Goal: Ask a question

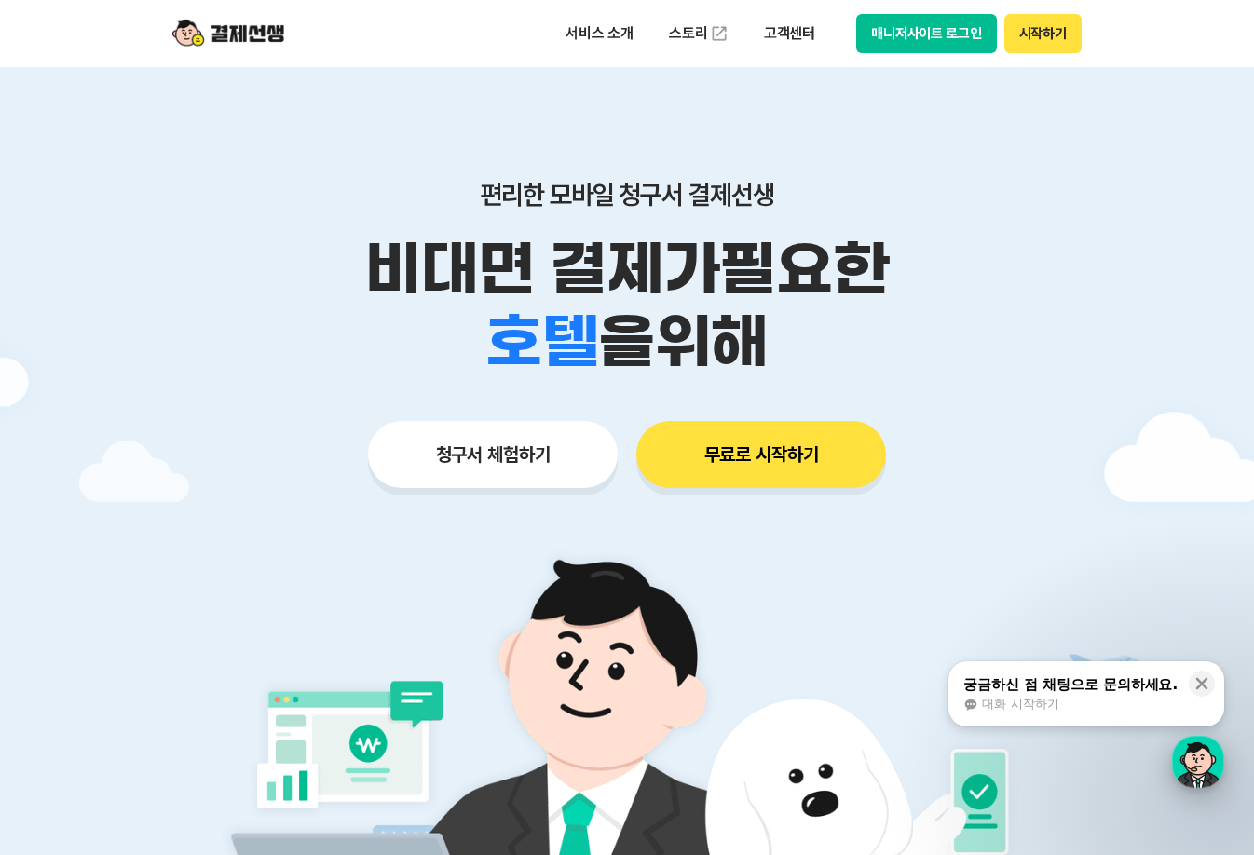
click at [1195, 744] on div "button" at bounding box center [1198, 762] width 52 height 52
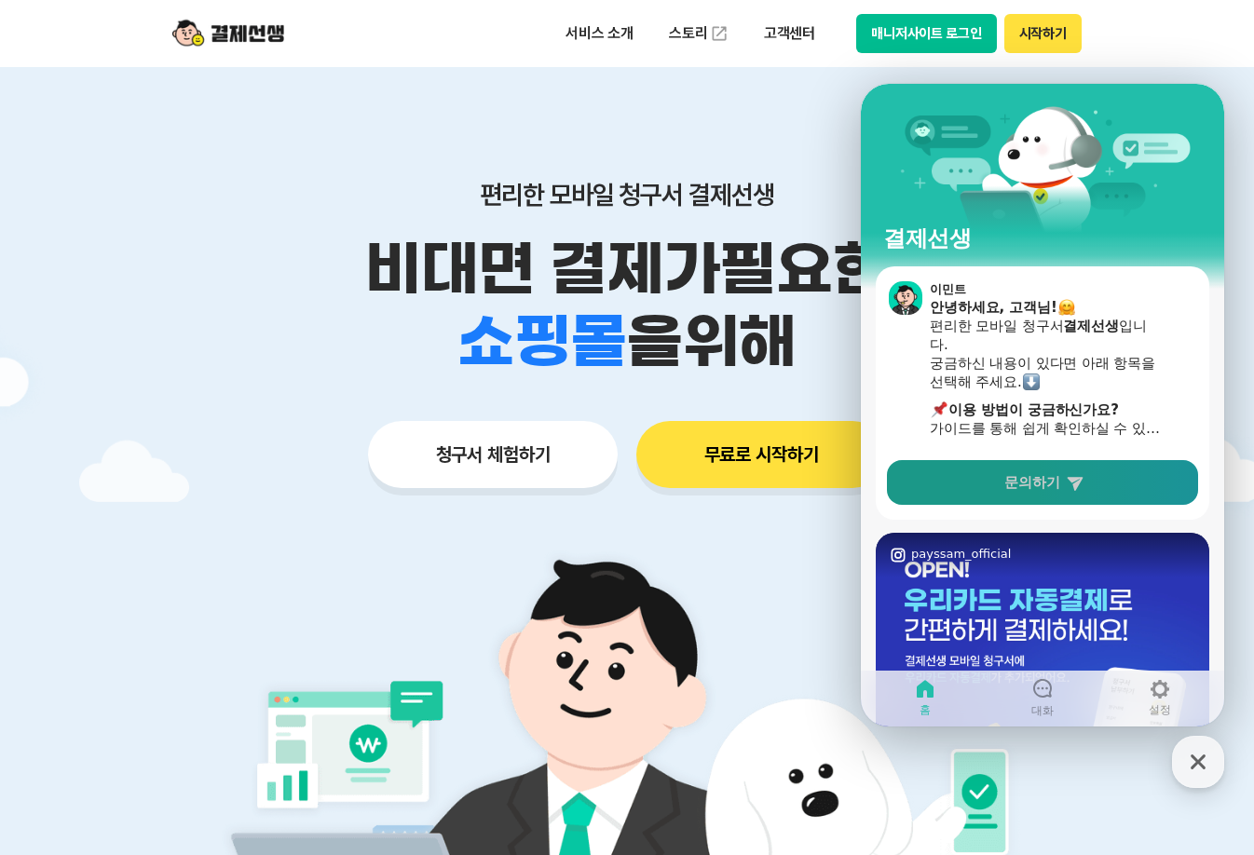
click at [1052, 485] on span "문의하기" at bounding box center [1032, 482] width 56 height 19
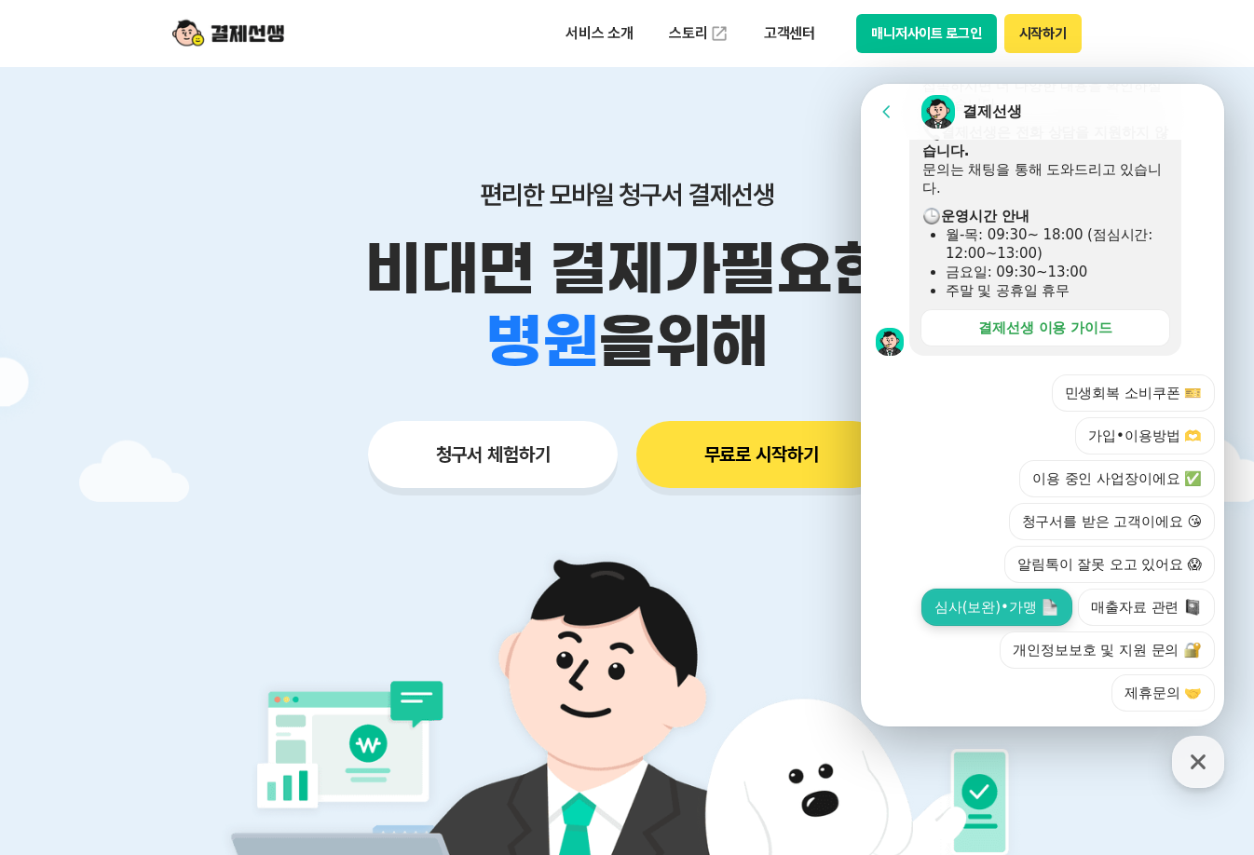
scroll to position [652, 0]
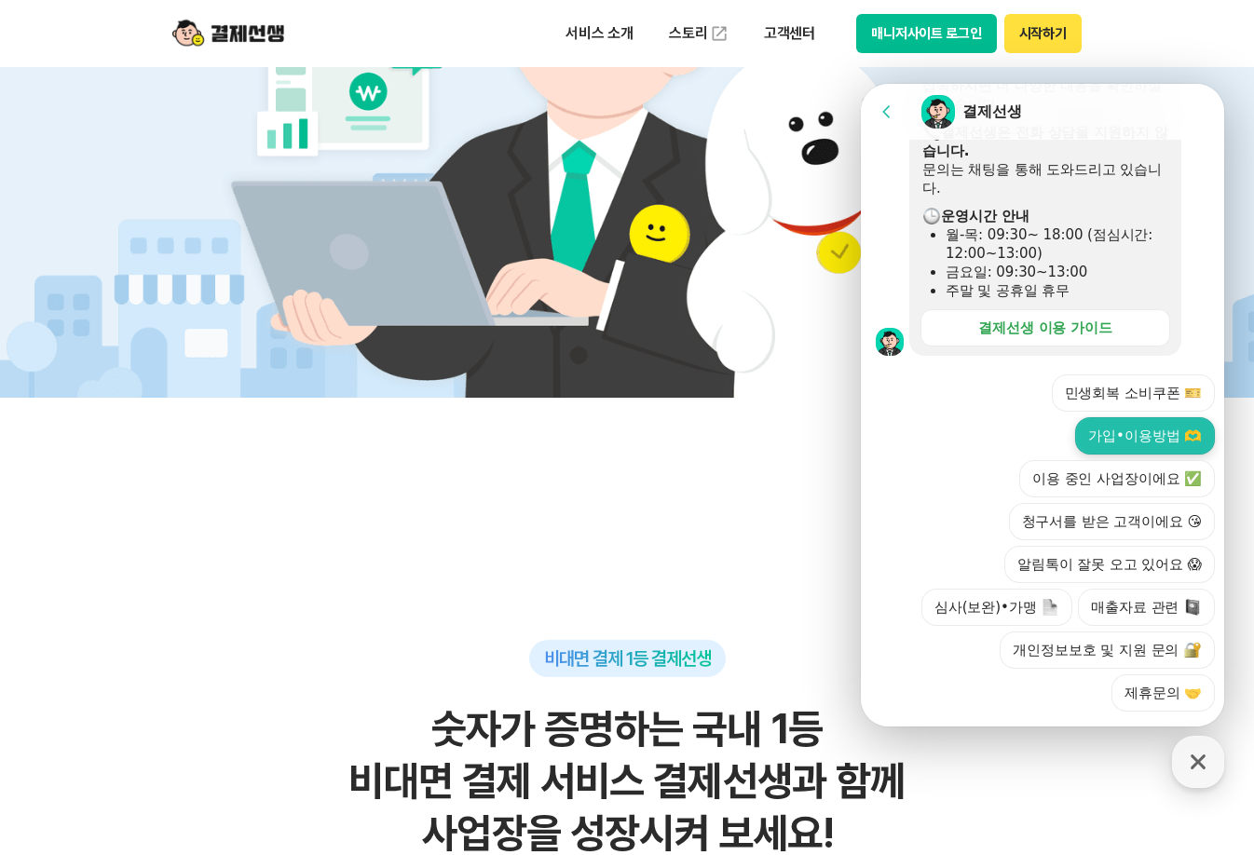
click at [1138, 417] on button "가입•이용방법 🫶" at bounding box center [1145, 435] width 140 height 37
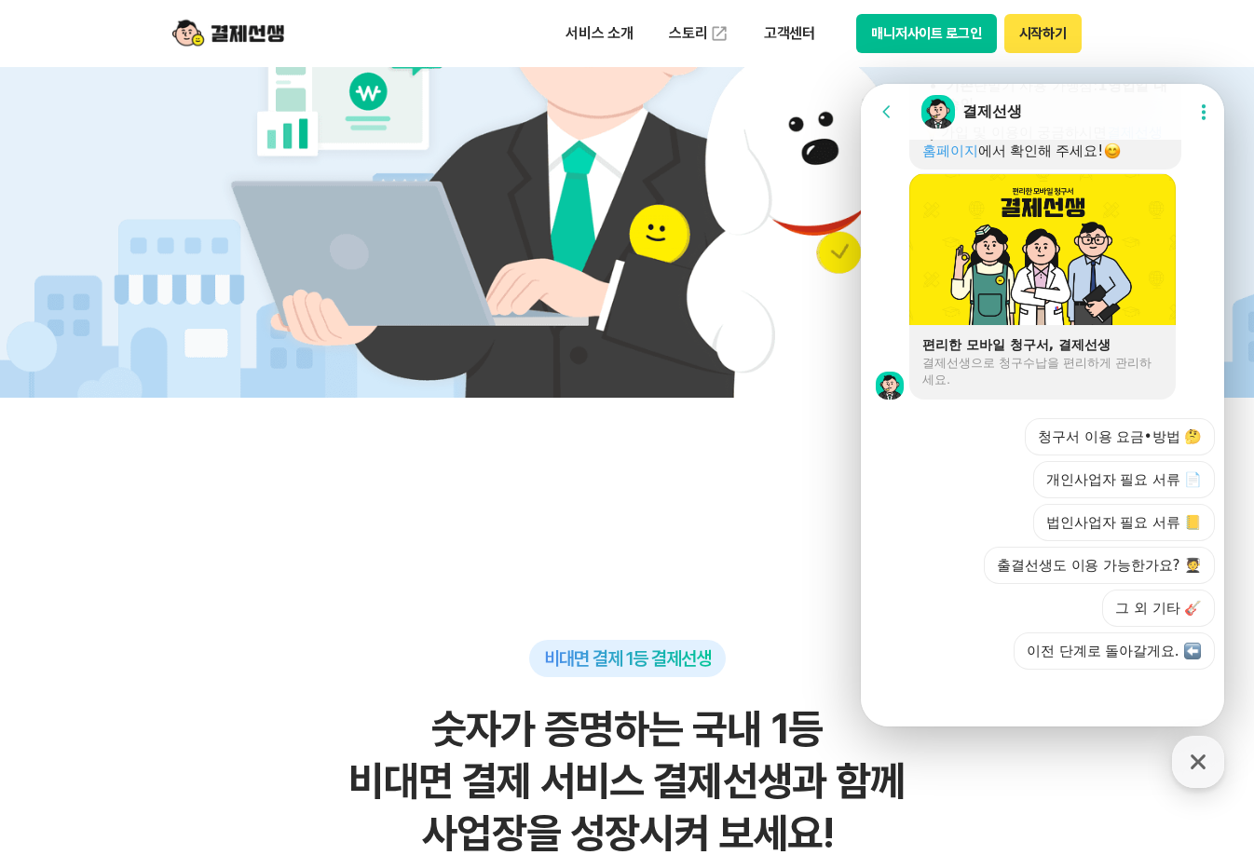
scroll to position [1365, 0]
click at [1172, 455] on div "청구서 이용 요금•방법 🤔 개인사업자 필요 서류 📄 법인사업자 필요 서류 📒 출결선생도 이용 가능한가요? 🧑‍🎓 그 외 기타 🎸 이전 단계로 …" at bounding box center [1061, 543] width 307 height 252
click at [936, 631] on div "청구서 이용 요금•방법 🤔 개인사업자 필요 서류 📄 법인사업자 필요 서류 📒 출결선생도 이용 가능한가요? 🧑‍🎓 그 외 기타 🎸 이전 단계로 …" at bounding box center [1061, 543] width 307 height 252
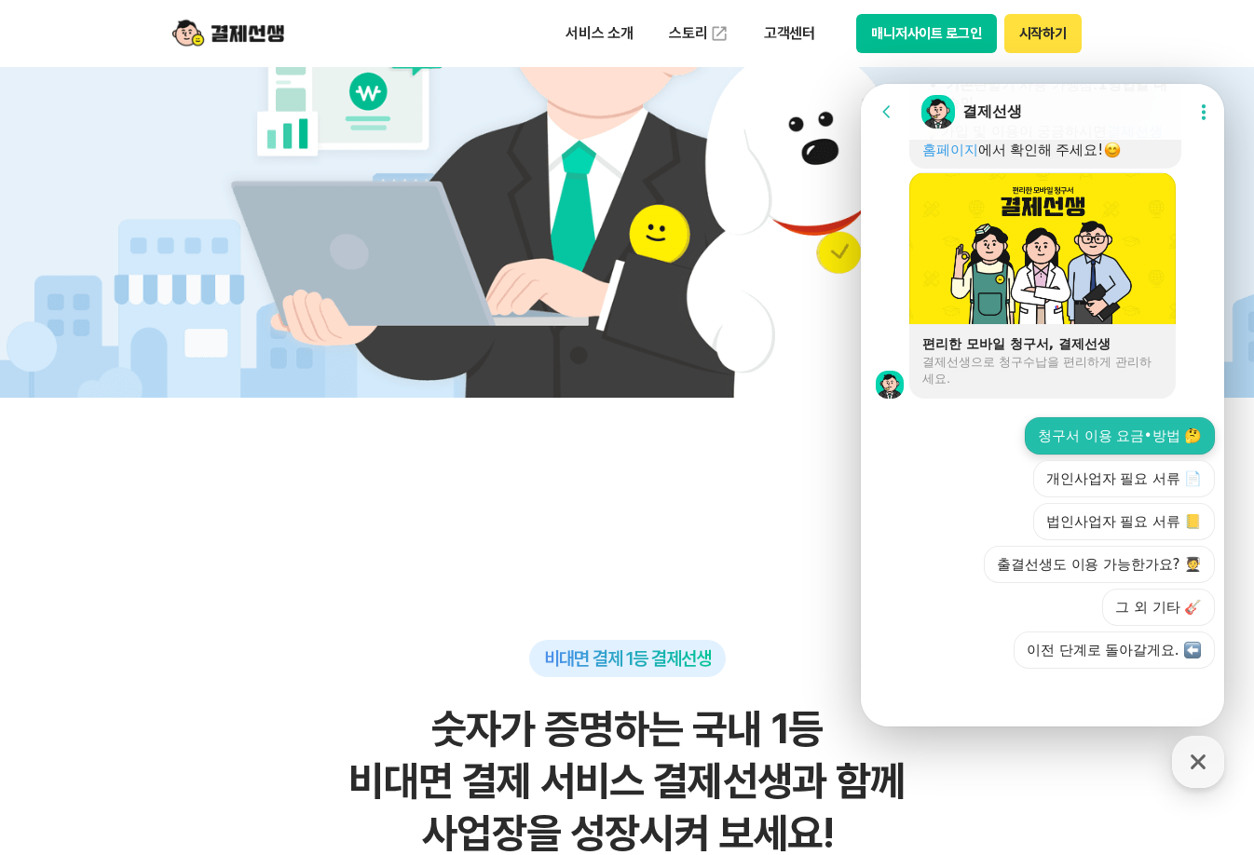
click at [1148, 444] on button "청구서 이용 요금•방법 🤔" at bounding box center [1120, 435] width 190 height 37
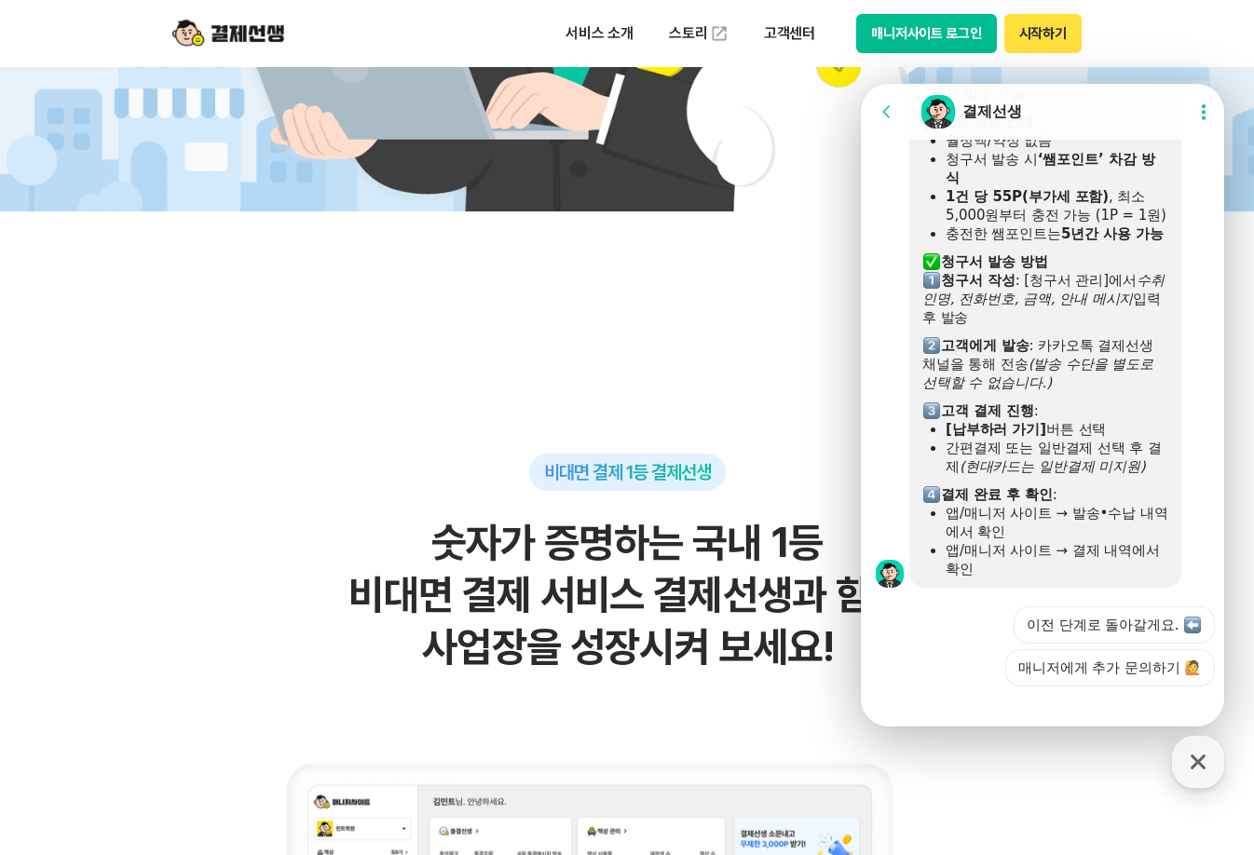
scroll to position [1935, 0]
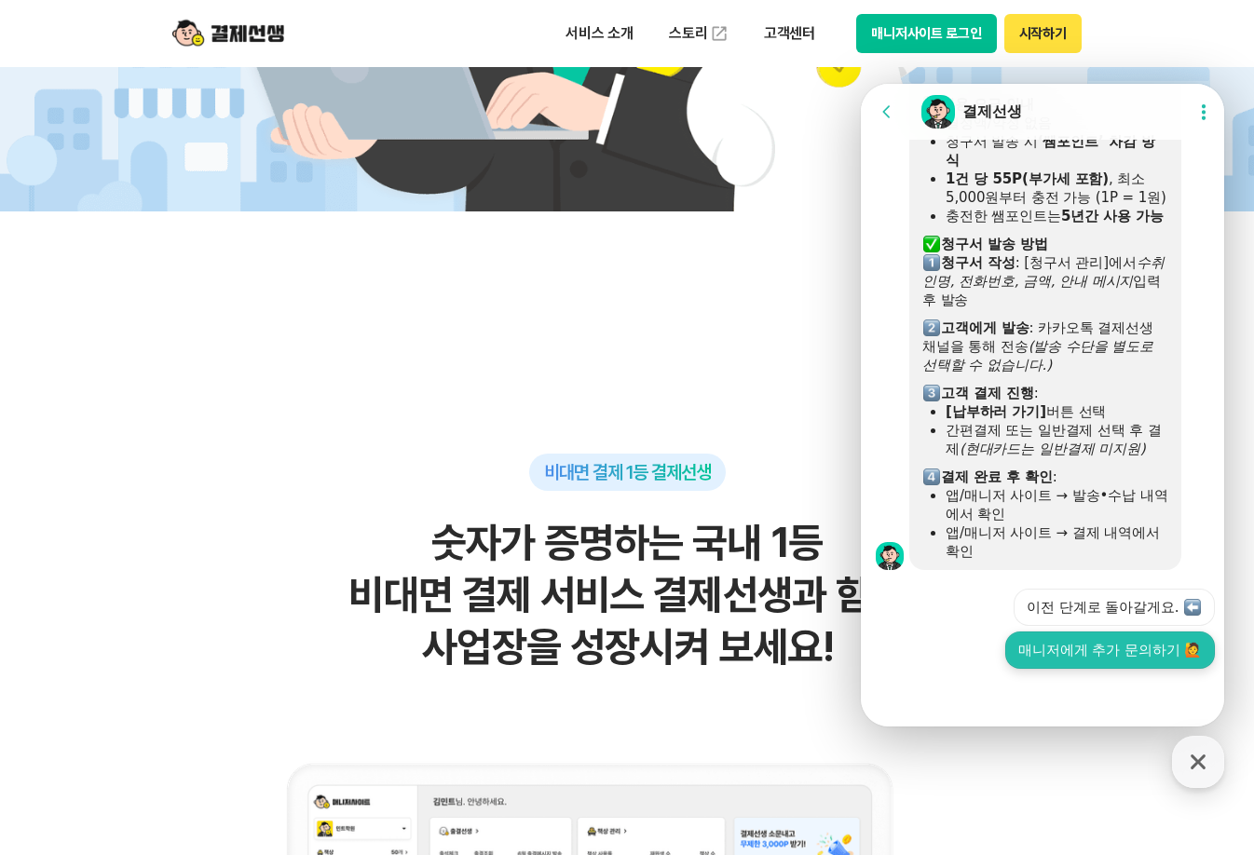
click at [1154, 659] on button "매니저에게 추가 문의하기 🙋" at bounding box center [1110, 650] width 210 height 37
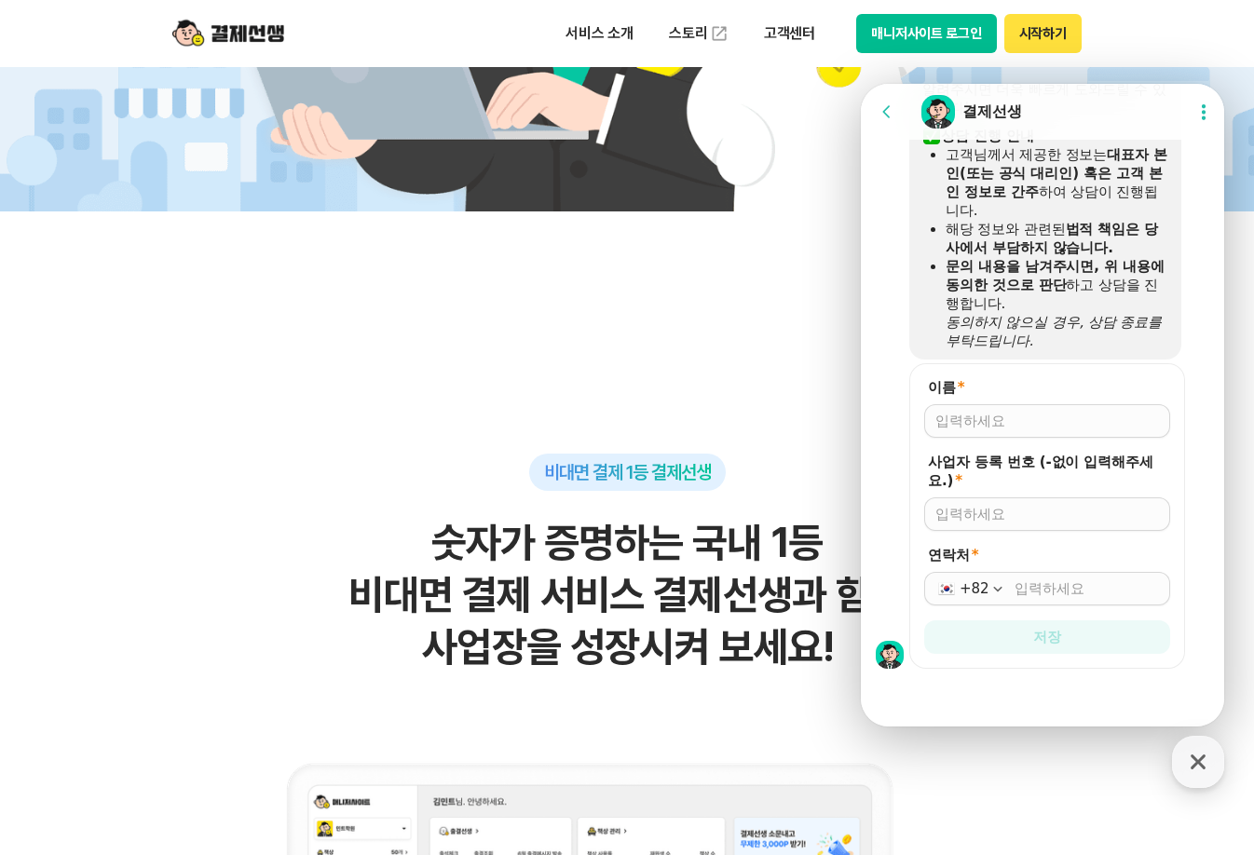
scroll to position [2561, 0]
click at [1103, 421] on input "이름 *" at bounding box center [1048, 421] width 224 height 19
type input "서세미"
type input "8889400883"
click at [1036, 582] on input "연락처 *" at bounding box center [1087, 589] width 144 height 19
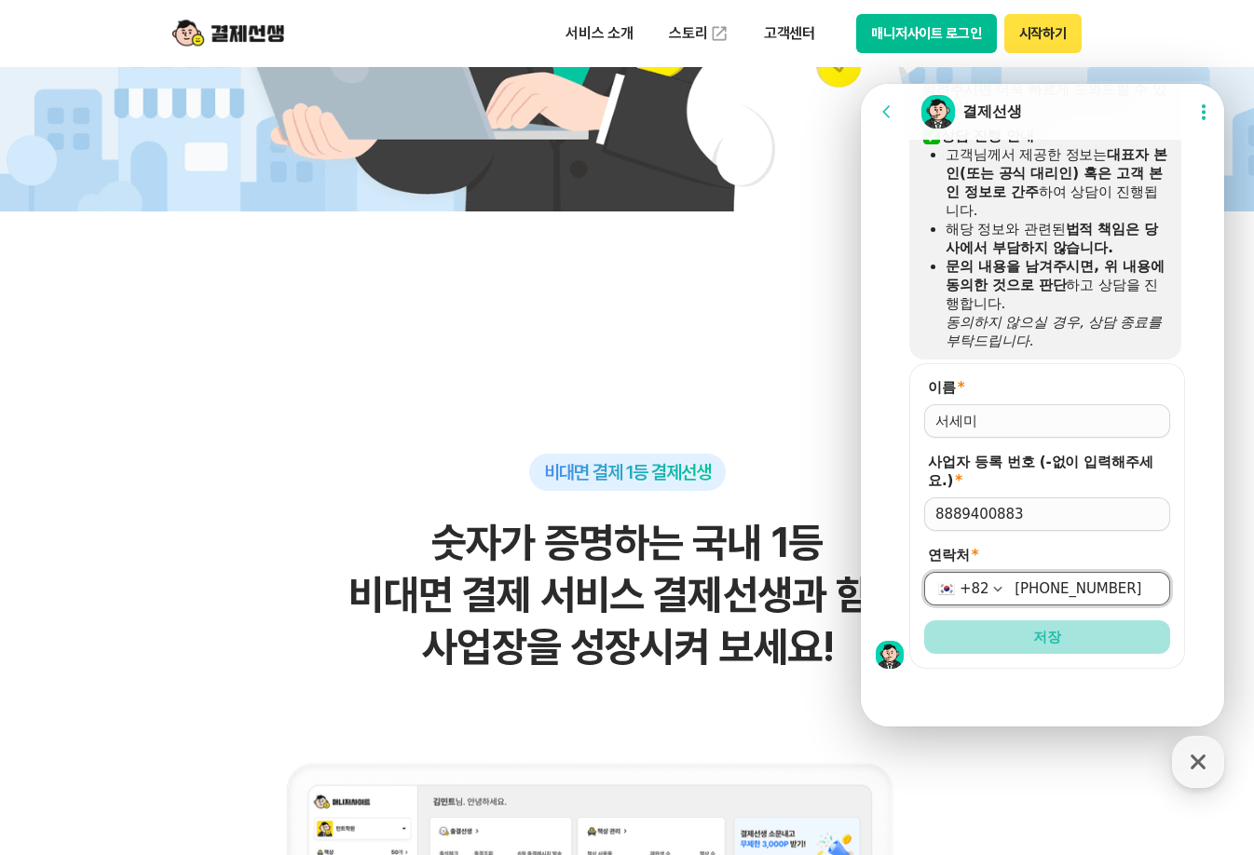
type input "[PHONE_NUMBER]"
click at [1044, 638] on span "저장" at bounding box center [1047, 637] width 28 height 19
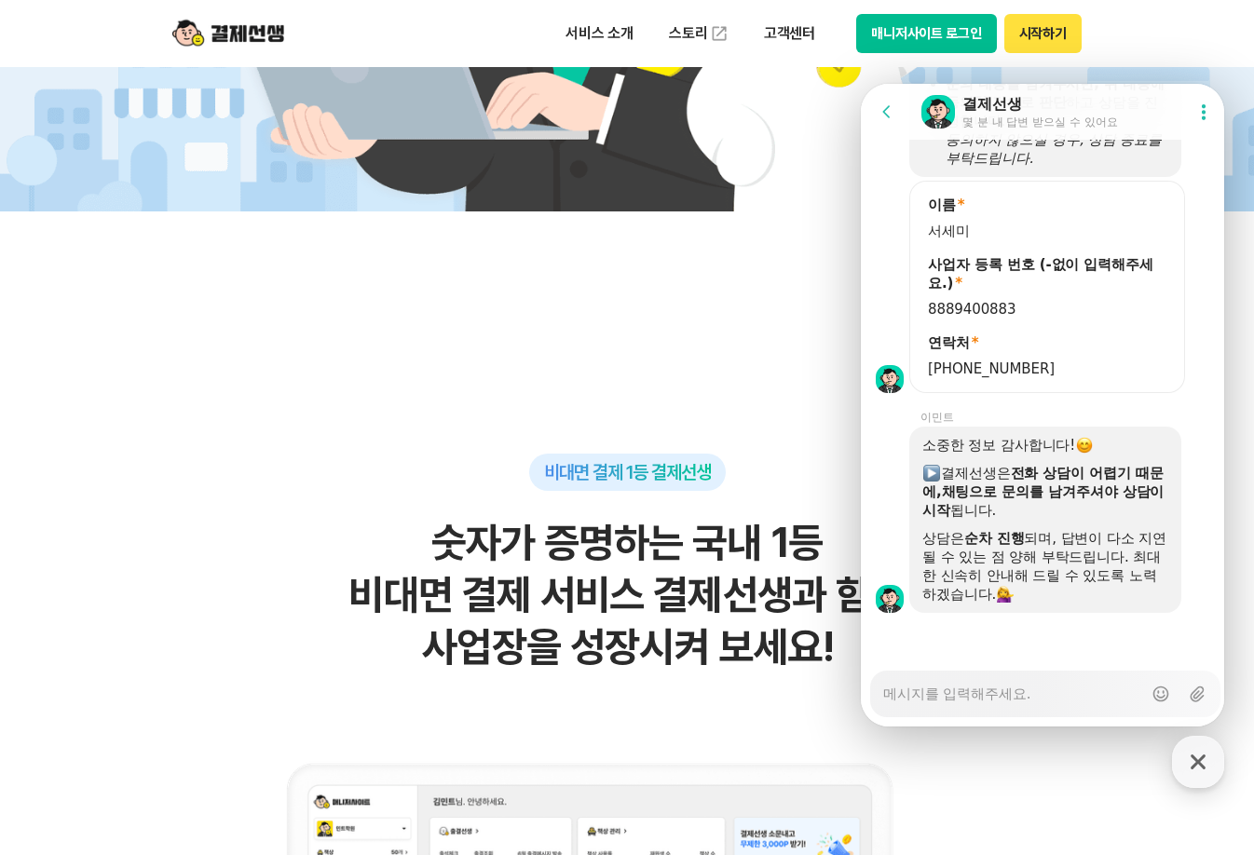
scroll to position [2744, 0]
click at [978, 694] on textarea "Messenger Input Textarea" at bounding box center [1012, 688] width 259 height 32
click at [1015, 708] on div "Messenger Input Textarea" at bounding box center [1012, 694] width 259 height 45
click at [1018, 703] on div "Messenger Input Textarea" at bounding box center [1012, 694] width 259 height 45
click at [1027, 694] on textarea "Messenger Input Textarea" at bounding box center [1012, 688] width 259 height 32
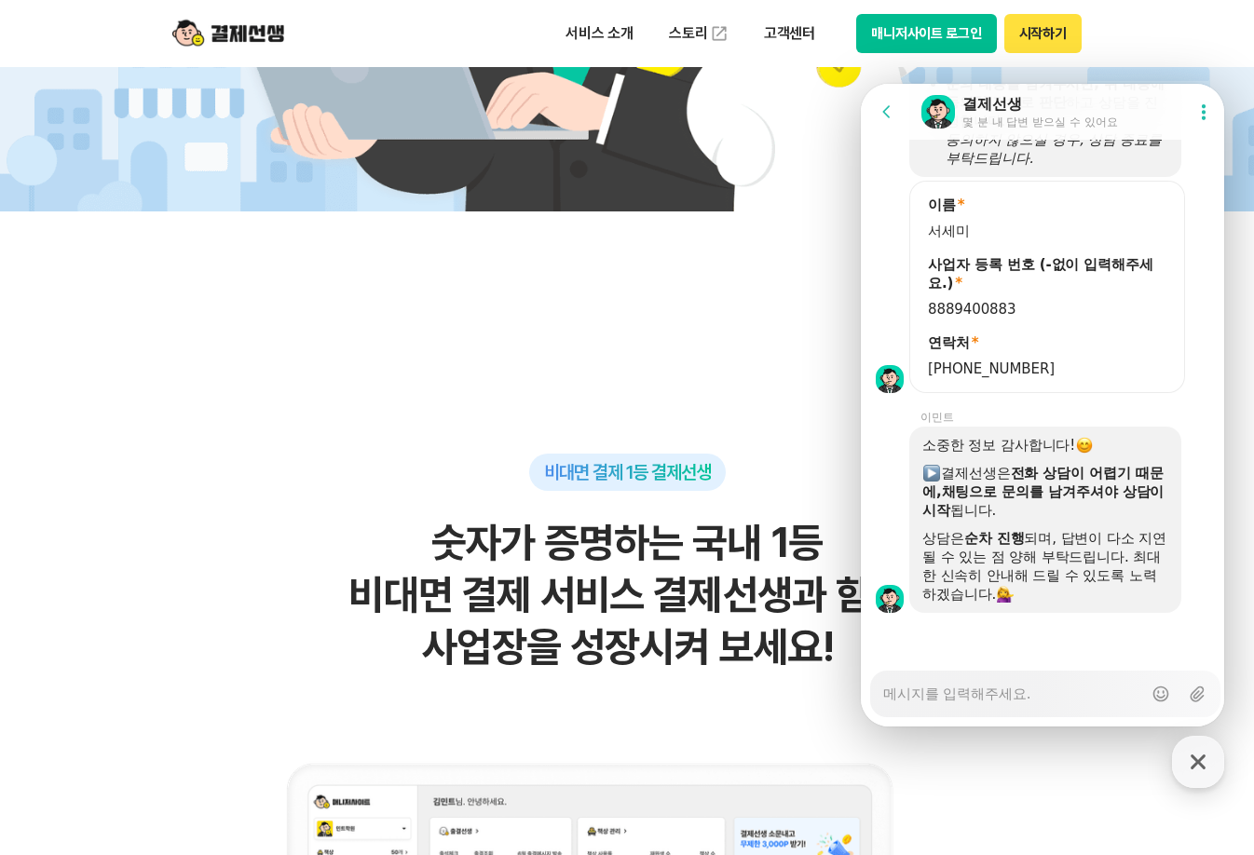
type textarea "x"
type textarea "ㅇ"
type textarea "x"
type textarea "아"
type textarea "x"
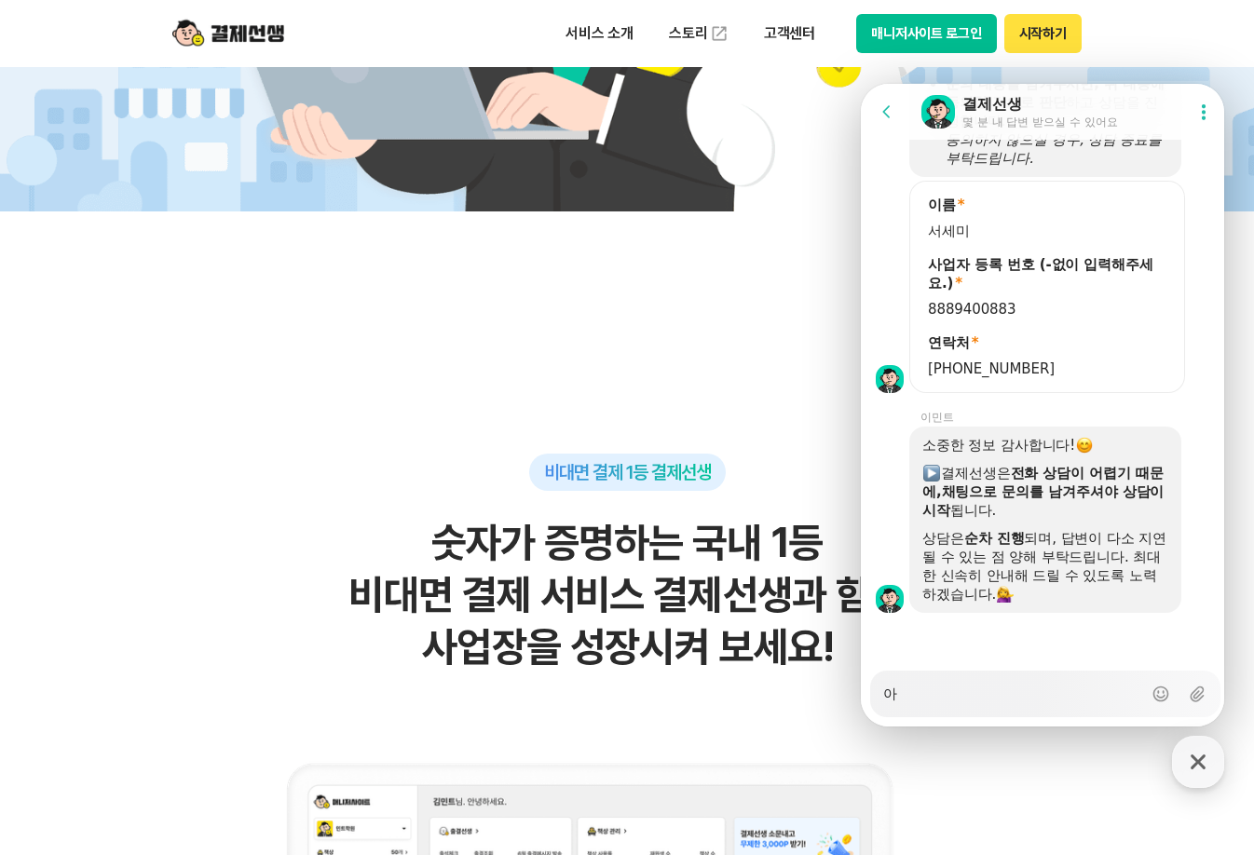
type textarea "안"
type textarea "x"
type textarea "안ㄴ"
type textarea "x"
type textarea "안녀"
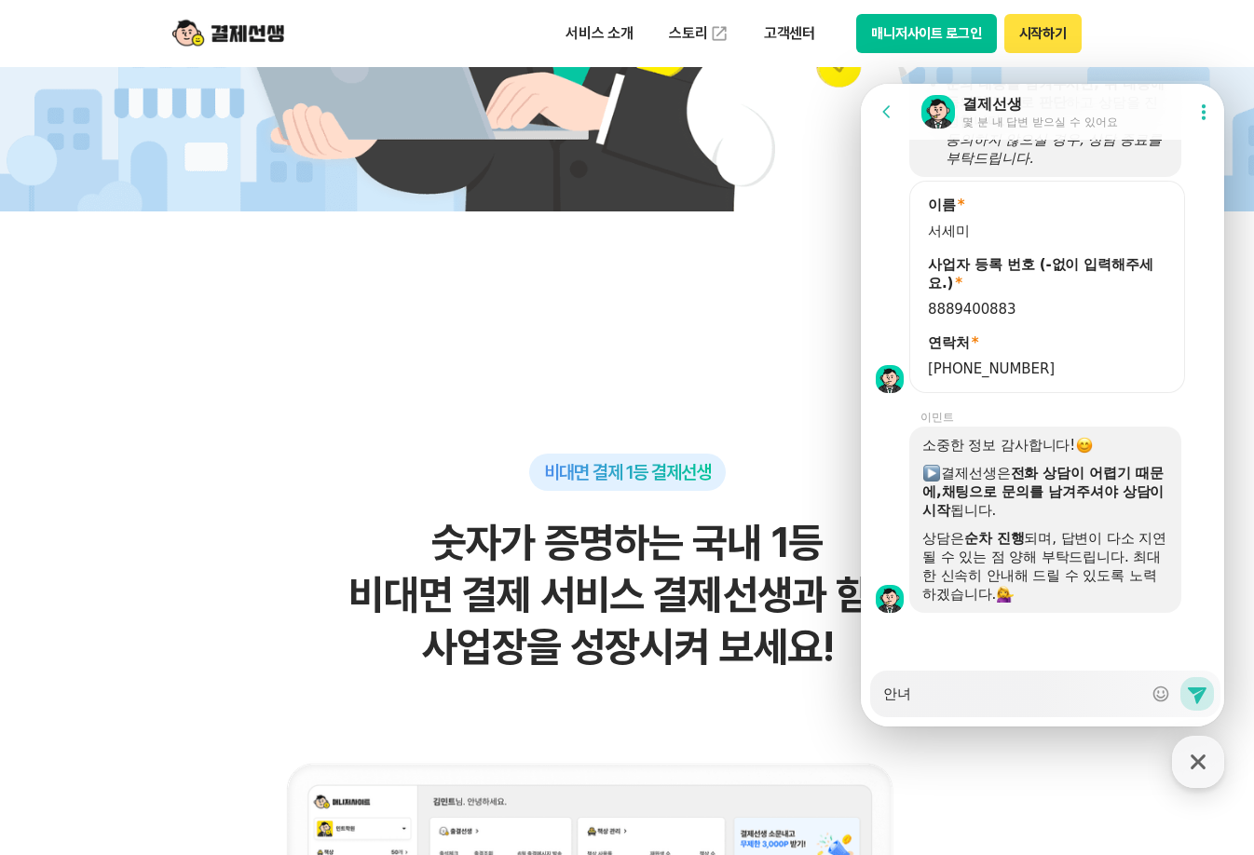
type textarea "x"
type textarea "안녕"
type textarea "x"
type textarea "안녕ㅎ"
type textarea "x"
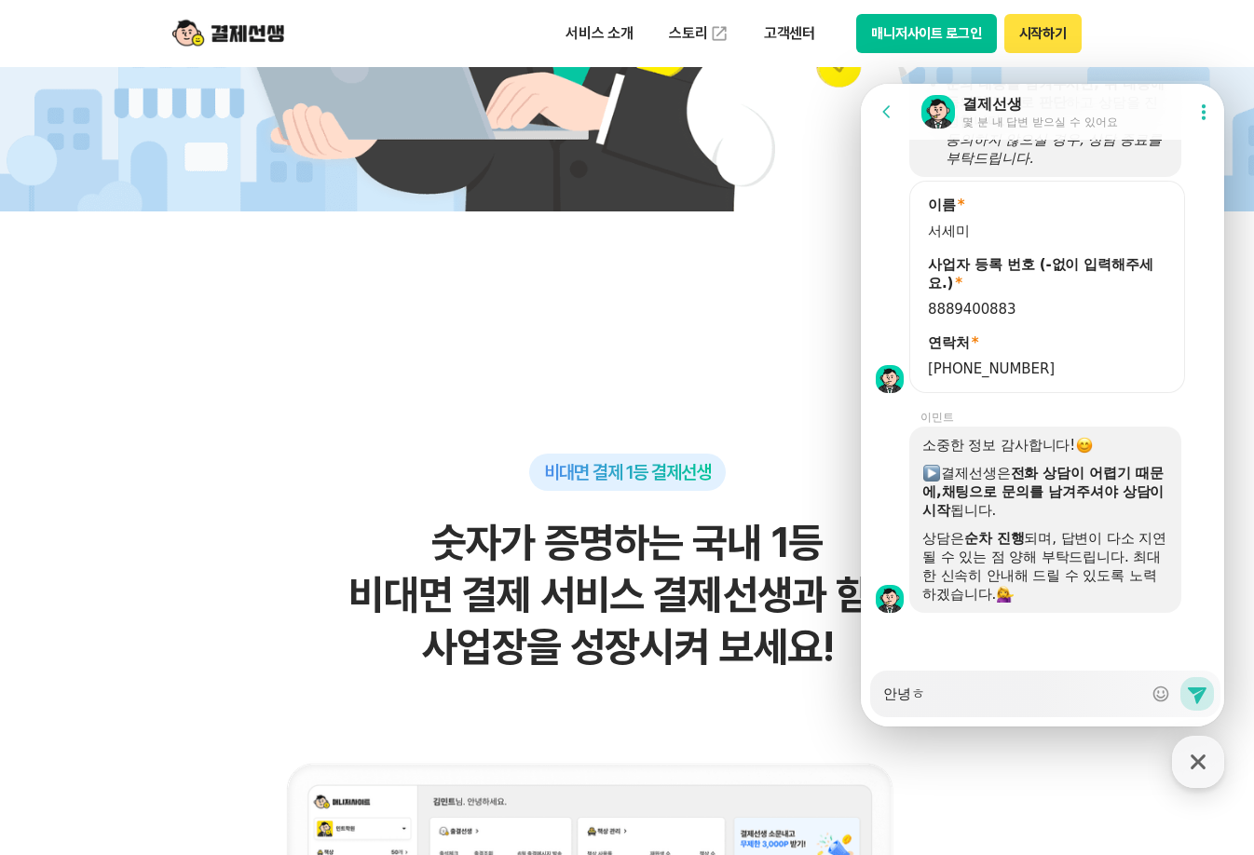
type textarea "안녕하"
type textarea "x"
type textarea "안녕핫"
type textarea "x"
type textarea "안녕하세"
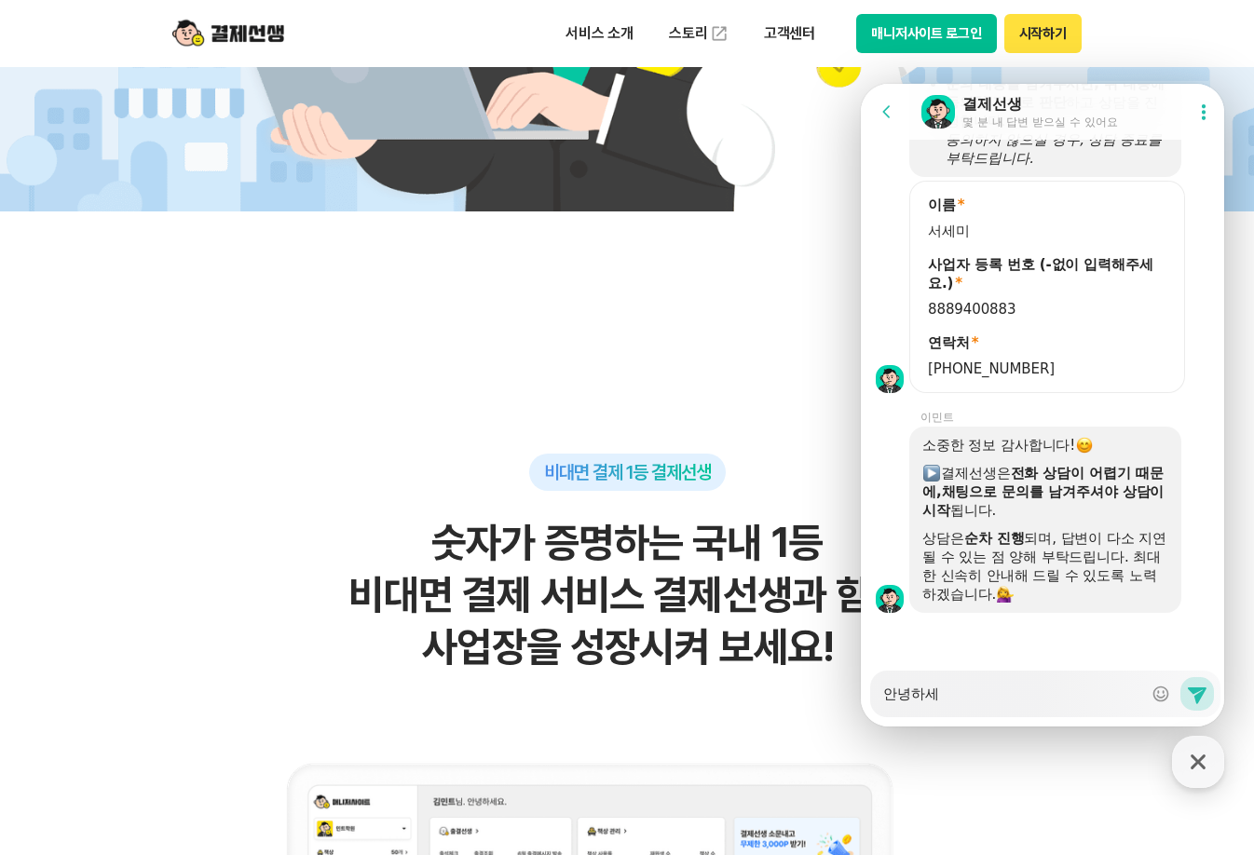
type textarea "x"
type textarea "안녕하셍"
type textarea "x"
type textarea "안녕하세요"
type textarea "x"
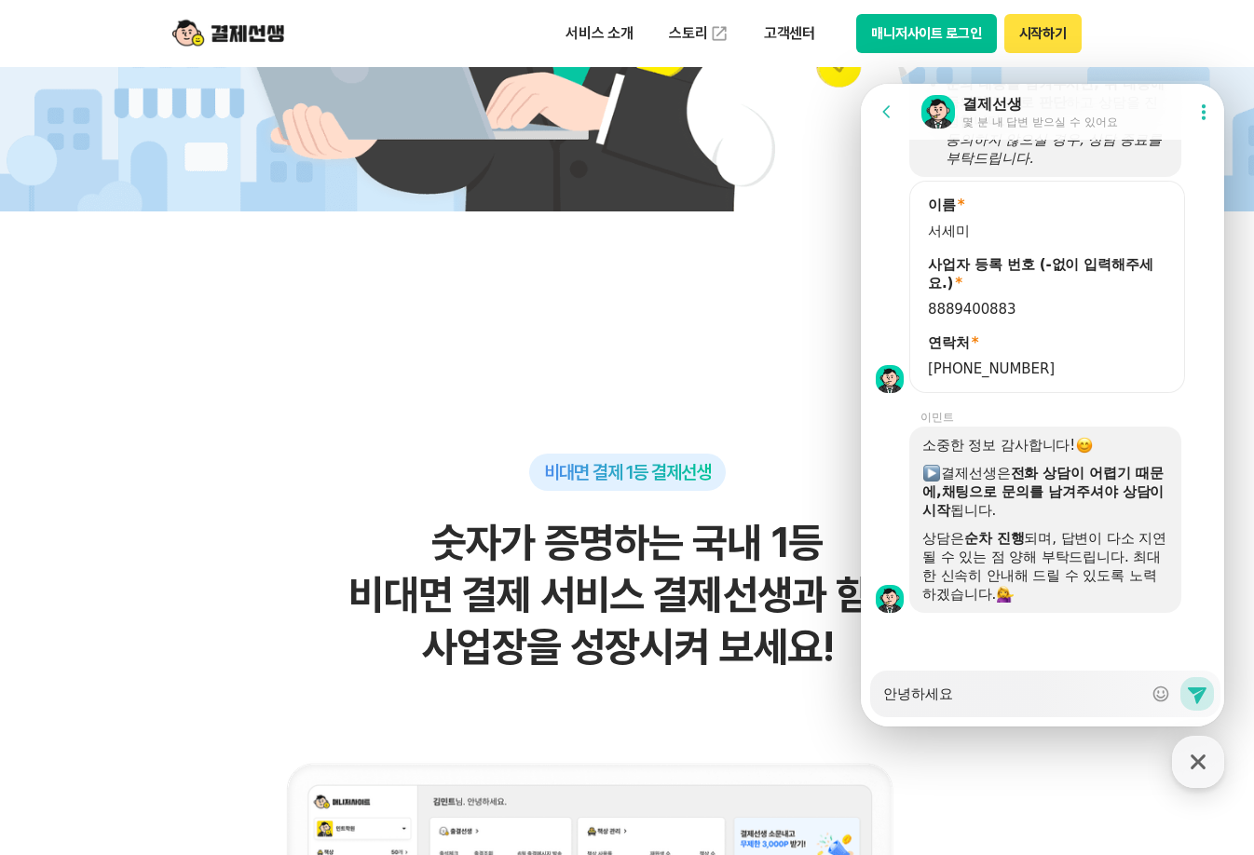
type textarea "안녕하세요."
type textarea "x"
type textarea "안녕하세요."
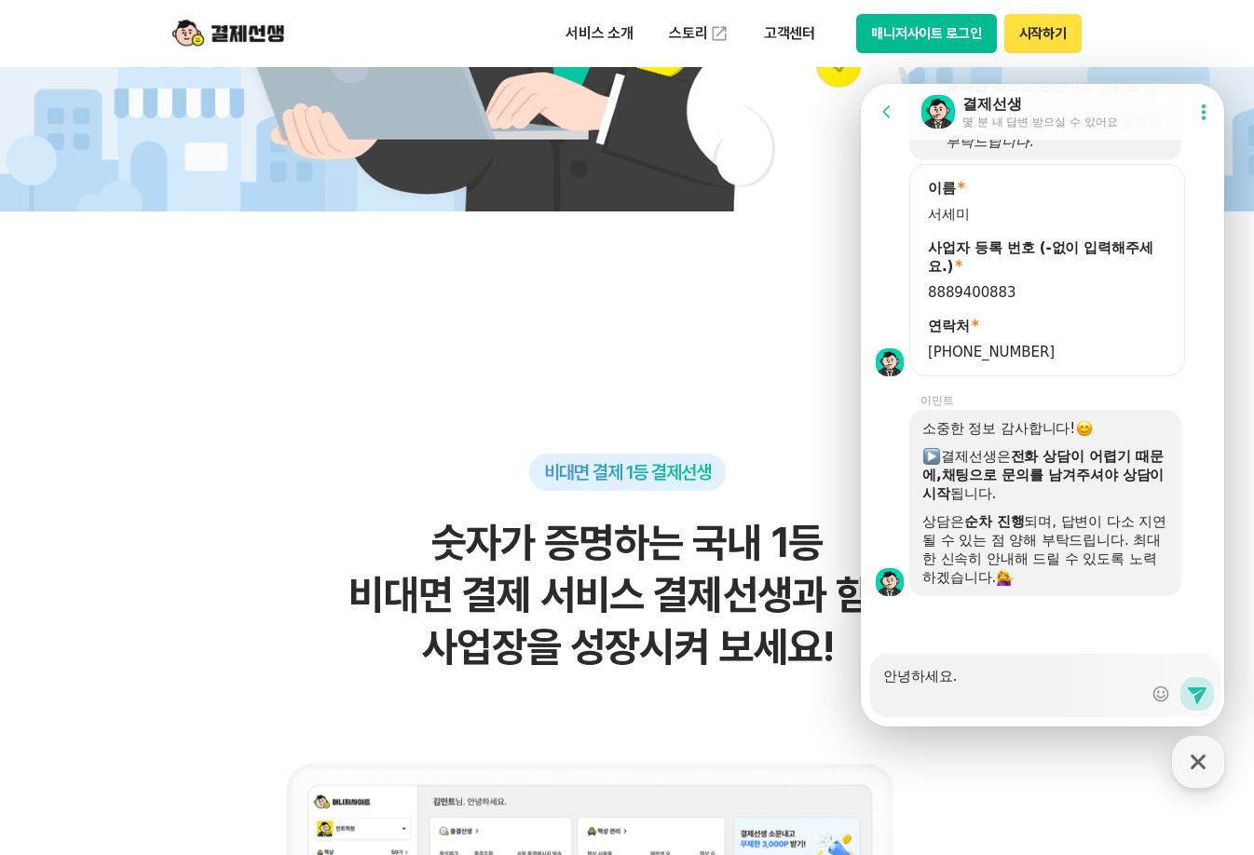
scroll to position [2761, 0]
type textarea "x"
type textarea "안녕하세요. ㅇ"
type textarea "x"
type textarea "안녕하세요. 오"
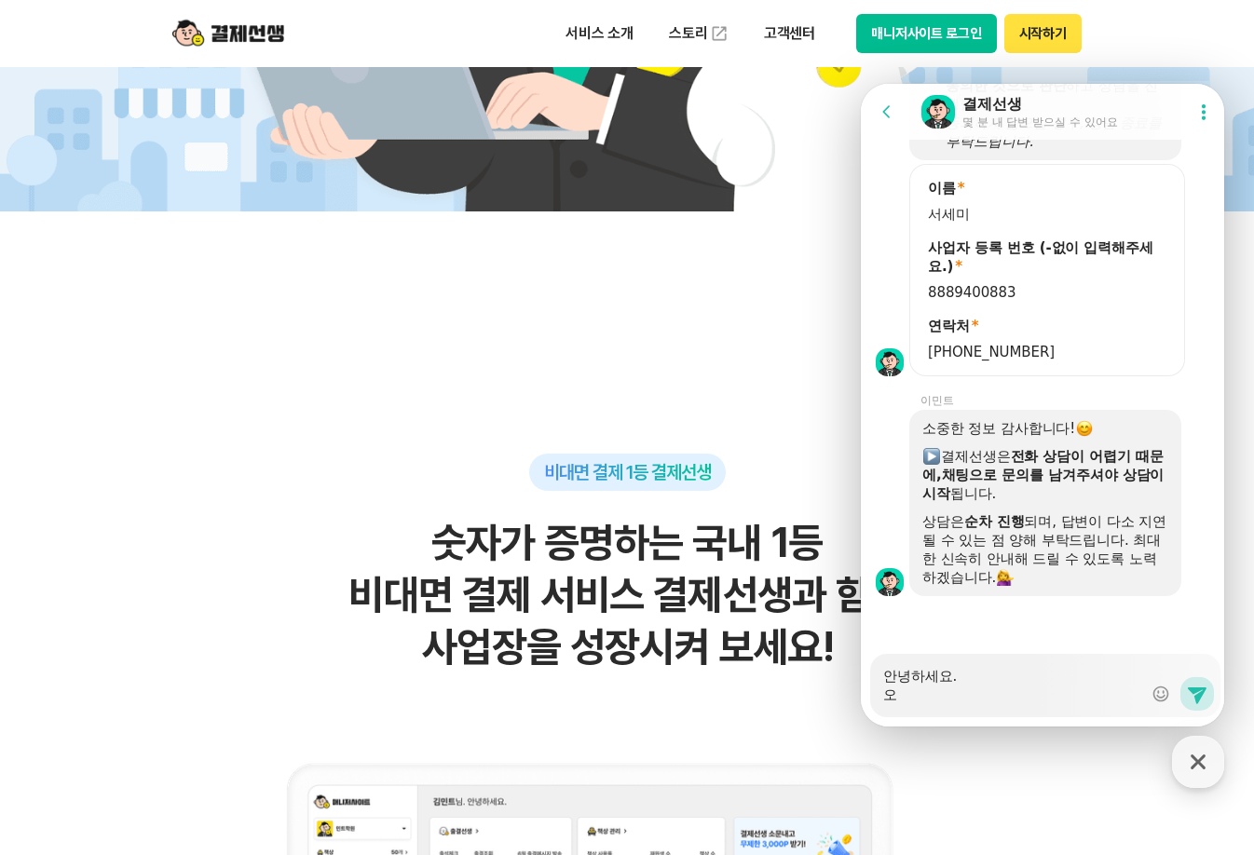
type textarea "x"
type textarea "안녕하세요. 온"
type textarea "x"
type textarea "안녕하세요. [GEOGRAPHIC_DATA]"
type textarea "x"
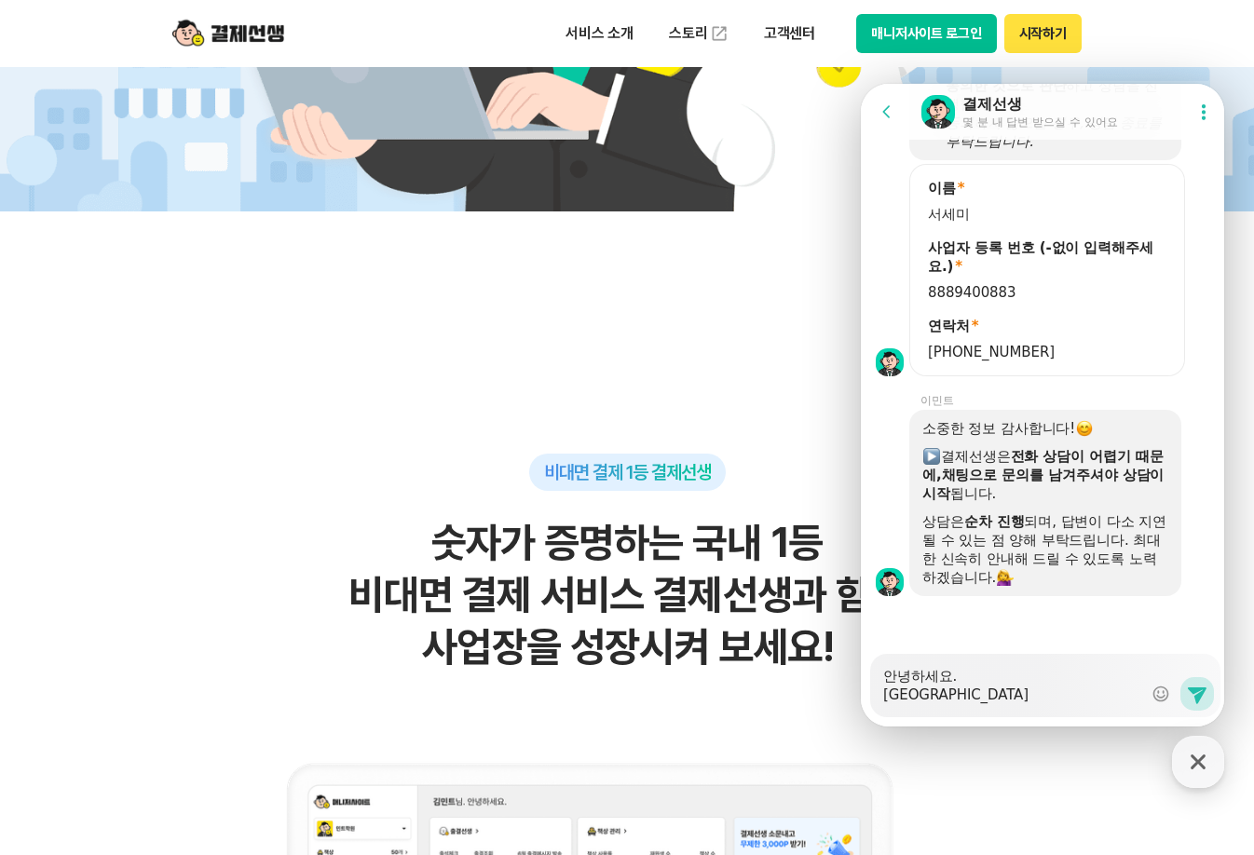
type textarea "안녕하세요. 온랑"
type textarea "x"
type textarea "안녕하세요. 온라이"
type textarea "x"
type textarea "안녕하세요. 온라인"
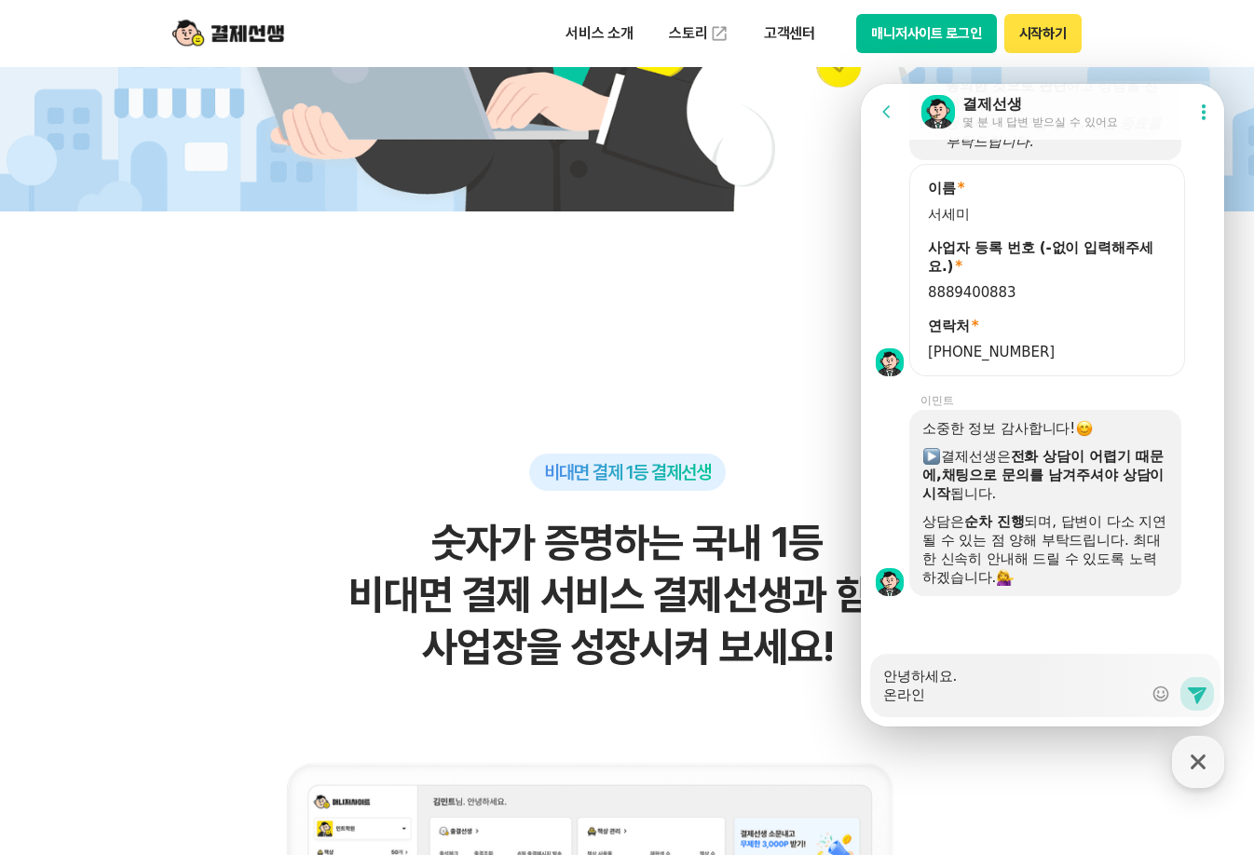
type textarea "x"
type textarea "안녕하세요. 온라인"
type textarea "x"
type textarea "안녕하세요. 온라인 ㄱ"
type textarea "x"
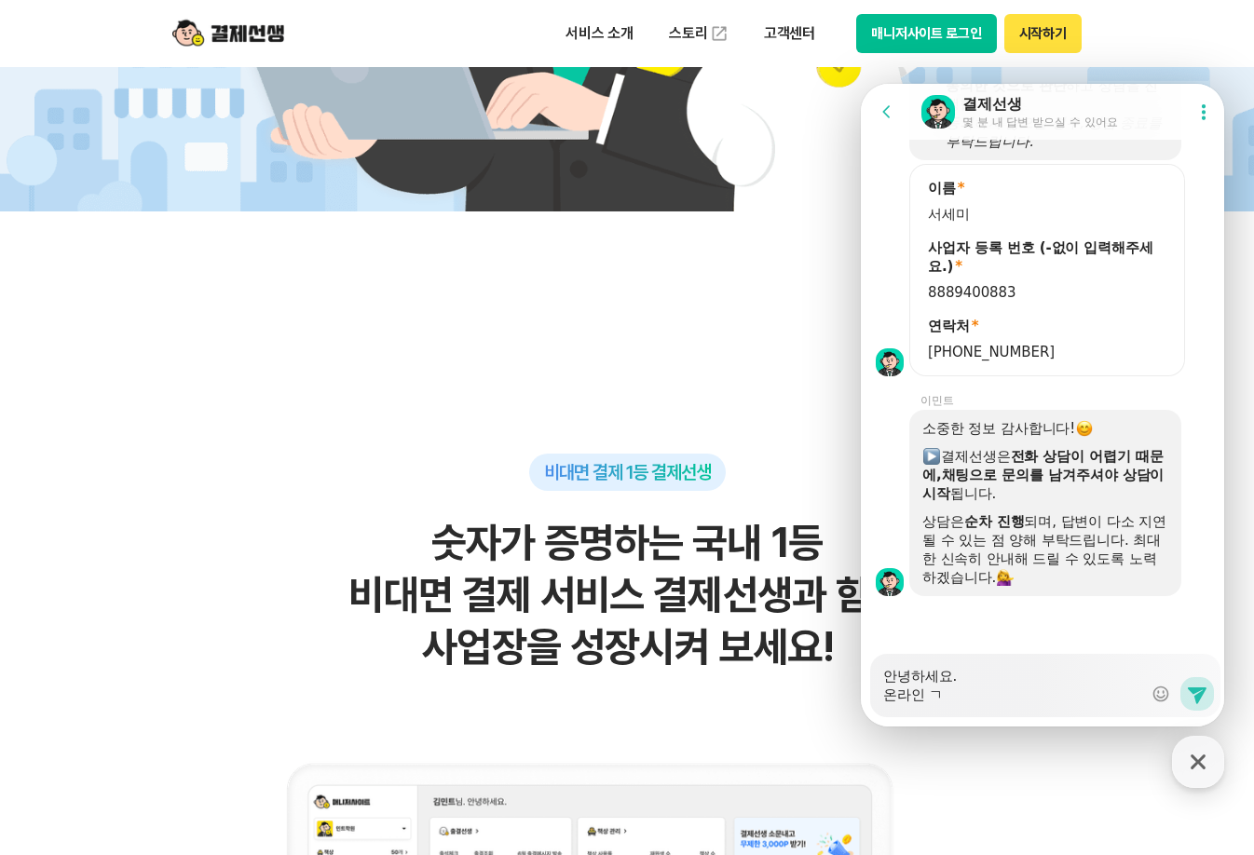
type textarea "안녕하세요. 온라인 겨"
type textarea "x"
type textarea "안녕하세요. 온라인 결"
type textarea "x"
type textarea "안녕하세요. 온라인 결ㅈ"
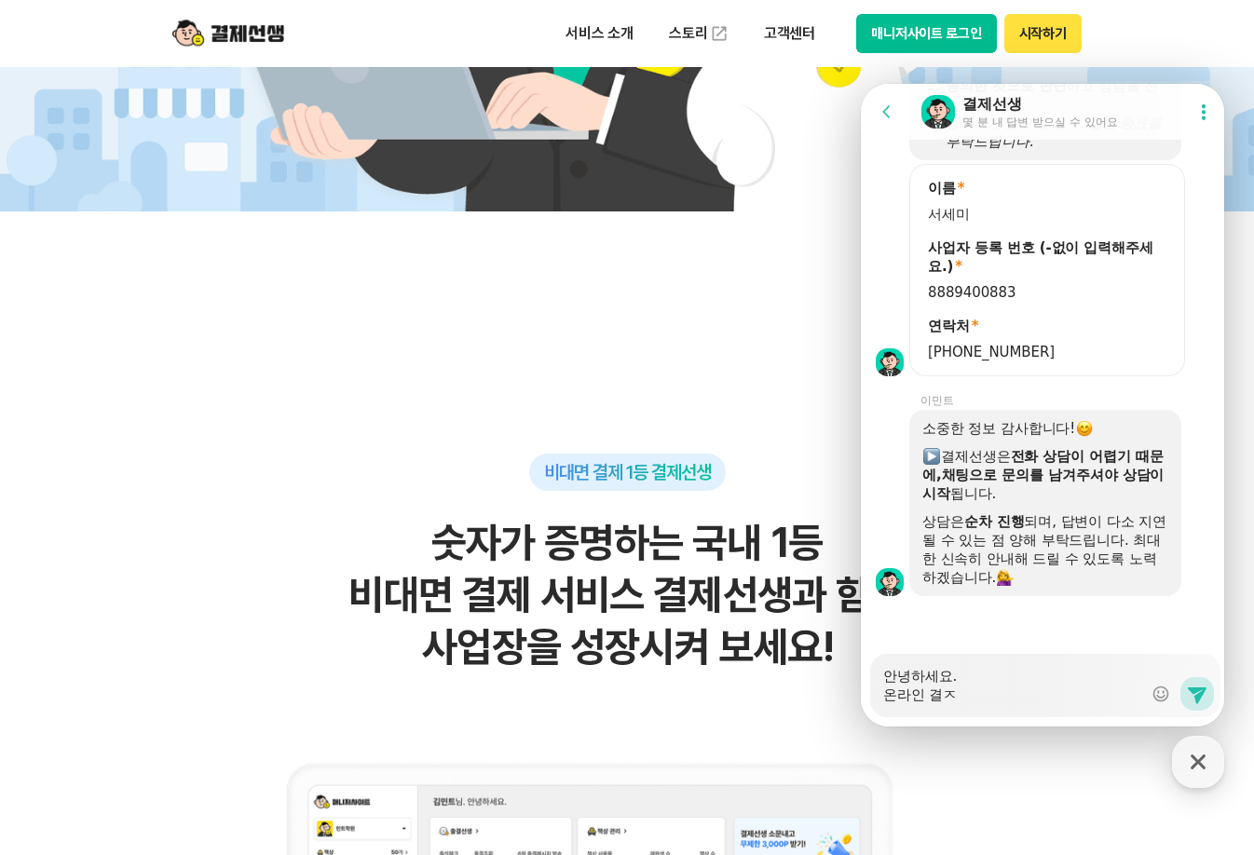
type textarea "x"
type textarea "안녕하세요. 온라인 결제"
type textarea "x"
type textarea "안녕하세요. 온라인 결제"
type textarea "x"
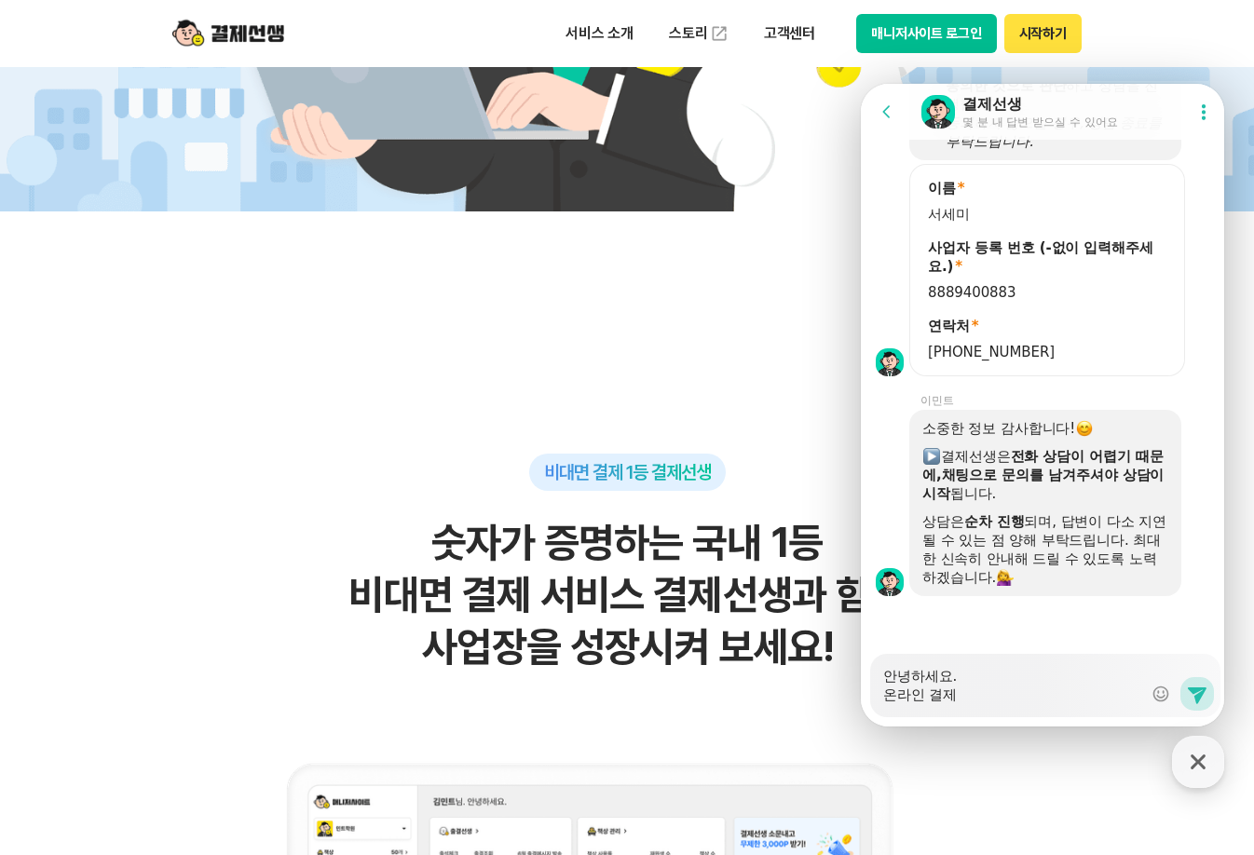
type textarea "안녕하세요. 온라인 결제 ㅅ"
type textarea "x"
type textarea "안녕하세요. 온라인 결제 시"
type textarea "x"
type textarea "안녕하세요. 온라인 결제 싯"
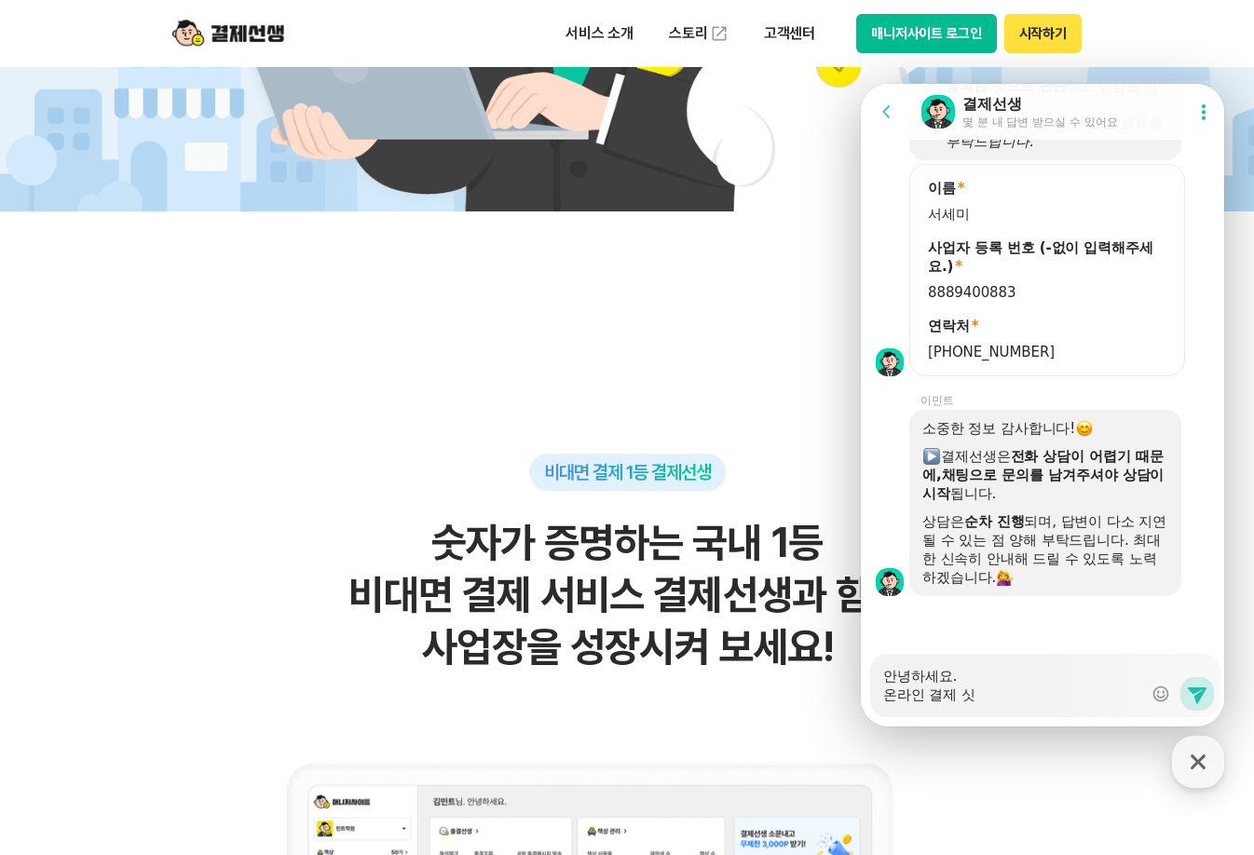
type textarea "x"
type textarea "안녕하세요. 온라인 결제 시스"
type textarea "x"
type textarea "안녕하세요. 온라인 결제 시슽"
type textarea "x"
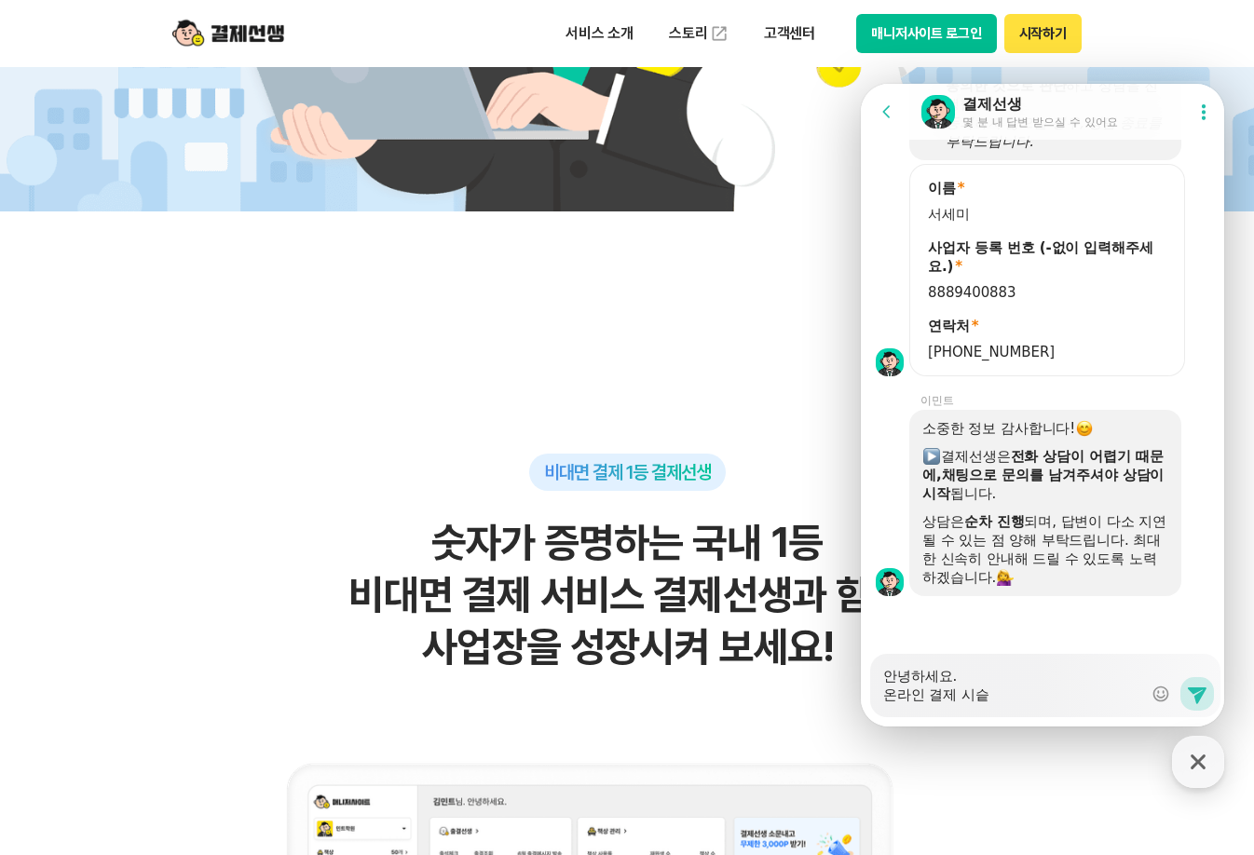
type textarea "안녕하세요. 온라인 결제 시스테"
type textarea "x"
type textarea "안녕하세요. 온라인 결제 시스템"
type textarea "x"
type textarea "안녕하세요. 온라인 결제 시스템("
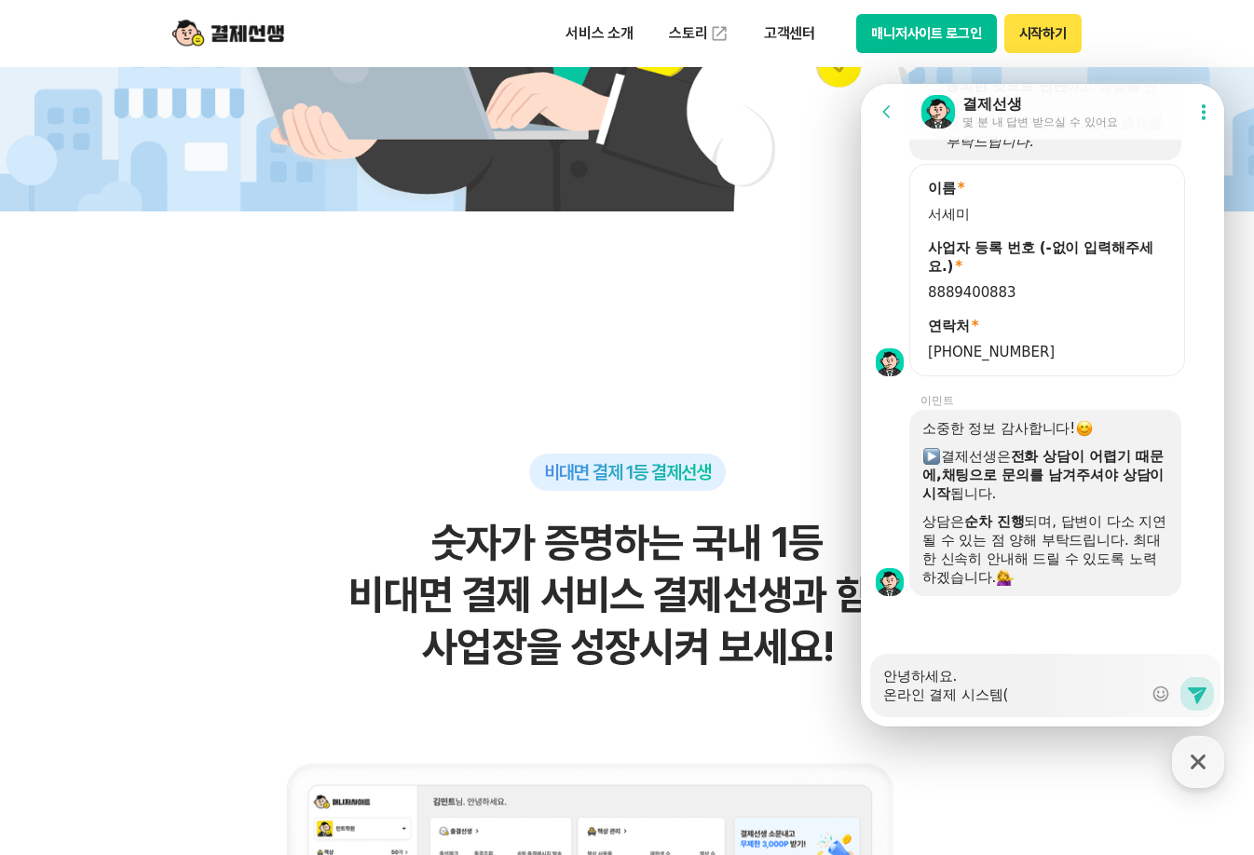
type textarea "x"
type textarea "안녕하세요. 온라인 결제 시스템(ㅂ"
type textarea "x"
type textarea "안녕하세요. 온라인 결제 시스템(비"
type textarea "x"
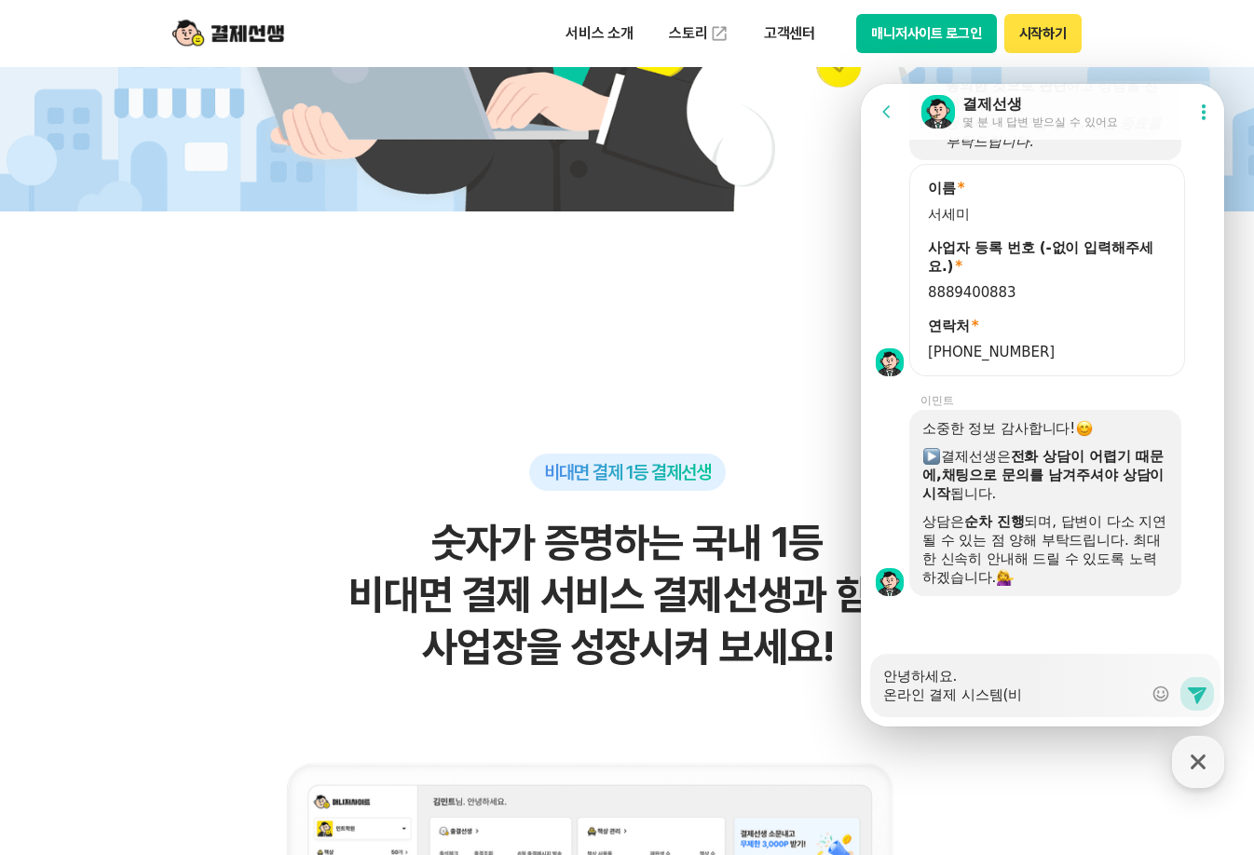
type textarea "안녕하세요. 온라인 결제 시스템(빋"
type textarea "x"
type textarea "안녕하세요. 온라인 결제 시스템(비대"
type textarea "x"
type textarea "안녕하세요. 온라인 결제 시스템(비댐"
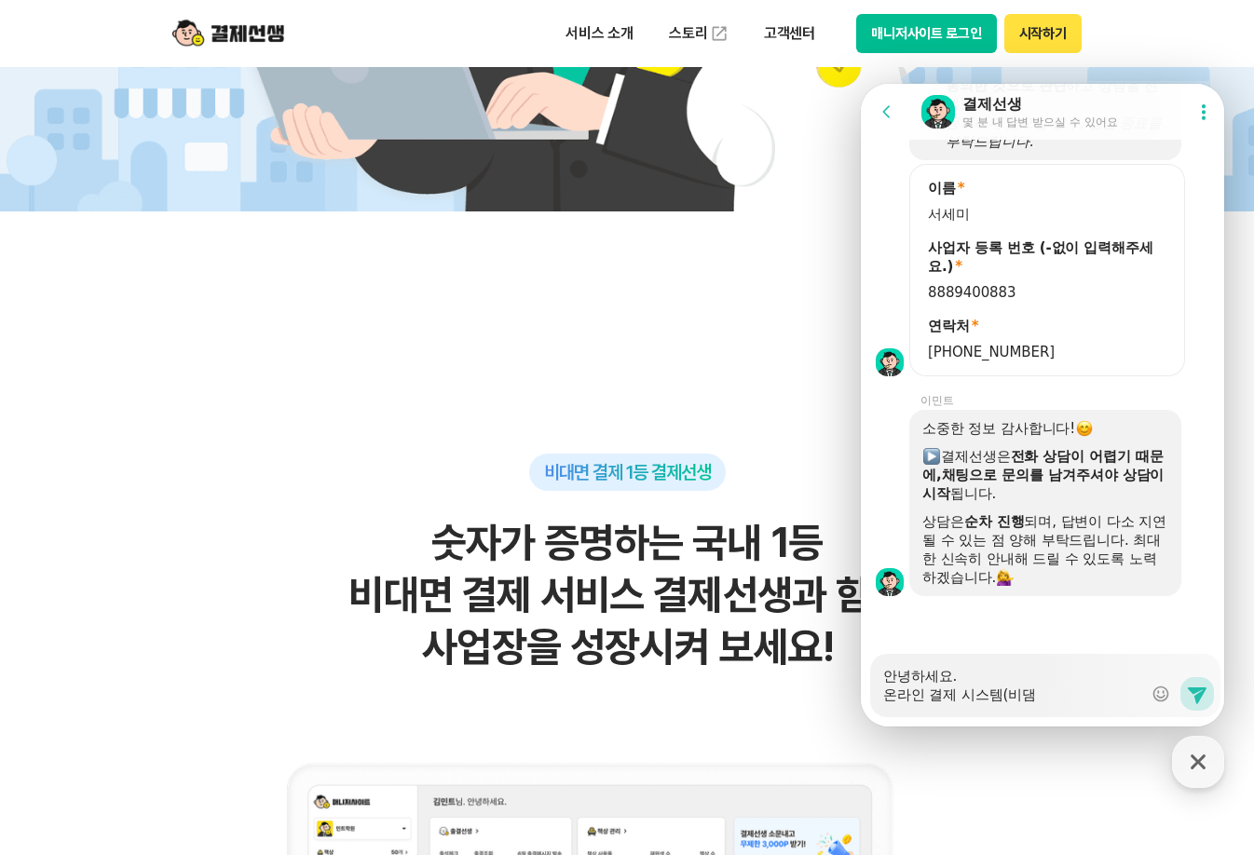
type textarea "x"
type textarea "안녕하세요. 온라인 결제 시스템(비대며"
type textarea "x"
type textarea "안녕하세요. 온라인 결제 시스템(비대면"
type textarea "x"
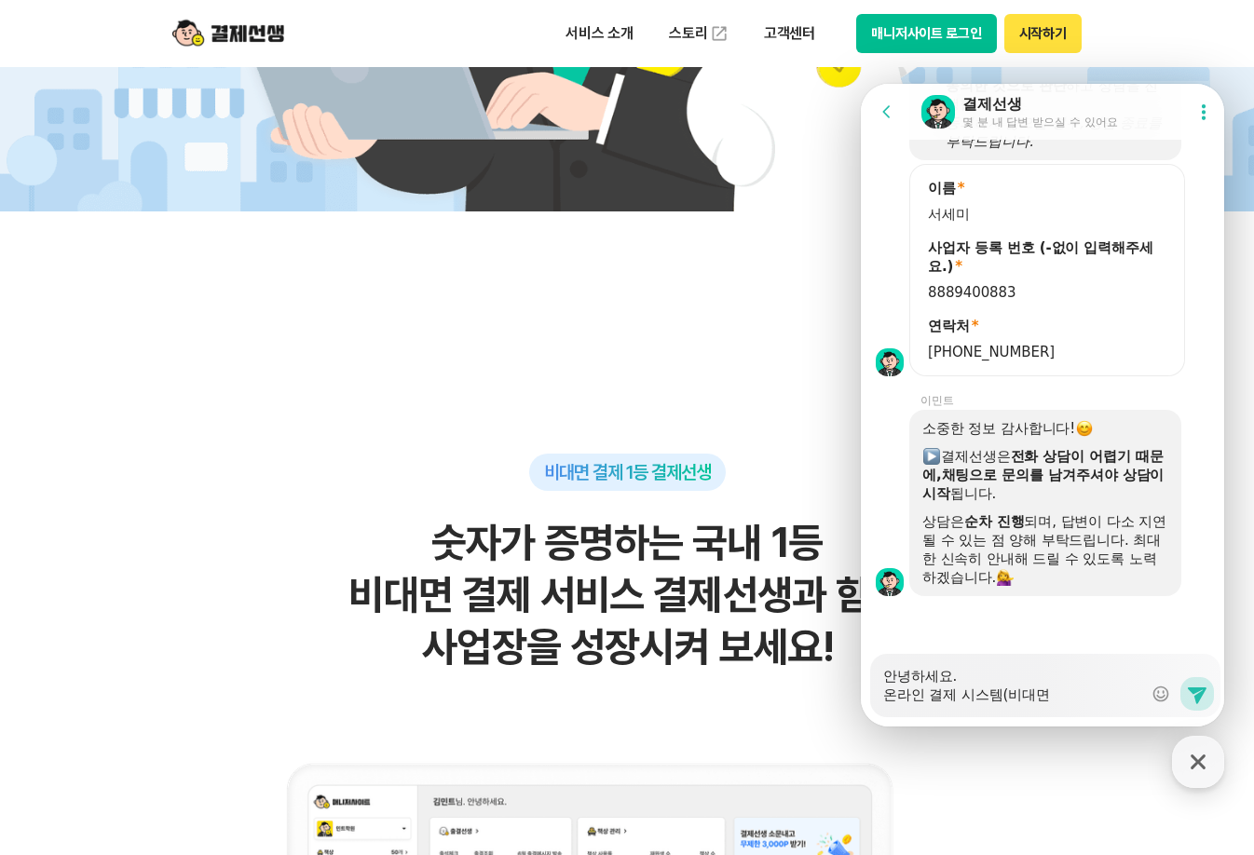
type textarea "안녕하세요. 온라인 결제 시스템(비대면"
type textarea "x"
type textarea "안녕하세요. 온라인 결제 시스템(비대면 ㄱ"
type textarea "x"
type textarea "안녕하세요. 온라인 결제 시스템(비대면 겨"
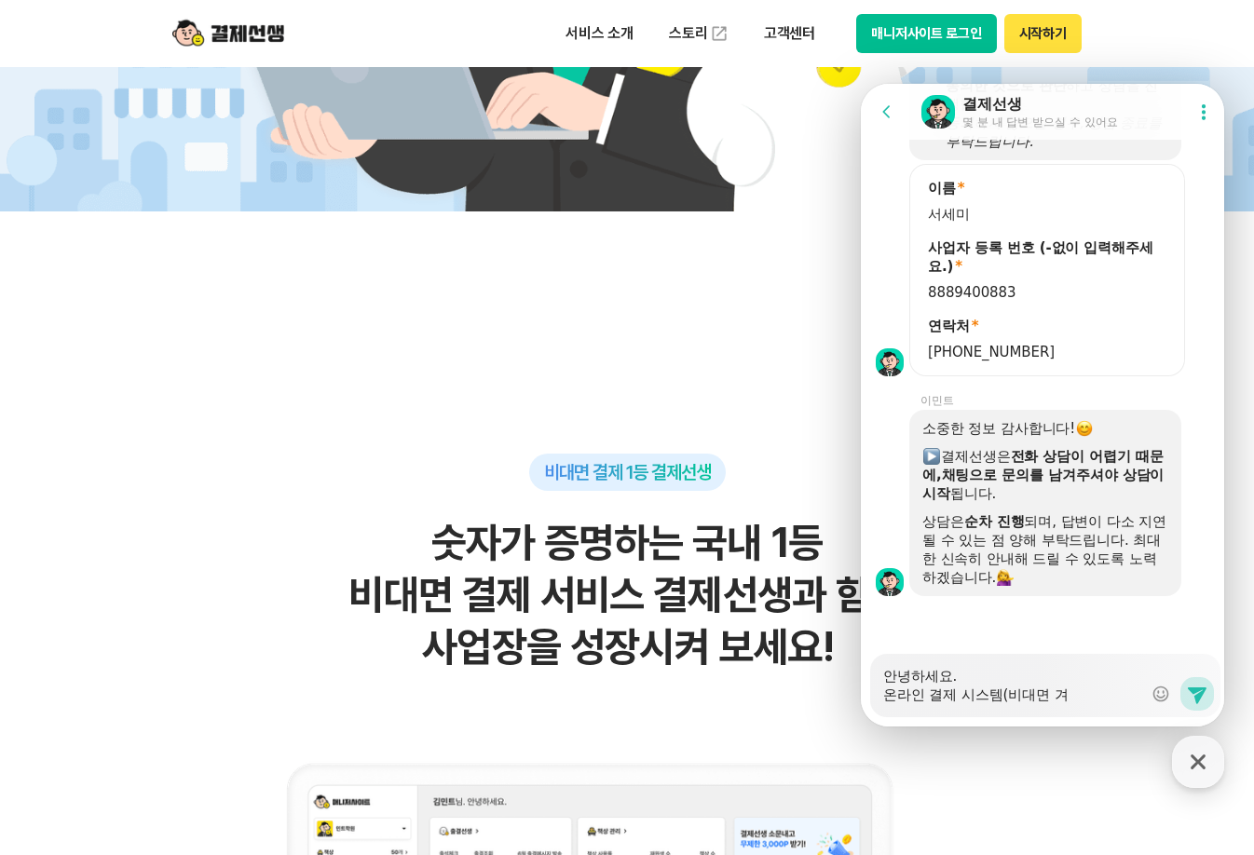
type textarea "x"
type textarea "안녕하세요. 온라인 결제 시스템(비대면 결"
type textarea "x"
type textarea "안녕하세요. 온라인 결제 시스템(비대면 결ㅈ"
type textarea "x"
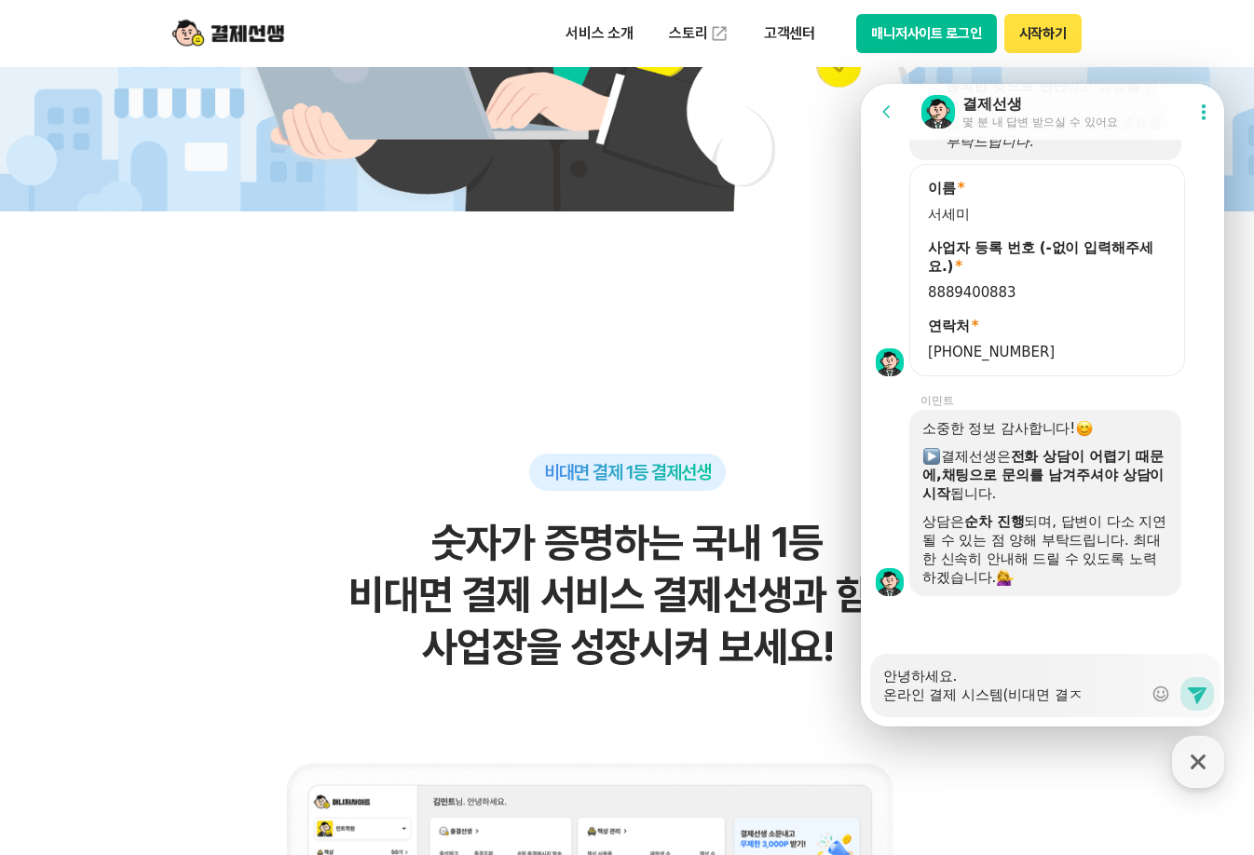
type textarea "안녕하세요. 온라인 결제 시스템(비대면 결제"
type textarea "x"
type textarea "안녕하세요. 온라인 결제 시스템(비대면 결제)"
type textarea "x"
type textarea "안녕하세요. 온라인 결제 시스템(비대면 결제)"
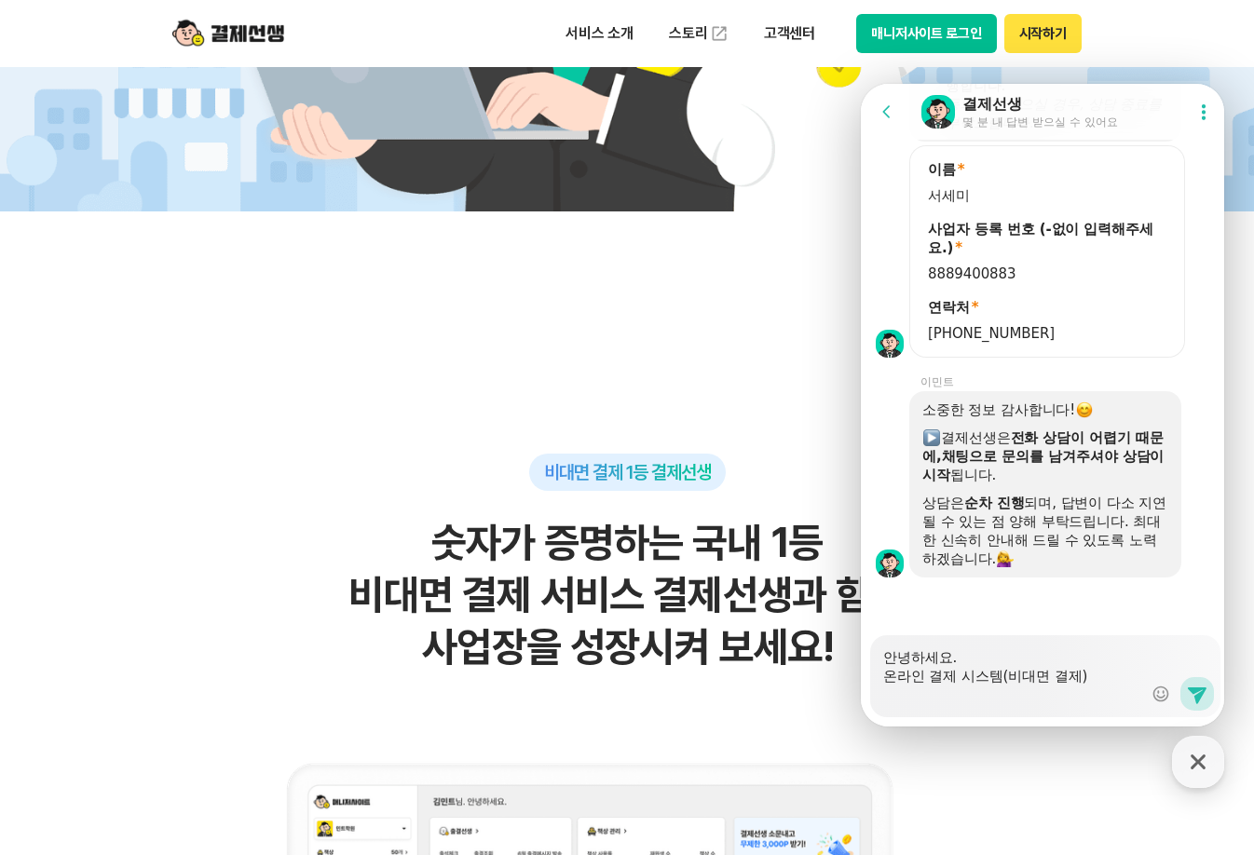
scroll to position [2779, 0]
type textarea "x"
type textarea "안녕하세요. 온라인 결제 시스템(비대면 결제)"
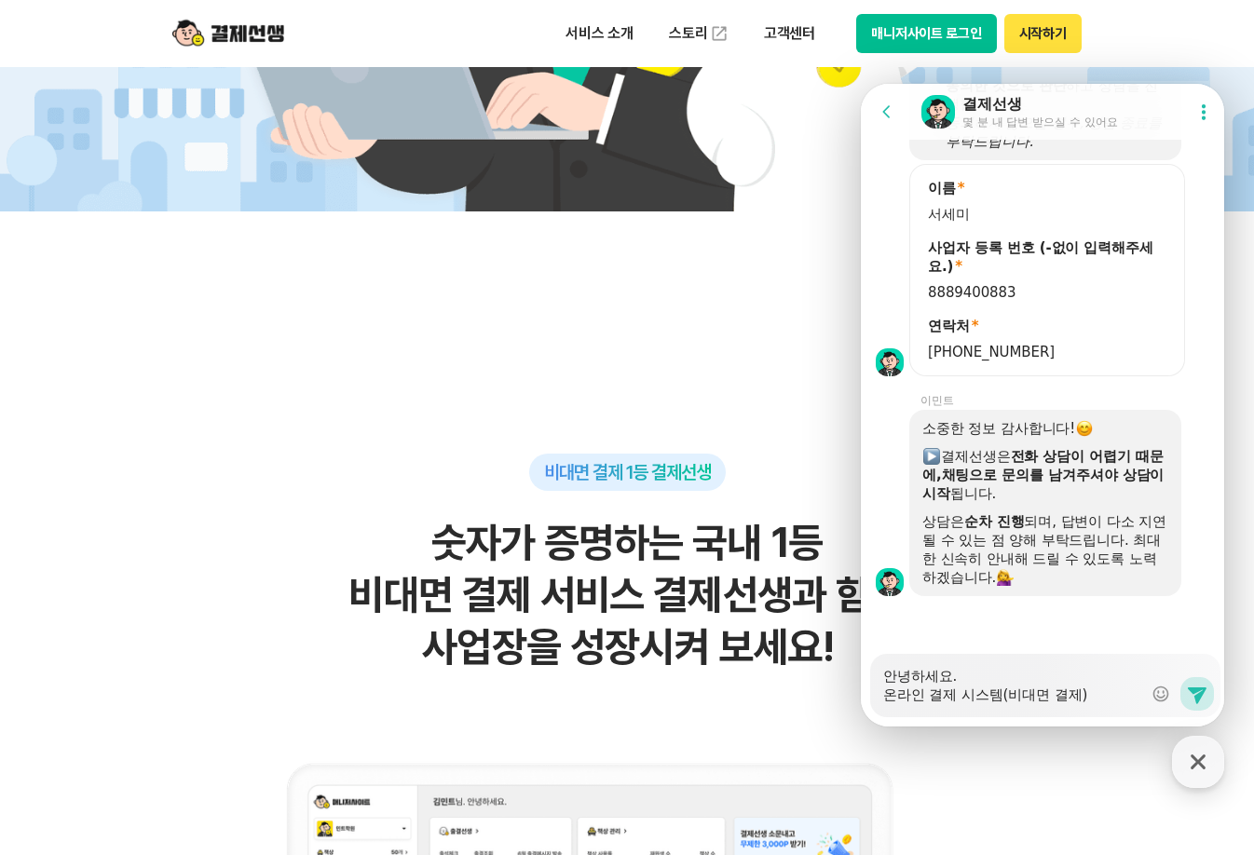
type textarea "x"
type textarea "안녕하세요. 온라인 결제 시스템(비대면 결제)ㄹ"
type textarea "x"
type textarea "안녕하세요. 온라인 결제 시스템(비대면 결제)르"
type textarea "x"
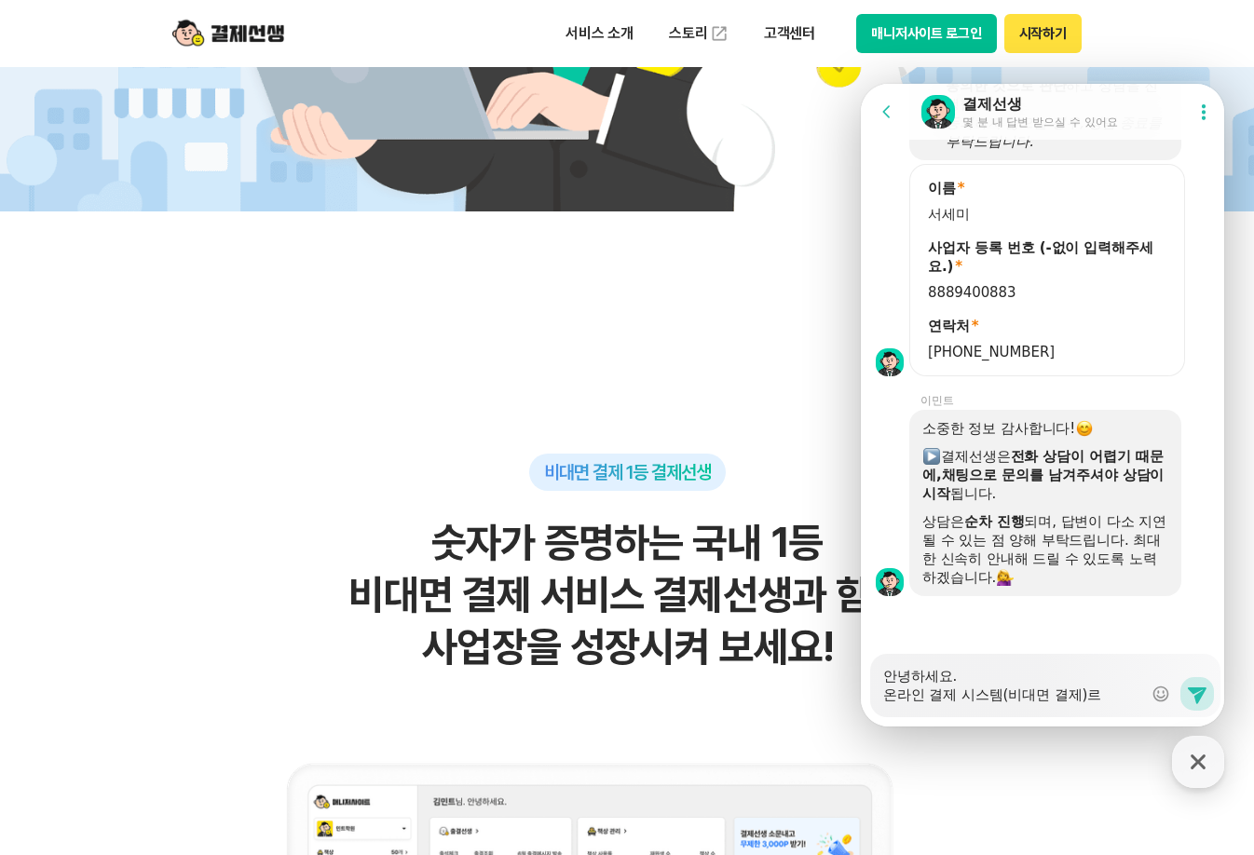
type textarea "안녕하세요. 온라인 결제 시스템(비대면 결제)를"
type textarea "x"
type textarea "안녕하세요. 온라인 결제 시스템(비대면 결제)를"
type textarea "x"
type textarea "안녕하세요. 온라인 결제 시스템(비대면 결제)를 ㅎ"
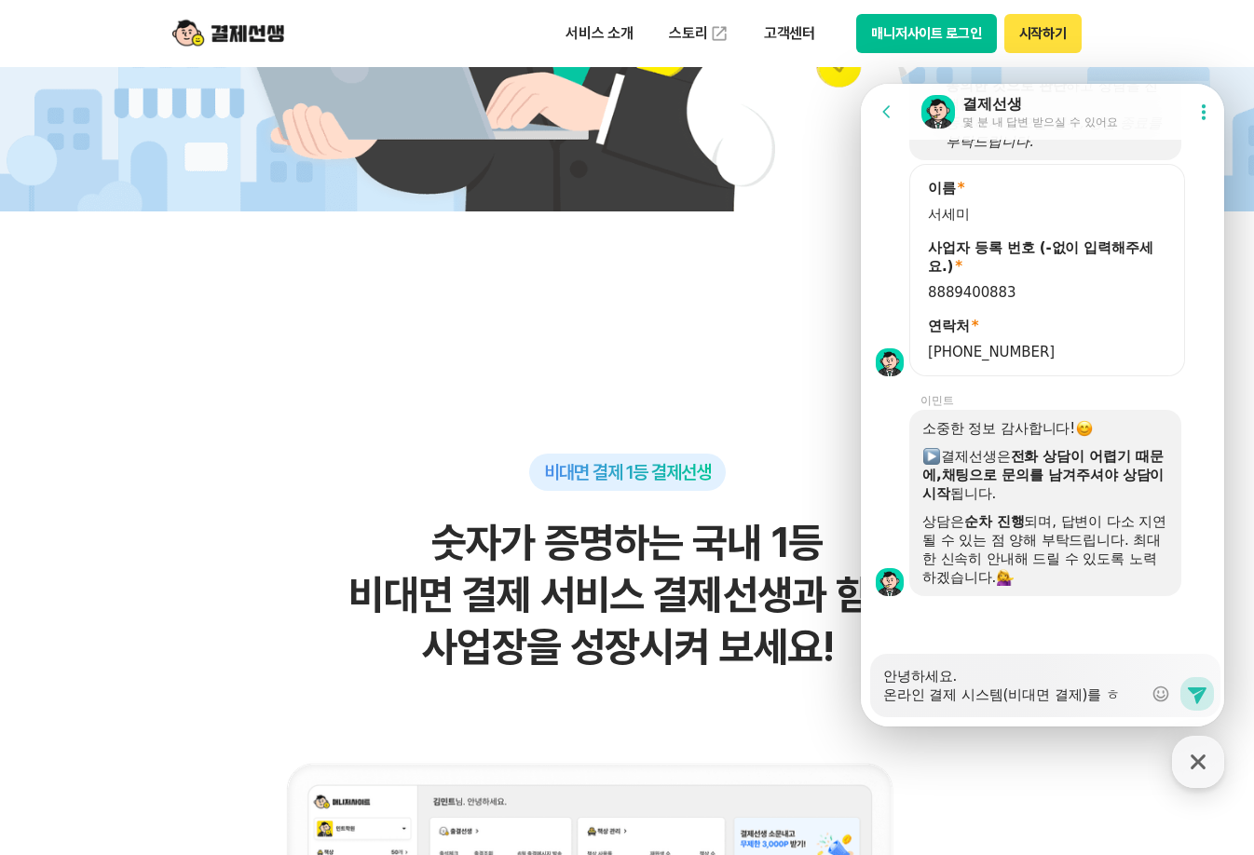
type textarea "x"
type textarea "안녕하세요. 온라인 결제 시스템(비대면 결제)를 하"
type textarea "x"
type textarea "안녕하세요. 온라인 결제 시스템(비대면 결제)를 학"
type textarea "x"
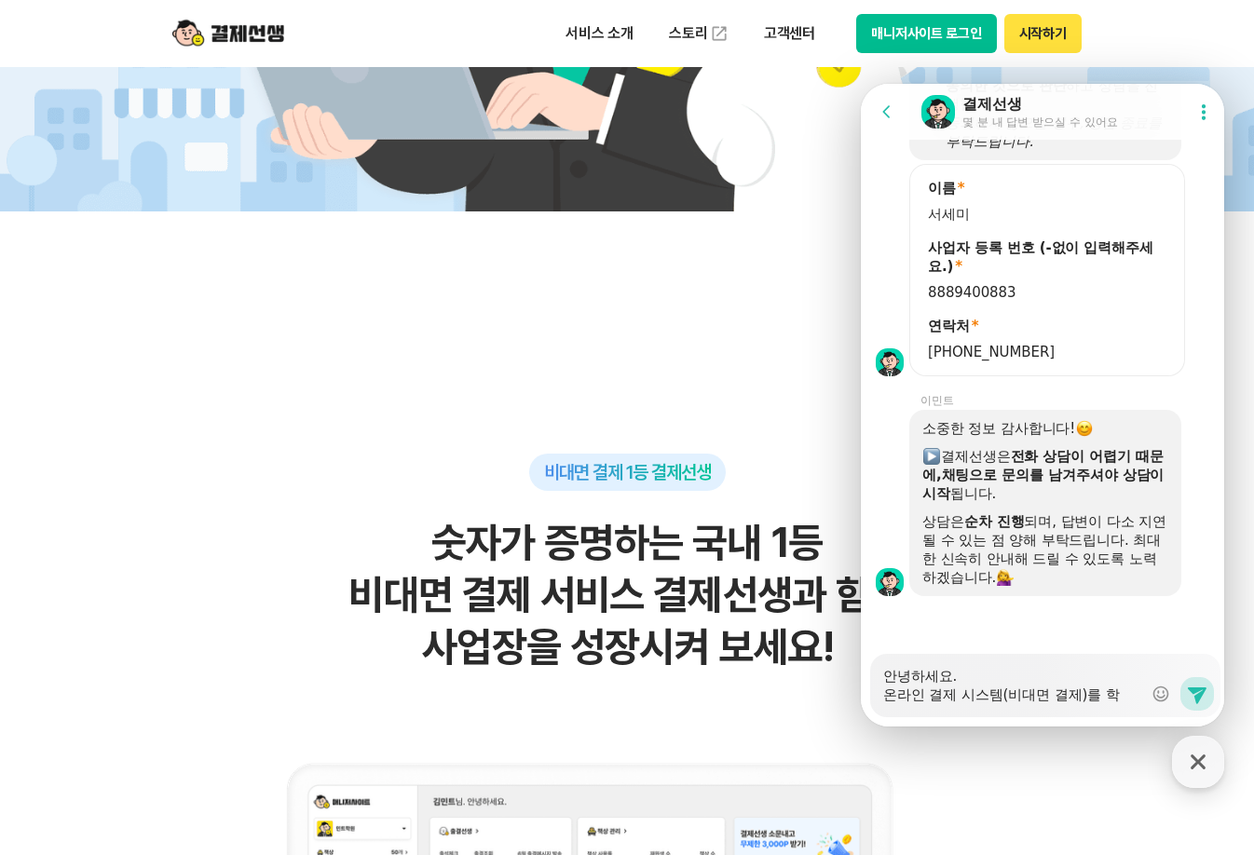
type textarea "안녕하세요. 온라인 결제 시스템(비대면 결제)를 하게"
type textarea "x"
type textarea "안녕하세요. 온라인 결제 시스템(비대면 결제)를 하게"
type textarea "x"
type textarea "안녕하세요. 온라인 결제 시스템(비대면 결제)를 하게 ㄷ"
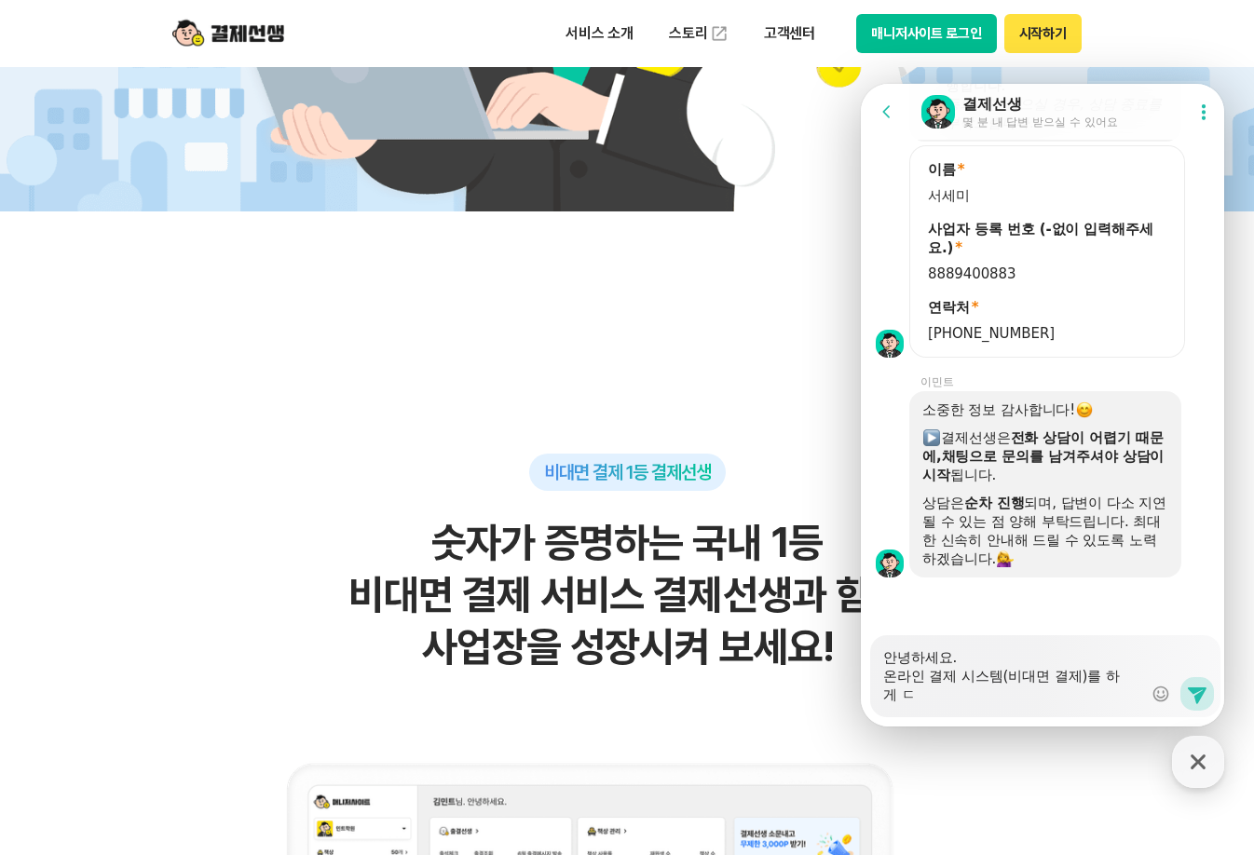
type textarea "x"
type textarea "안녕하세요. 온라인 결제 시스템(비대면 결제)를 하게 도"
type textarea "x"
type textarea "안녕하세요. 온라인 결제 시스템(비대면 결제)를 하게 되"
type textarea "x"
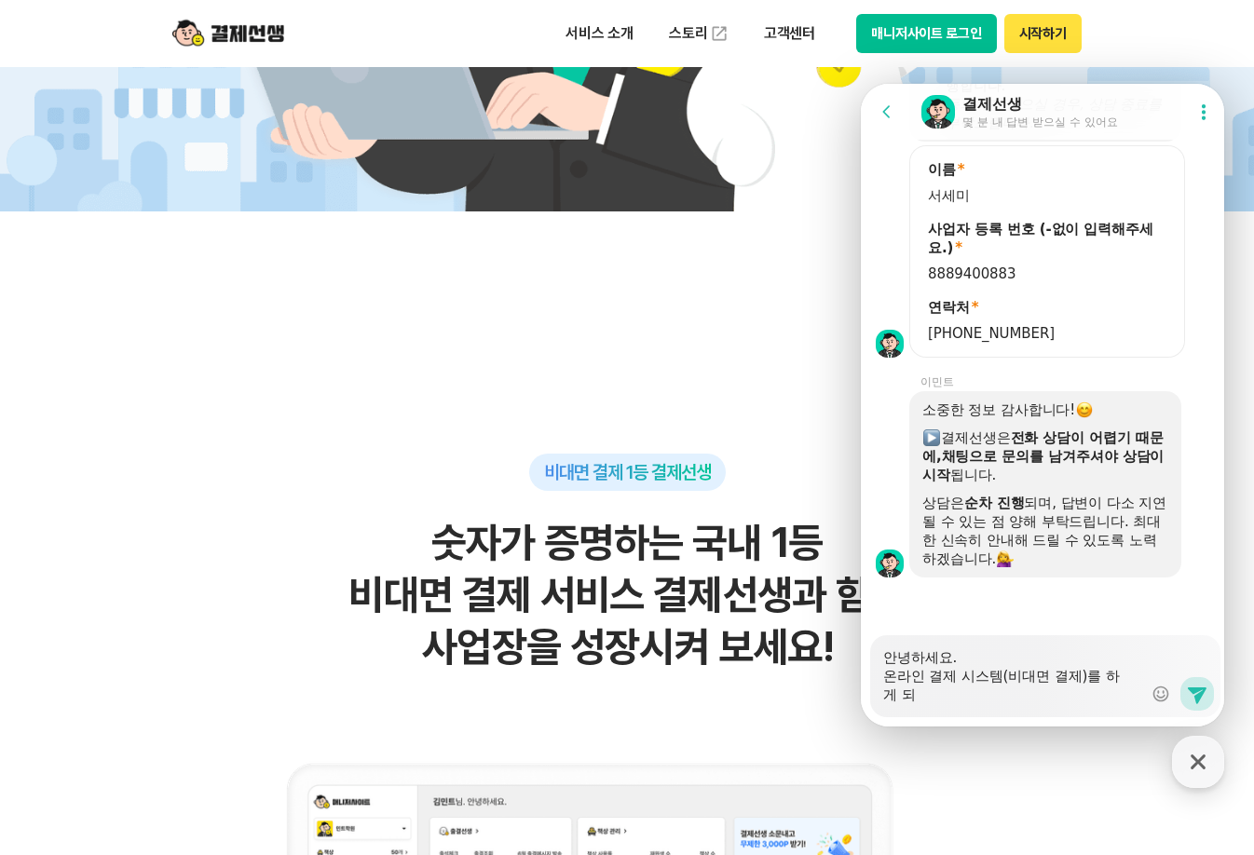
type textarea "안녕하세요. 온라인 결제 시스템(비대면 결제)를 하게 됨"
type textarea "x"
type textarea "안녕하세요. 온라인 결제 시스템(비대면 결제)를 하게 되몉"
type textarea "x"
type textarea "안녕하세요. 온라인 결제 시스템(비대면 결제)를 하게 되몉ㄴ"
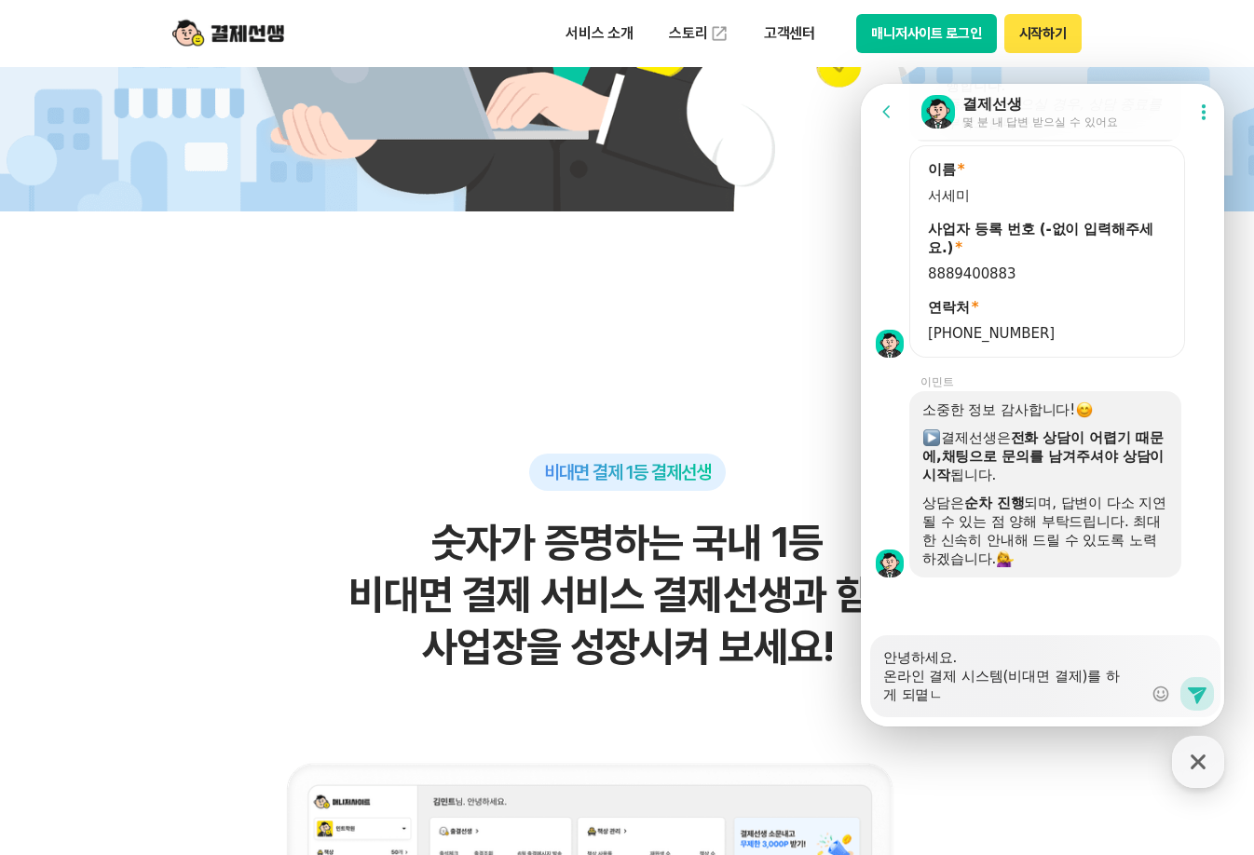
type textarea "x"
type textarea "안녕하세요. 온라인 결제 시스템(비대면 결제)를 하게 되몉ㄴ"
type textarea "x"
type textarea "안녕하세요. 온라인 결제 시스템(비대면 결제)를 하게 되몉ㄴ"
type textarea "x"
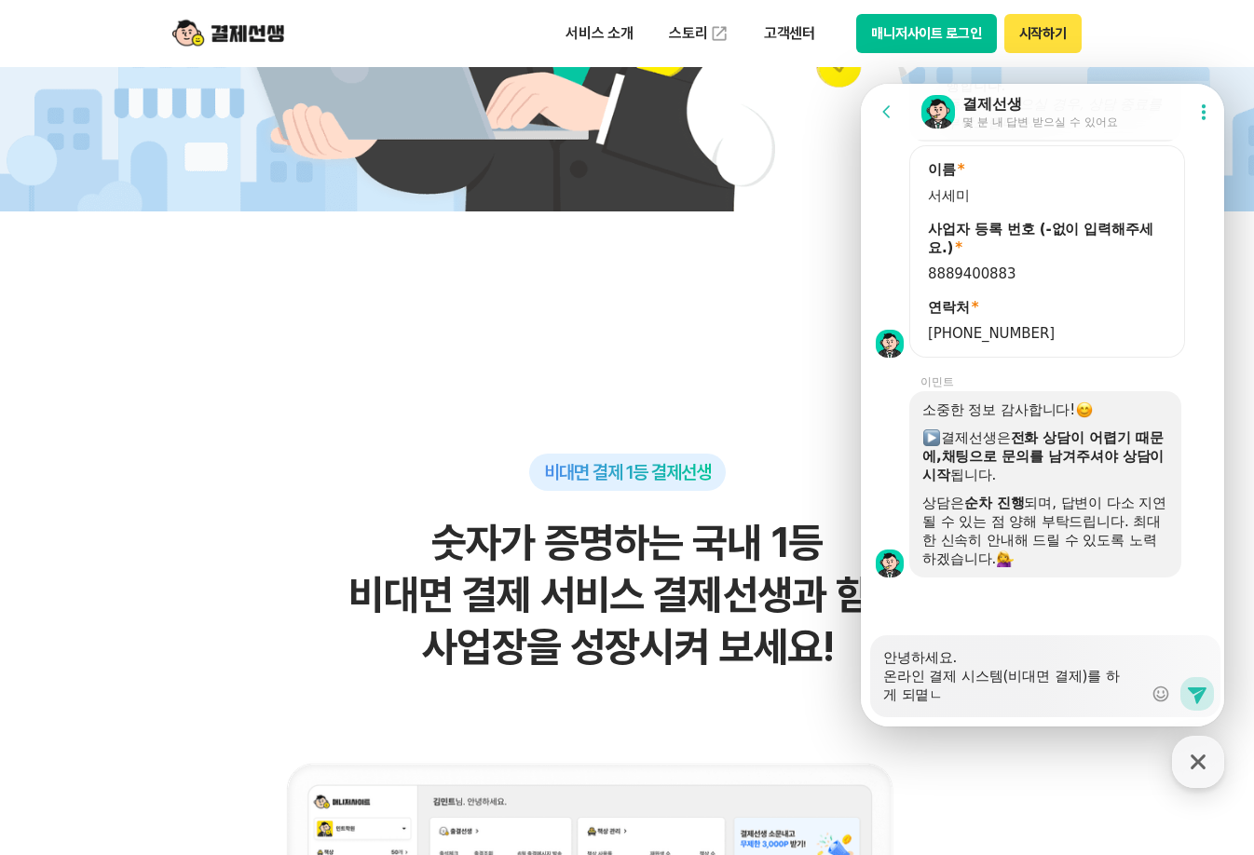
type textarea "안녕하세요. 온라인 결제 시스템(비대면 결제)를 하게 되몉"
type textarea "x"
type textarea "안녕하세요. 온라인 결제 시스템(비대면 결제)를 하게 되"
type textarea "x"
type textarea "안녕하세요. 온라인 결제 시스템(비대면 결제)를 하게 되ㅁ"
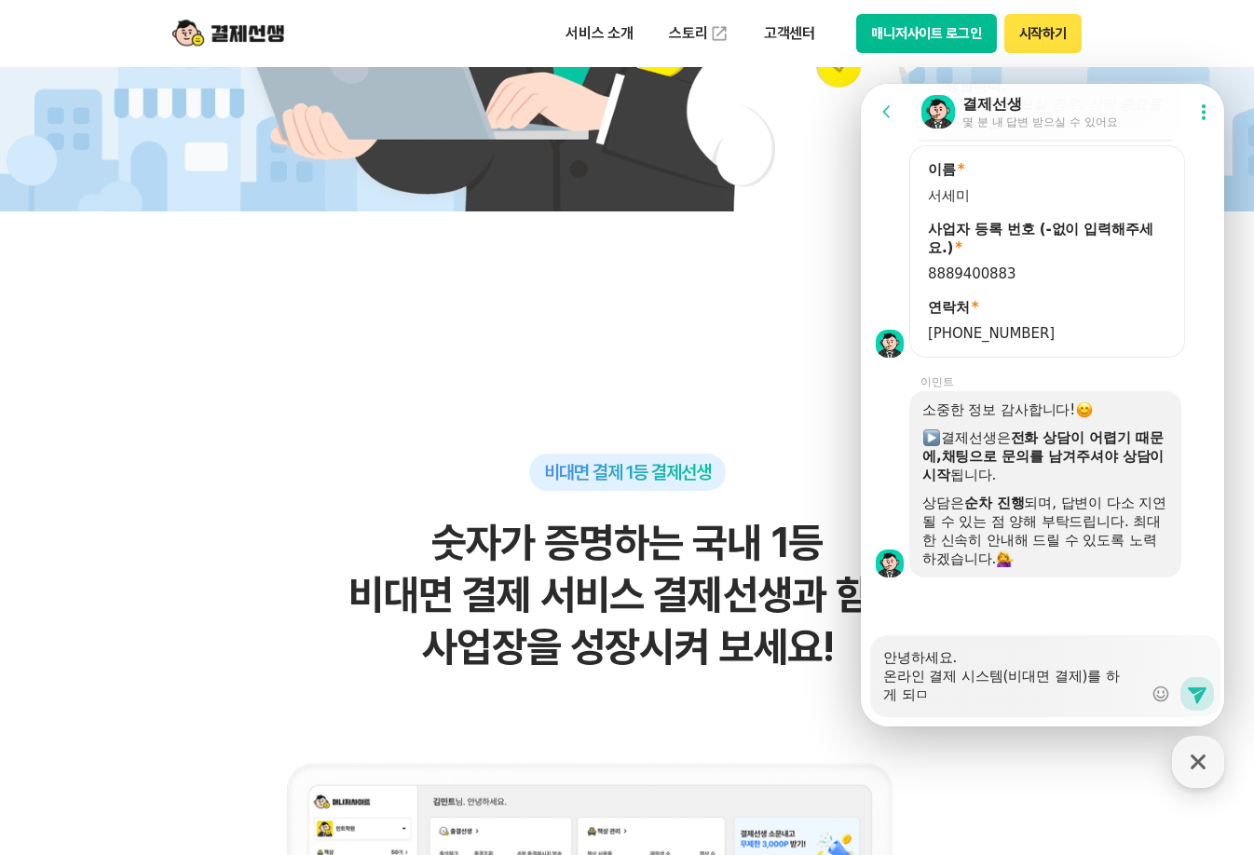
type textarea "x"
type textarea "안녕하세요. 온라인 결제 시스템(비대면 결제)를 하게 되ㅁㄴ"
type textarea "x"
type textarea "안녕하세요. 온라인 결제 시스템(비대면 결제)를 하게 되ㅁㄴ"
type textarea "x"
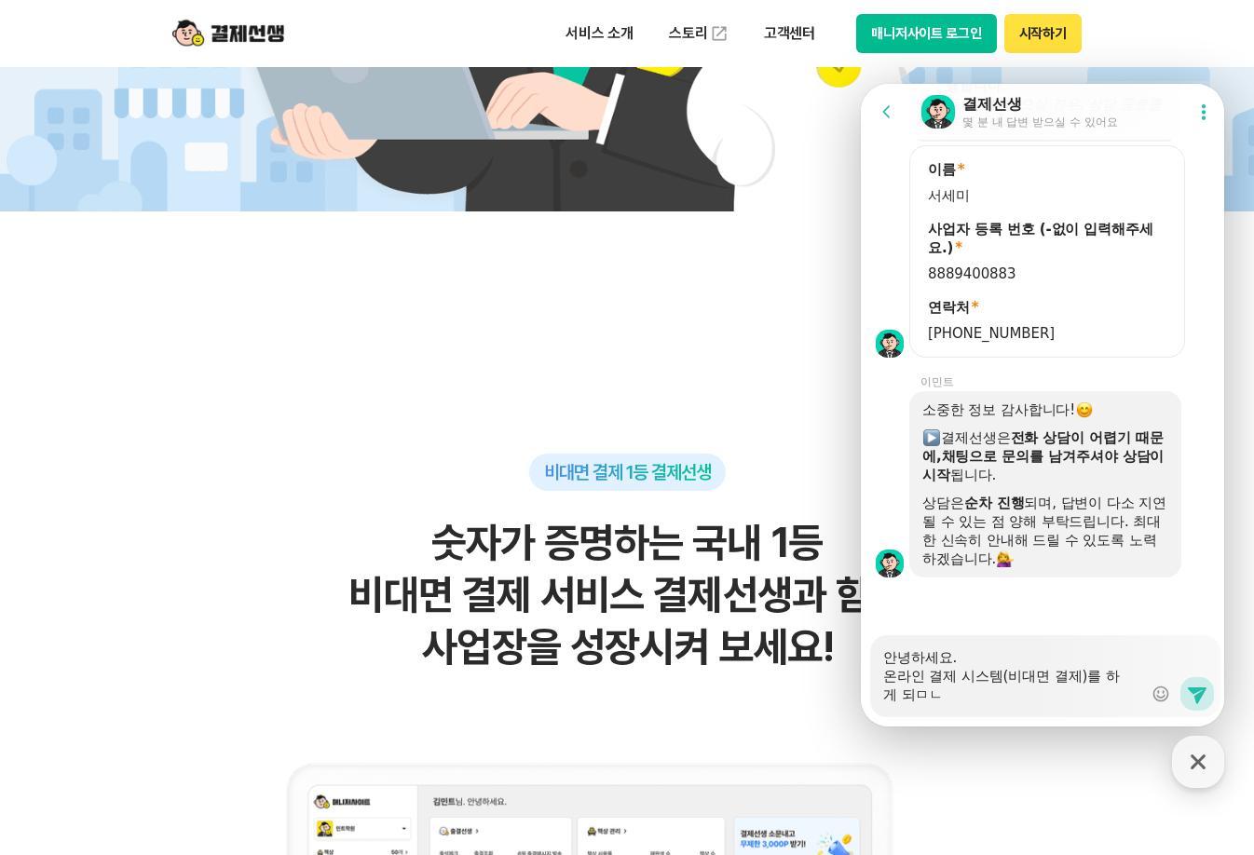
type textarea "안녕하세요. 온라인 결제 시스템(비대면 결제)를 하게 되ㅁㄴ"
type textarea "x"
type textarea "안녕하세요. 온라인 결제 시스템(비대면 결제)를 하게 되ㅁ"
type textarea "x"
type textarea "안녕하세요. 온라인 결제 시스템(비대면 결제)를 하게 되"
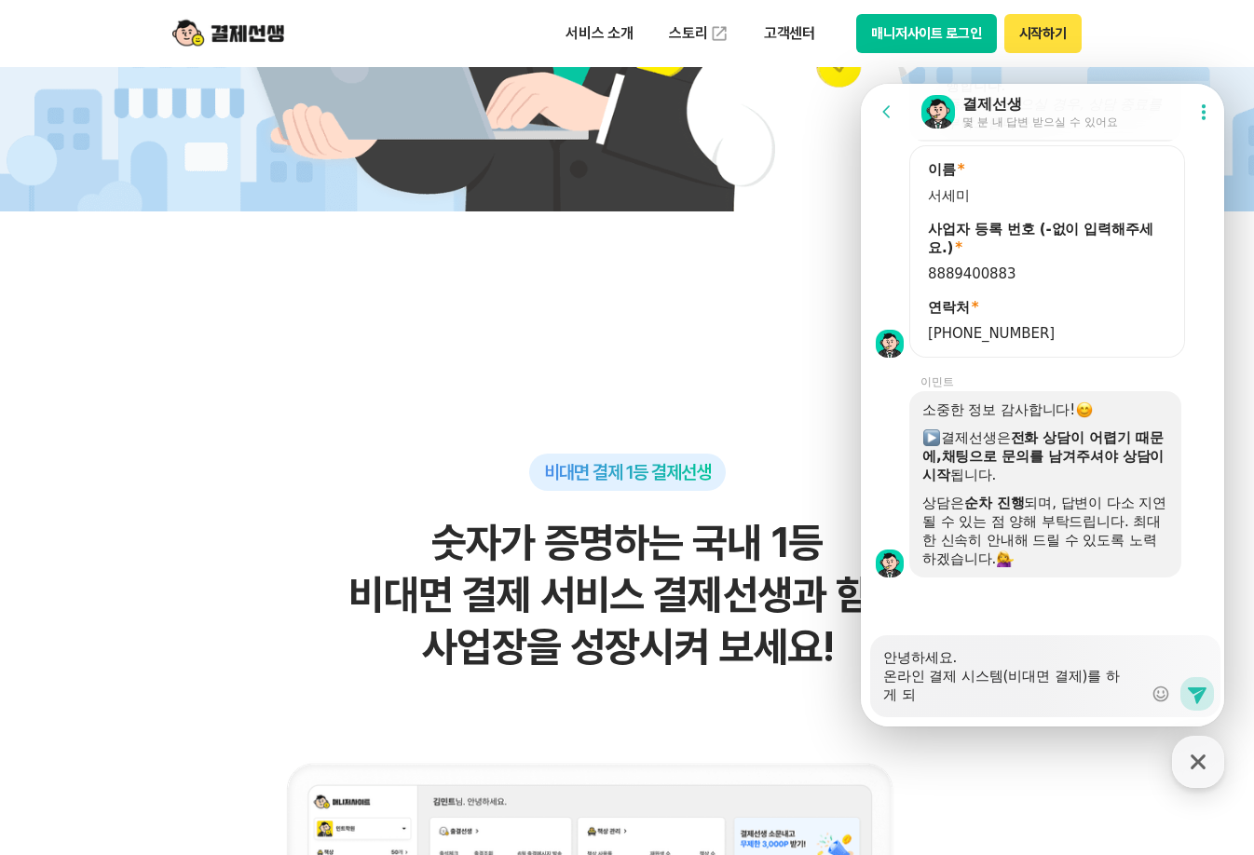
type textarea "x"
type textarea "안녕하세요. 온라인 결제 시스템(비대면 결제)를 하게 되ㅁ"
type textarea "x"
type textarea "안녕하세요. 온라인 결제 시스템(비대면 결제)를 하게 되며"
type textarea "x"
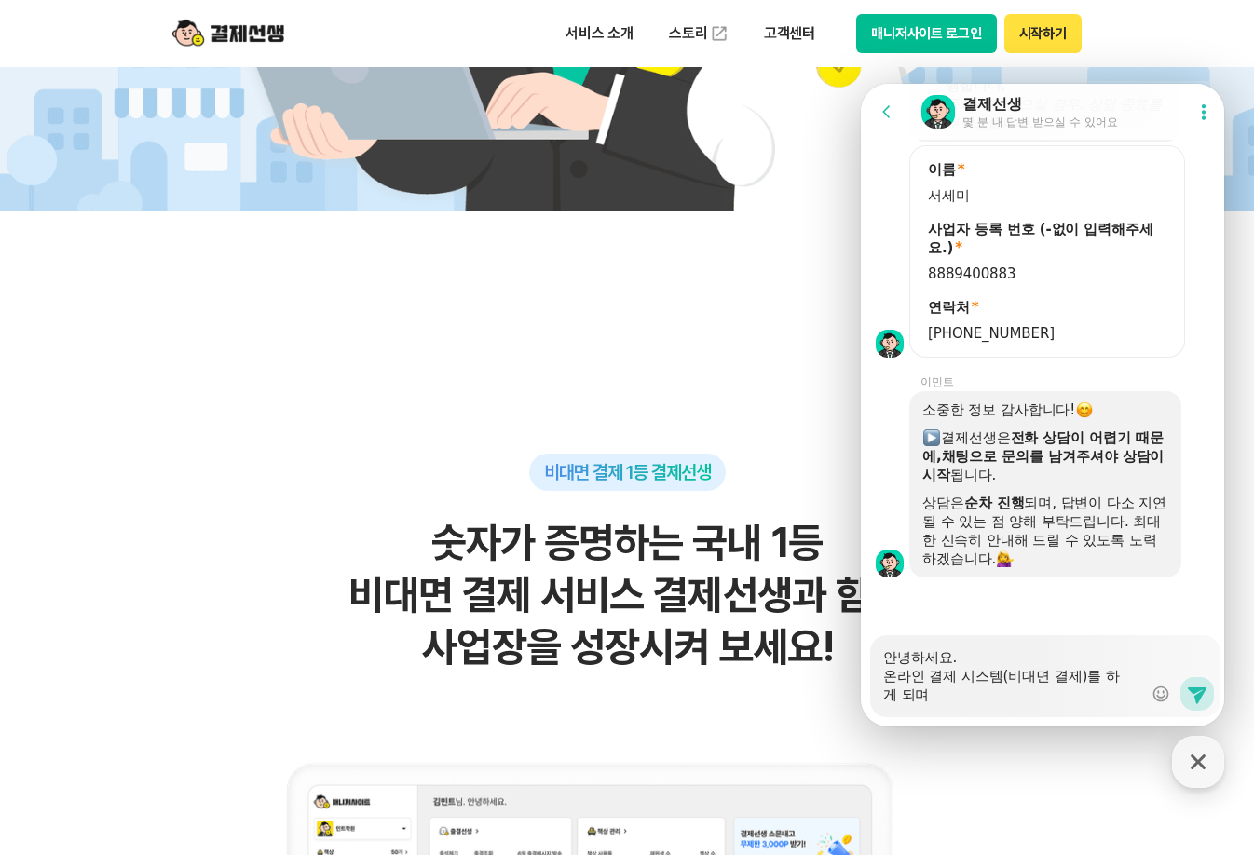
type textarea "안녕하세요. 온라인 결제 시스템(비대면 결제)를 하게 되면"
type textarea "x"
type textarea "안녕하세요. 온라인 결제 시스템(비대면 결제)를 하게 되면 ""
type textarea "x"
type textarea "안녕하세요. 온라인 결제 시스템(비대면 결제)를 하게 되면 ""
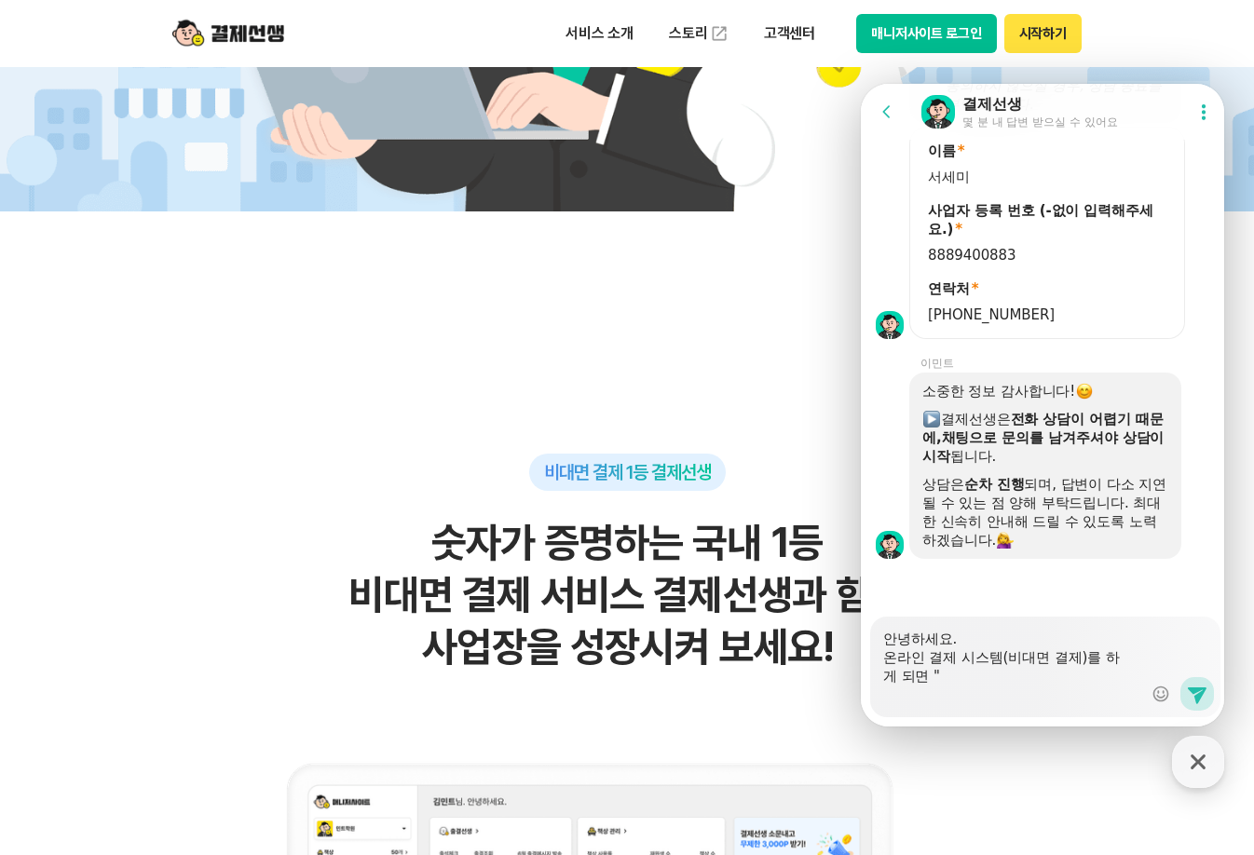
type textarea "x"
type textarea "안녕하세요. 온라인 결제 시스템(비대면 결제)를 하게 되면 ""
type textarea "x"
type textarea "안녕하세요. 온라인 결제 시스템(비대면 결제)를 하게 되면"
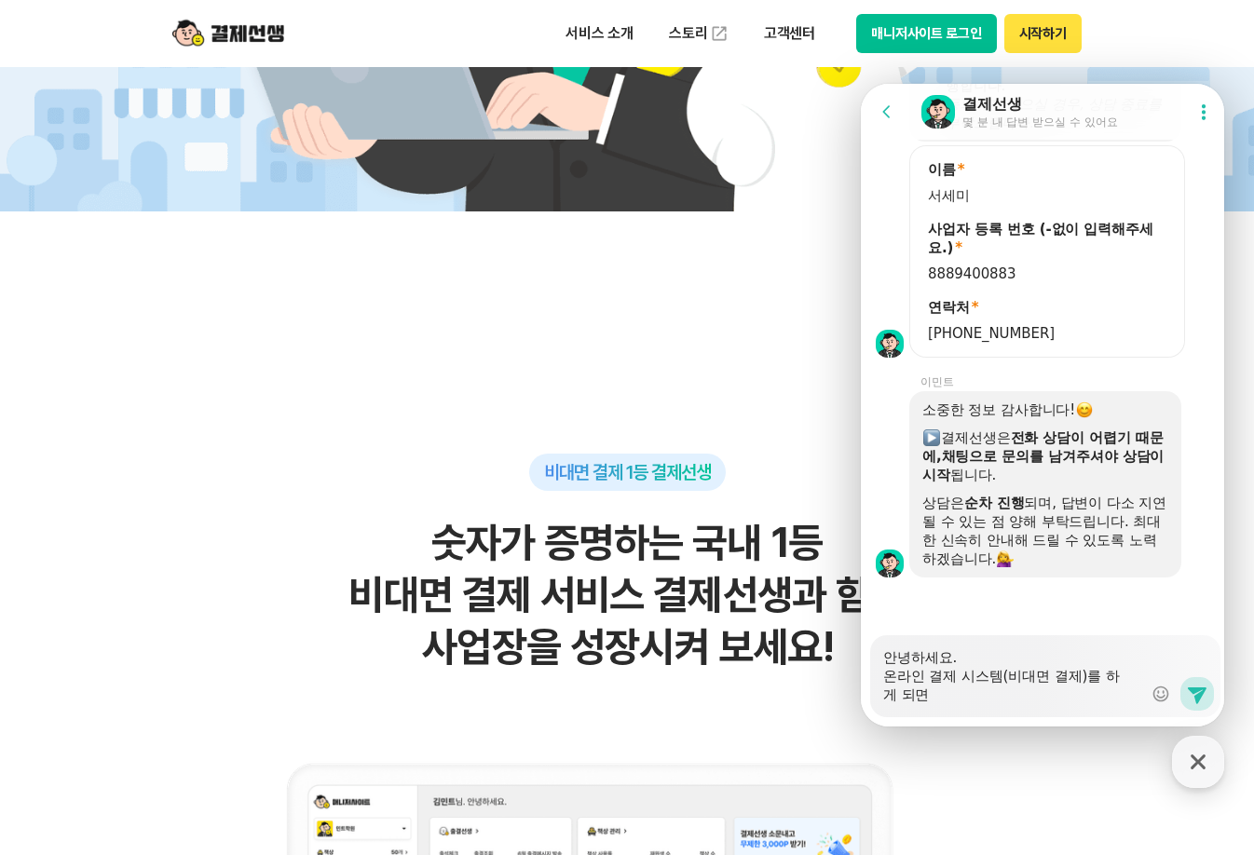
type textarea "x"
type textarea "안녕하세요. 온라인 결제 시스템(비대면 결제)를 하게 되면"
type textarea "x"
type textarea "안녕하세요. 온라인 결제 시스템(비대면 결제)를 하게 되면"
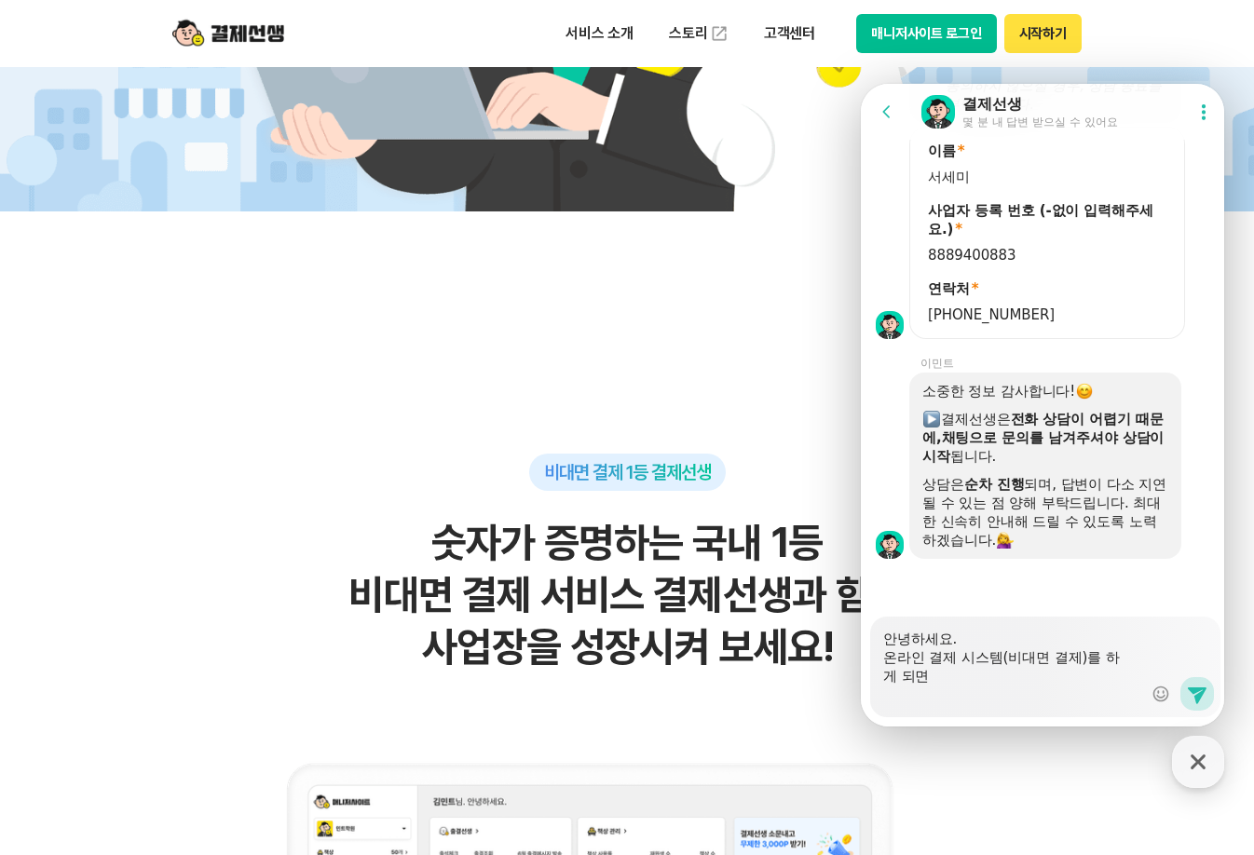
type textarea "x"
type textarea "안녕하세요. 온라인 결제 시스템(비대면 결제)를 하게 되면"
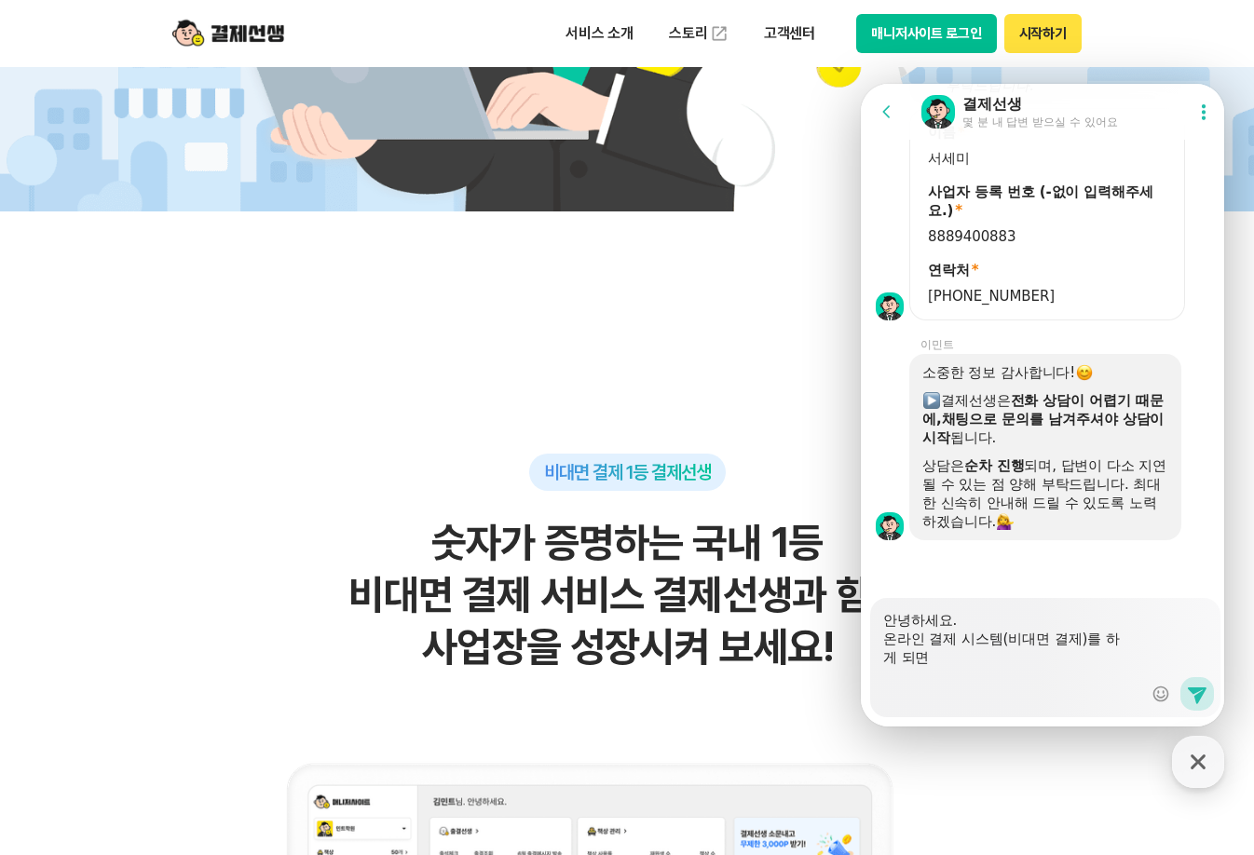
scroll to position [2817, 0]
type textarea "x"
type textarea "안녕하세요. 온라인 결제 시스템(비대면 결제)를 하게 되면 ㅈ"
type textarea "x"
type textarea "안녕하세요. 온라인 결제 시스템(비대면 결제)를 하게 되면 저"
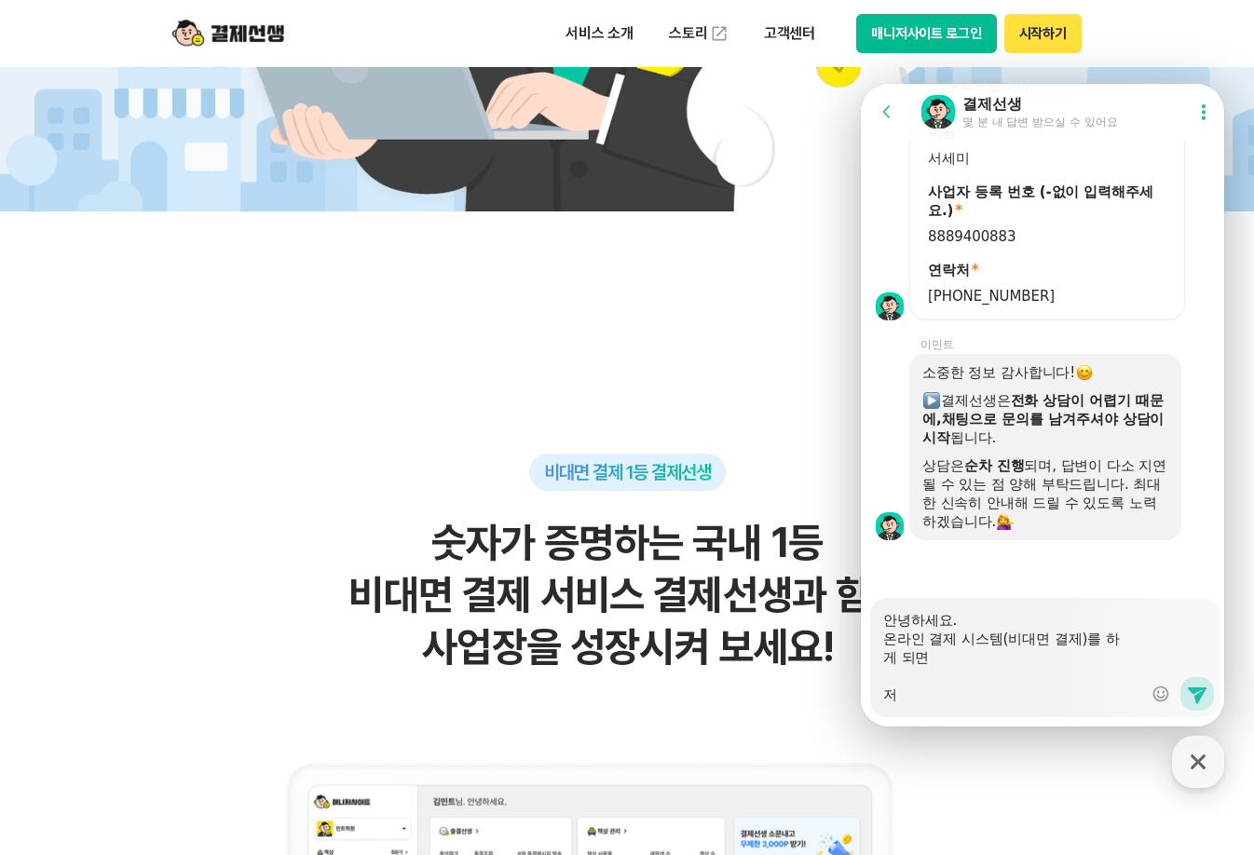
type textarea "x"
type textarea "안녕하세요. 온라인 결제 시스템(비대면 결제)를 하게 되면 젛"
type textarea "x"
type textarea "안녕하세요. 온라인 결제 시스템(비대면 결제)를 하게 되면 저흐"
type textarea "x"
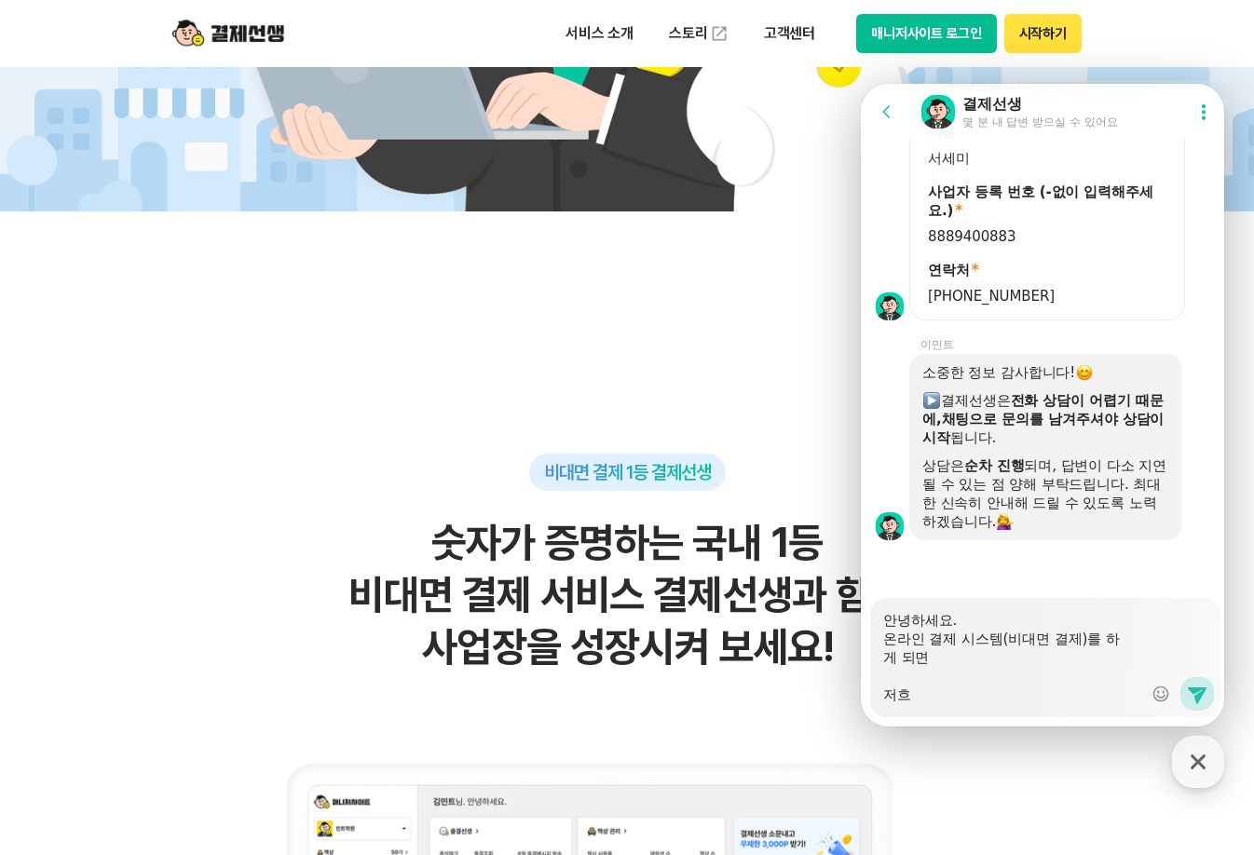
type textarea "안녕하세요. 온라인 결제 시스템(비대면 결제)를 하게 되면 저희"
type textarea "x"
type textarea "안녕하세요. 온라인 결제 시스템(비대면 결제)를 하게 되면 저흭"
type textarea "x"
type textarea "안녕하세요. 온라인 결제 시스템(비대면 결제)를 하게 되면 저희가"
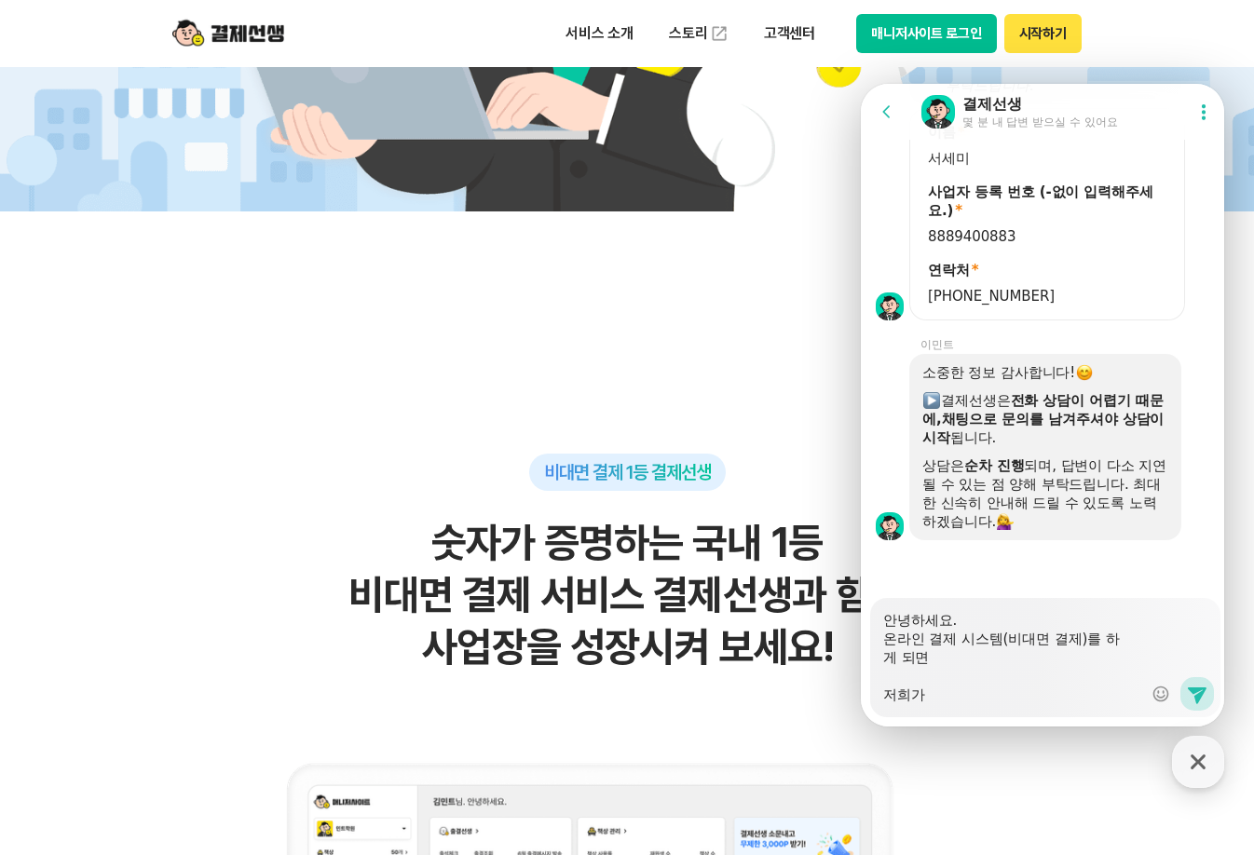
type textarea "x"
type textarea "안녕하세요. 온라인 결제 시스템(비대면 결제)를 하게 되면 저희가"
type textarea "x"
type textarea "안녕하세요. 온라인 결제 시스템(비대면 결제)를 하게 되면 저희가 ㅇ"
type textarea "x"
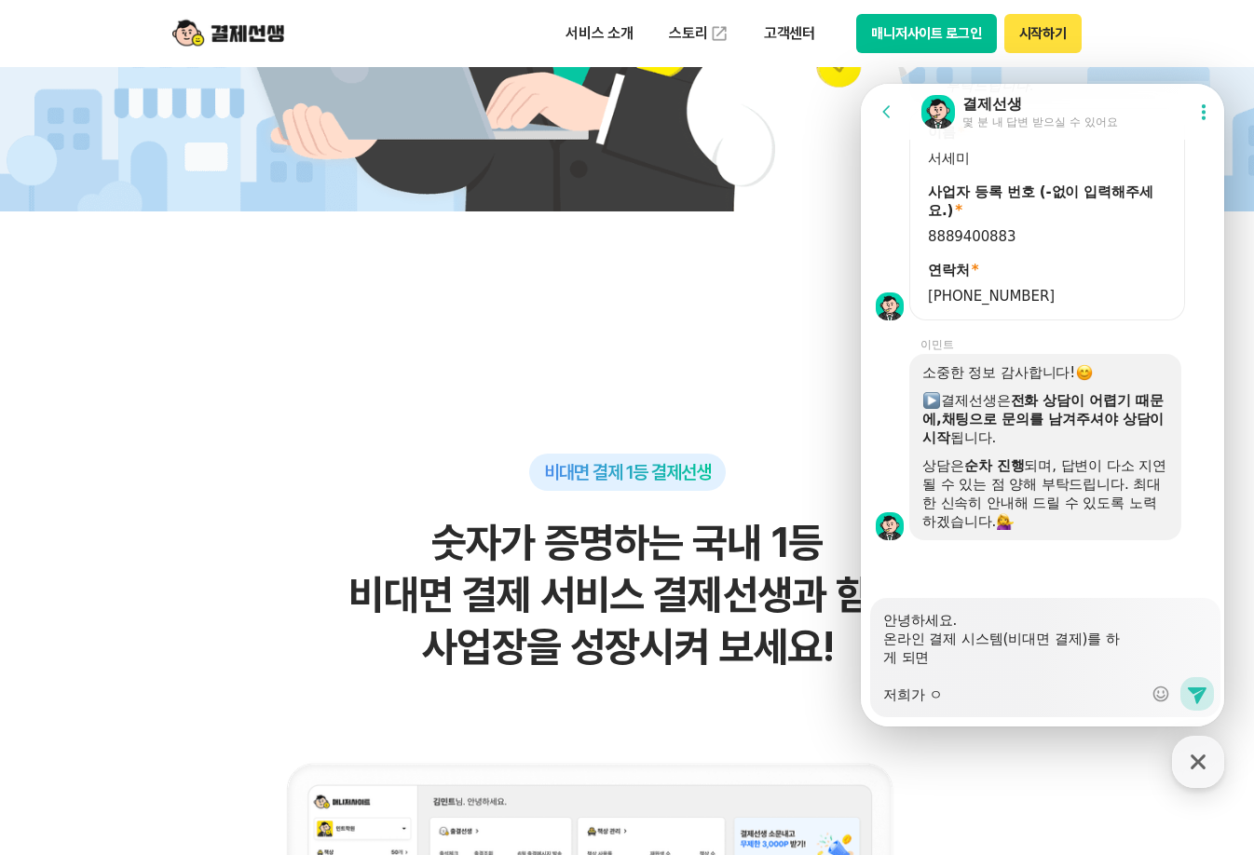
type textarea "안녕하세요. 온라인 결제 시스템(비대면 결제)를 하게 되면 저희가 여"
type textarea "x"
type textarea "안녕하세요. 온라인 결제 시스템(비대면 결제)를 하게 되면 저희가 연"
type textarea "x"
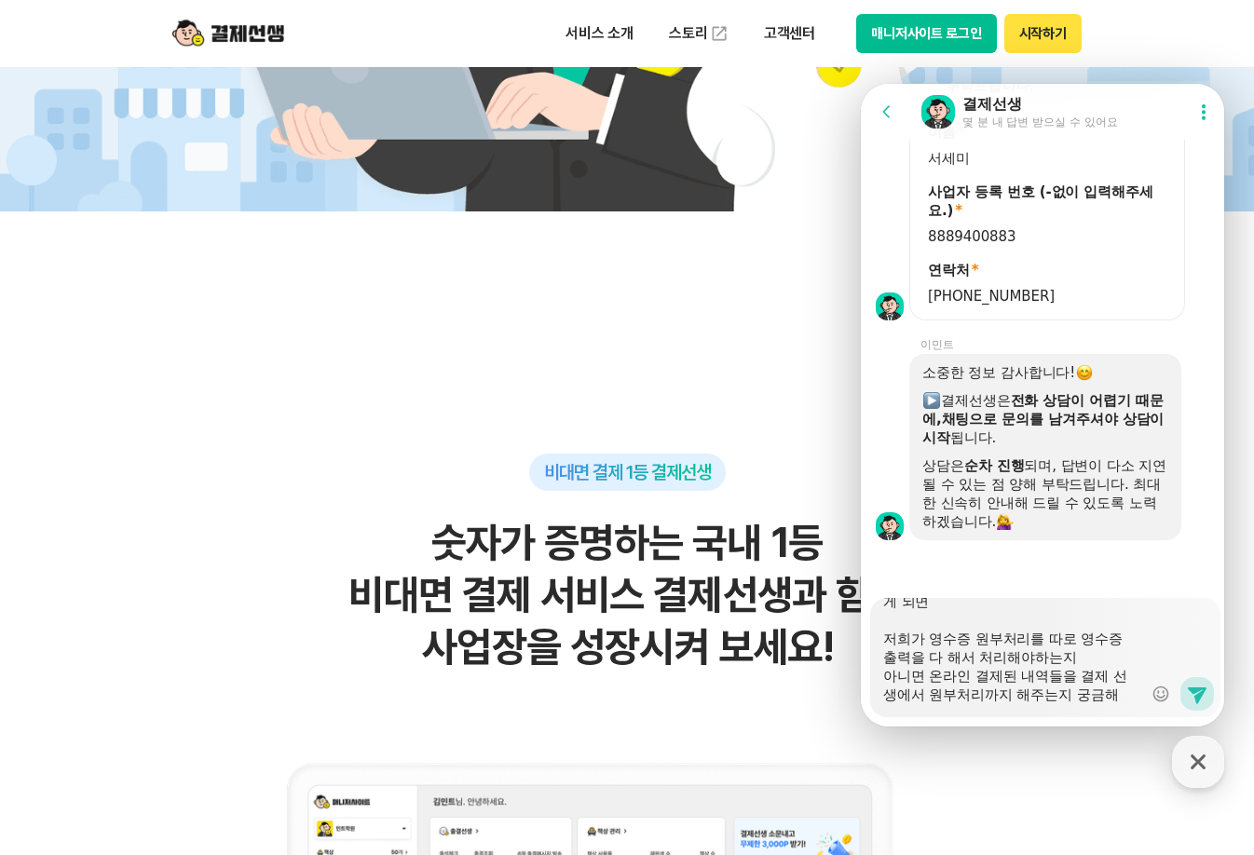
scroll to position [75, 0]
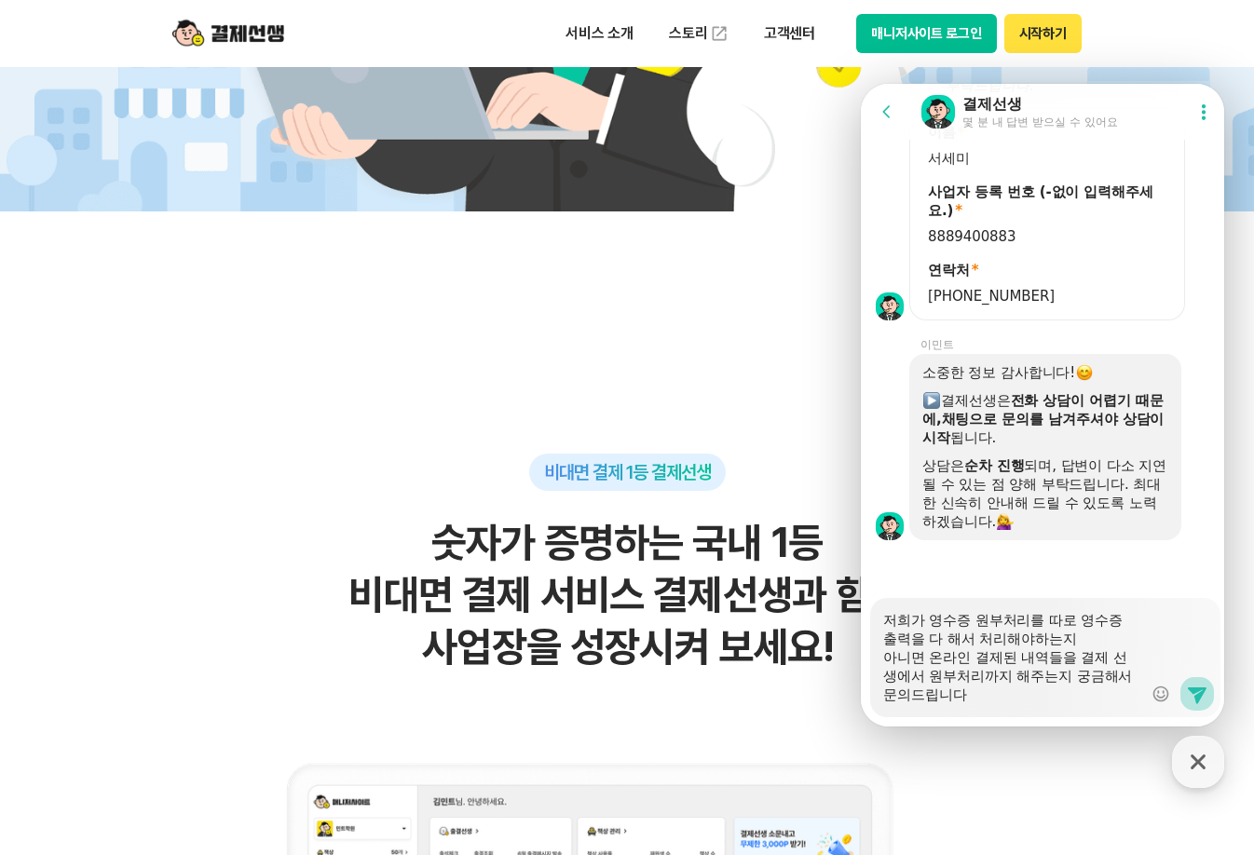
click at [1199, 697] on icon at bounding box center [1197, 694] width 22 height 22
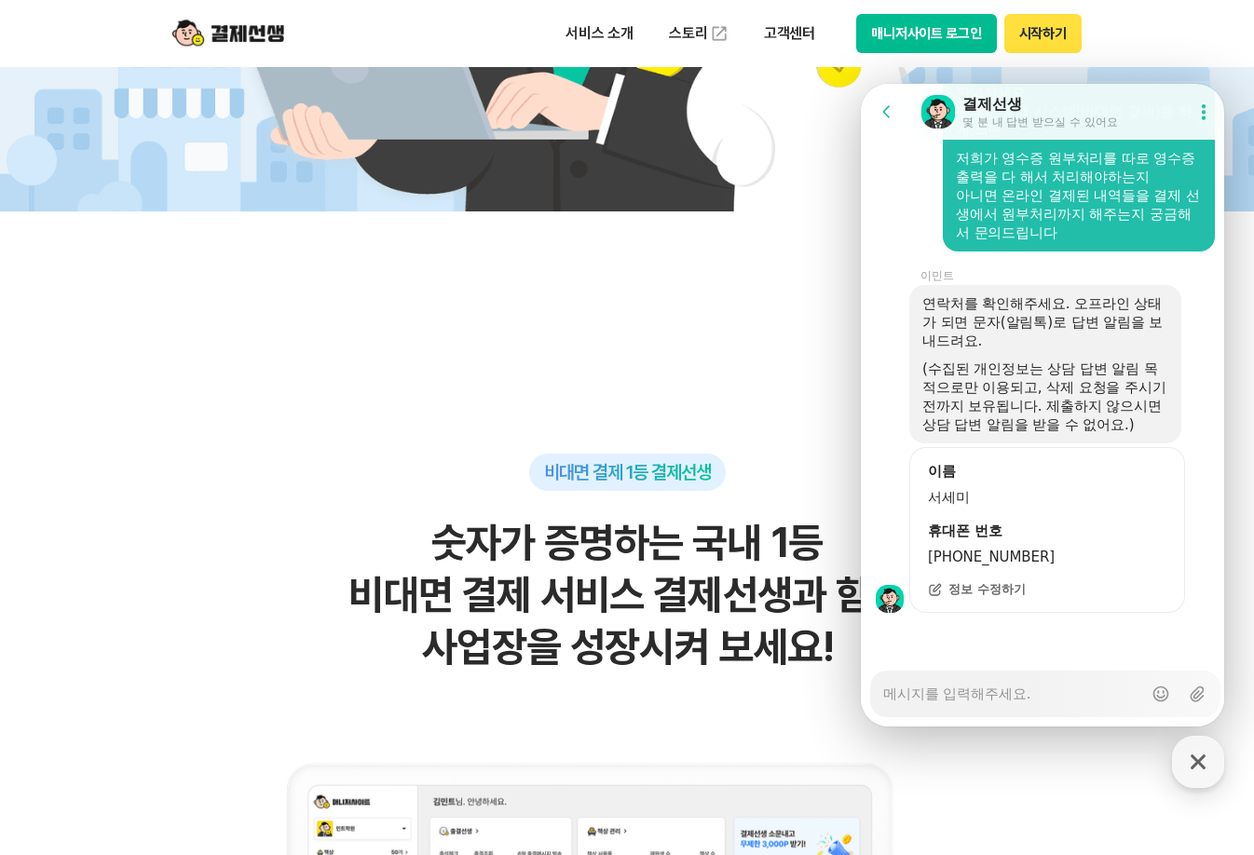
scroll to position [3320, 0]
click at [1009, 696] on textarea "Messenger Input Textarea" at bounding box center [1012, 688] width 259 height 32
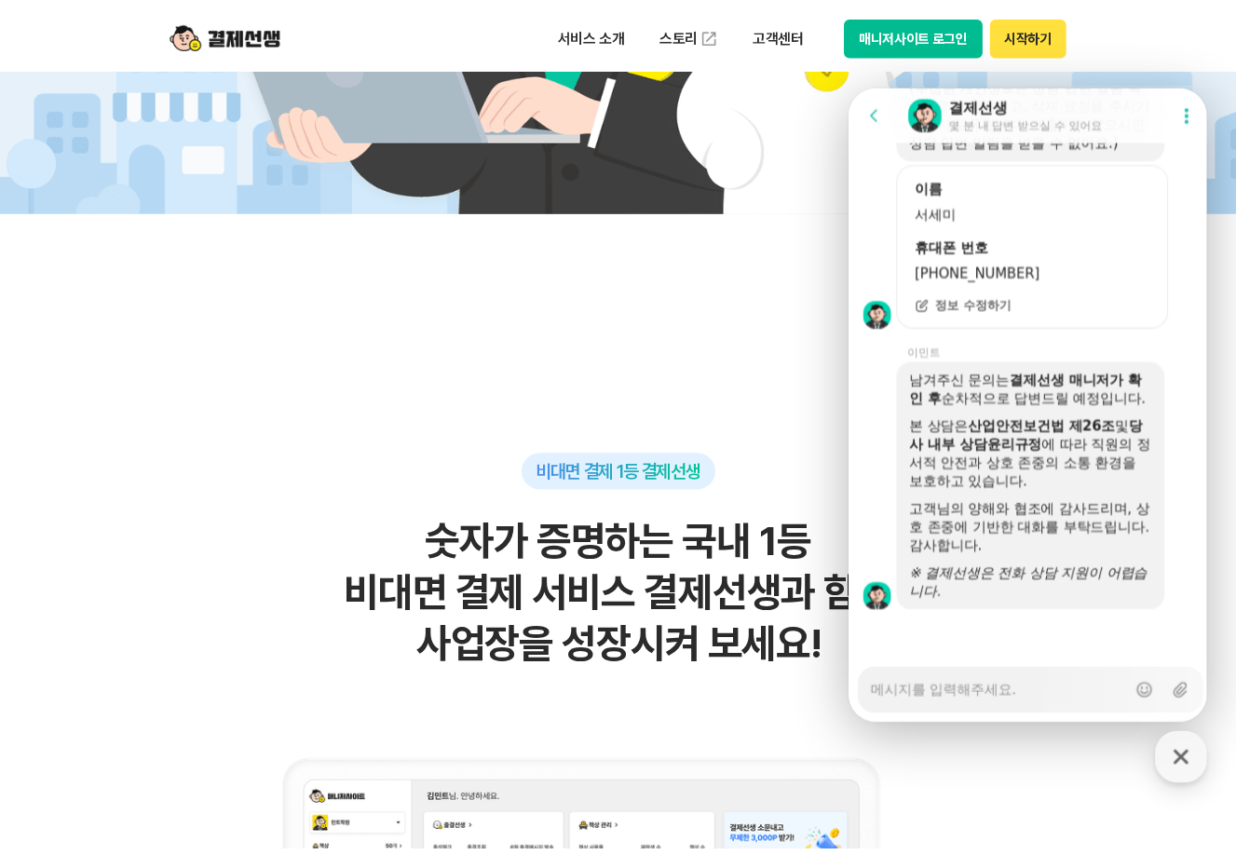
scroll to position [3624, 0]
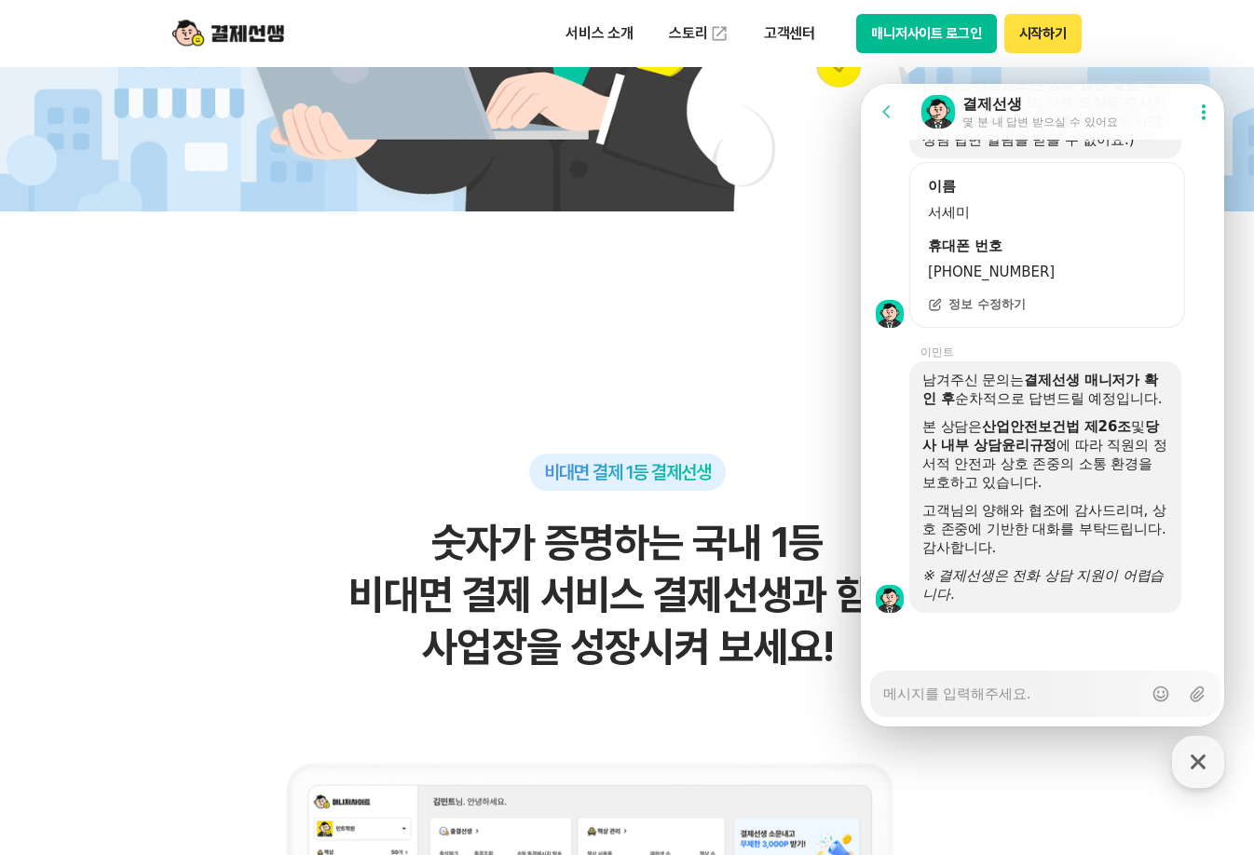
click at [1000, 691] on textarea "Messenger Input Textarea" at bounding box center [1012, 688] width 259 height 32
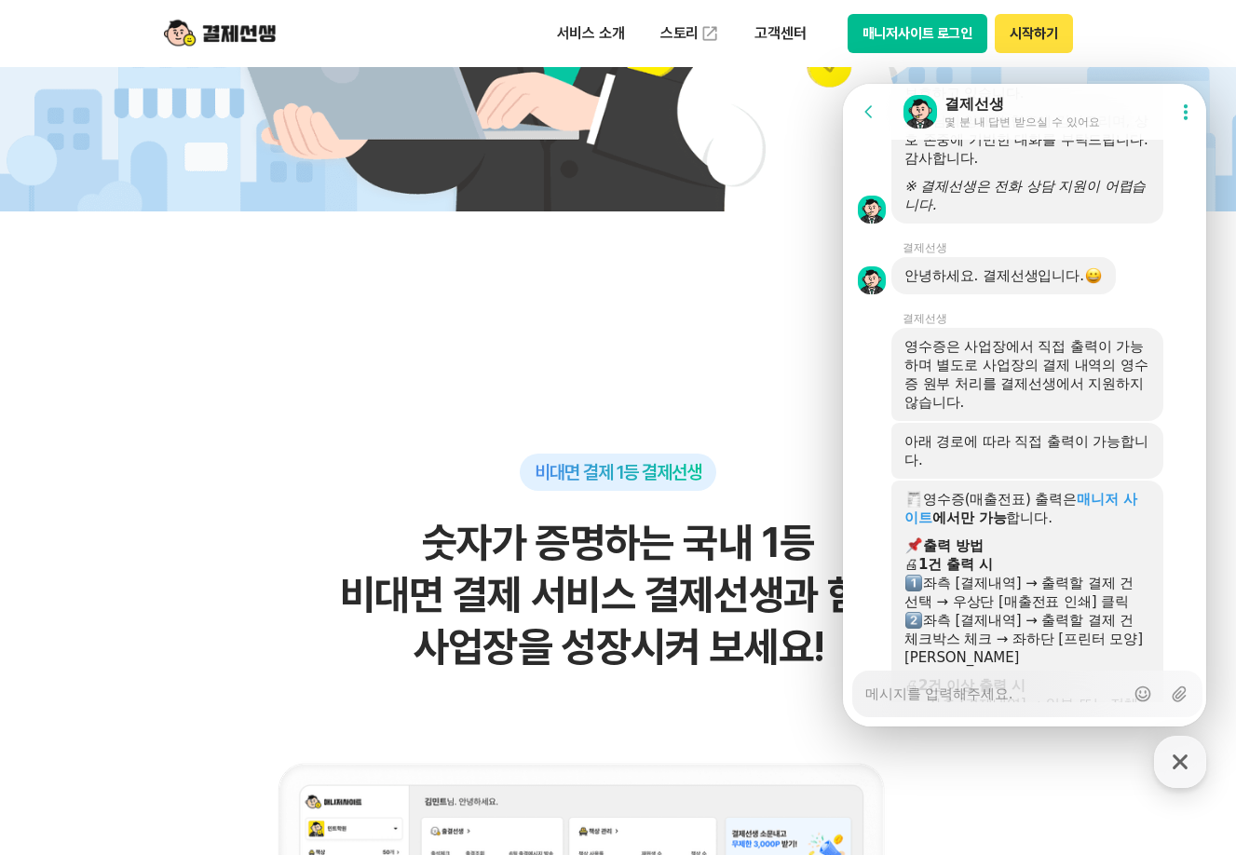
scroll to position [3990, 0]
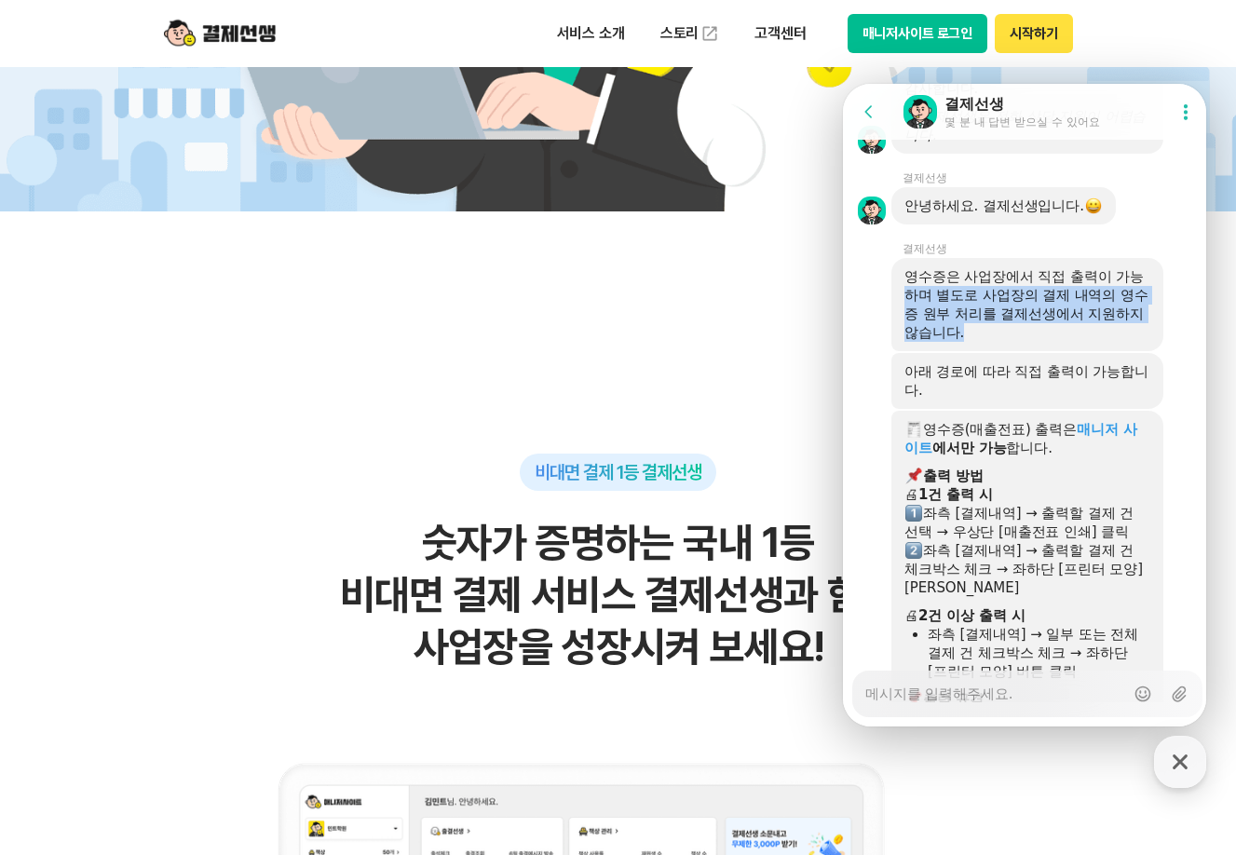
drag, startPoint x: 914, startPoint y: 393, endPoint x: 1051, endPoint y: 443, distance: 145.6
click at [1051, 351] on div "영수증은 사업장에서 직접 출력이 가능하며 별도로 사업장의 결제 내역의 영수증 원부 처리를 결제선생에서 지원하지 않습니다." at bounding box center [1028, 304] width 272 height 93
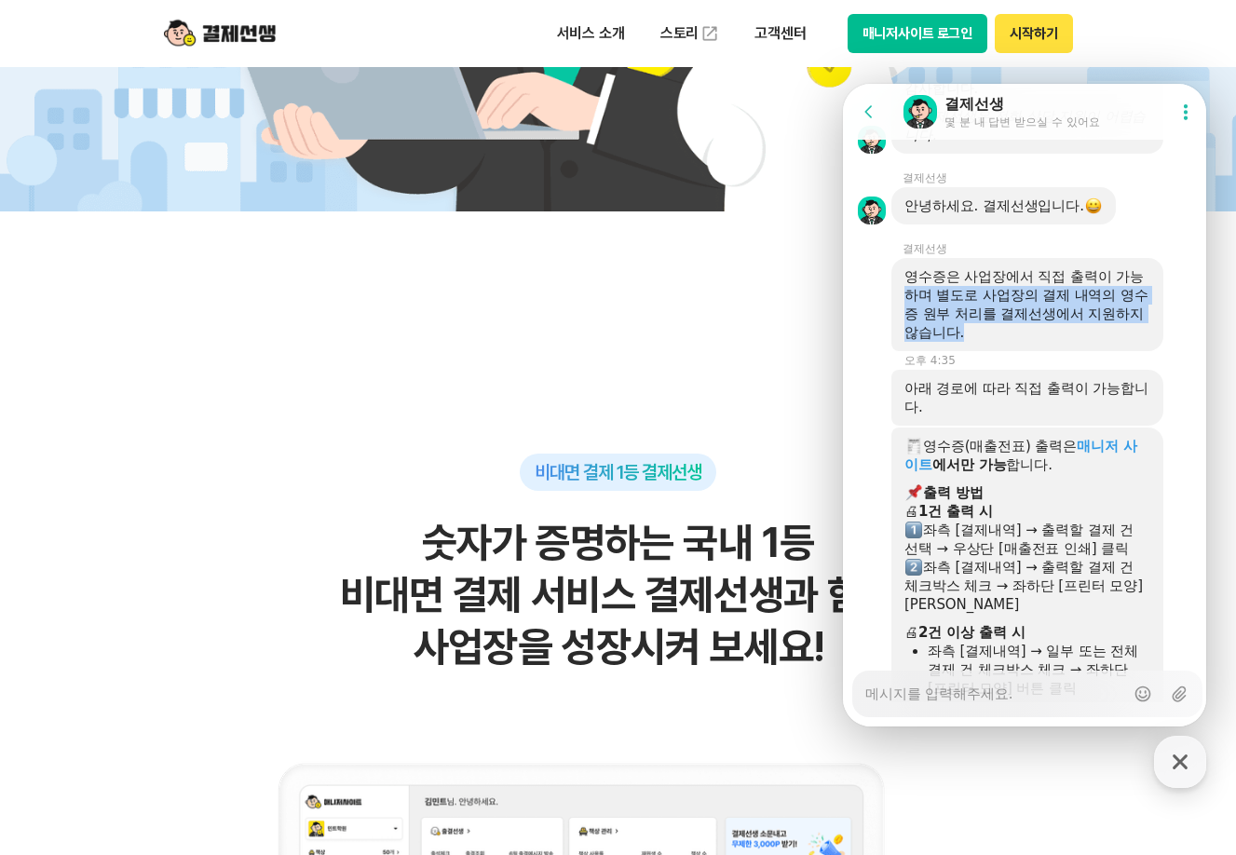
click at [1051, 351] on div "영수증은 사업장에서 직접 출력이 가능하며 별도로 사업장의 결제 내역의 영수증 원부 처리를 결제선생에서 지원하지 않습니다." at bounding box center [1028, 304] width 272 height 93
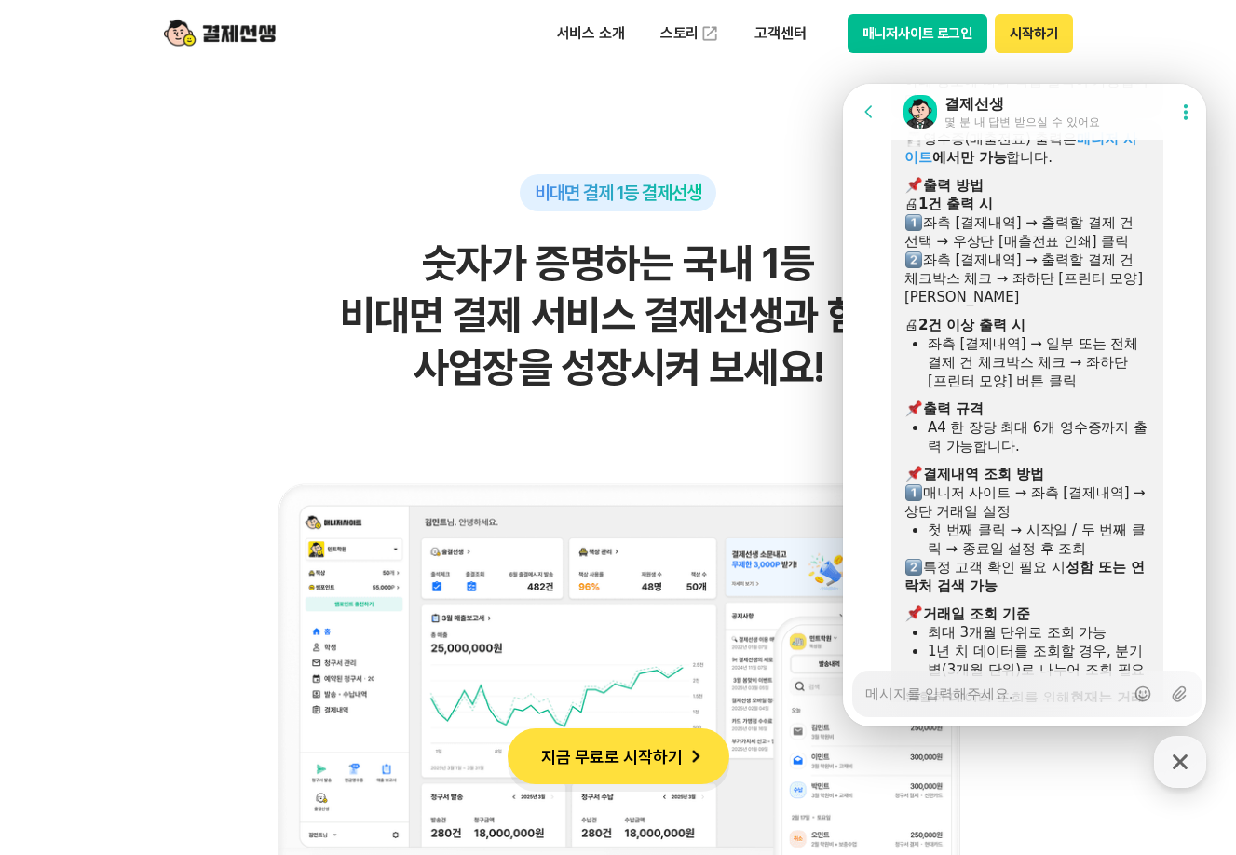
scroll to position [4083, 0]
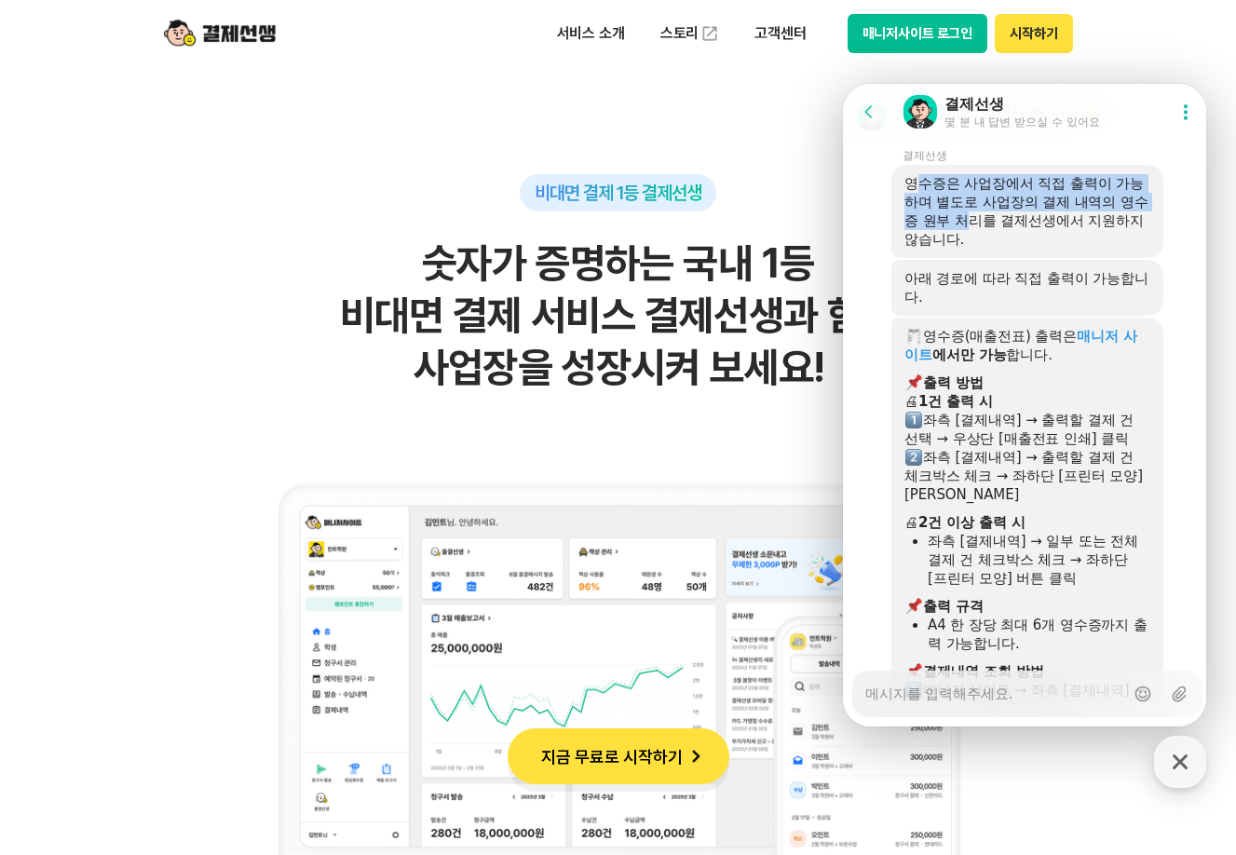
drag, startPoint x: 922, startPoint y: 279, endPoint x: 1004, endPoint y: 306, distance: 87.2
click at [1001, 249] on div "영수증은 사업장에서 직접 출력이 가능하며 별도로 사업장의 결제 내역의 영수증 원부 처리를 결제선생에서 지원하지 않습니다." at bounding box center [1028, 211] width 246 height 75
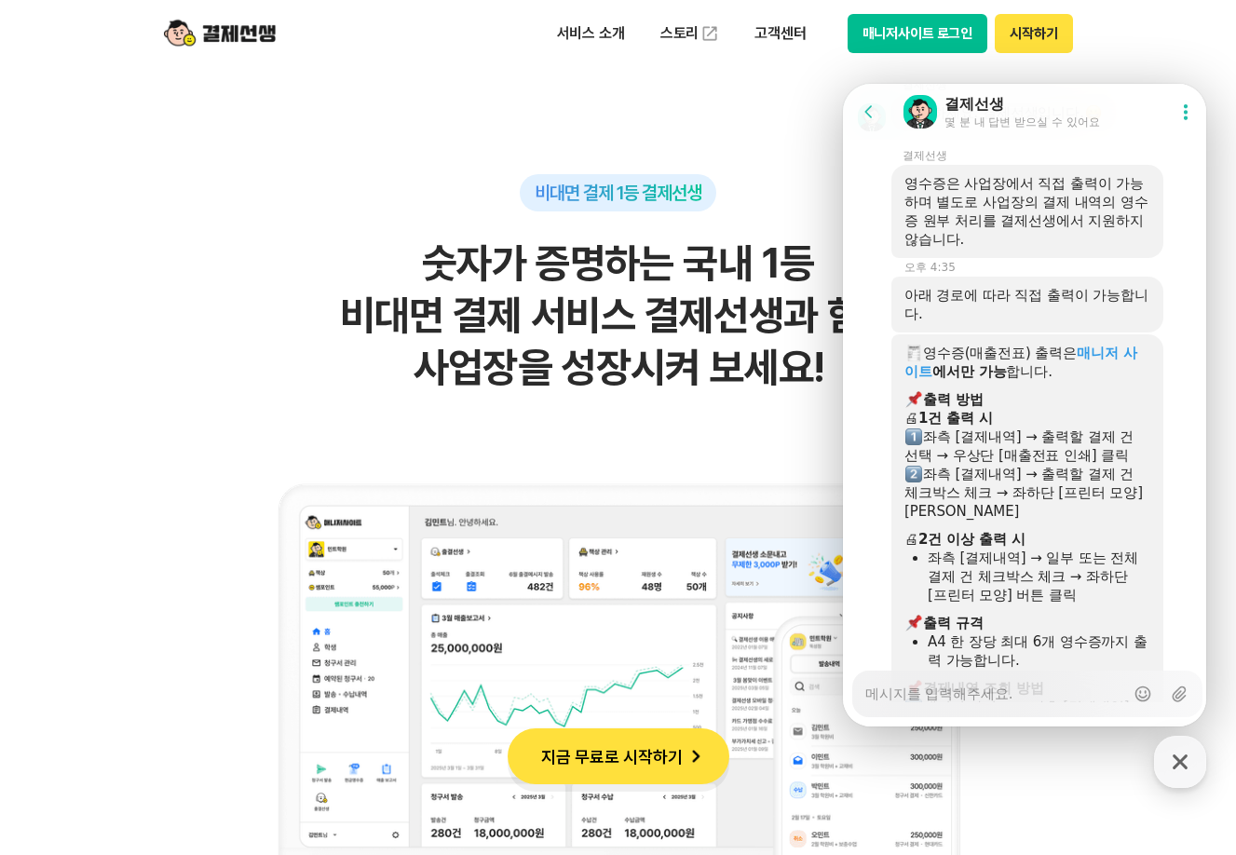
click at [1005, 249] on div "영수증은 사업장에서 직접 출력이 가능하며 별도로 사업장의 결제 내역의 영수증 원부 처리를 결제선생에서 지원하지 않습니다." at bounding box center [1028, 211] width 246 height 75
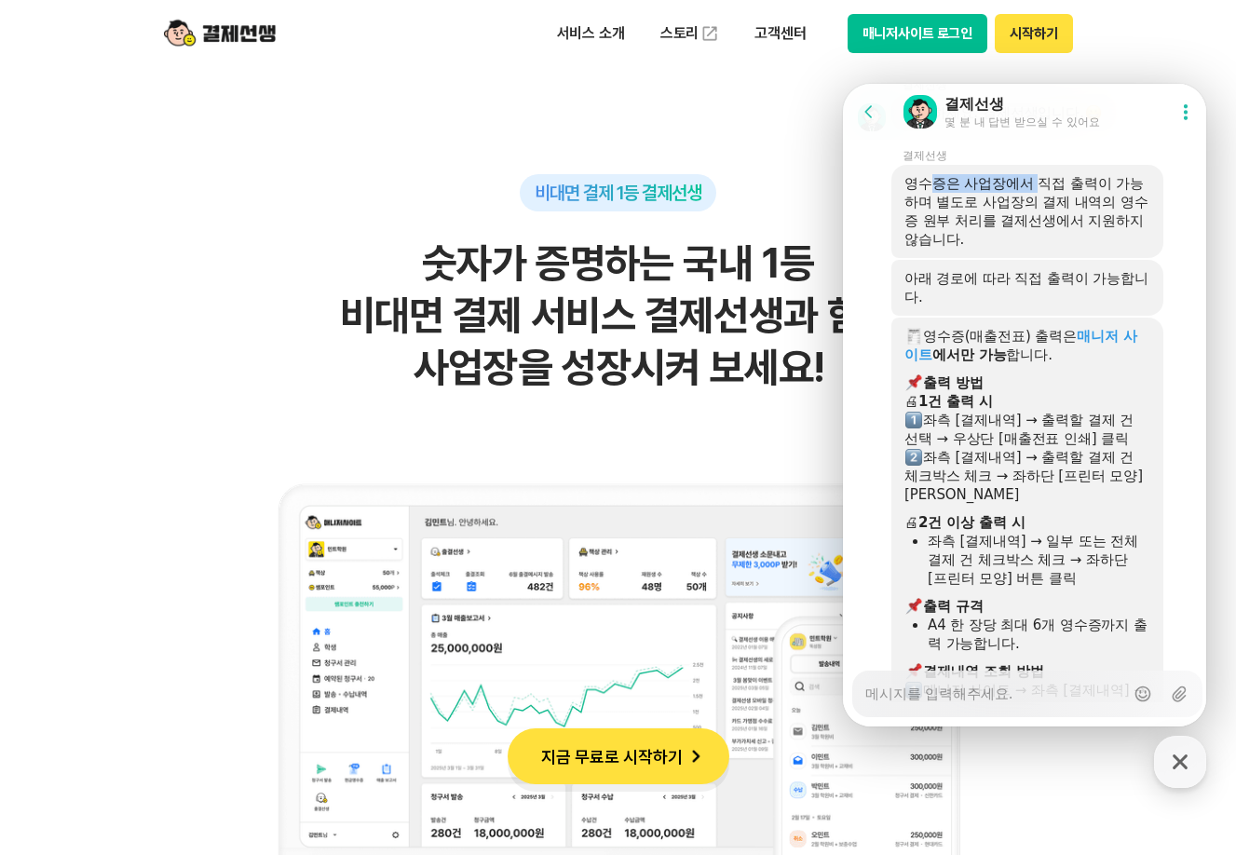
drag, startPoint x: 934, startPoint y: 279, endPoint x: 1045, endPoint y: 275, distance: 111.9
click at [1045, 249] on div "영수증은 사업장에서 직접 출력이 가능하며 별도로 사업장의 결제 내역의 영수증 원부 처리를 결제선생에서 지원하지 않습니다." at bounding box center [1028, 211] width 246 height 75
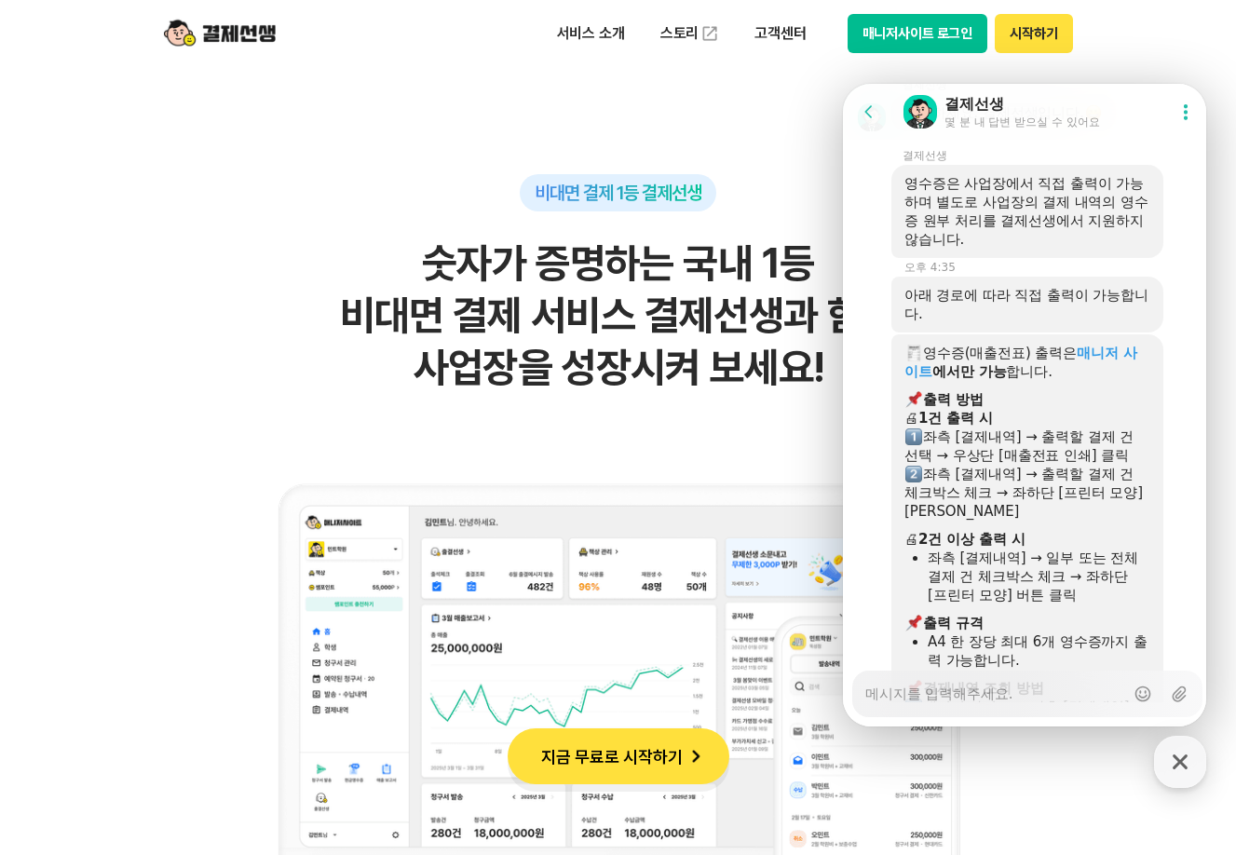
click at [1045, 249] on div "영수증은 사업장에서 직접 출력이 가능하며 별도로 사업장의 결제 내역의 영수증 원부 처리를 결제선생에서 지원하지 않습니다." at bounding box center [1028, 211] width 246 height 75
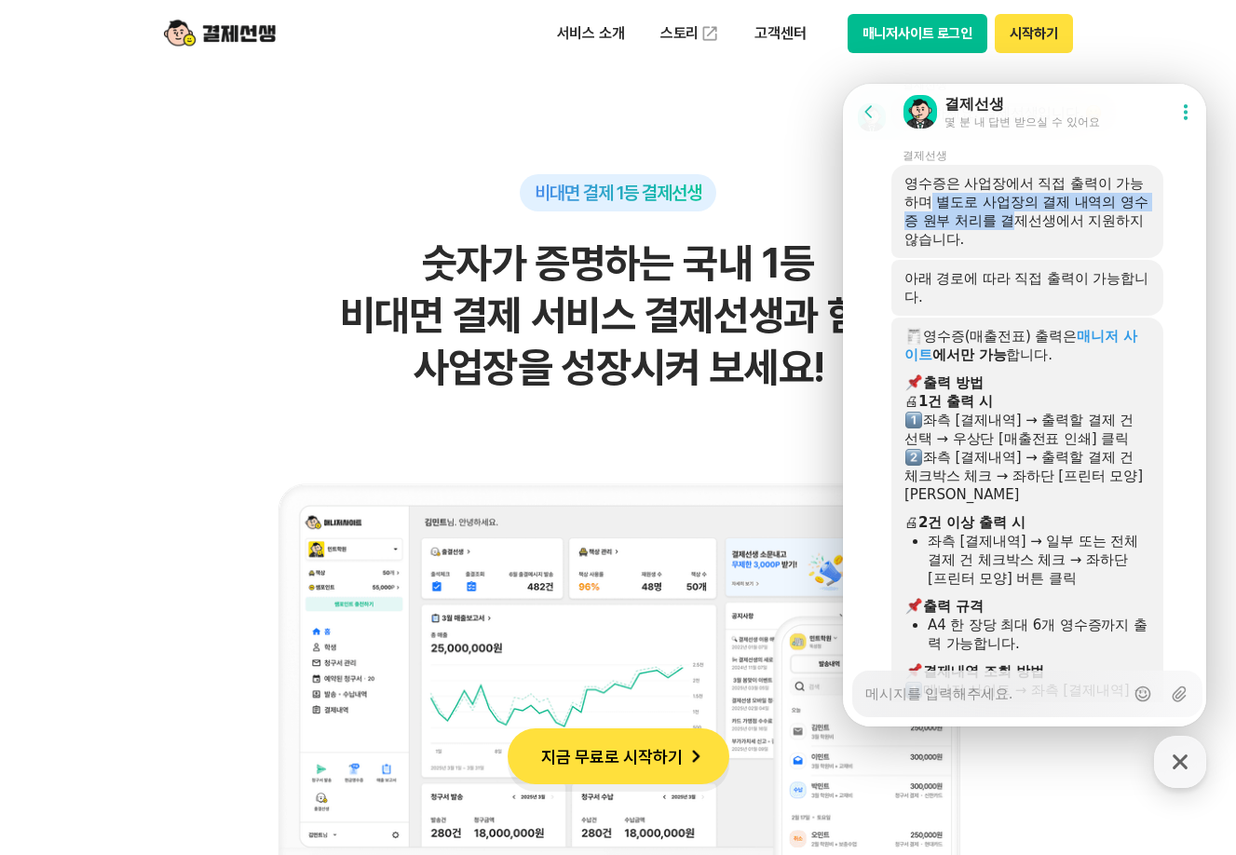
drag, startPoint x: 948, startPoint y: 290, endPoint x: 1038, endPoint y: 315, distance: 93.8
click at [1038, 249] on div "영수증은 사업장에서 직접 출력이 가능하며 별도로 사업장의 결제 내역의 영수증 원부 처리를 결제선생에서 지원하지 않습니다." at bounding box center [1028, 211] width 246 height 75
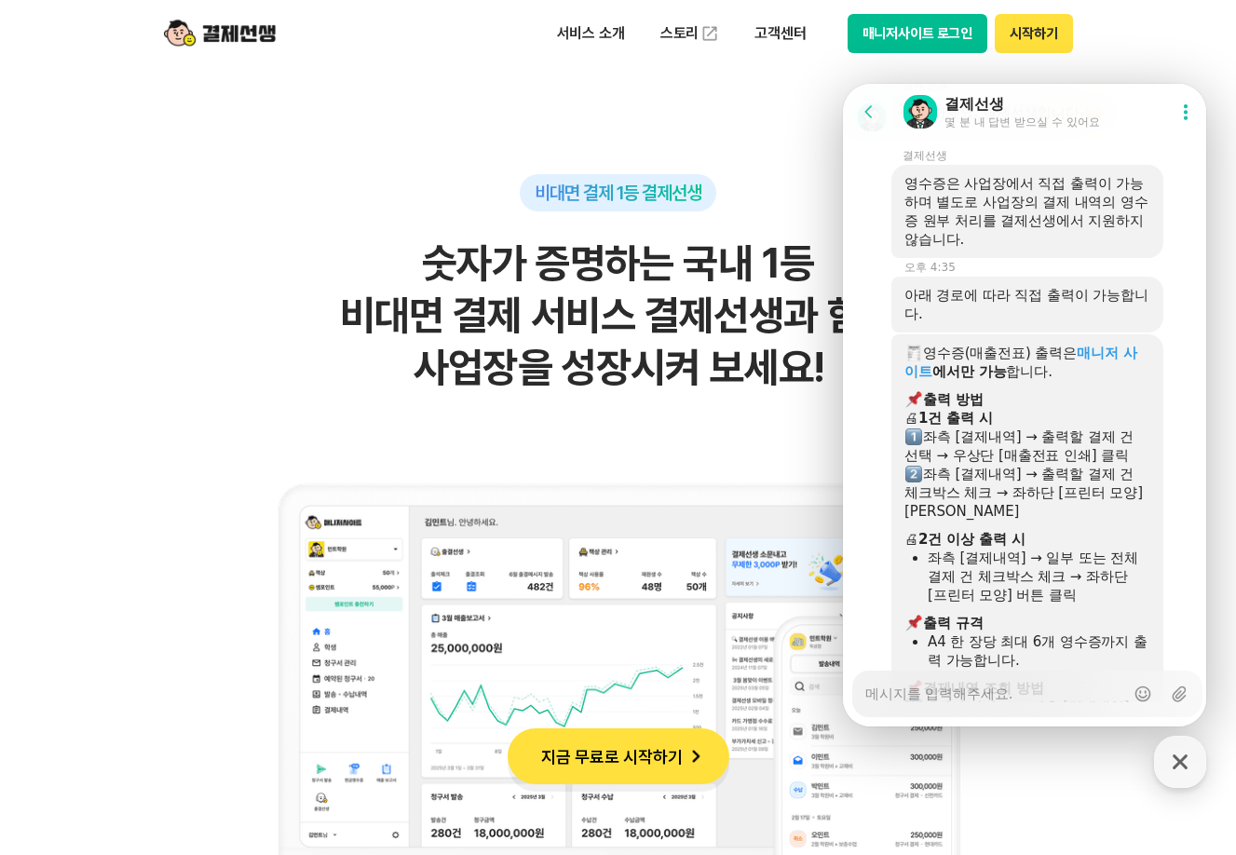
click at [1050, 249] on div "영수증은 사업장에서 직접 출력이 가능하며 별도로 사업장의 결제 내역의 영수증 원부 처리를 결제선생에서 지원하지 않습니다." at bounding box center [1028, 211] width 246 height 75
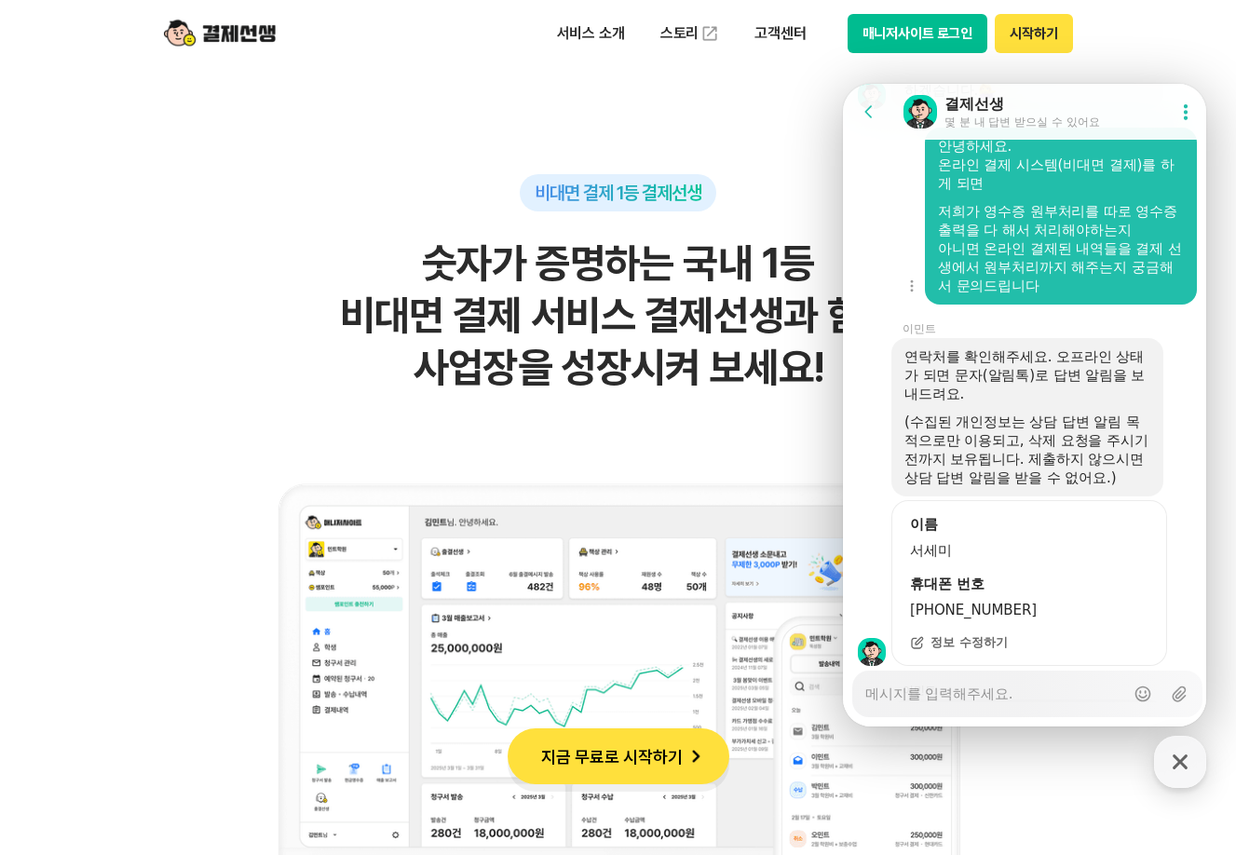
scroll to position [3151, 0]
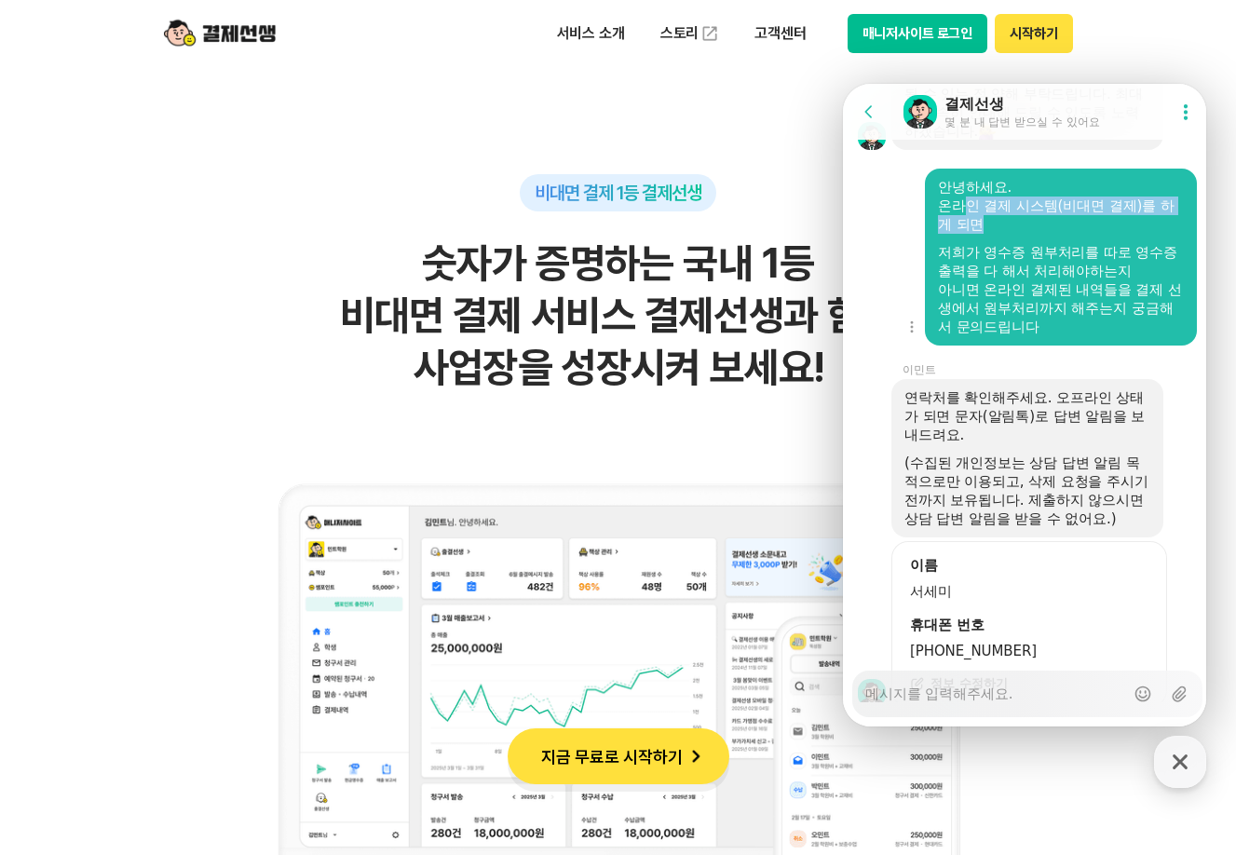
drag, startPoint x: 968, startPoint y: 265, endPoint x: 1057, endPoint y: 278, distance: 89.5
click at [1057, 234] on div "온라인 결제 시스템(비대면 결제)를 하게 되면" at bounding box center [1061, 215] width 246 height 37
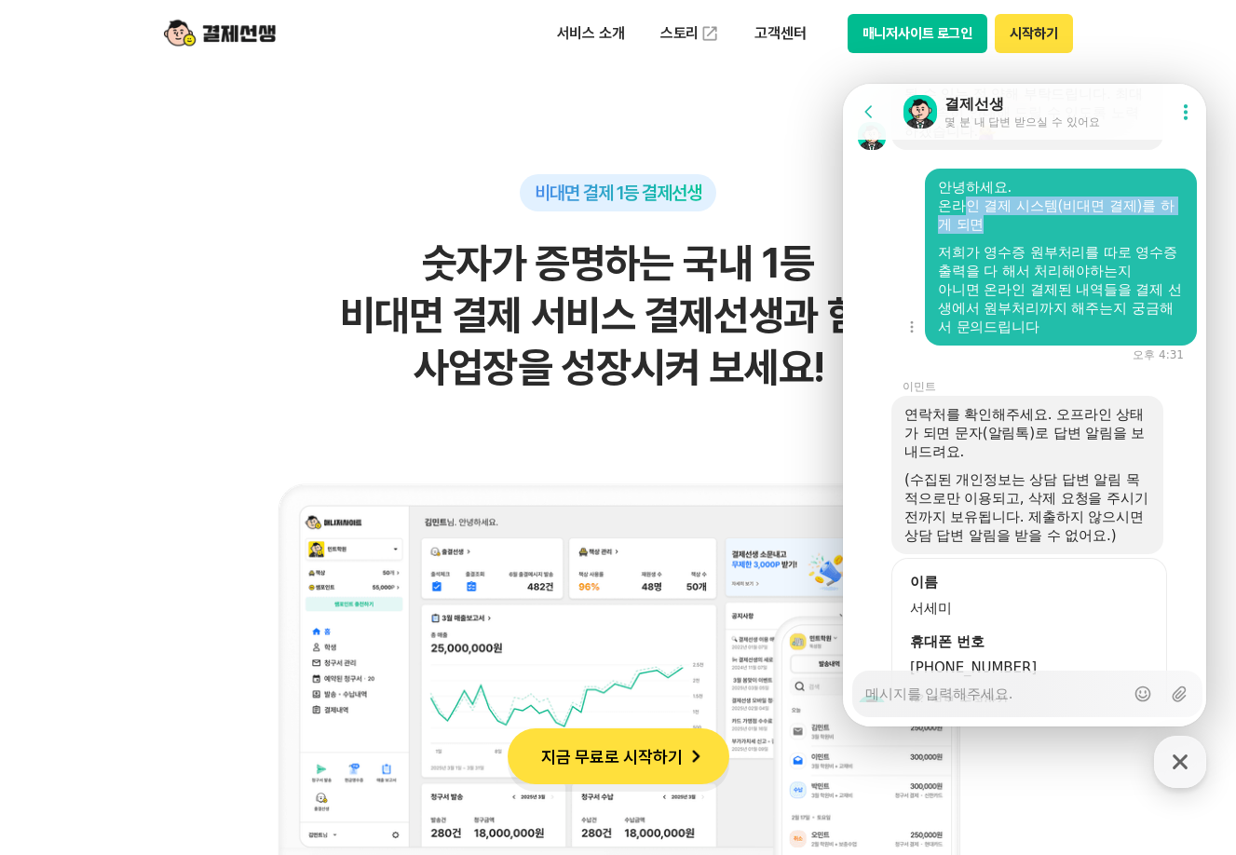
click at [1059, 234] on div "온라인 결제 시스템(비대면 결제)를 하게 되면" at bounding box center [1061, 215] width 246 height 37
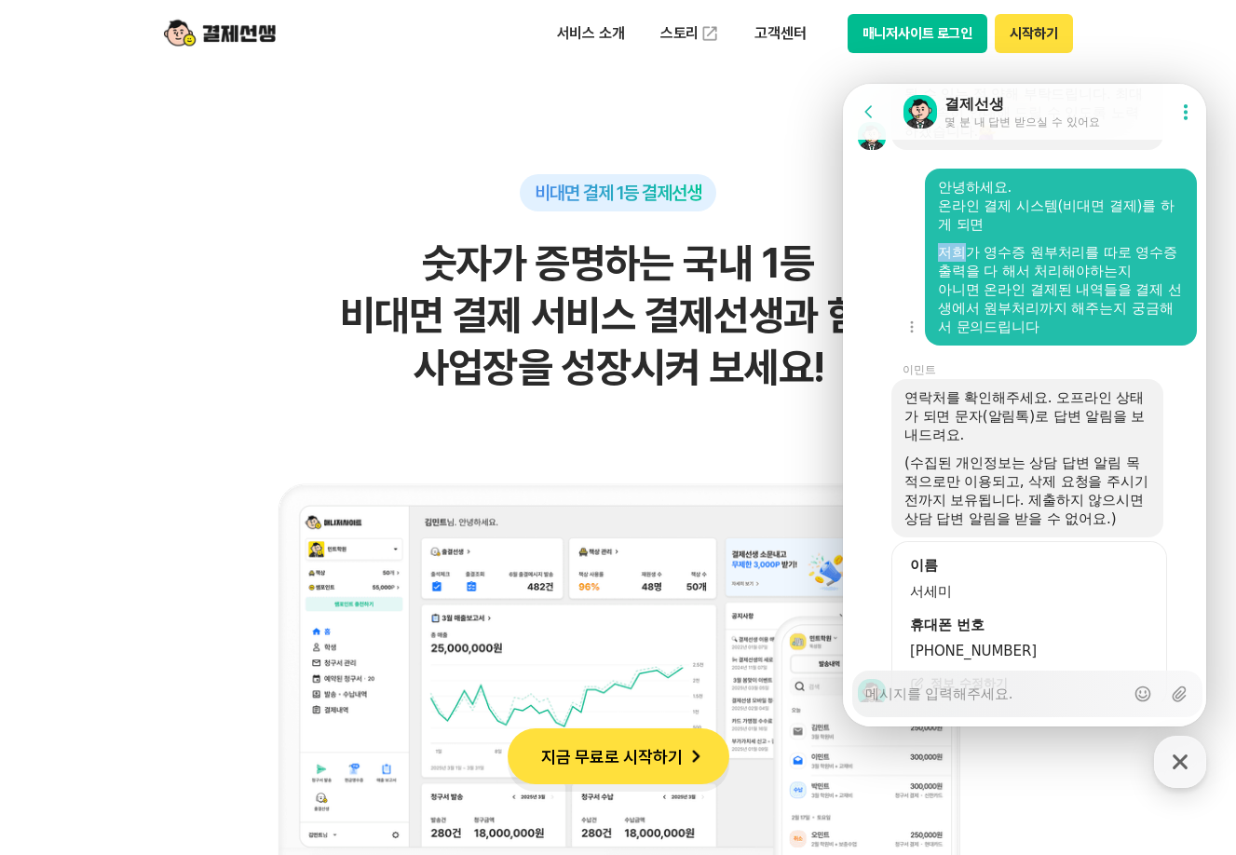
drag, startPoint x: 939, startPoint y: 311, endPoint x: 1048, endPoint y: 307, distance: 109.1
click at [980, 280] on div "저희가 영수증 원부처리를 따로 영수증 출력을 다 해서 처리해야하는지" at bounding box center [1061, 261] width 246 height 37
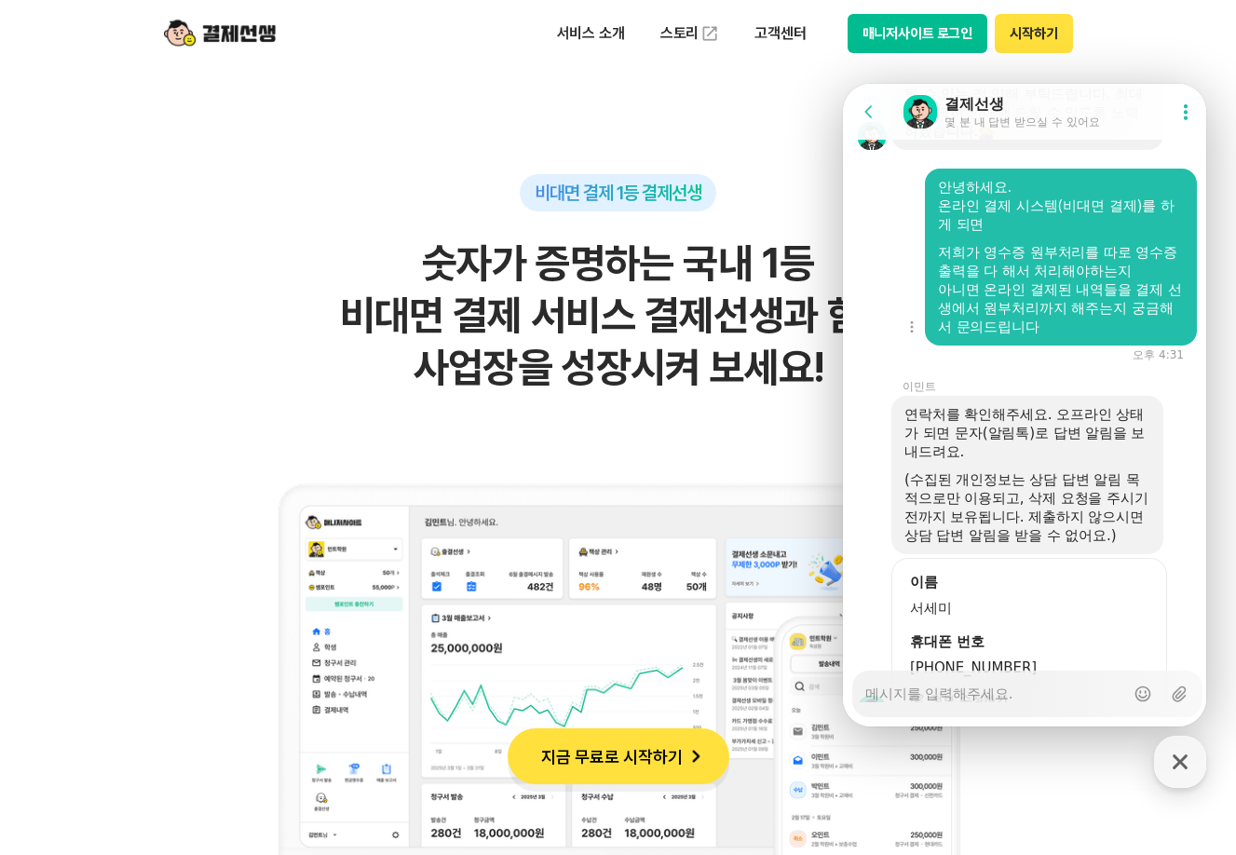
click at [1048, 280] on div "저희가 영수증 원부처리를 따로 영수증 출력을 다 해서 처리해야하는지" at bounding box center [1061, 261] width 246 height 37
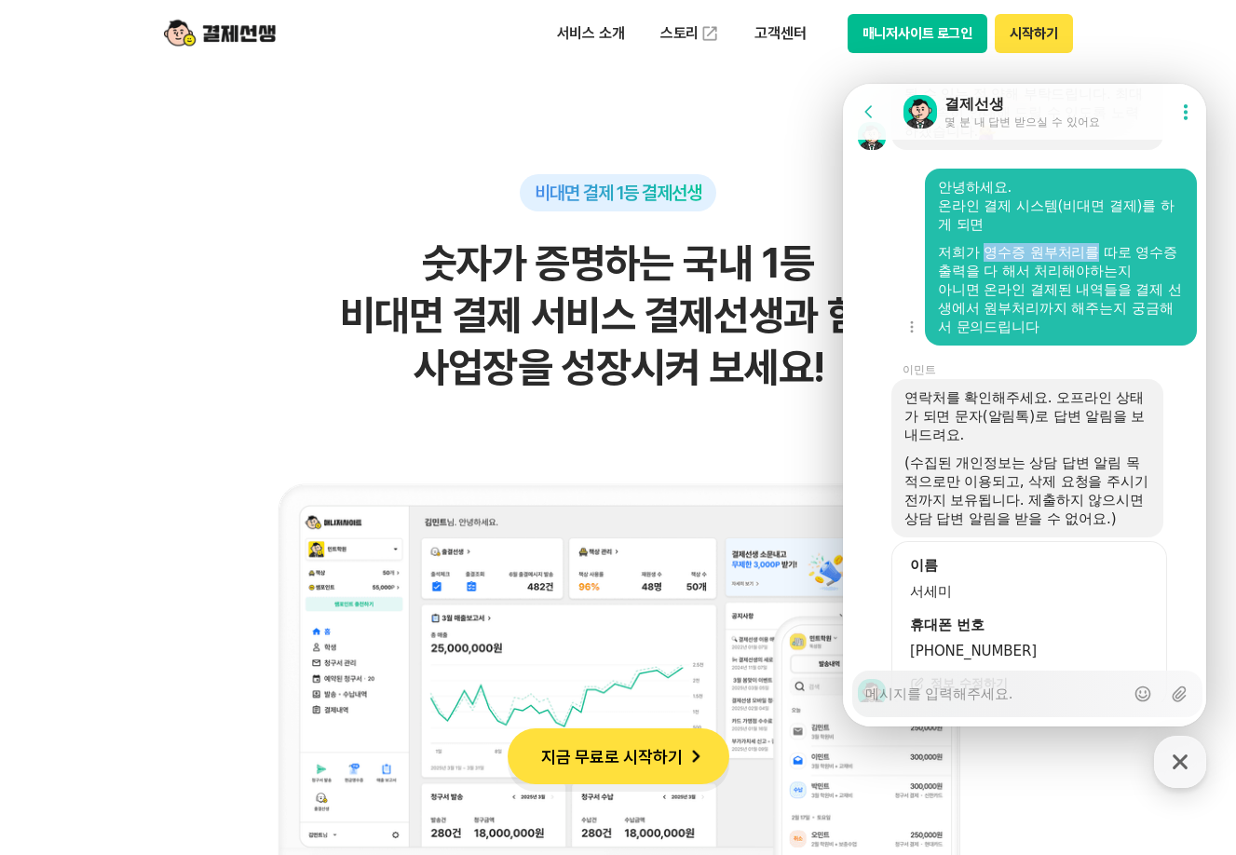
drag, startPoint x: 985, startPoint y: 307, endPoint x: 1100, endPoint y: 304, distance: 115.6
click at [1100, 280] on div "저희가 영수증 원부처리를 따로 영수증 출력을 다 해서 처리해야하는지" at bounding box center [1061, 261] width 246 height 37
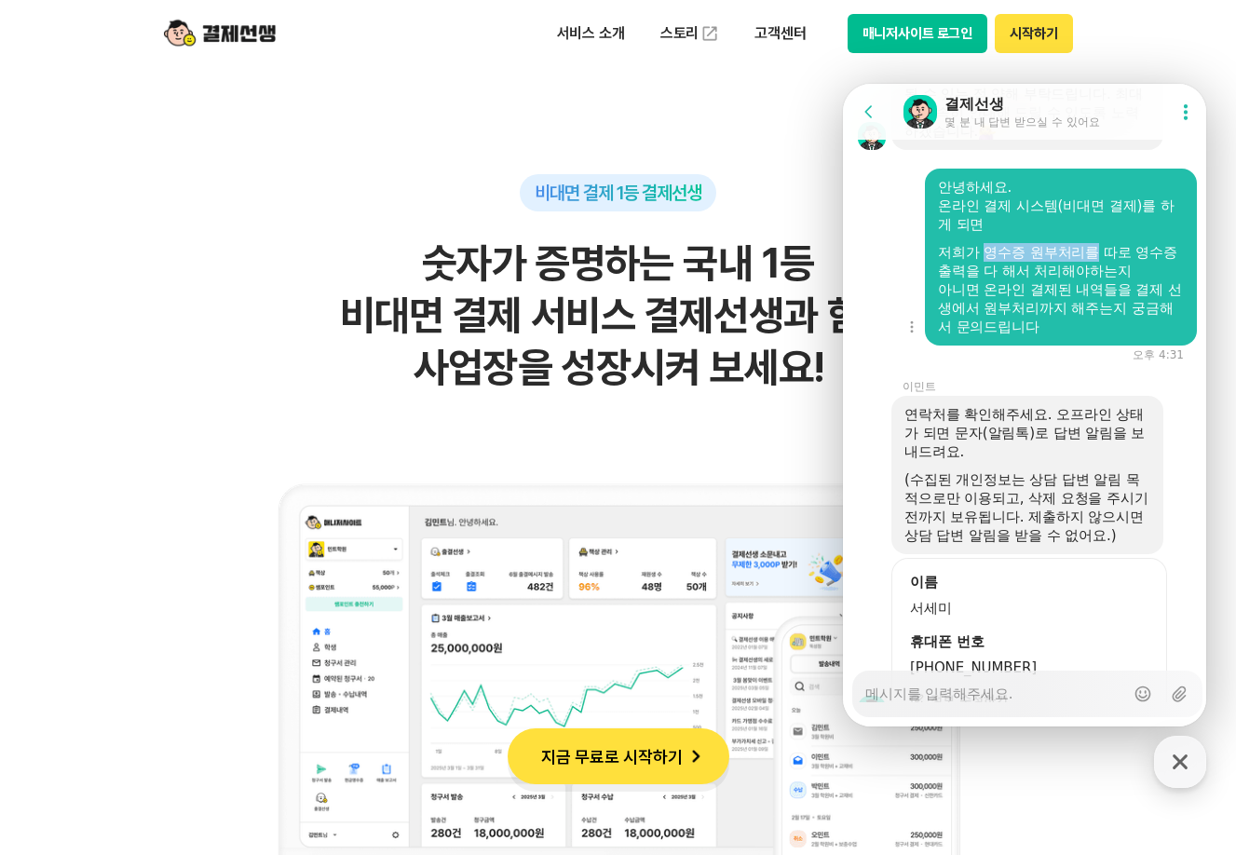
click at [1102, 280] on div "저희가 영수증 원부처리를 따로 영수증 출력을 다 해서 처리해야하는지" at bounding box center [1061, 261] width 246 height 37
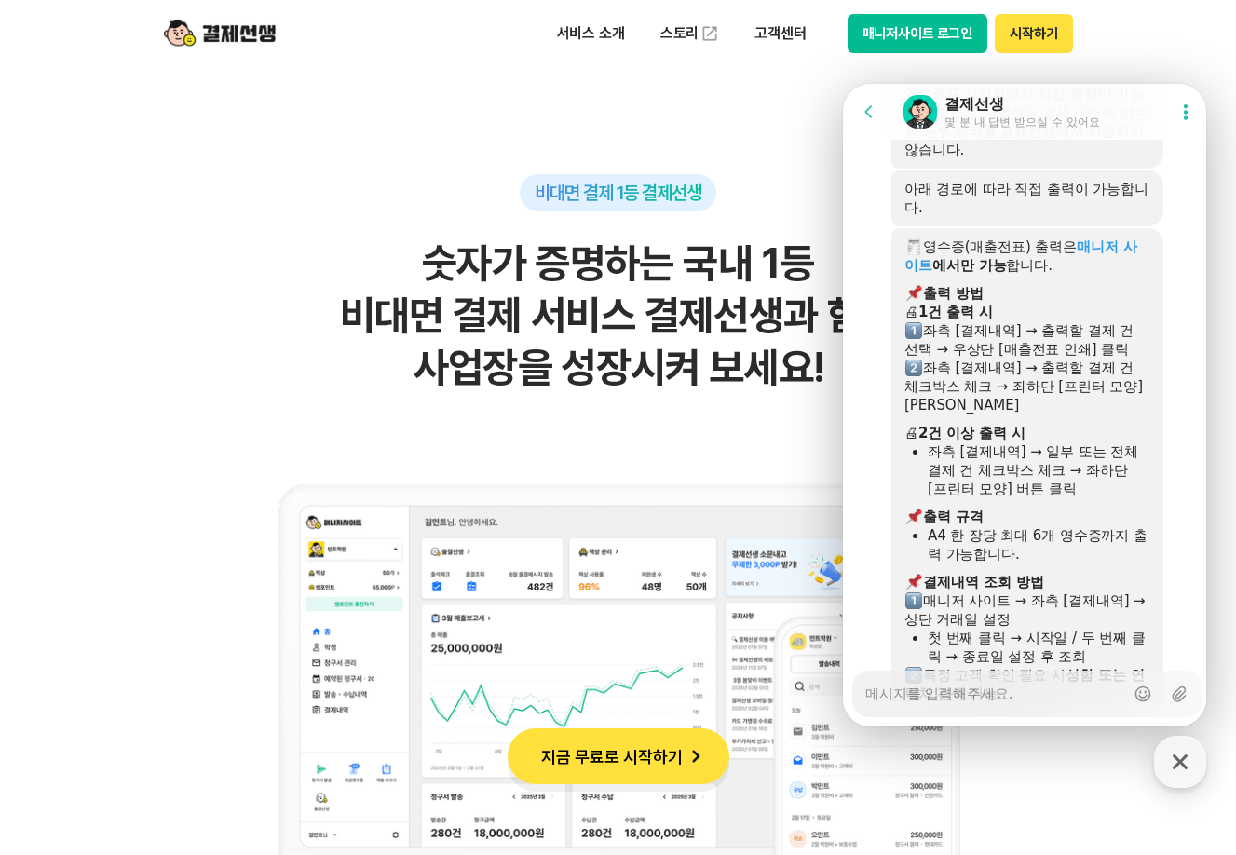
scroll to position [4176, 0]
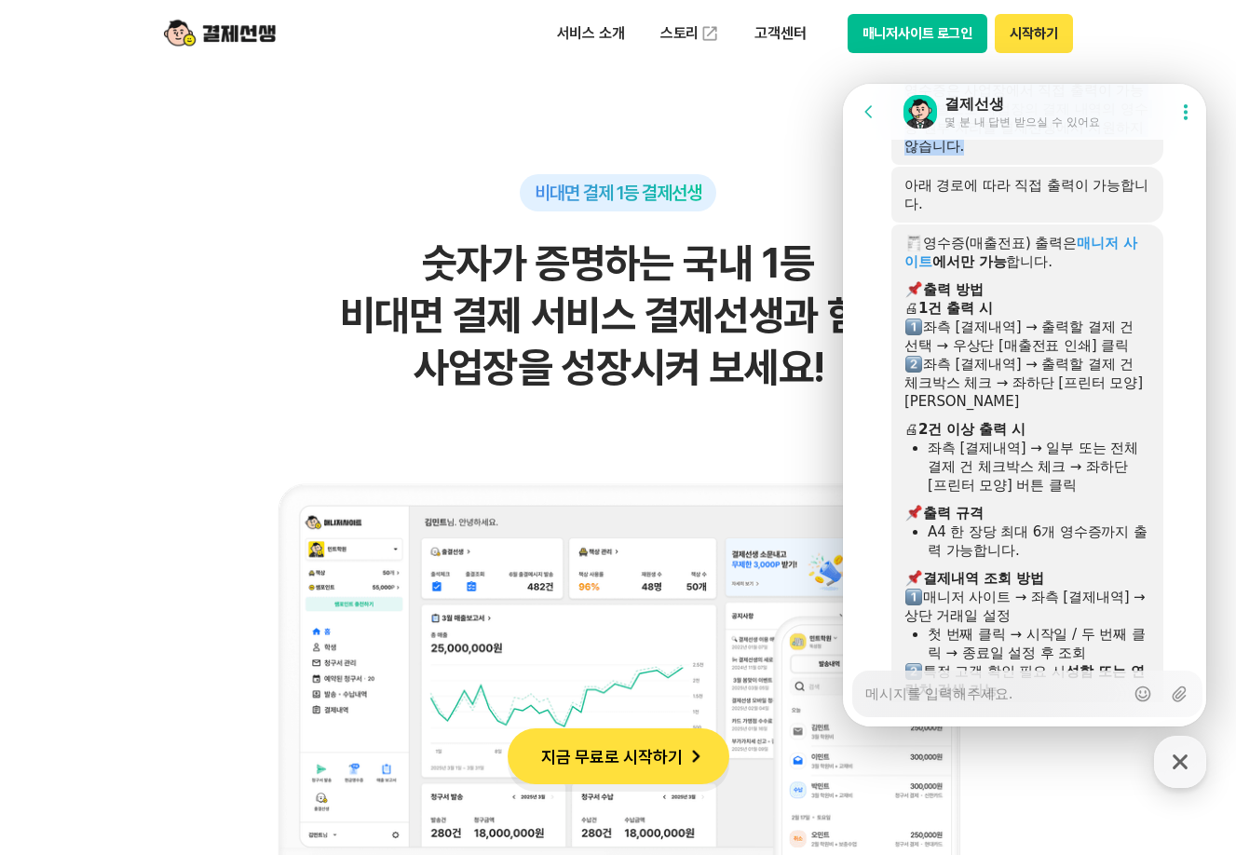
drag, startPoint x: 908, startPoint y: 184, endPoint x: 1017, endPoint y: 239, distance: 121.3
click at [1017, 156] on div "영수증은 사업장에서 직접 출력이 가능하며 별도로 사업장의 결제 내역의 영수증 원부 처리를 결제선생에서 지원하지 않습니다." at bounding box center [1028, 118] width 246 height 75
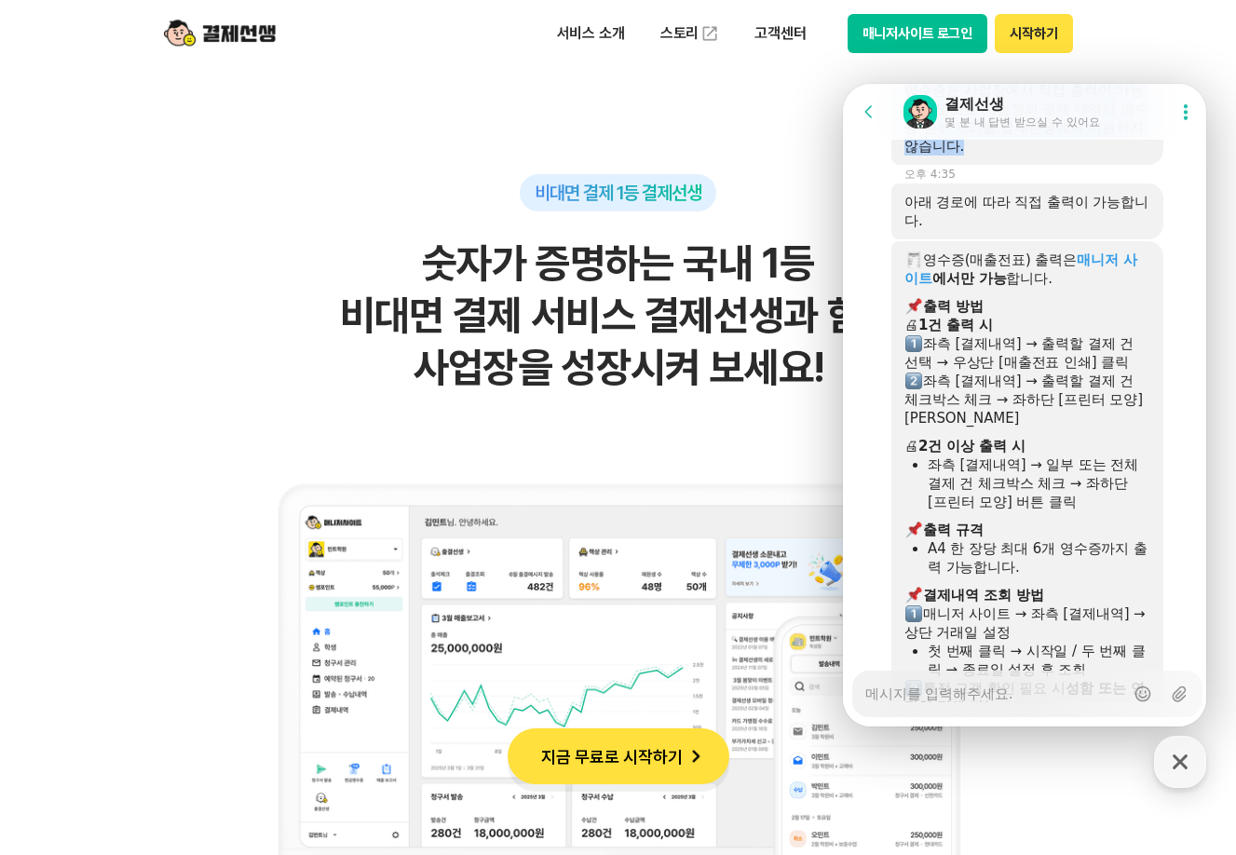
drag, startPoint x: 1023, startPoint y: 239, endPoint x: 1058, endPoint y: 239, distance: 35.4
click at [1024, 156] on div "영수증은 사업장에서 직접 출력이 가능하며 별도로 사업장의 결제 내역의 영수증 원부 처리를 결제선생에서 지원하지 않습니다." at bounding box center [1028, 118] width 246 height 75
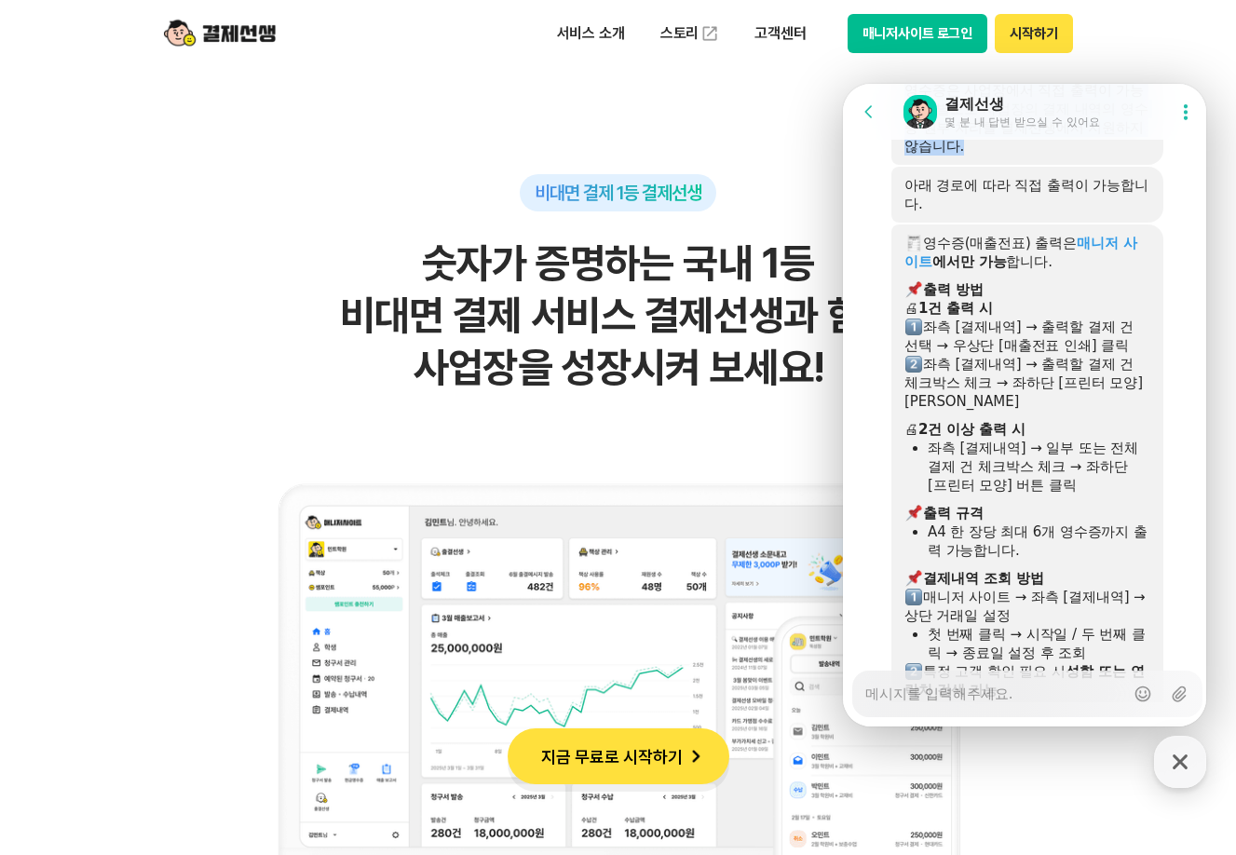
click at [1173, 165] on div "영수증은 사업장에서 직접 출력이 가능하며 별도로 사업장의 결제 내역의 영수증 원부 처리를 결제선생에서 지원하지 않습니다." at bounding box center [1052, 118] width 321 height 93
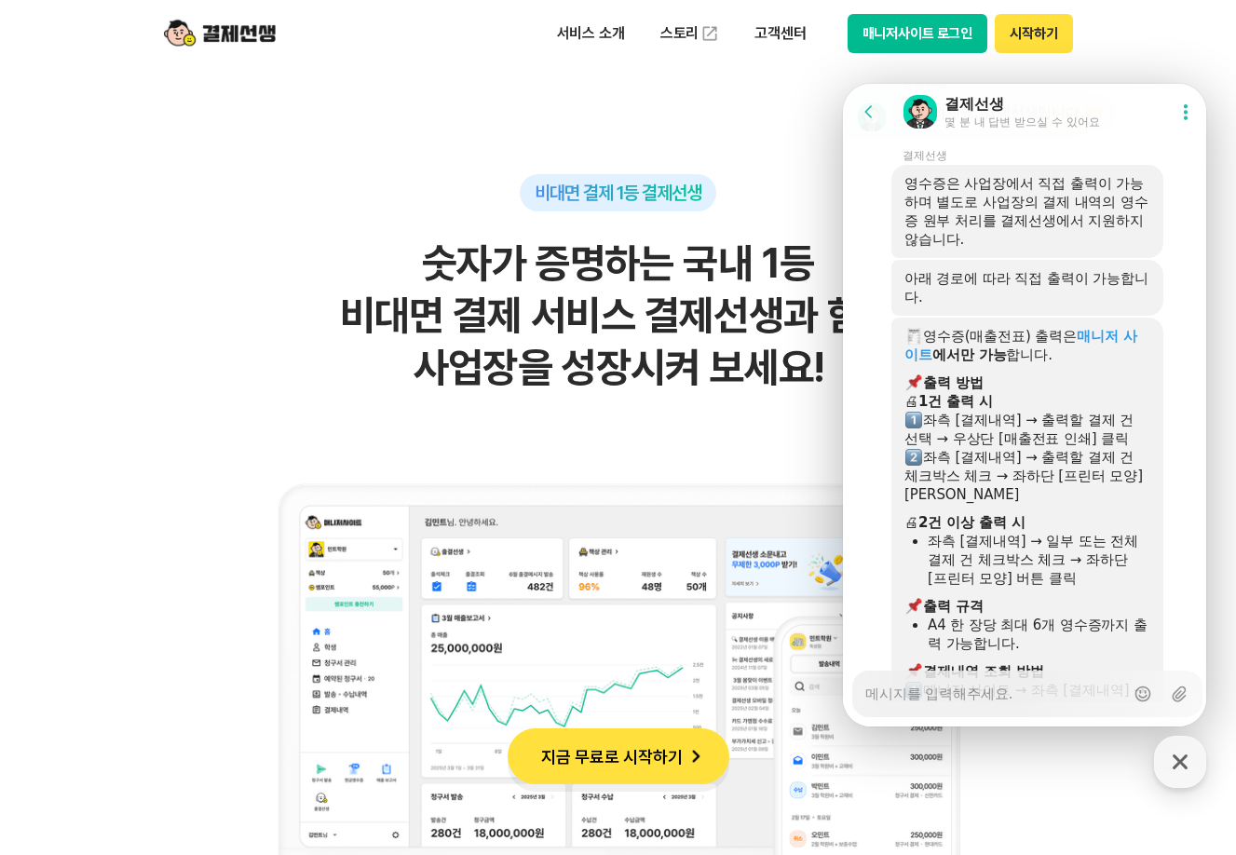
scroll to position [3990, 0]
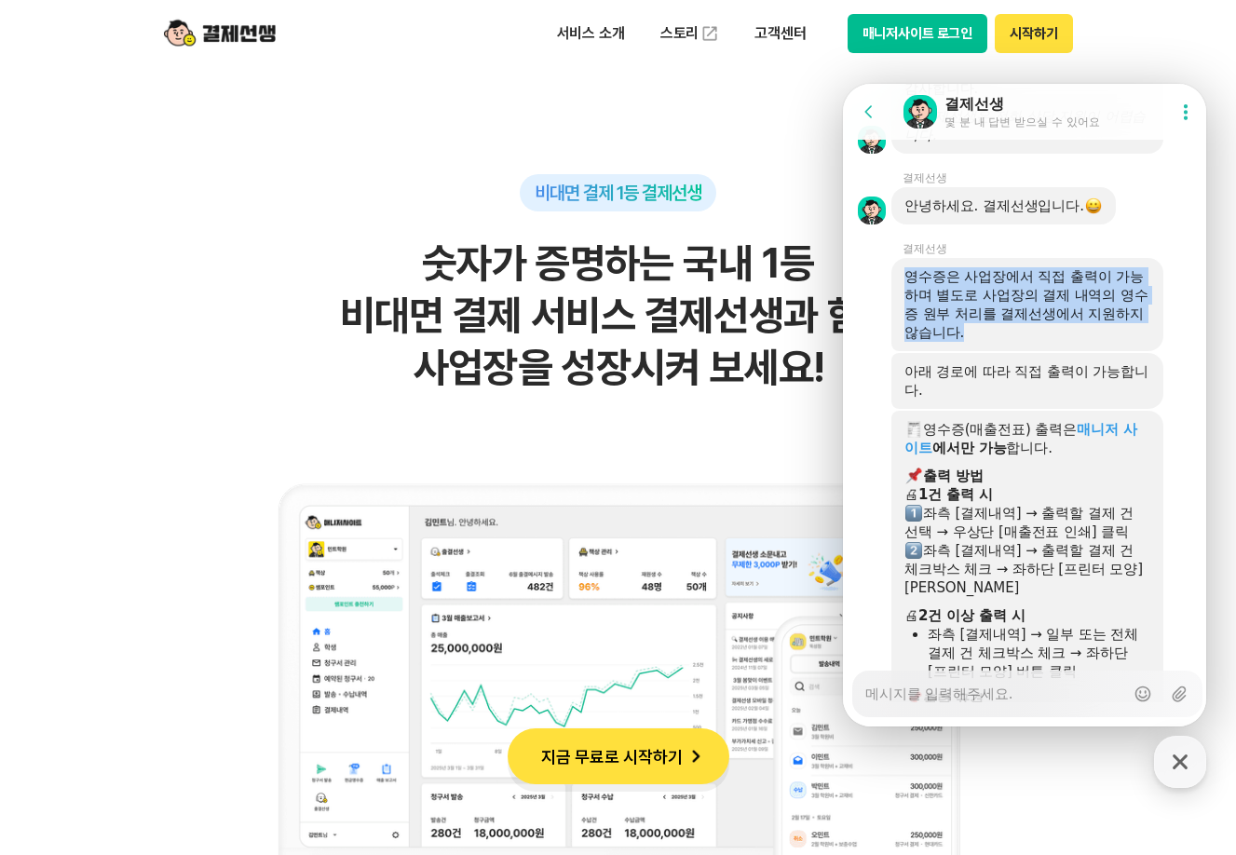
drag, startPoint x: 908, startPoint y: 372, endPoint x: 1129, endPoint y: 422, distance: 227.4
click at [1129, 342] on div "영수증은 사업장에서 직접 출력이 가능하며 별도로 사업장의 결제 내역의 영수증 원부 처리를 결제선생에서 지원하지 않습니다." at bounding box center [1028, 304] width 246 height 75
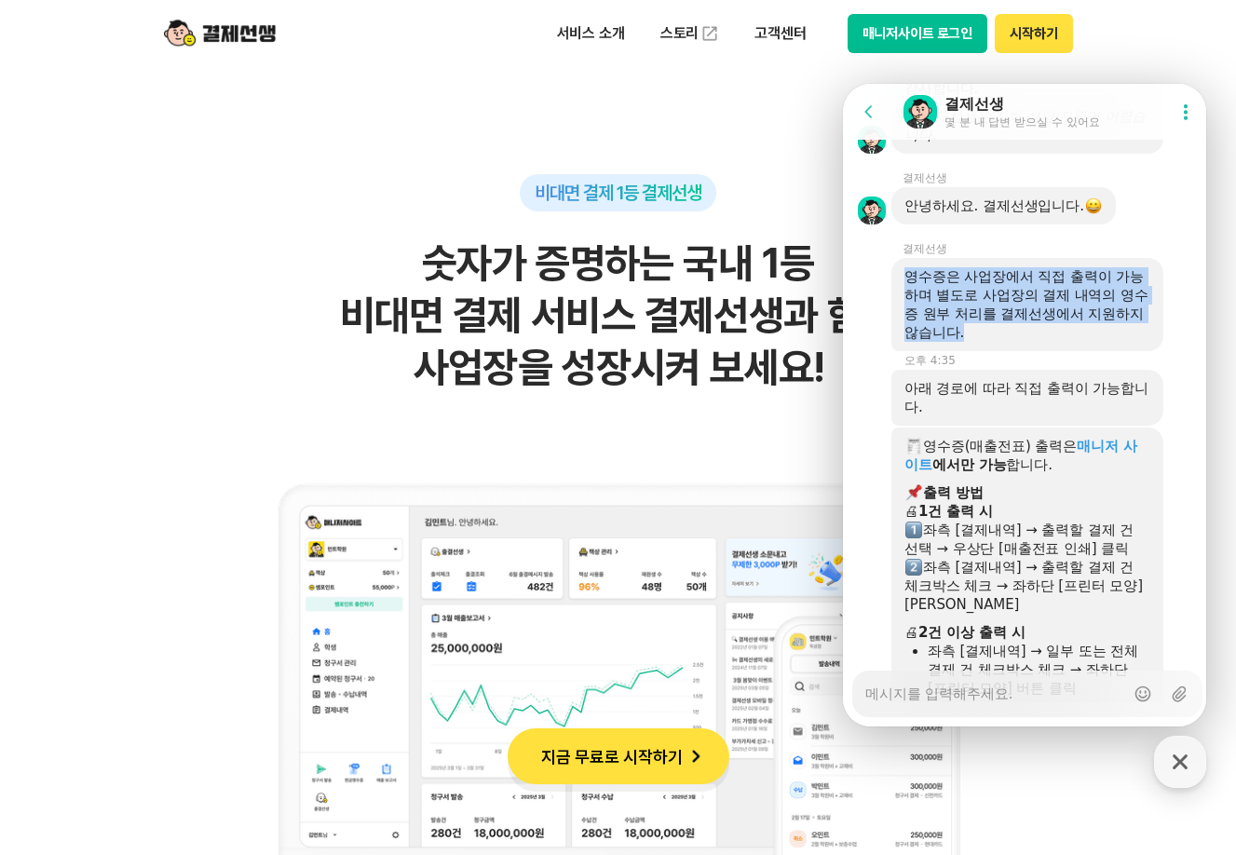
click at [1128, 342] on div "영수증은 사업장에서 직접 출력이 가능하며 별도로 사업장의 결제 내역의 영수증 원부 처리를 결제선생에서 지원하지 않습니다." at bounding box center [1028, 304] width 246 height 75
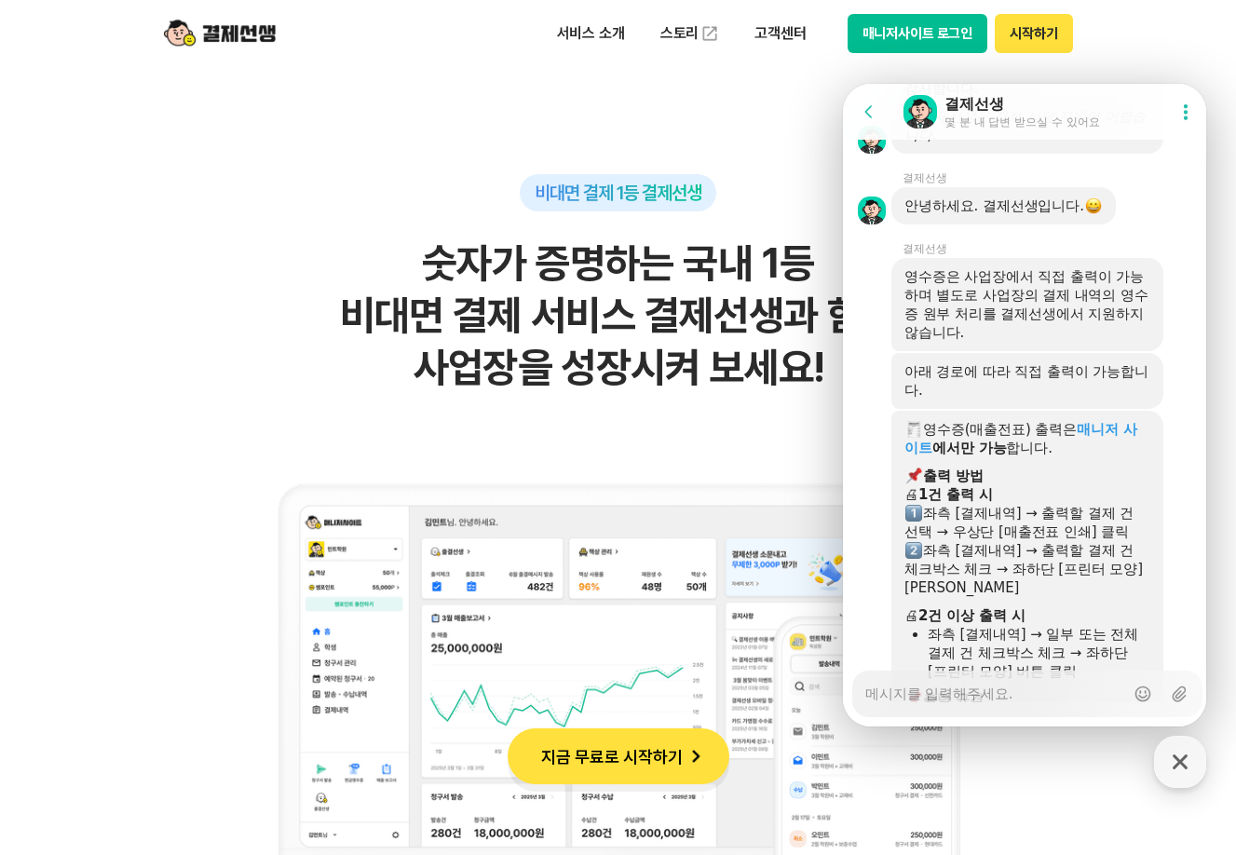
scroll to position [4083, 0]
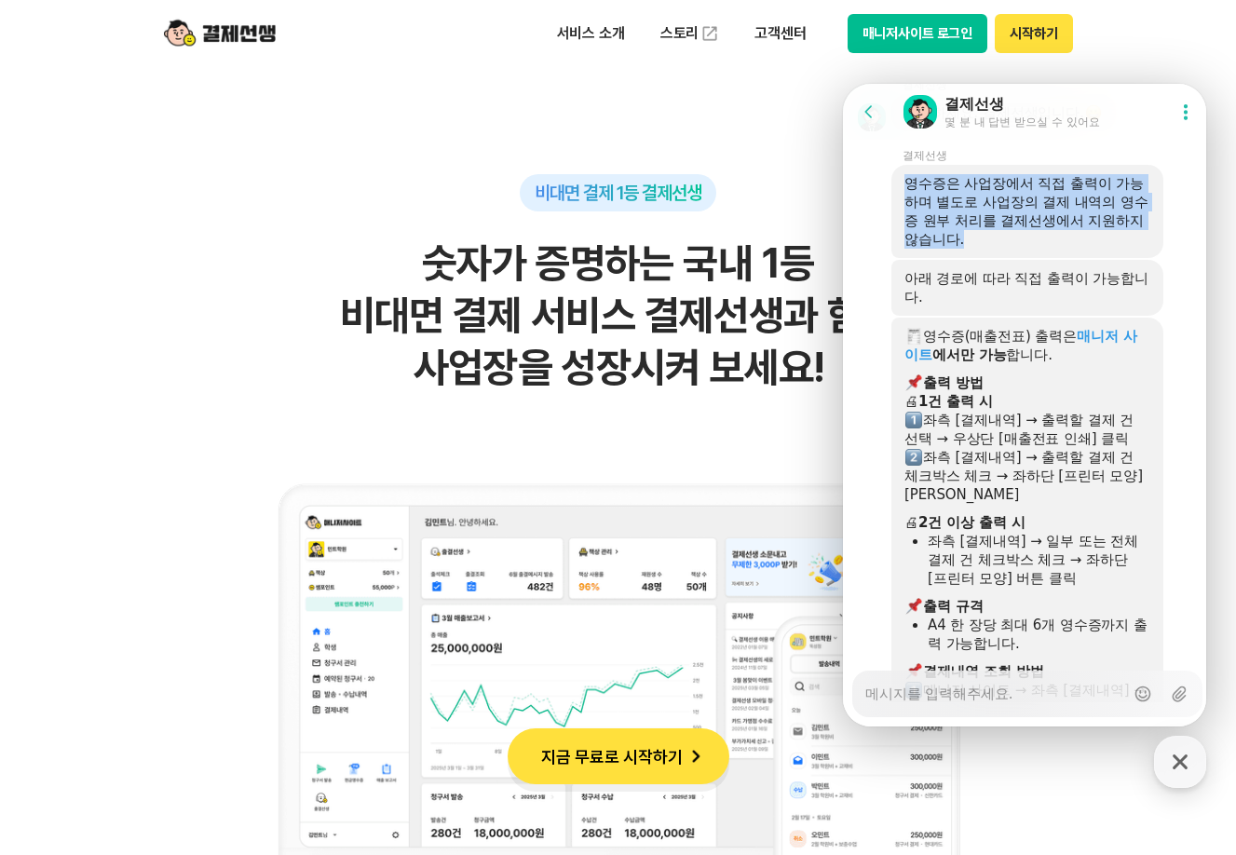
drag, startPoint x: 903, startPoint y: 274, endPoint x: 1047, endPoint y: 329, distance: 154.5
click at [1047, 258] on div "영수증은 사업장에서 직접 출력이 가능하며 별도로 사업장의 결제 내역의 영수증 원부 처리를 결제선생에서 지원하지 않습니다." at bounding box center [1028, 211] width 272 height 93
click at [1047, 249] on div "영수증은 사업장에서 직접 출력이 가능하며 별도로 사업장의 결제 내역의 영수증 원부 처리를 결제선생에서 지원하지 않습니다." at bounding box center [1028, 211] width 246 height 75
drag, startPoint x: 910, startPoint y: 313, endPoint x: 1095, endPoint y: 329, distance: 185.2
click at [1095, 249] on div "영수증은 사업장에서 직접 출력이 가능하며 별도로 사업장의 결제 내역의 영수증 원부 처리를 결제선생에서 지원하지 않습니다." at bounding box center [1028, 211] width 246 height 75
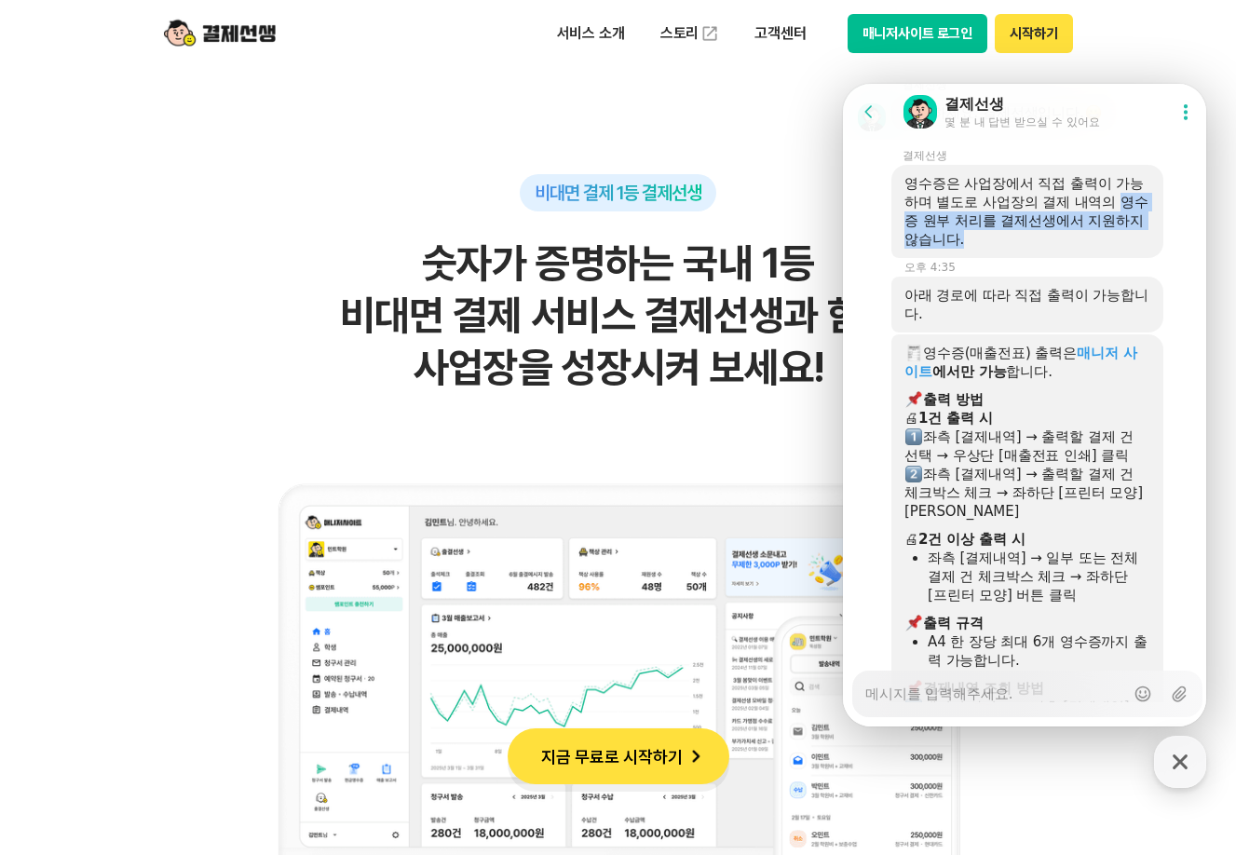
click at [1057, 249] on div "영수증은 사업장에서 직접 출력이 가능하며 별도로 사업장의 결제 내역의 영수증 원부 처리를 결제선생에서 지원하지 않습니다." at bounding box center [1028, 211] width 246 height 75
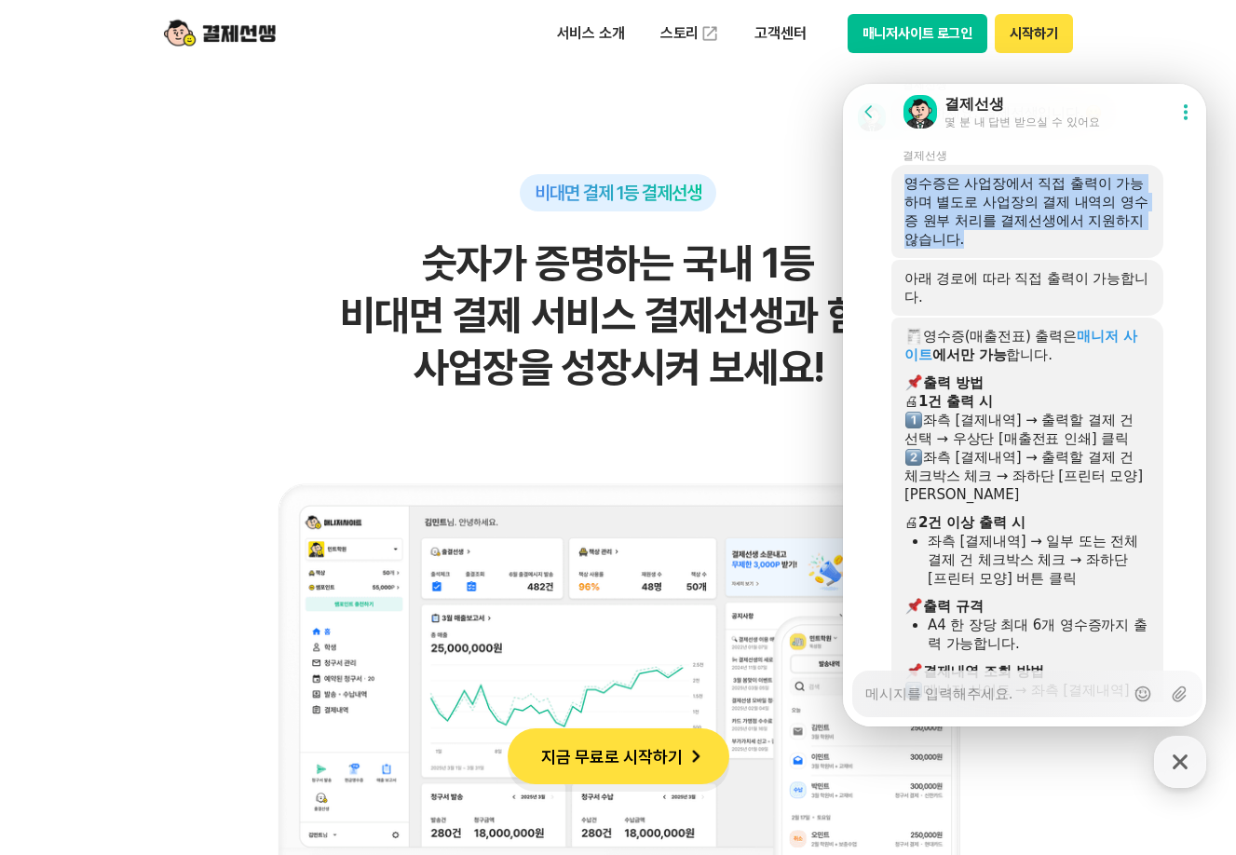
drag, startPoint x: 907, startPoint y: 276, endPoint x: 1019, endPoint y: 327, distance: 123.8
click at [1019, 249] on div "영수증은 사업장에서 직접 출력이 가능하며 별도로 사업장의 결제 내역의 영수증 원부 처리를 결제선생에서 지원하지 않습니다." at bounding box center [1028, 211] width 246 height 75
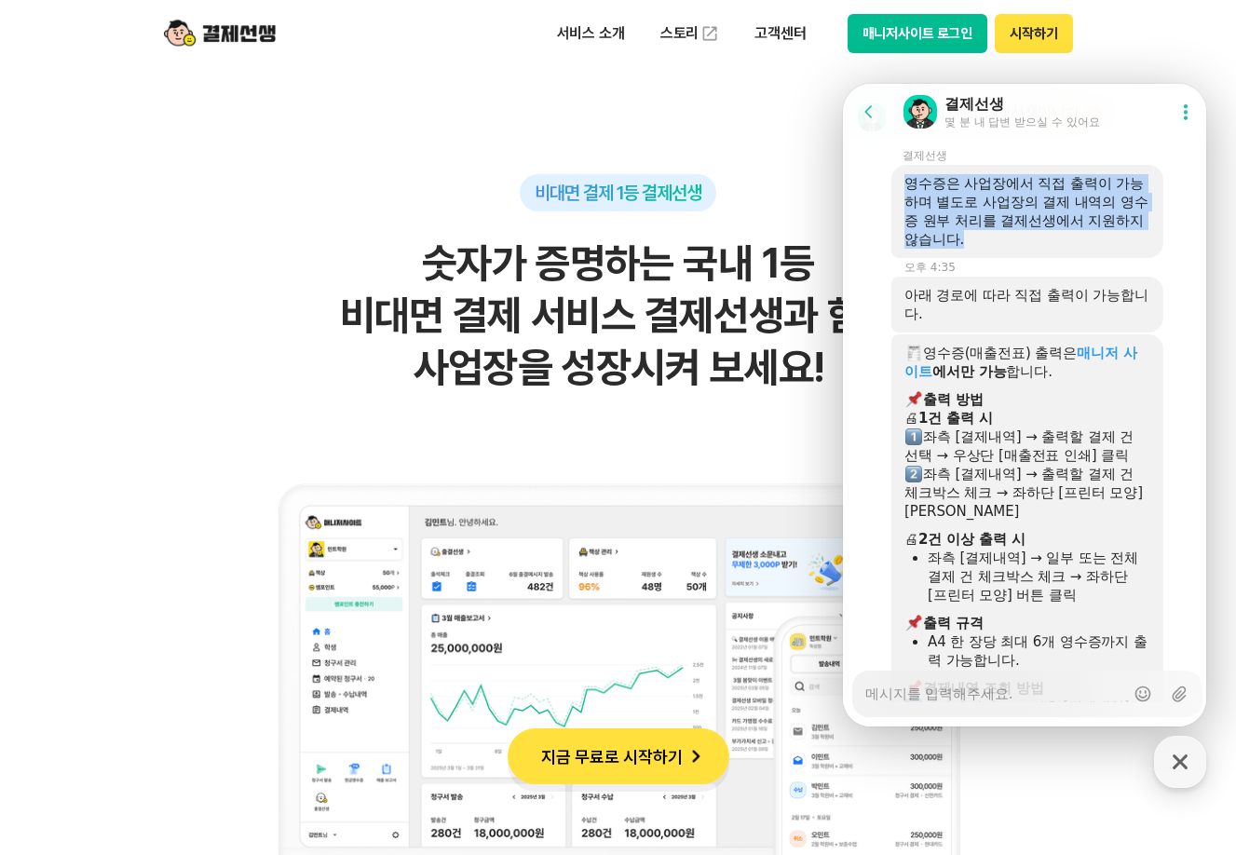
click at [1019, 249] on div "영수증은 사업장에서 직접 출력이 가능하며 별도로 사업장의 결제 내역의 영수증 원부 처리를 결제선생에서 지원하지 않습니다." at bounding box center [1028, 211] width 246 height 75
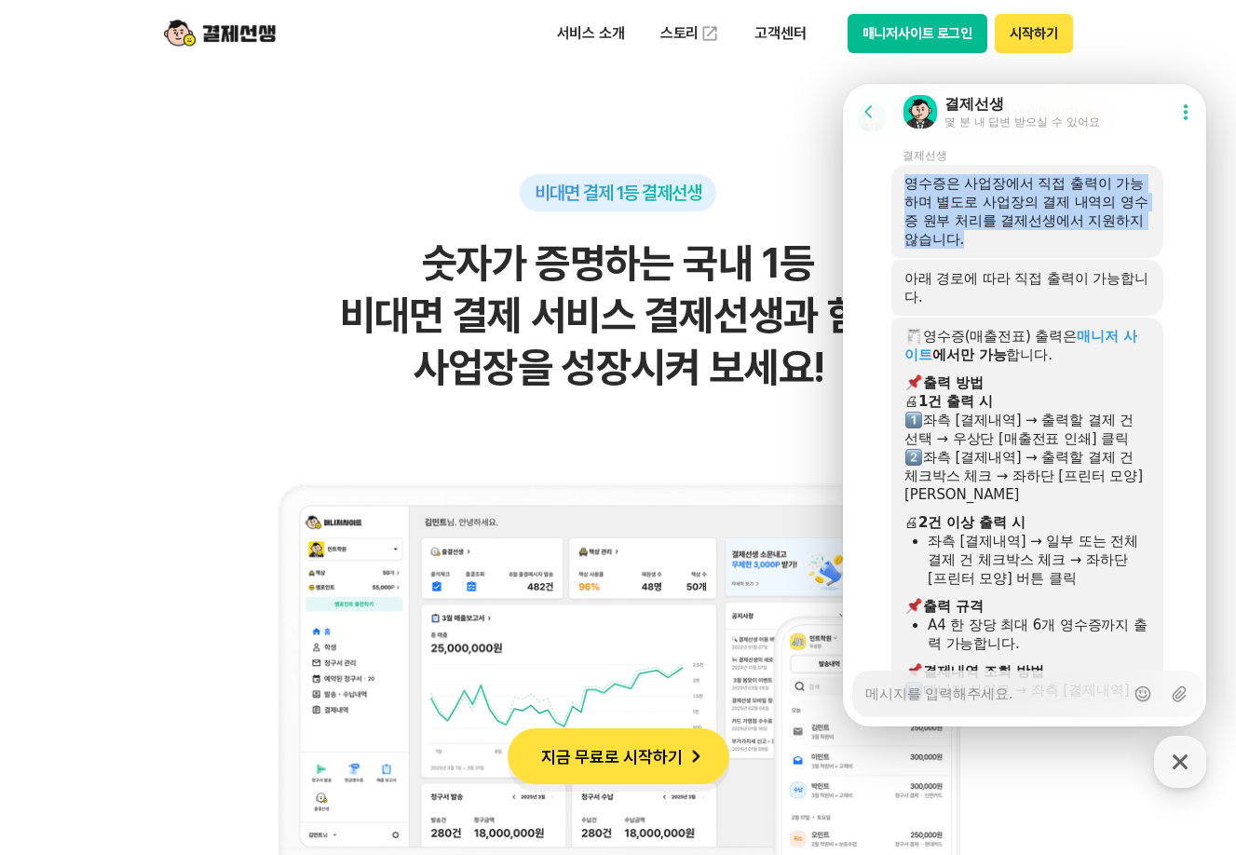
drag, startPoint x: 1028, startPoint y: 332, endPoint x: 901, endPoint y: 279, distance: 137.4
click at [901, 258] on div "영수증은 사업장에서 직접 출력이 가능하며 별도로 사업장의 결제 내역의 영수증 원부 처리를 결제선생에서 지원하지 않습니다." at bounding box center [1028, 211] width 272 height 93
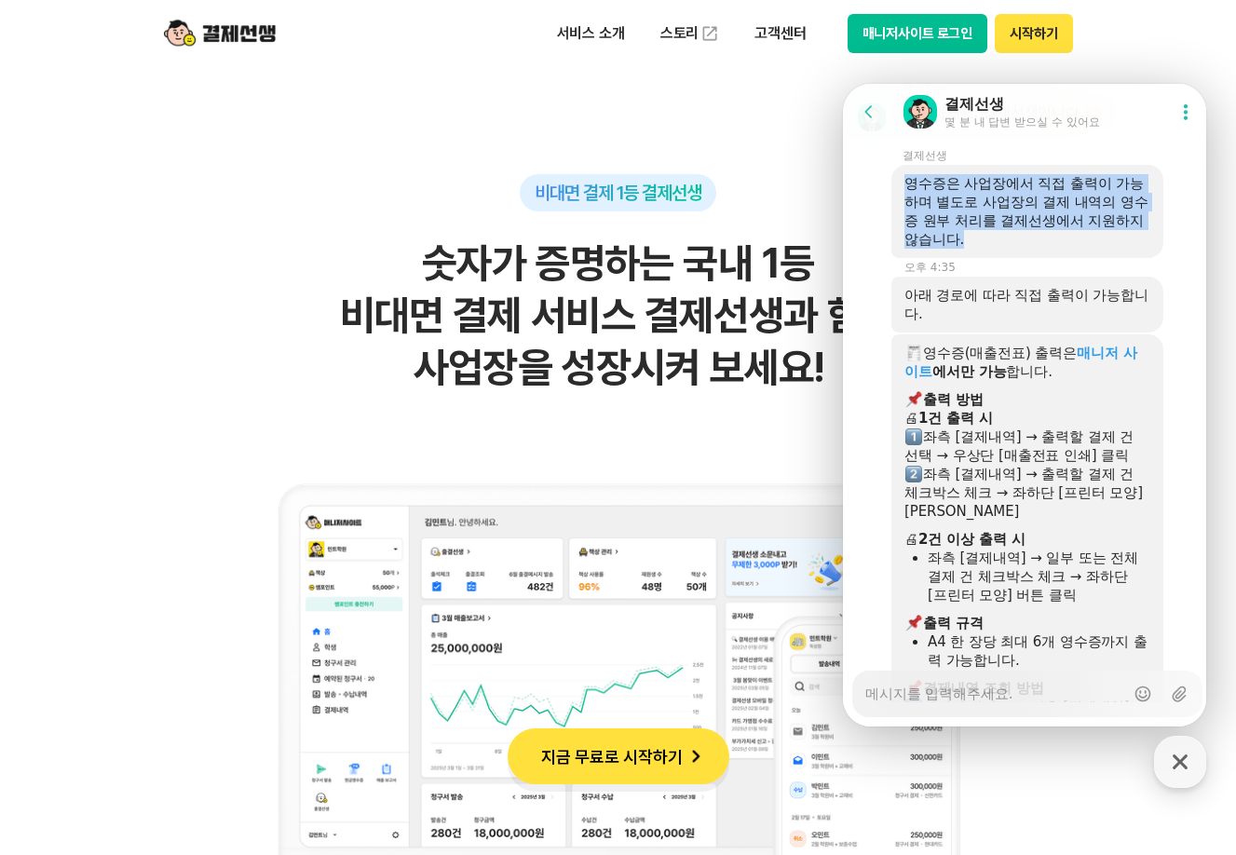
click at [924, 249] on div "영수증은 사업장에서 직접 출력이 가능하며 별도로 사업장의 결제 내역의 영수증 원부 처리를 결제선생에서 지원하지 않습니다." at bounding box center [1028, 211] width 246 height 75
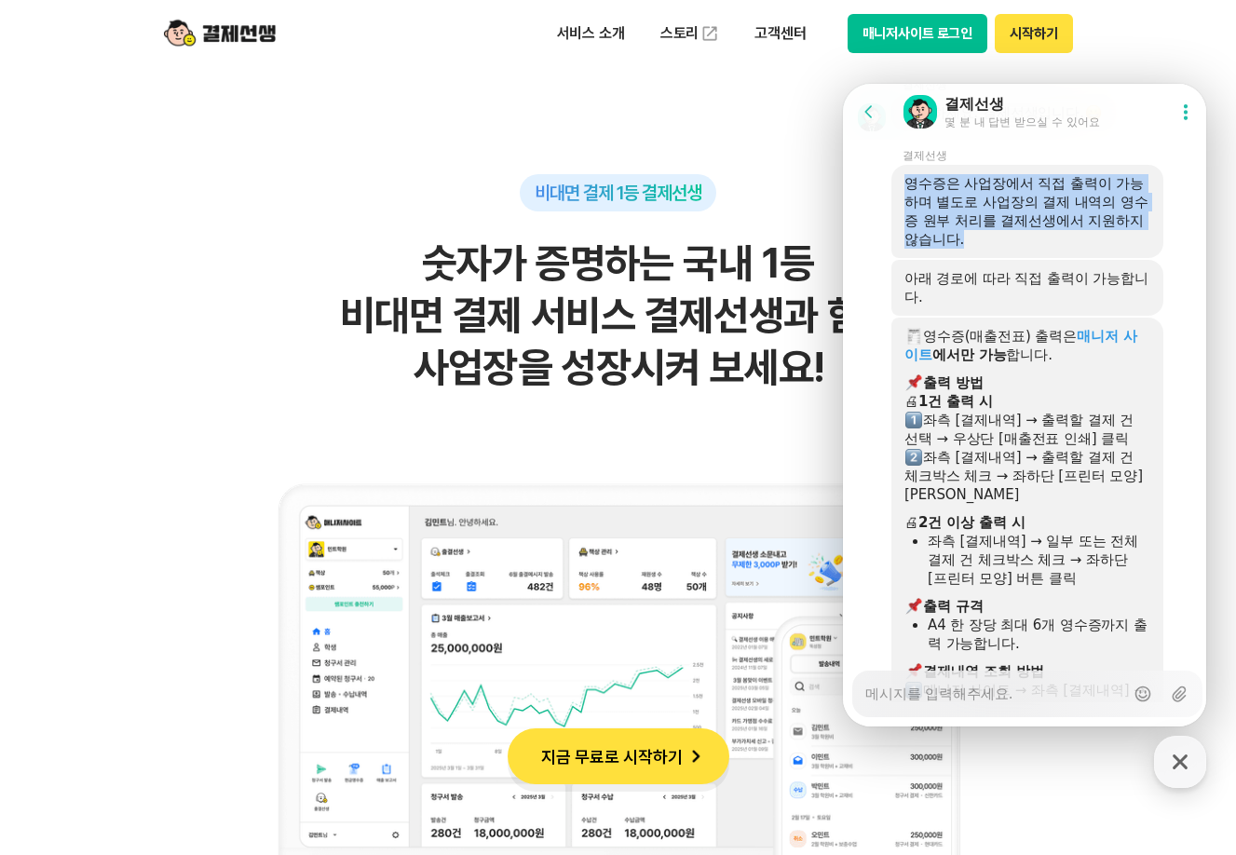
drag, startPoint x: 904, startPoint y: 276, endPoint x: 1030, endPoint y: 332, distance: 137.7
click at [1030, 258] on div "영수증은 사업장에서 직접 출력이 가능하며 별도로 사업장의 결제 내역의 영수증 원부 처리를 결제선생에서 지원하지 않습니다." at bounding box center [1028, 211] width 272 height 93
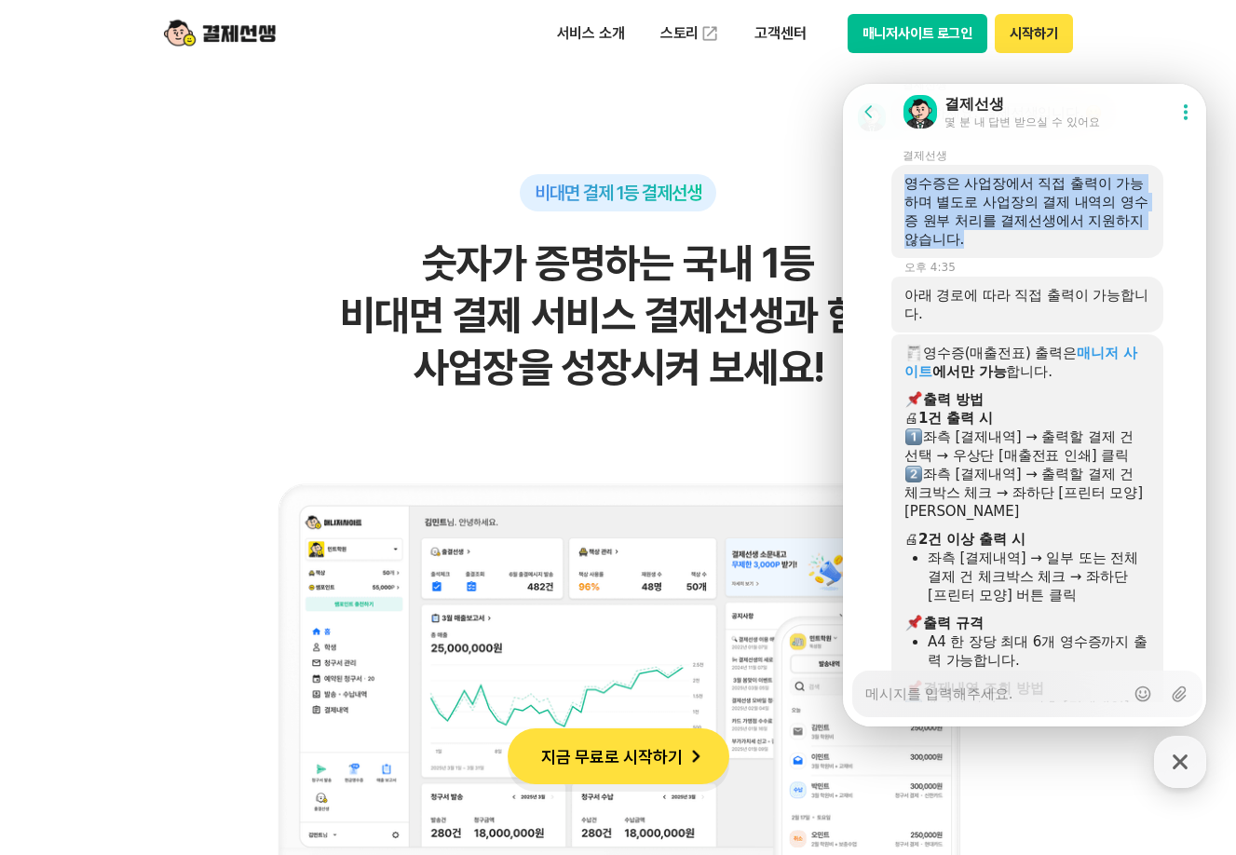
click at [1030, 249] on div "영수증은 사업장에서 직접 출력이 가능하며 별도로 사업장의 결제 내역의 영수증 원부 처리를 결제선생에서 지원하지 않습니다." at bounding box center [1028, 211] width 246 height 75
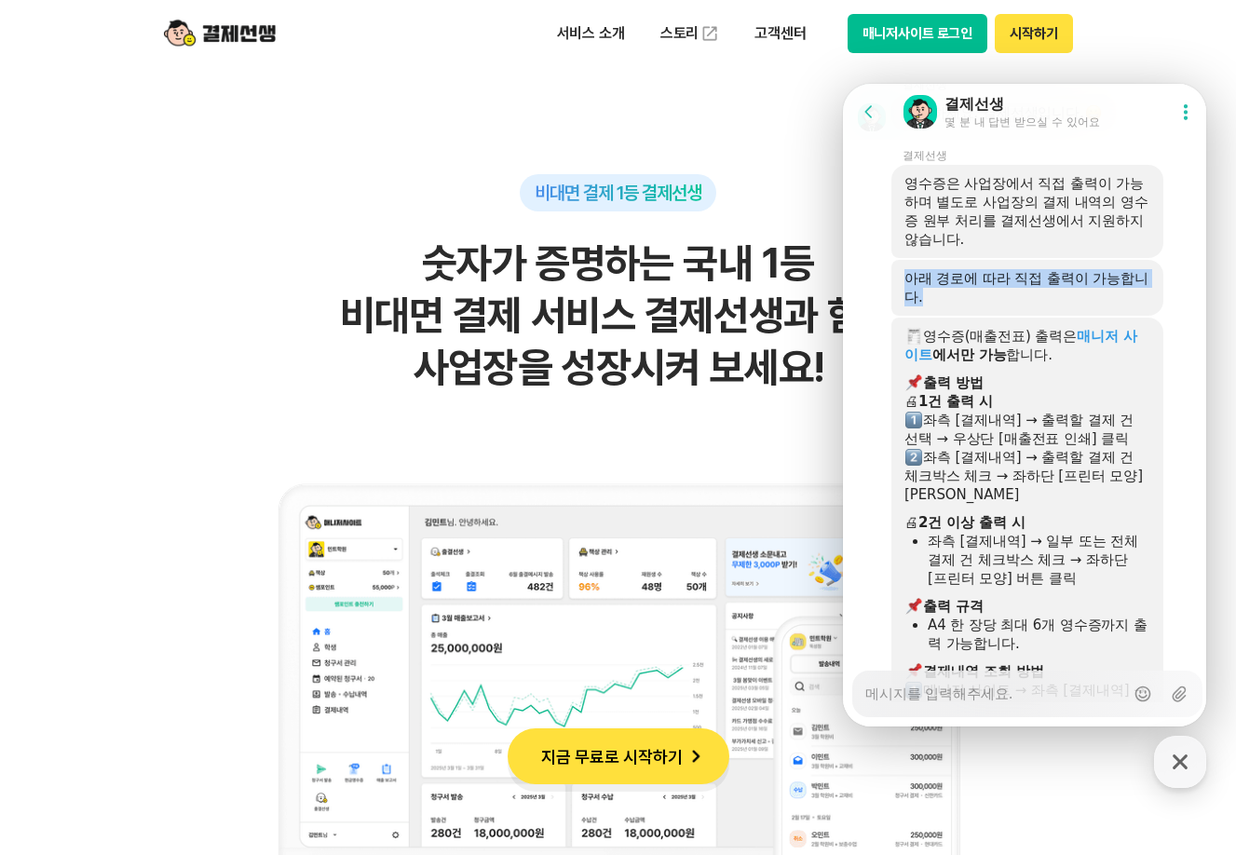
drag, startPoint x: 908, startPoint y: 374, endPoint x: 966, endPoint y: 384, distance: 58.7
click at [966, 307] on div "아래 경로에 따라 직접 출력이 가능합니다." at bounding box center [1028, 287] width 246 height 37
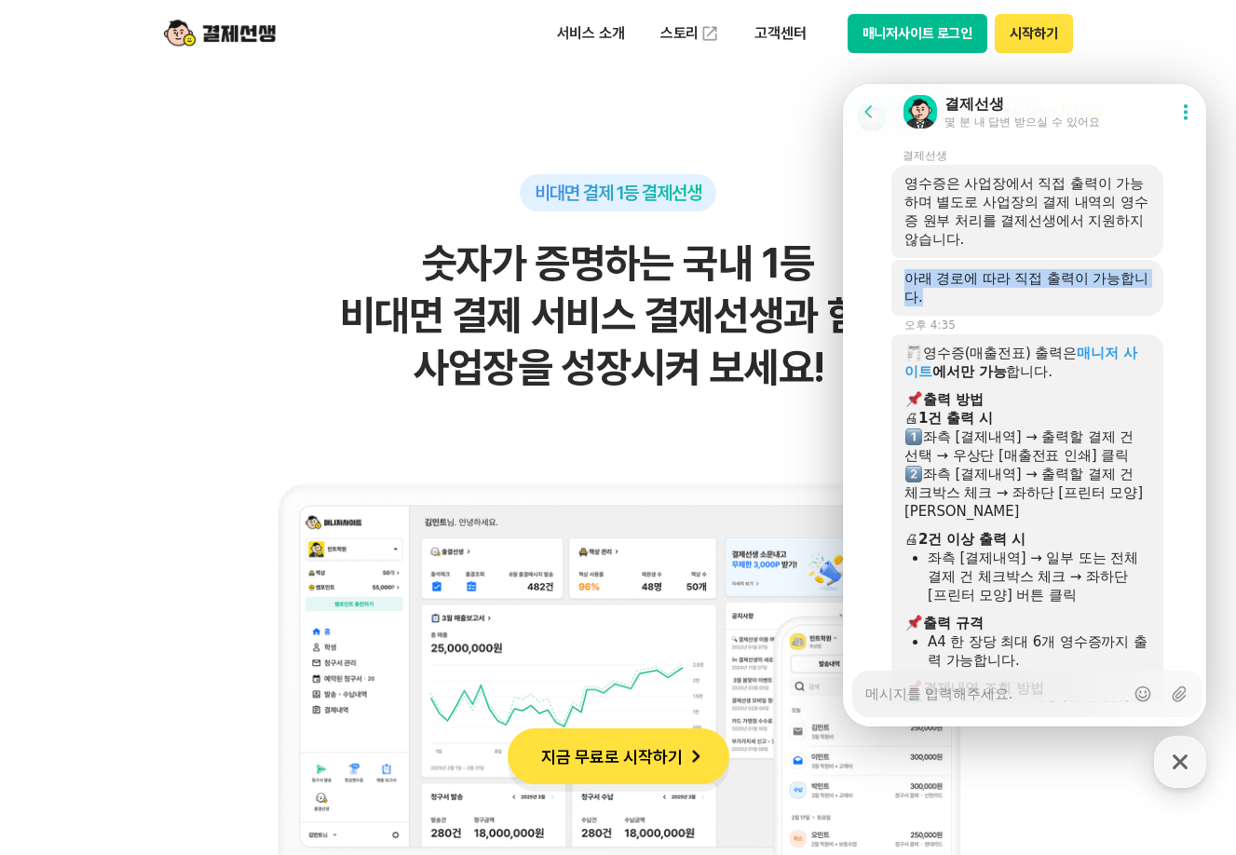
click at [972, 307] on div "아래 경로에 따라 직접 출력이 가능합니다." at bounding box center [1028, 287] width 246 height 37
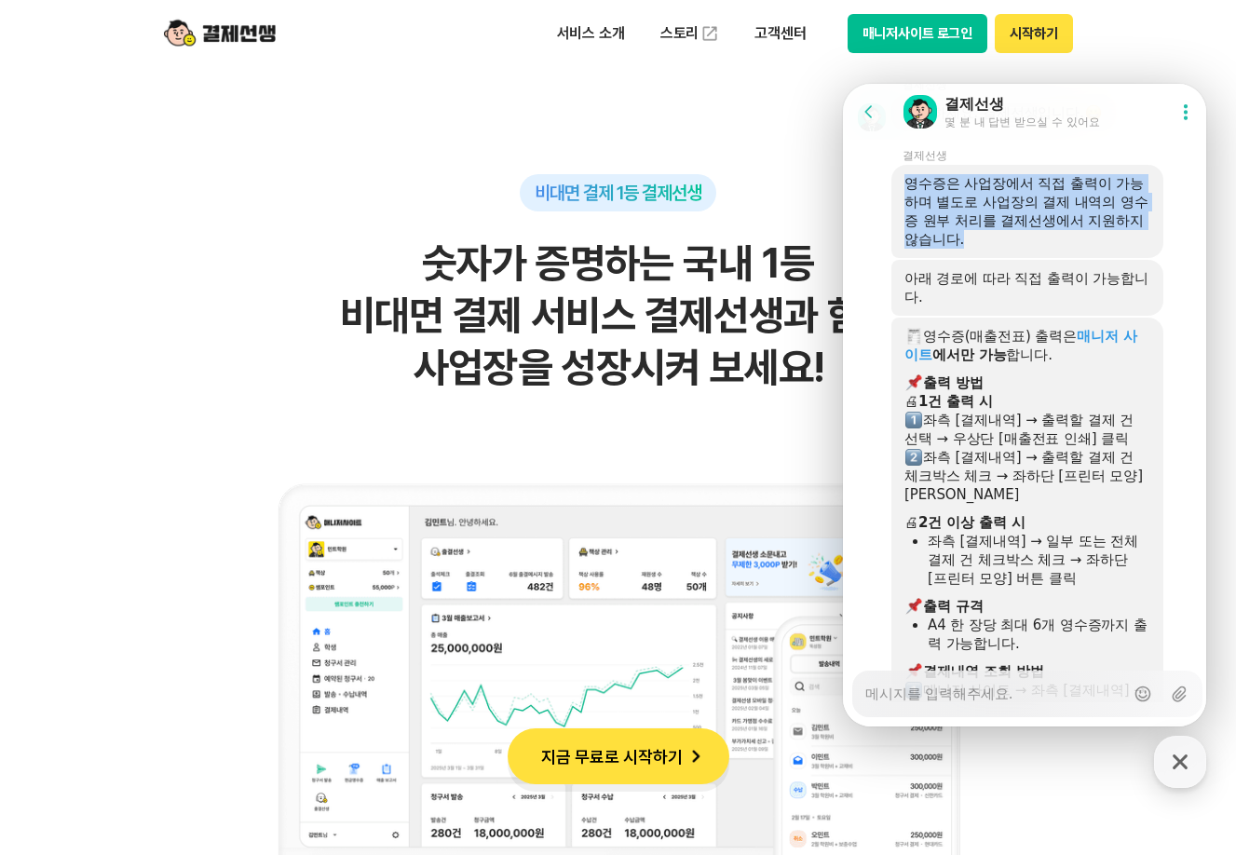
drag, startPoint x: 917, startPoint y: 278, endPoint x: 1050, endPoint y: 336, distance: 145.6
click at [1050, 258] on div "영수증은 사업장에서 직접 출력이 가능하며 별도로 사업장의 결제 내역의 영수증 원부 처리를 결제선생에서 지원하지 않습니다." at bounding box center [1028, 211] width 272 height 93
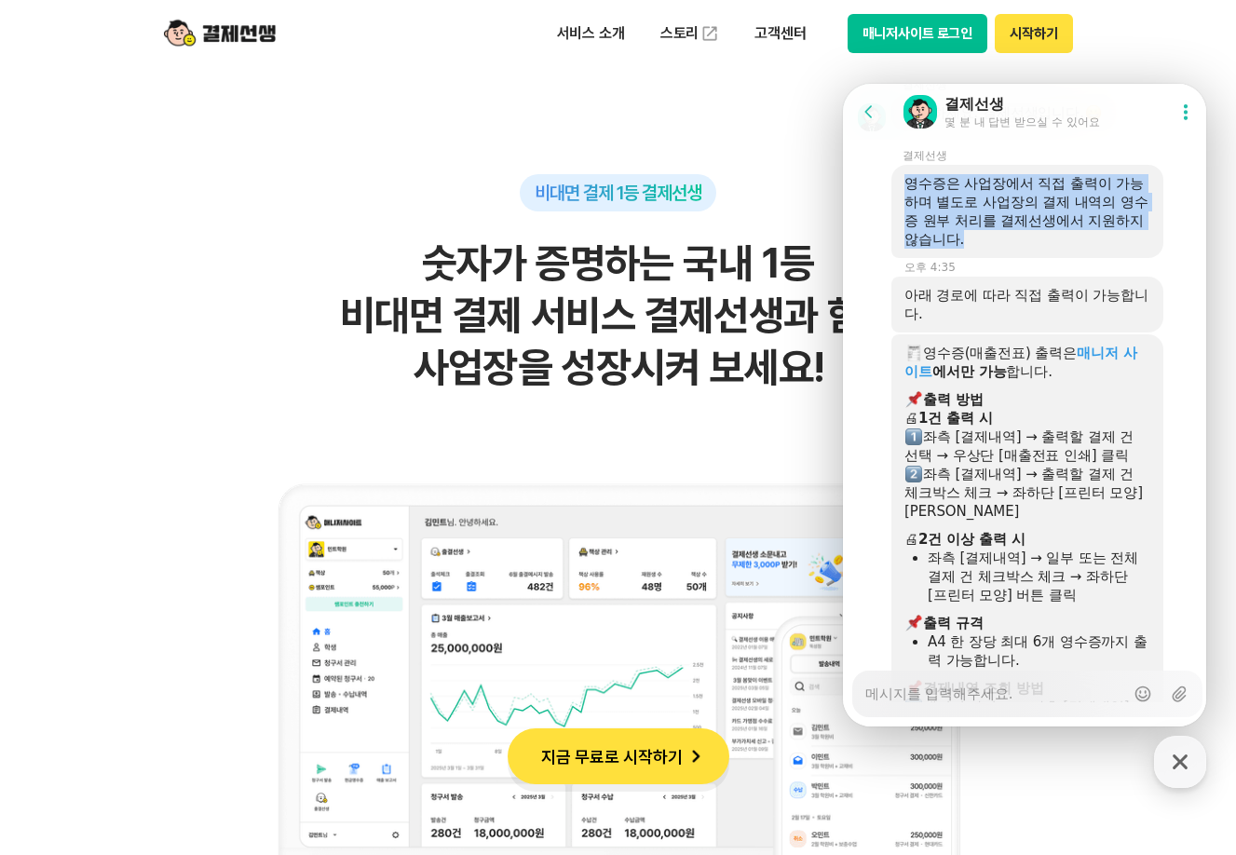
click at [1052, 249] on div "영수증은 사업장에서 직접 출력이 가능하며 별도로 사업장의 결제 내역의 영수증 원부 처리를 결제선생에서 지원하지 않습니다." at bounding box center [1028, 211] width 246 height 75
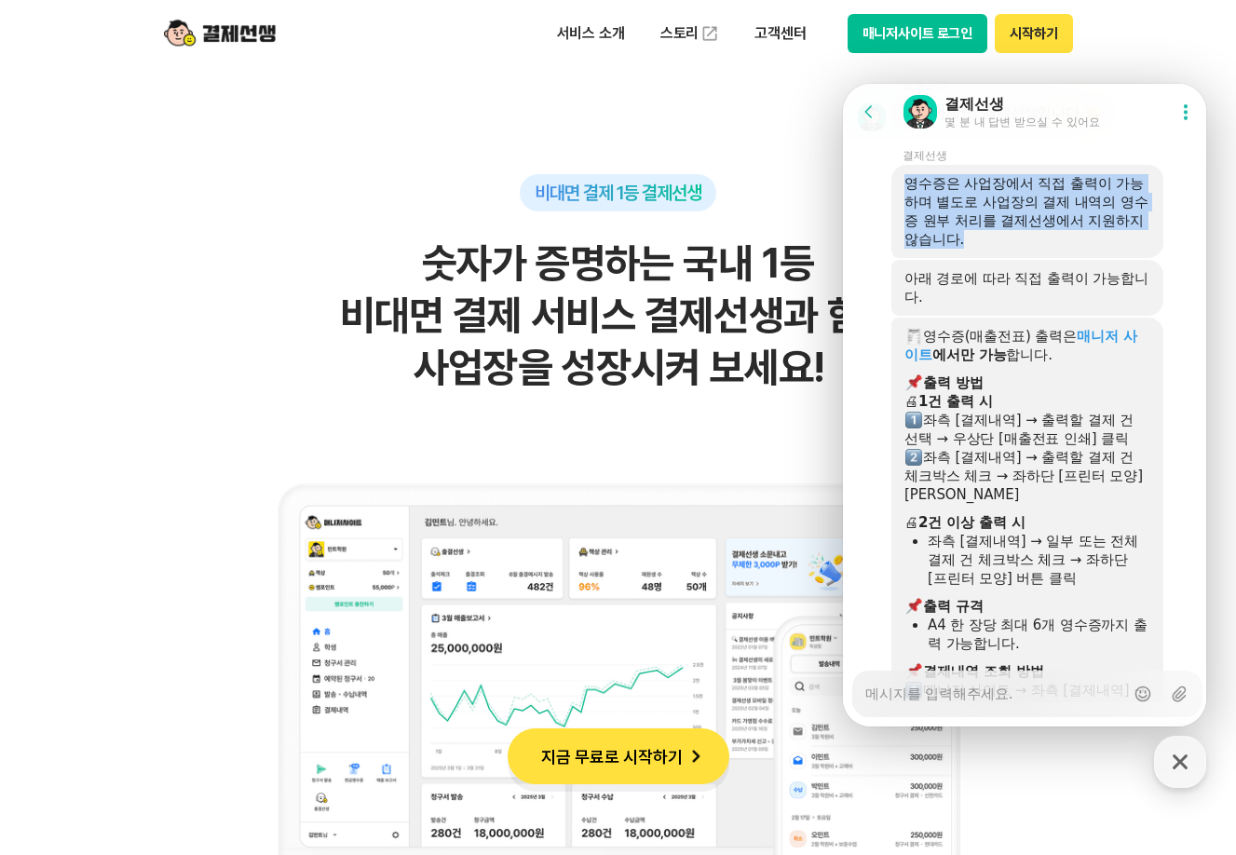
drag, startPoint x: 908, startPoint y: 278, endPoint x: 1014, endPoint y: 325, distance: 116.4
click at [1014, 249] on div "영수증은 사업장에서 직접 출력이 가능하며 별도로 사업장의 결제 내역의 영수증 원부 처리를 결제선생에서 지원하지 않습니다." at bounding box center [1028, 211] width 246 height 75
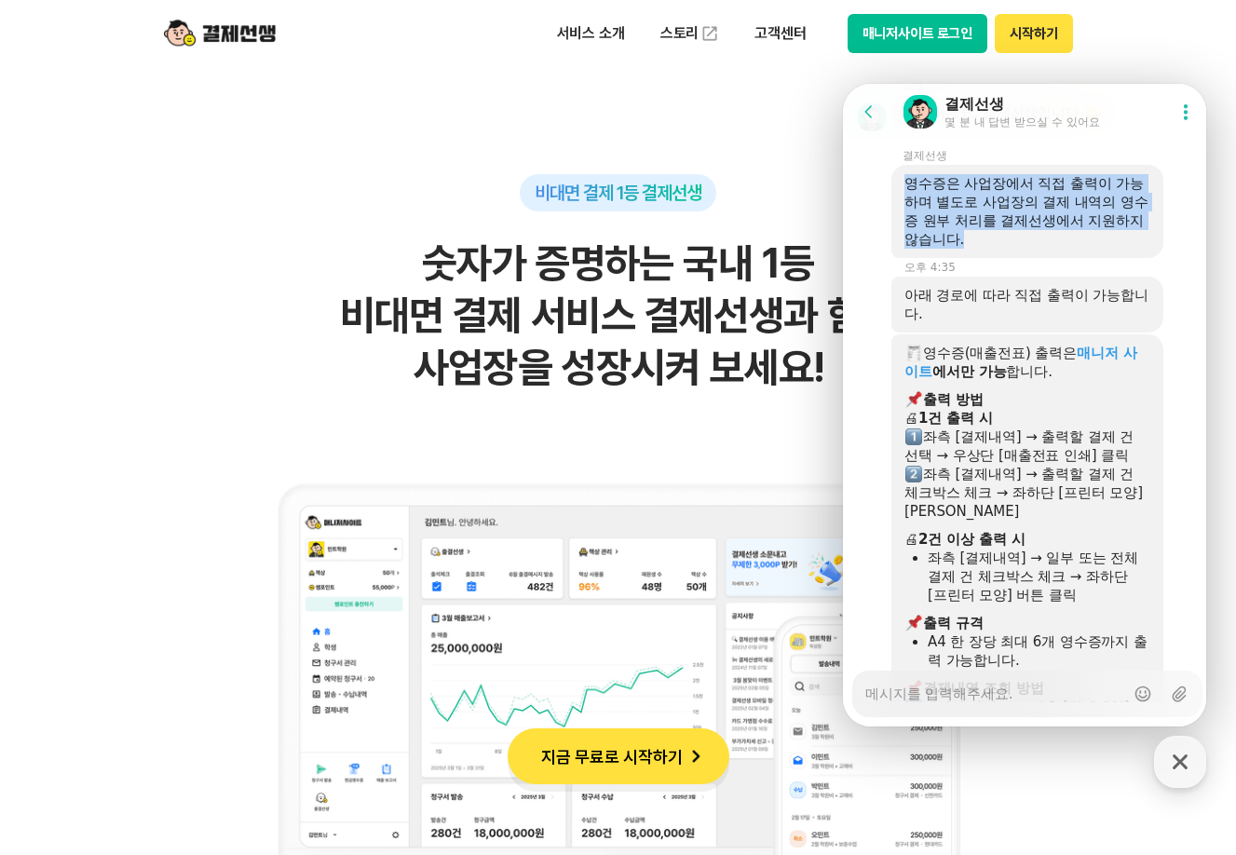
click at [1017, 249] on div "영수증은 사업장에서 직접 출력이 가능하며 별도로 사업장의 결제 내역의 영수증 원부 처리를 결제선생에서 지원하지 않습니다." at bounding box center [1028, 211] width 246 height 75
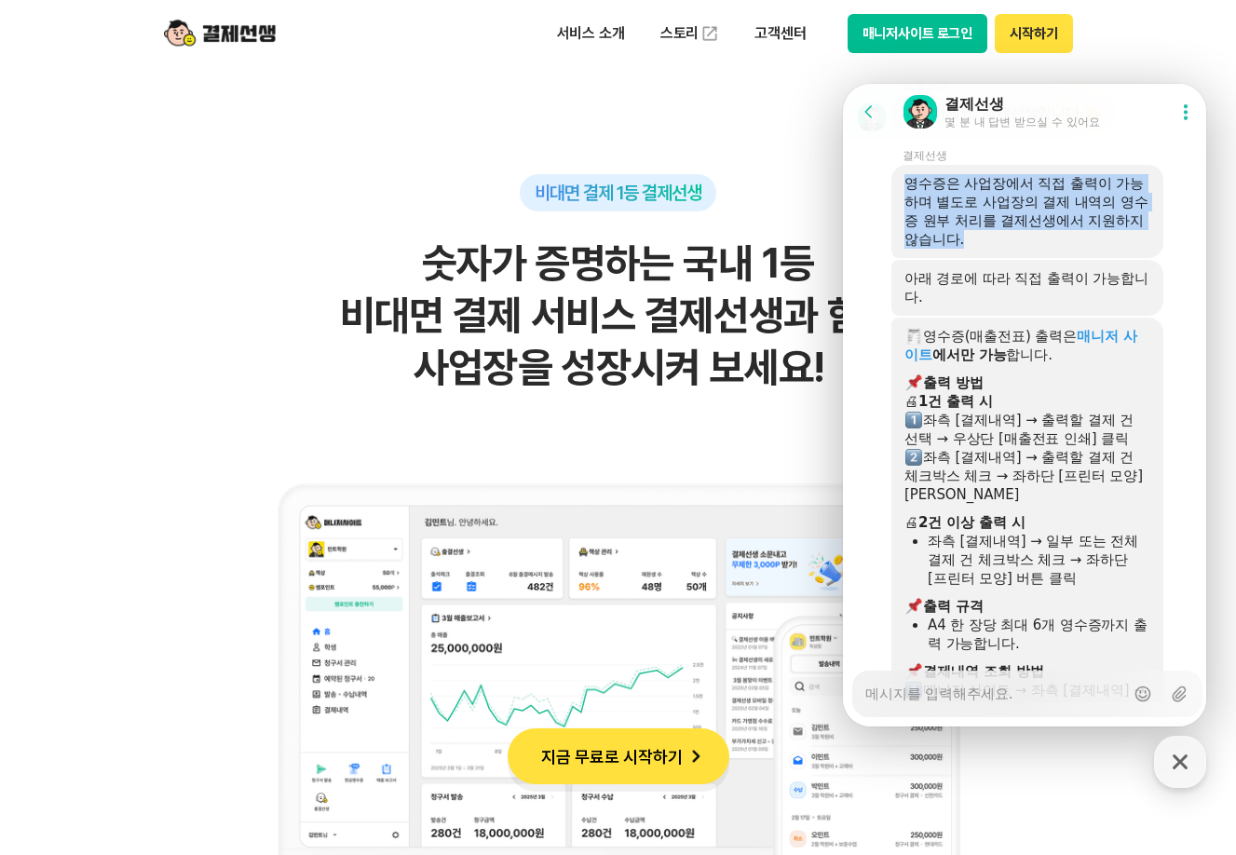
drag, startPoint x: 910, startPoint y: 273, endPoint x: 1060, endPoint y: 326, distance: 159.1
click at [1060, 249] on div "영수증은 사업장에서 직접 출력이 가능하며 별도로 사업장의 결제 내역의 영수증 원부 처리를 결제선생에서 지원하지 않습니다." at bounding box center [1028, 211] width 246 height 75
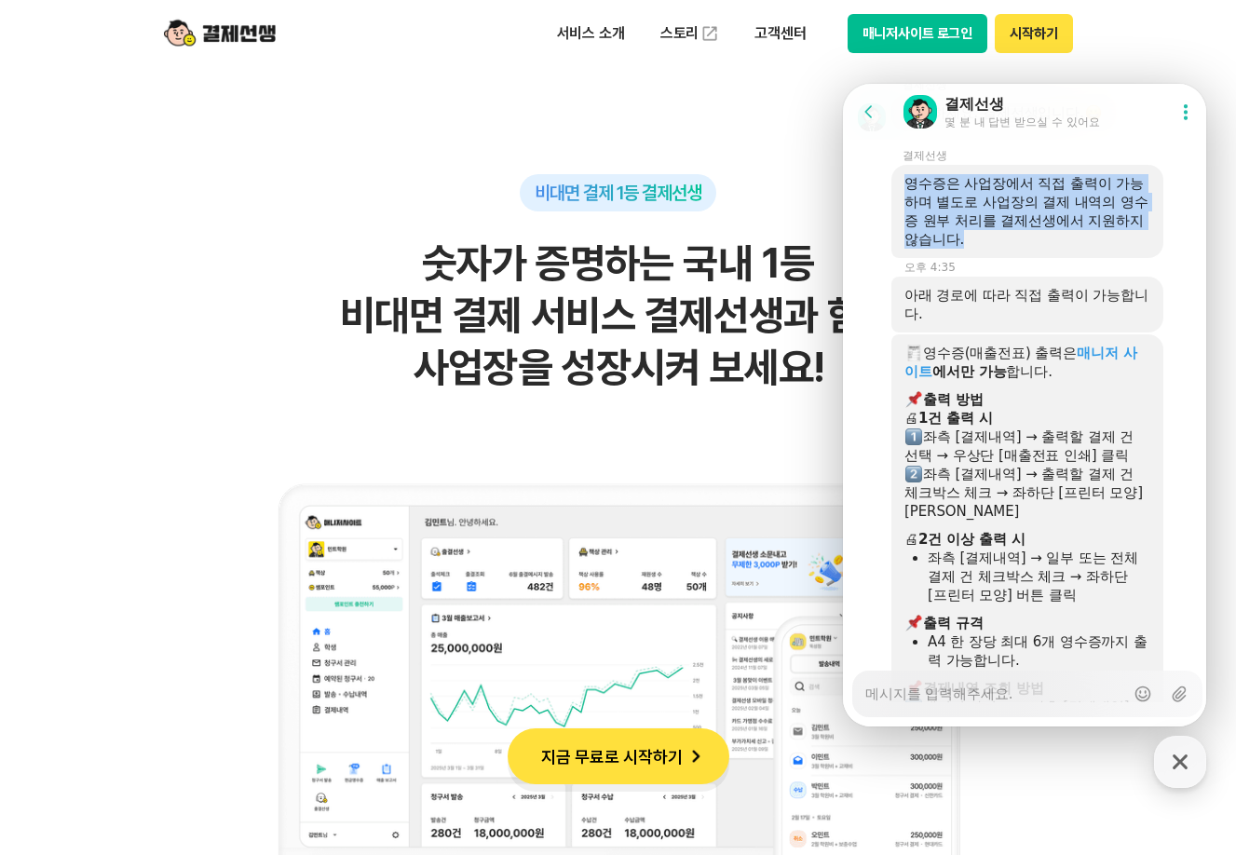
click at [1060, 249] on div "영수증은 사업장에서 직접 출력이 가능하며 별도로 사업장의 결제 내역의 영수증 원부 처리를 결제선생에서 지원하지 않습니다." at bounding box center [1028, 211] width 246 height 75
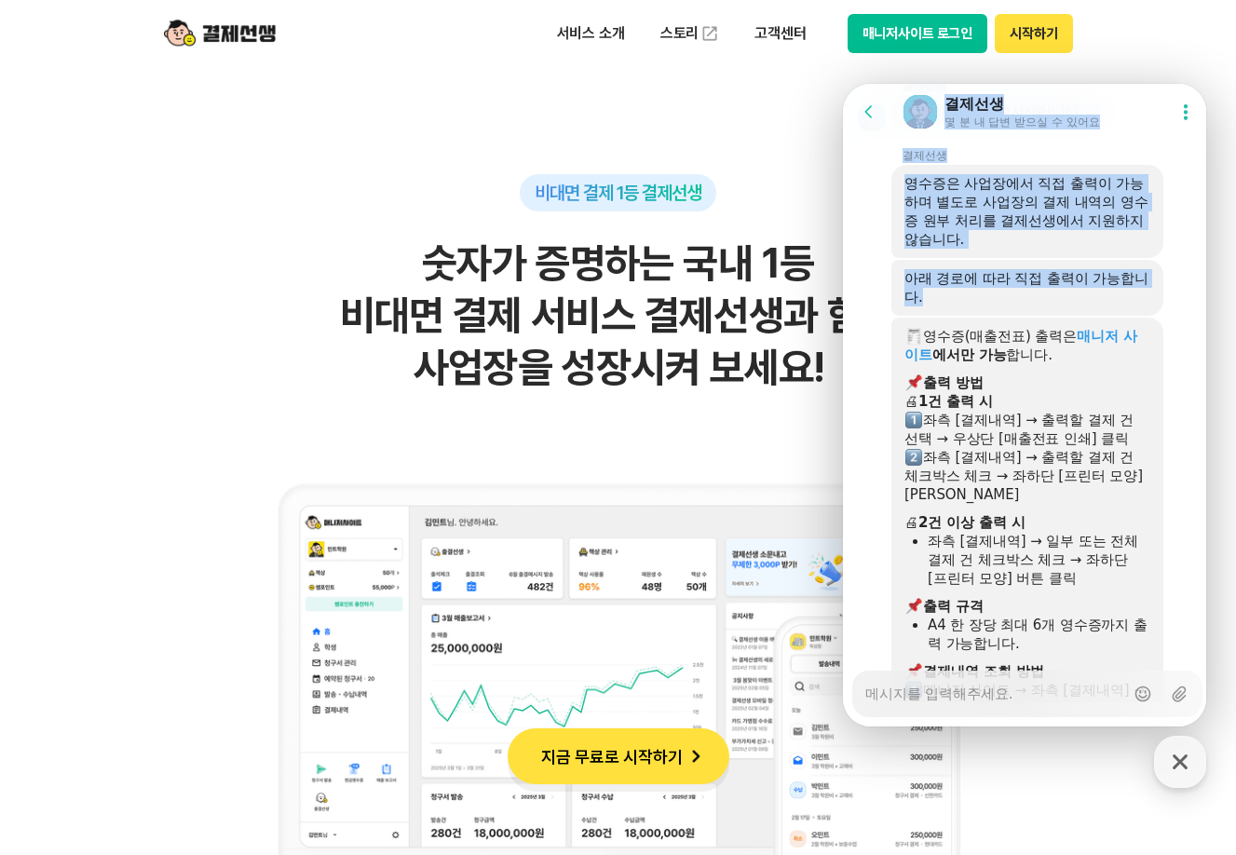
drag, startPoint x: 914, startPoint y: 367, endPoint x: 824, endPoint y: 333, distance: 96.7
click at [843, 84] on html "Go to previous page Chat Room 결제선생 몇 분 내 답변 받으실 수 있어요 Show userchat action dial…" at bounding box center [1024, 84] width 363 height 0
click at [978, 249] on div "영수증은 사업장에서 직접 출력이 가능하며 별도로 사업장의 결제 내역의 영수증 원부 처리를 결제선생에서 지원하지 않습니다." at bounding box center [1028, 211] width 246 height 75
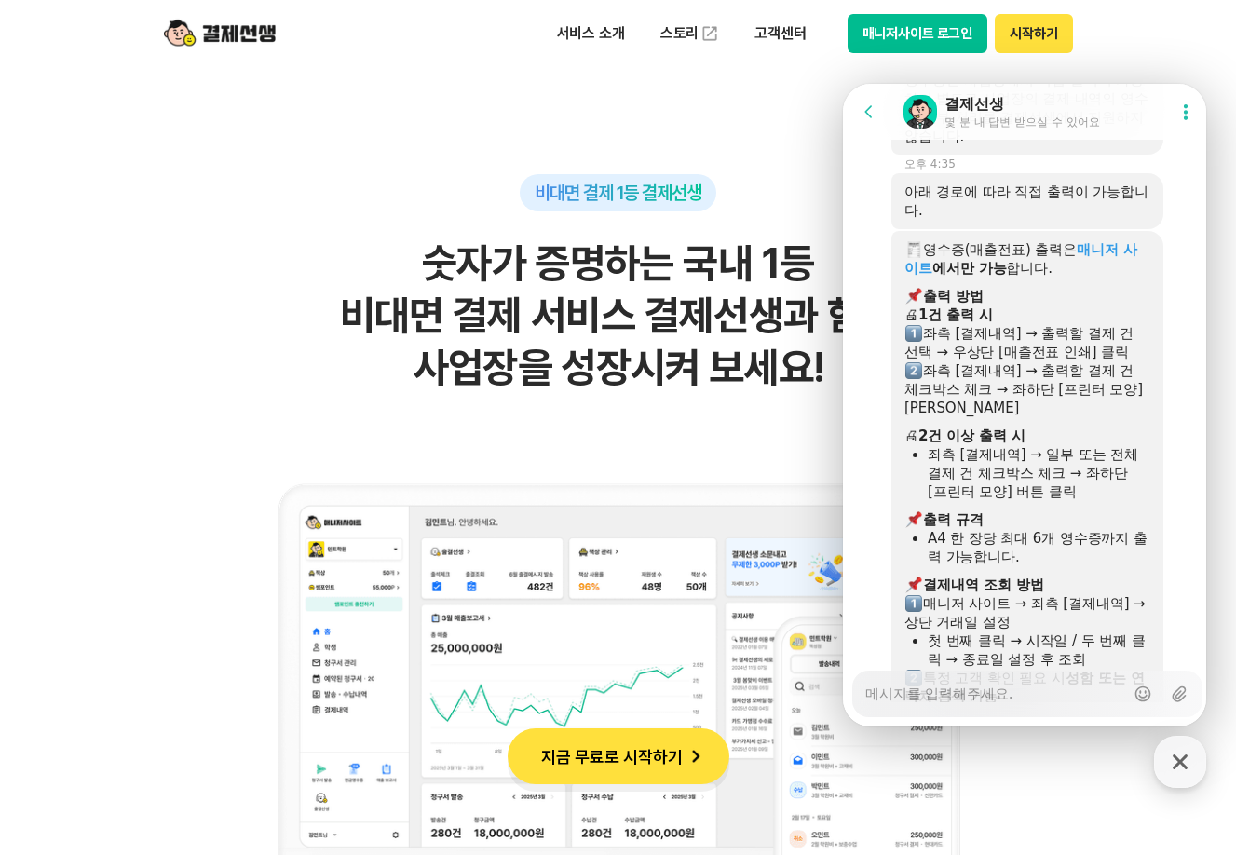
scroll to position [4549, 0]
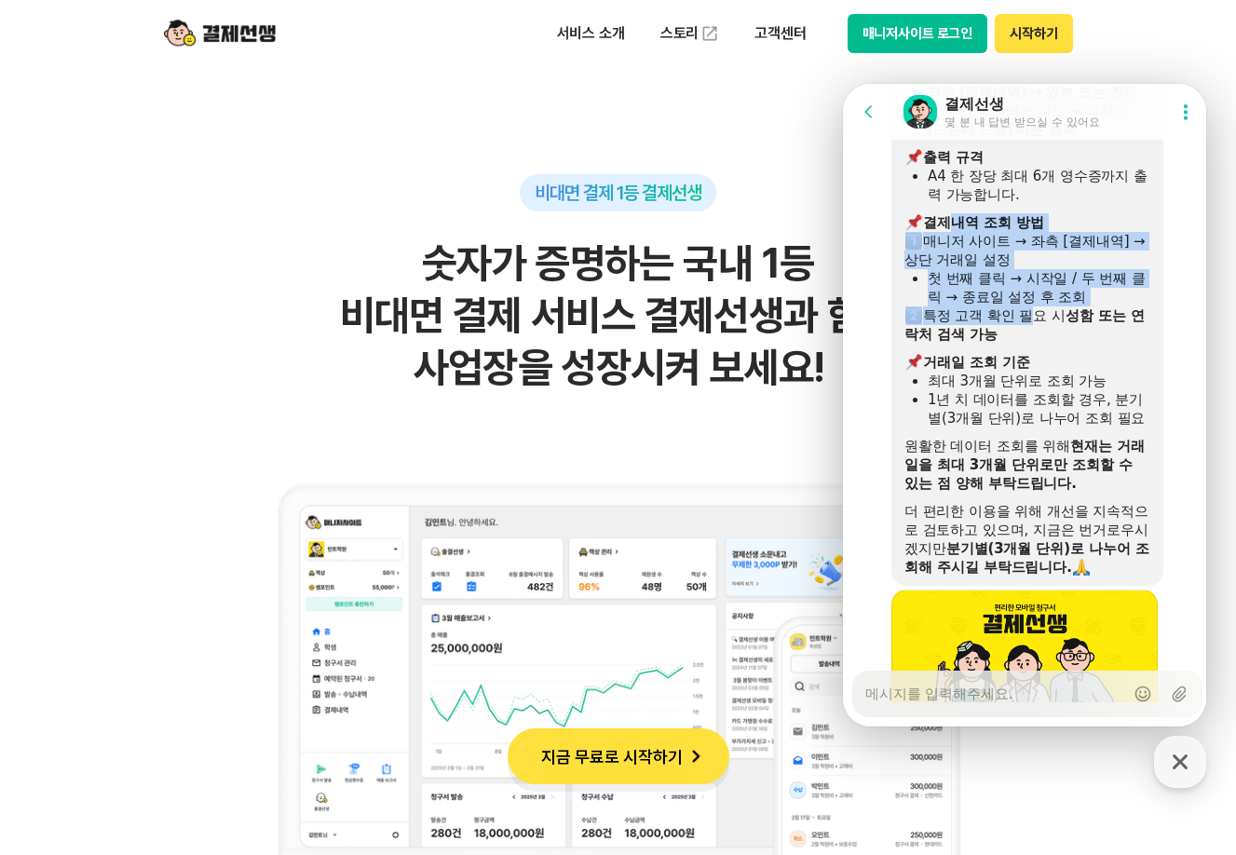
drag, startPoint x: 956, startPoint y: 321, endPoint x: 1040, endPoint y: 423, distance: 131.7
click at [1039, 422] on div "영수증(매출전표) 출력은 매니저 사이트 에서만 가능 합니다. ​ 출력 방법 🖨 1건 출력 시 좌측 [결제내역] → 출력할 결제 건 선택 → 우…" at bounding box center [1028, 227] width 246 height 699
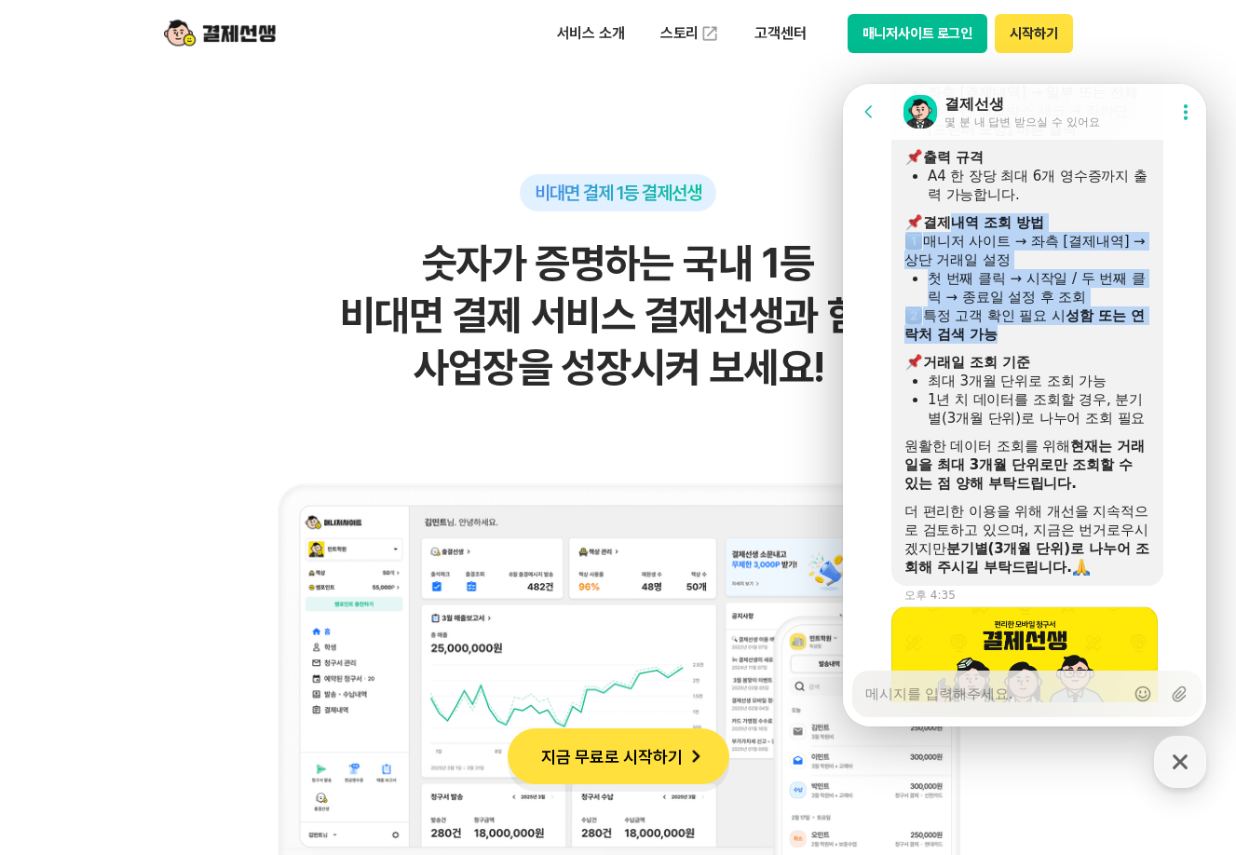
click at [1041, 344] on div "특정 고객 확인 필요 시 성함 또는 연락처 검색 가능" at bounding box center [1028, 325] width 246 height 37
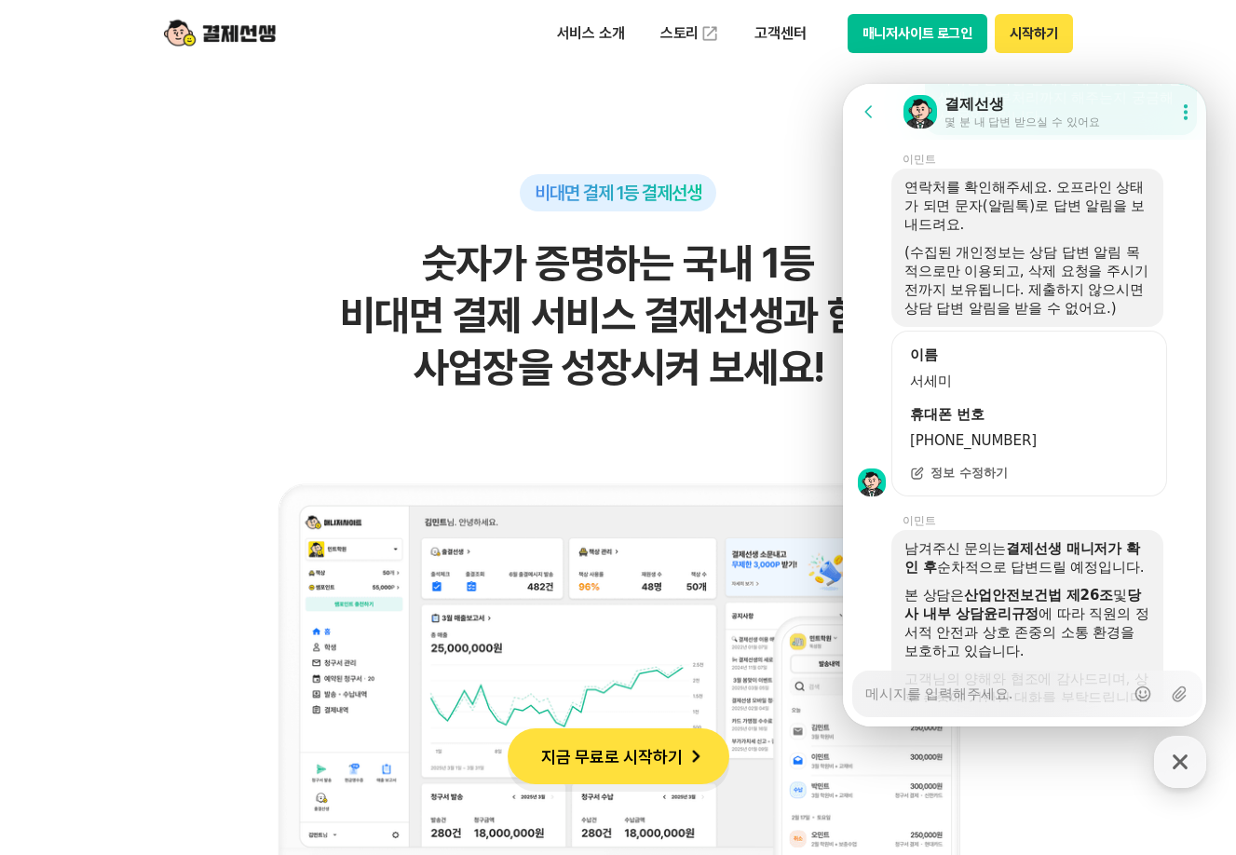
scroll to position [3151, 0]
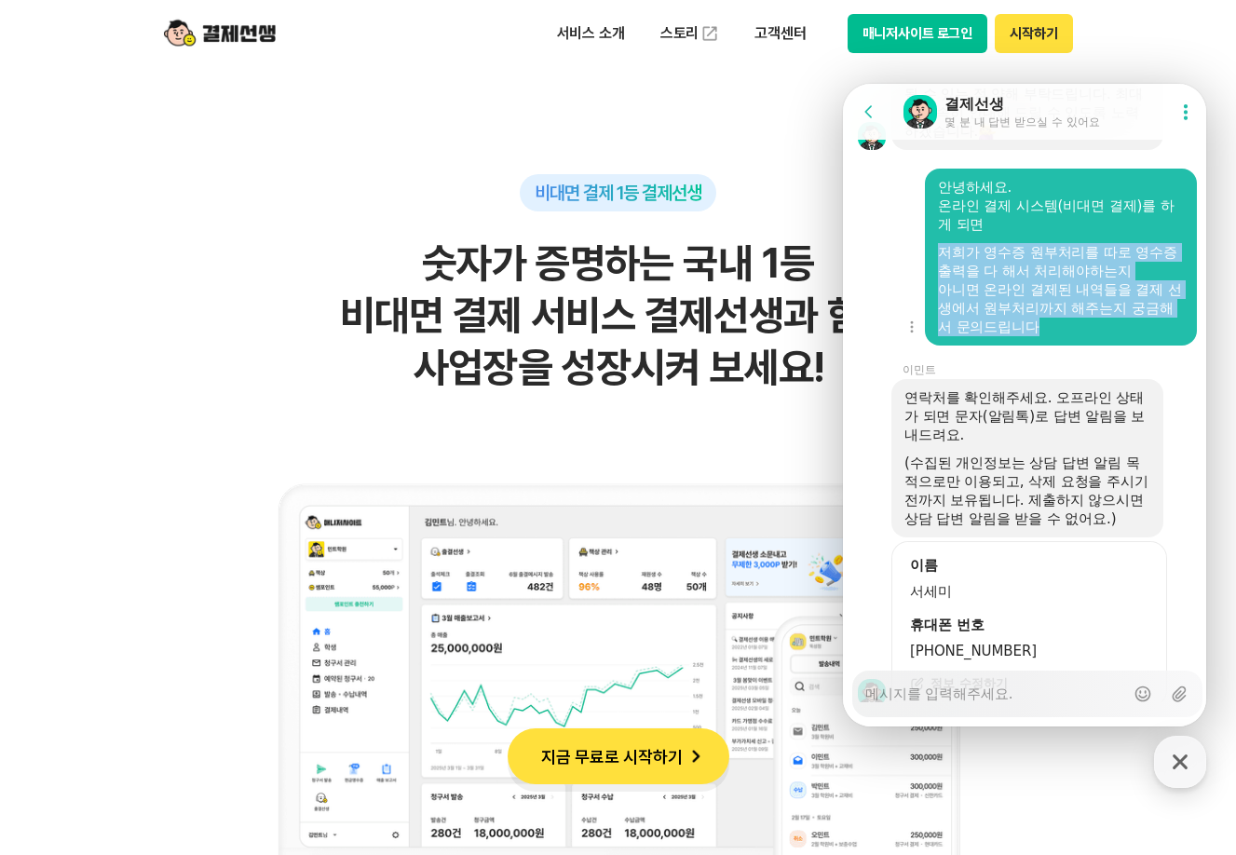
drag, startPoint x: 955, startPoint y: 311, endPoint x: 1087, endPoint y: 378, distance: 148.3
click at [1087, 336] on div "안녕하세요. 온라인 결제 시스템(비대면 결제)를 하게 되면 저희가 영수증 원부처리를 따로 영수증 출력을 다 해서 처리해야하는지 아니면 온라인 …" at bounding box center [1061, 257] width 246 height 158
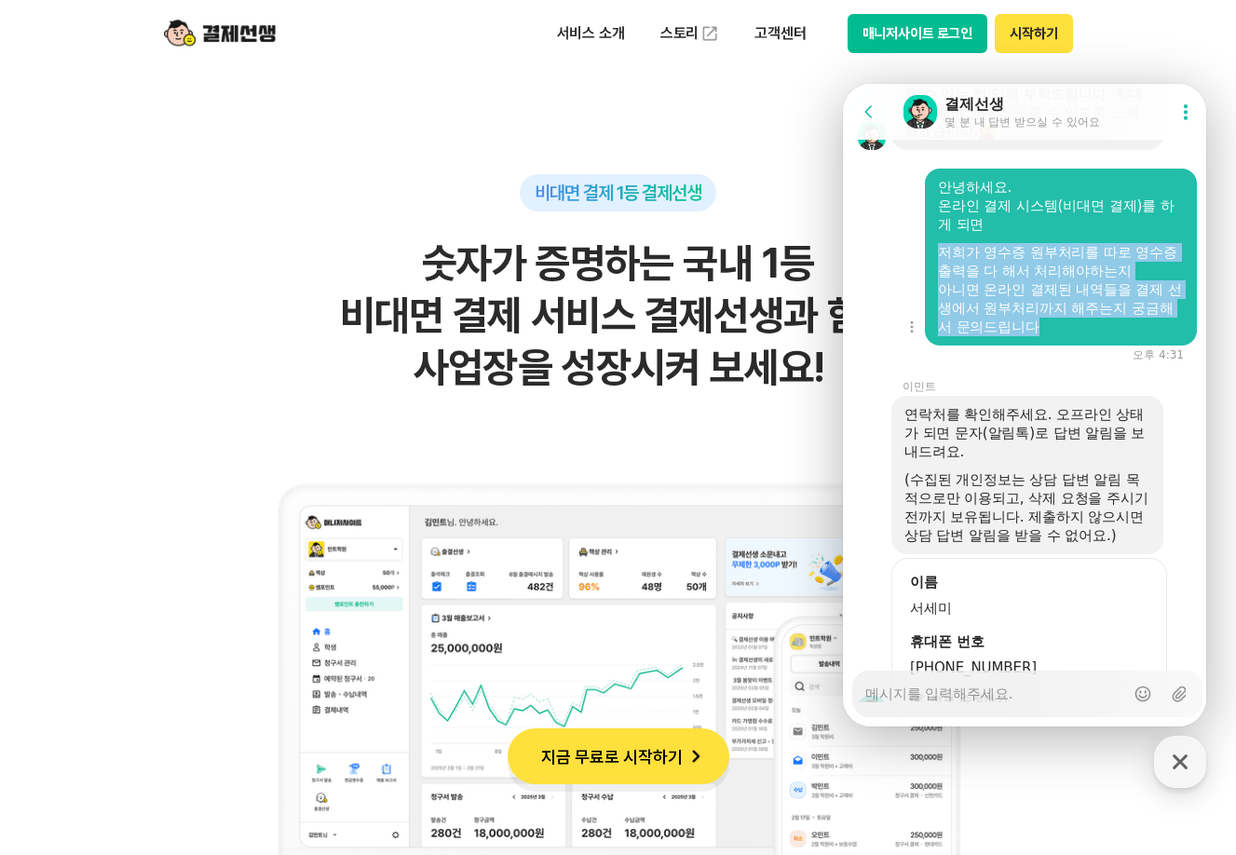
click at [1087, 336] on div "아니면 온라인 결제된 내역들을 결제 선생에서 원부처리까지 해주는지 궁금해서 문의드립니다" at bounding box center [1061, 308] width 246 height 56
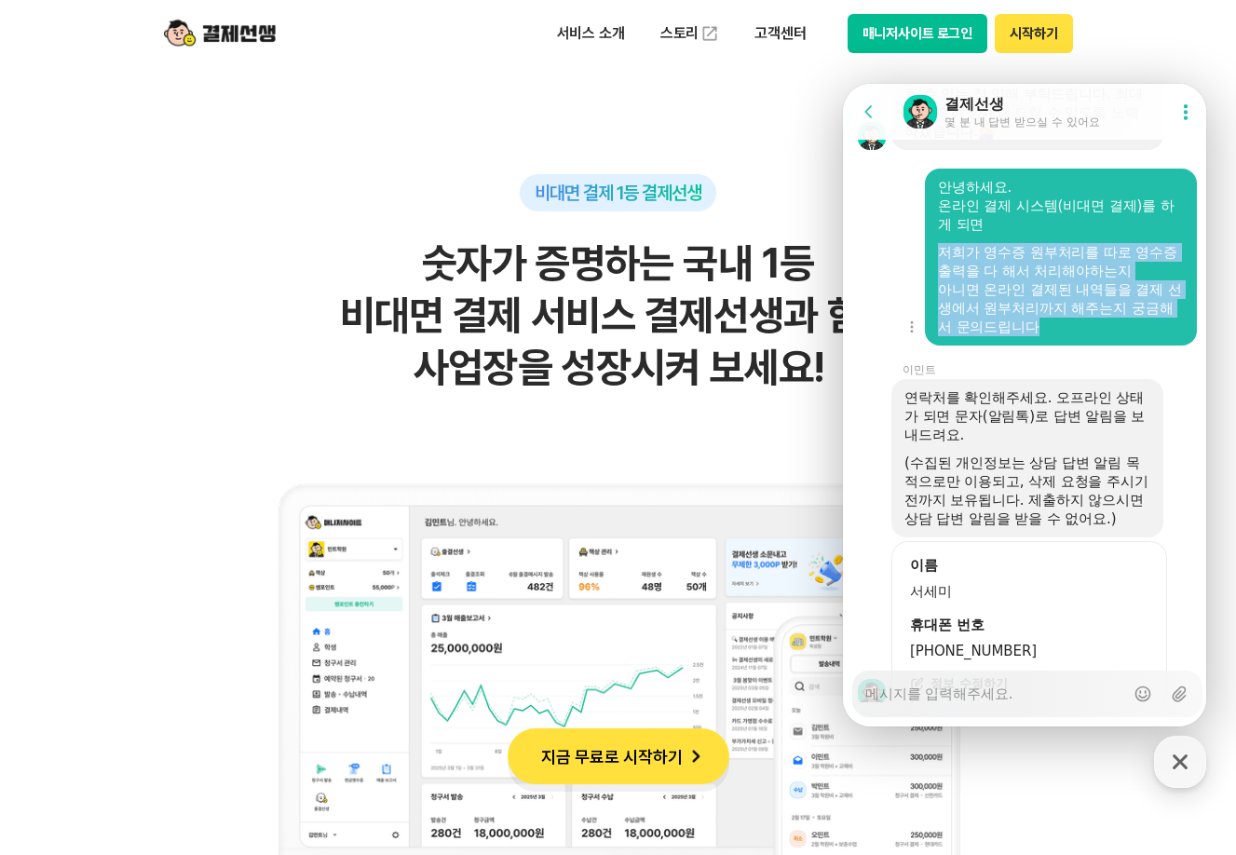
drag, startPoint x: 1079, startPoint y: 379, endPoint x: 943, endPoint y: 310, distance: 152.5
click at [943, 310] on div "안녕하세요. 온라인 결제 시스템(비대면 결제)를 하게 되면 저희가 영수증 원부처리를 따로 영수증 출력을 다 해서 처리해야하는지 아니면 온라인 …" at bounding box center [1061, 257] width 246 height 158
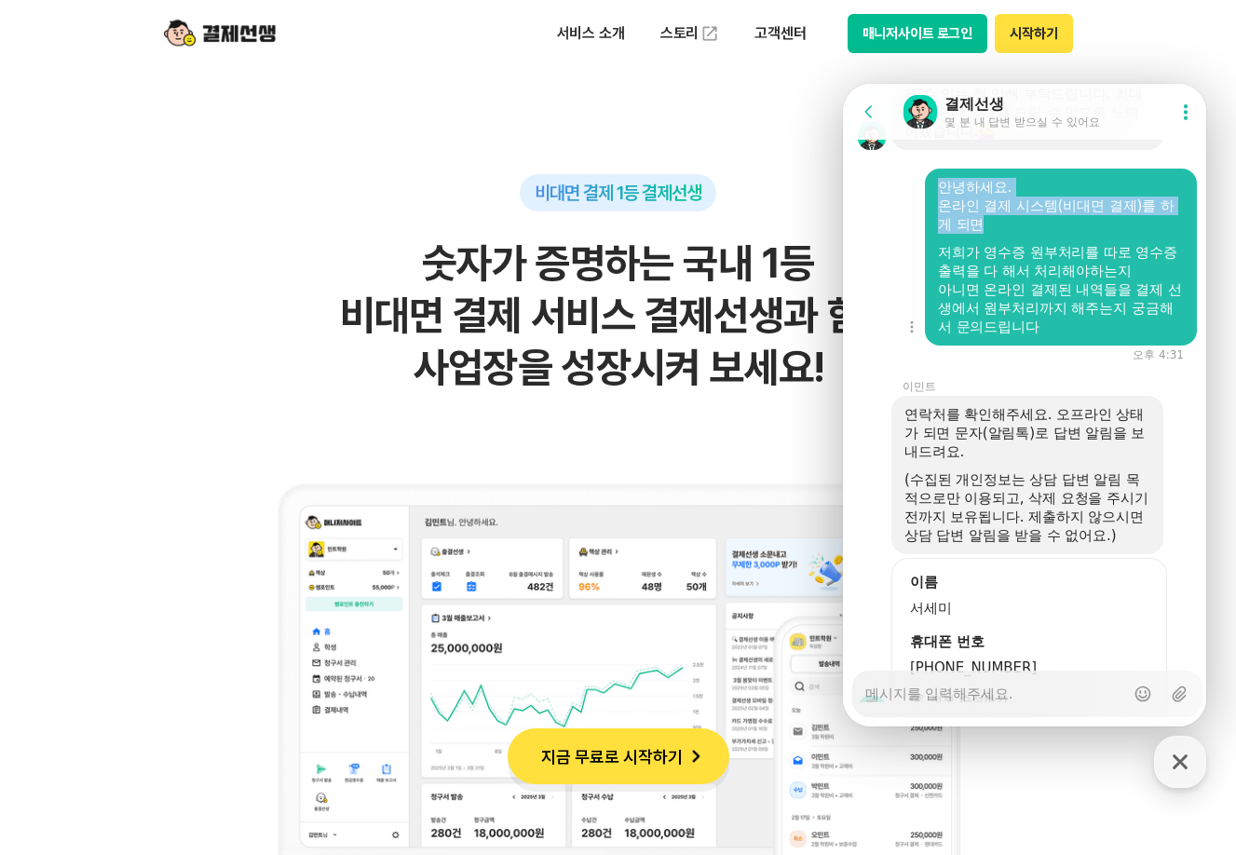
drag, startPoint x: 993, startPoint y: 280, endPoint x: 936, endPoint y: 240, distance: 69.8
click at [936, 240] on div "안녕하세요. 온라인 결제 시스템(비대면 결제)를 하게 되면 저희가 영수증 원부처리를 따로 영수증 출력을 다 해서 처리해야하는지 아니면 온라인 …" at bounding box center [1061, 257] width 272 height 177
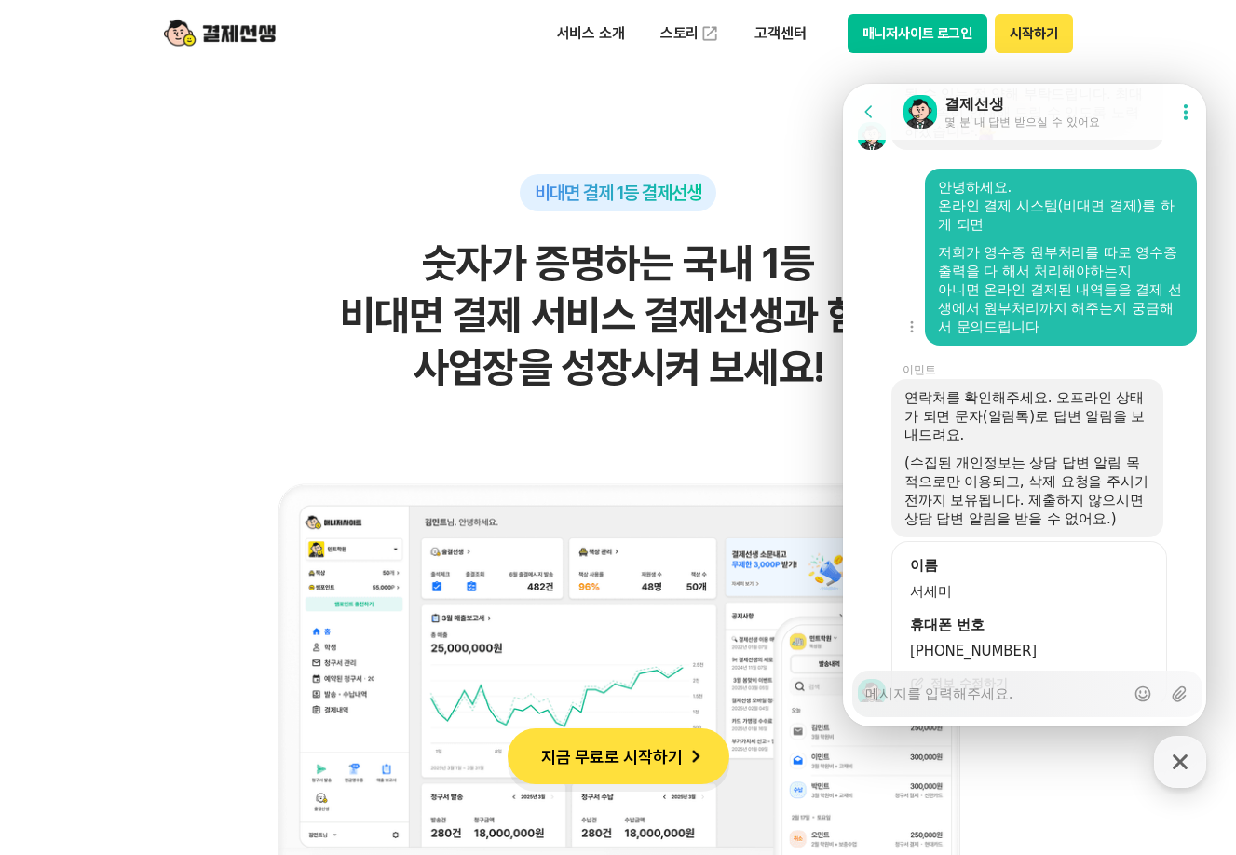
click at [1012, 336] on div "아니면 온라인 결제된 내역들을 결제 선생에서 원부처리까지 해주는지 궁금해서 문의드립니다" at bounding box center [1061, 308] width 246 height 56
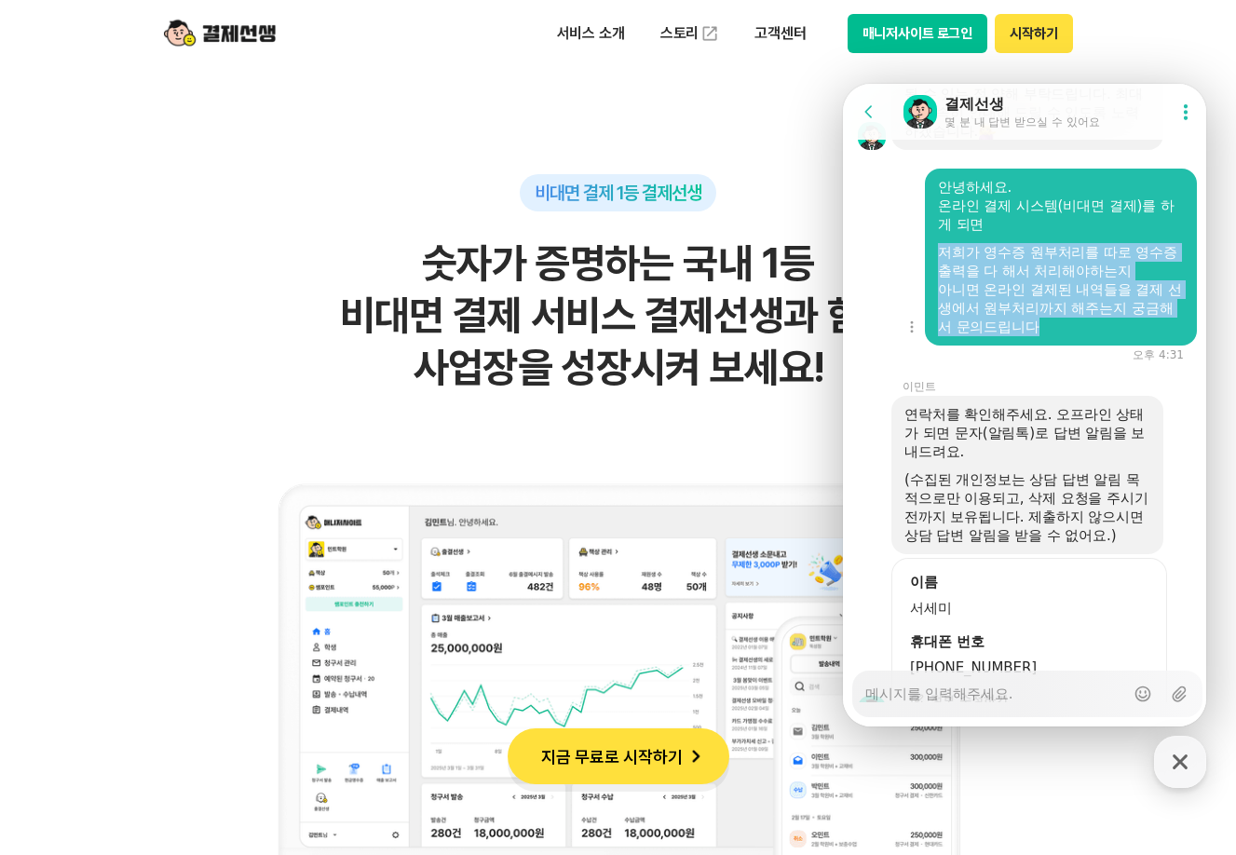
drag, startPoint x: 936, startPoint y: 310, endPoint x: 1065, endPoint y: 382, distance: 147.2
click at [1065, 346] on div "안녕하세요. 온라인 결제 시스템(비대면 결제)를 하게 되면 저희가 영수증 원부처리를 따로 영수증 출력을 다 해서 처리해야하는지 아니면 온라인 …" at bounding box center [1061, 257] width 272 height 177
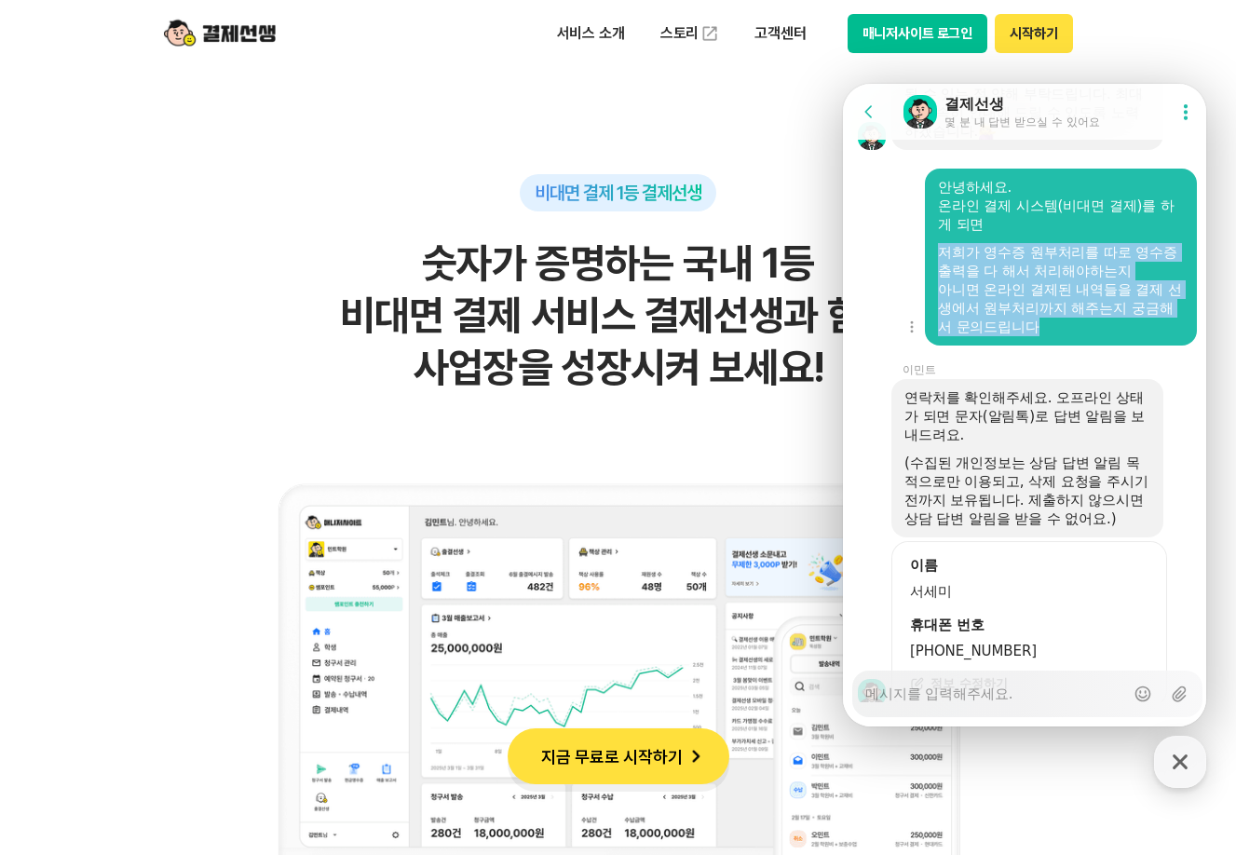
click at [1065, 336] on div "아니면 온라인 결제된 내역들을 결제 선생에서 원부처리까지 해주는지 궁금해서 문의드립니다" at bounding box center [1061, 308] width 246 height 56
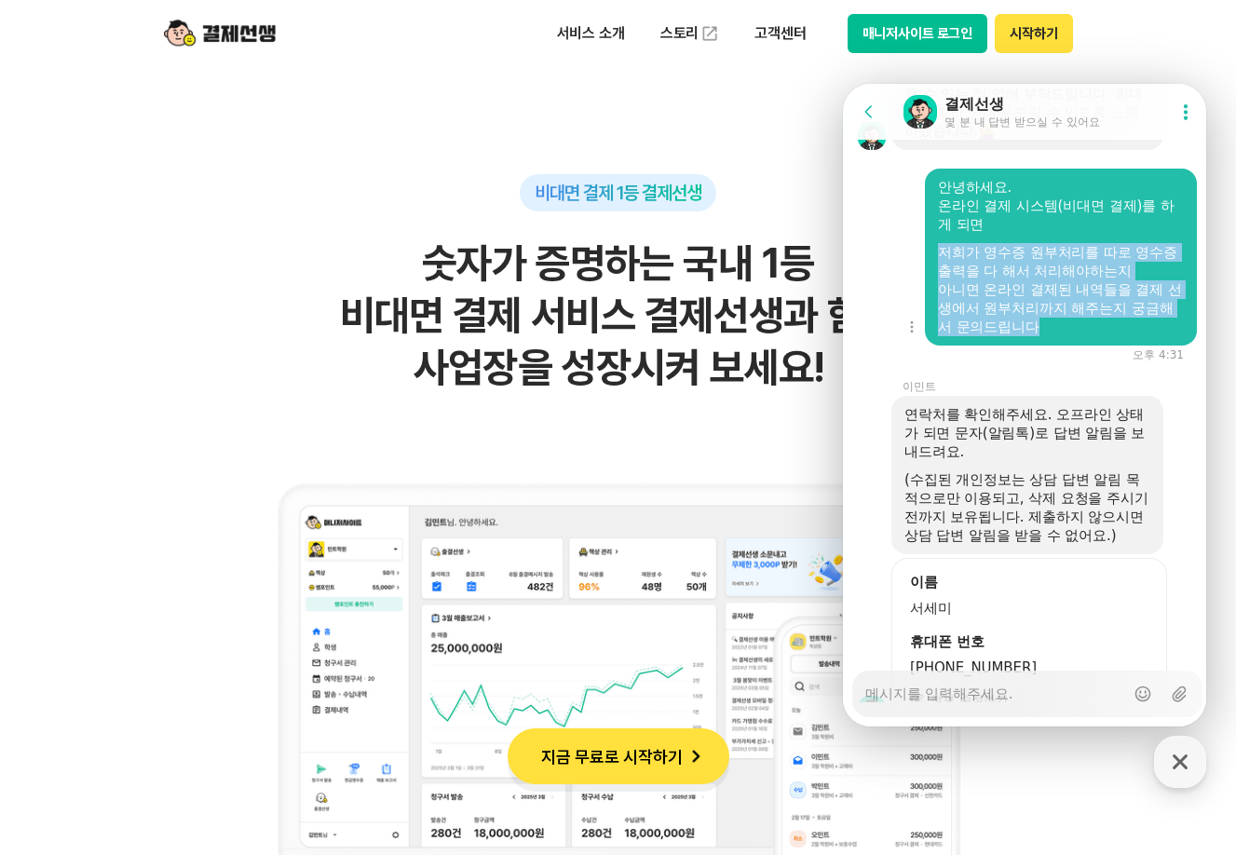
drag, startPoint x: 940, startPoint y: 307, endPoint x: 1111, endPoint y: 378, distance: 184.6
click at [1111, 336] on div "안녕하세요. 온라인 결제 시스템(비대면 결제)를 하게 되면 저희가 영수증 원부처리를 따로 영수증 출력을 다 해서 처리해야하는지 아니면 온라인 …" at bounding box center [1061, 257] width 246 height 158
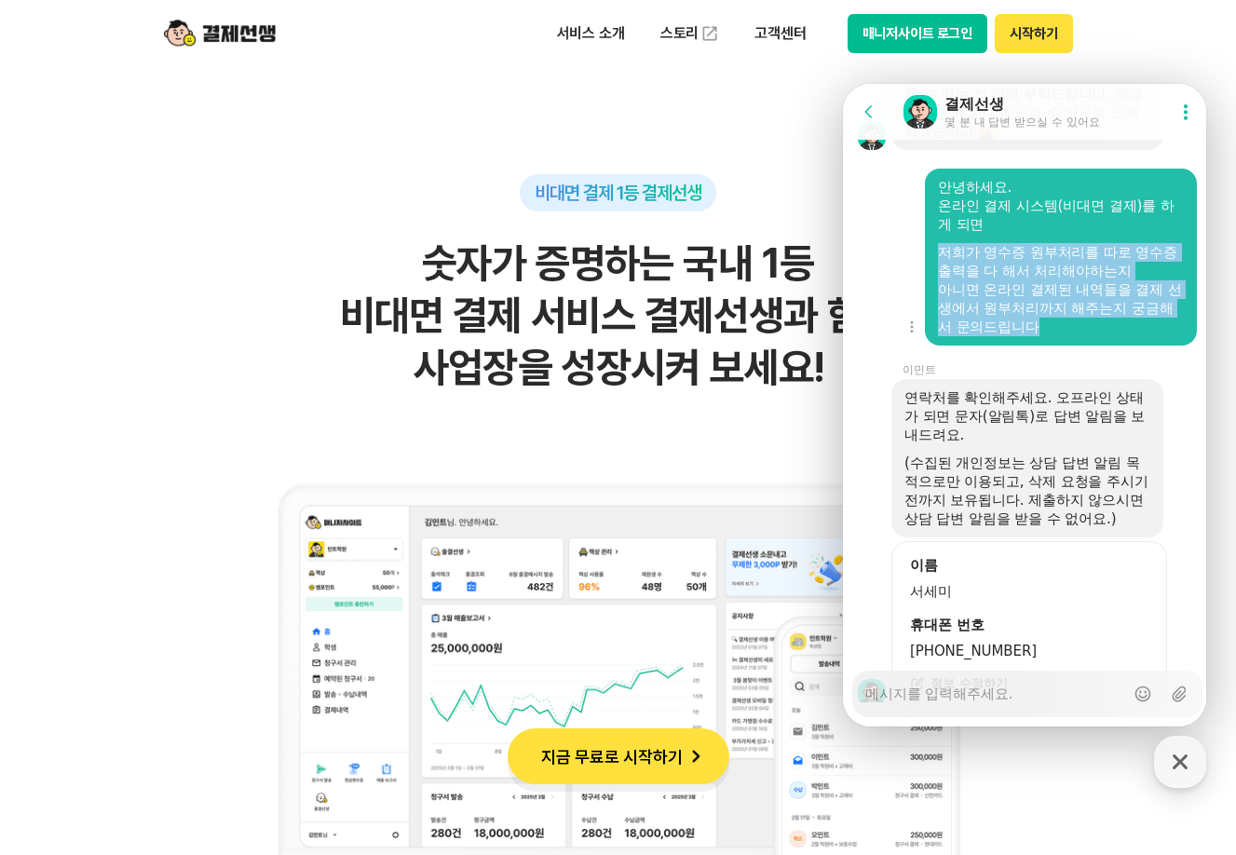
click at [1111, 336] on div "아니면 온라인 결제된 내역들을 결제 선생에서 원부처리까지 해주는지 궁금해서 문의드립니다" at bounding box center [1061, 308] width 246 height 56
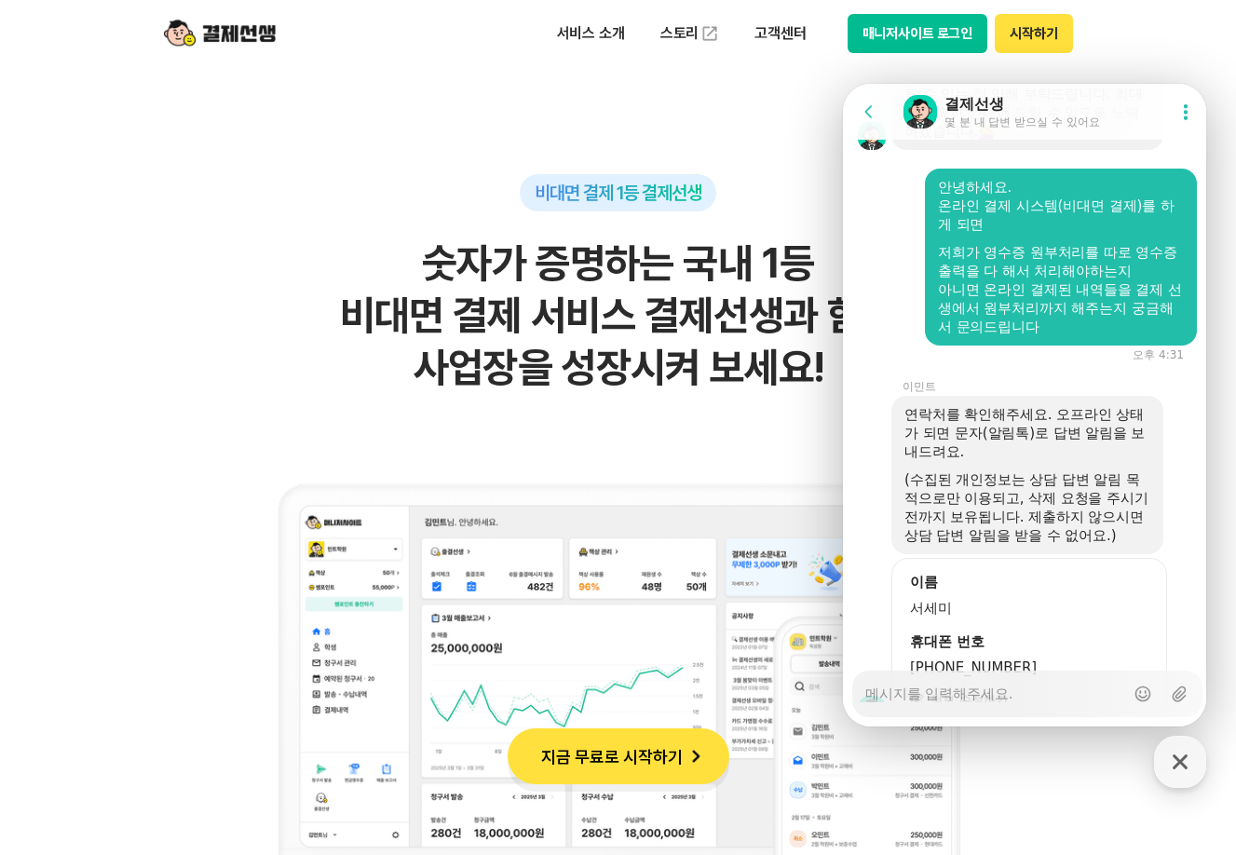
click at [979, 533] on div "(수집된 개인정보는 상담 답변 알림 목적으로만 이용되고, 삭제 요청을 주시기 전까지 보유됩니다. 제출하지 않으시면 상담 답변 알림을 받을 수 …" at bounding box center [1028, 508] width 246 height 75
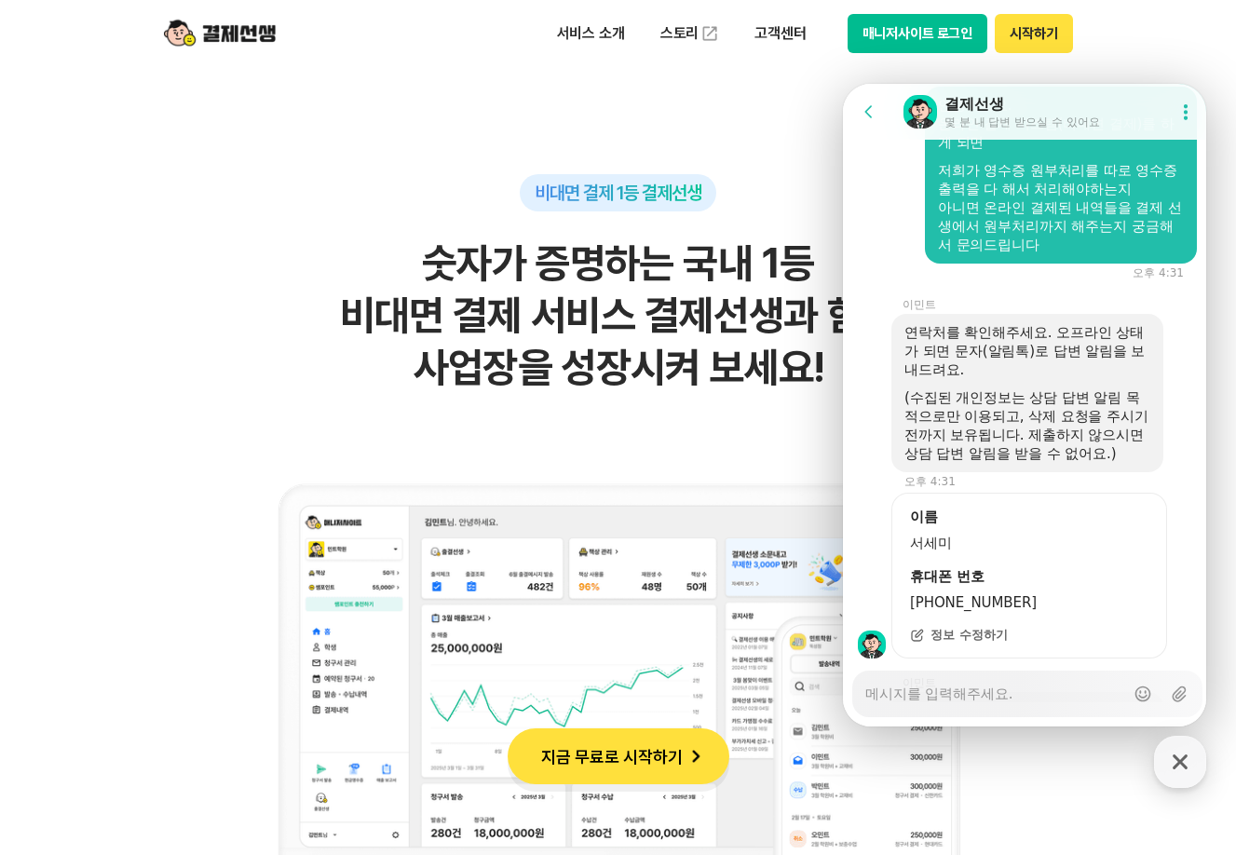
scroll to position [3338, 0]
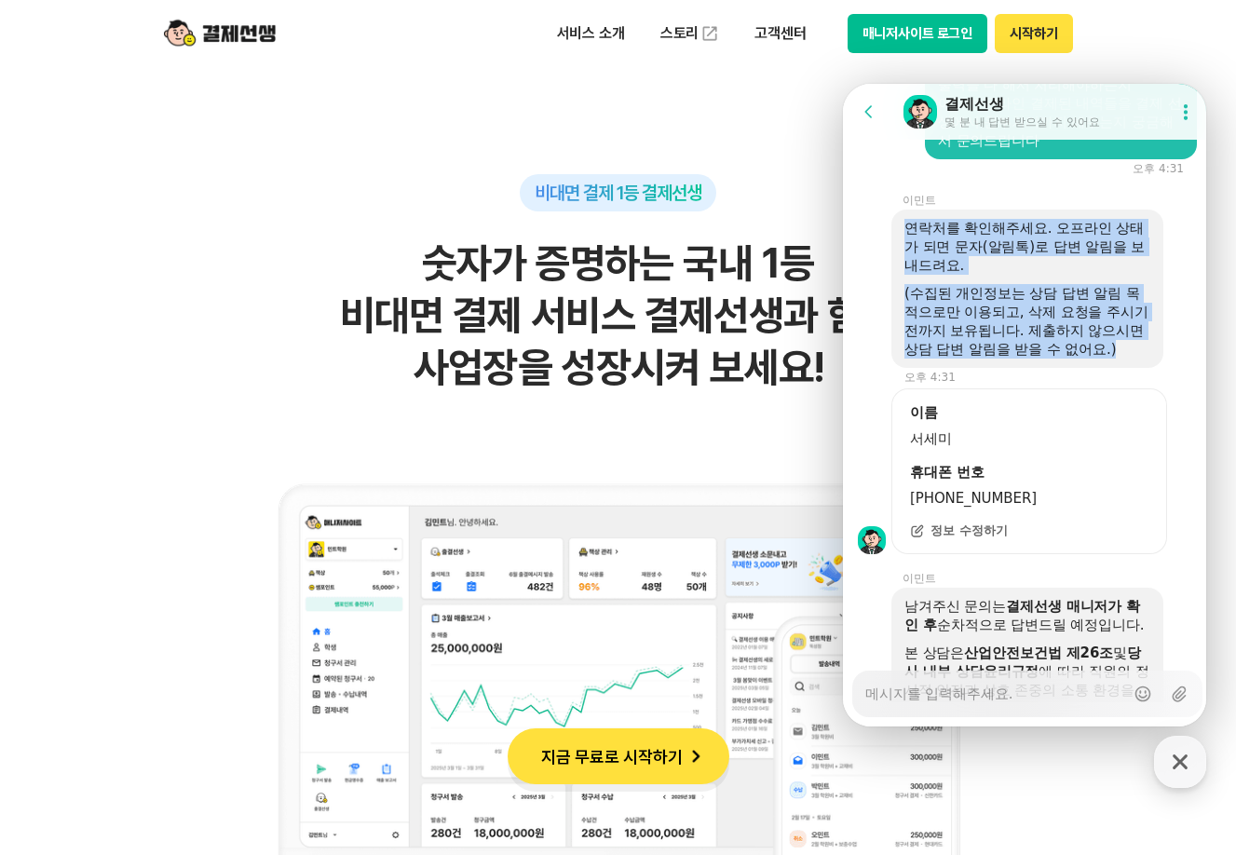
drag, startPoint x: 977, startPoint y: 416, endPoint x: 899, endPoint y: 288, distance: 149.3
click at [899, 288] on div "연락처를 확인해주세요. 오프라인 상태가 되면 문자(알림톡)로 답변 알림을 보내드려요. (수집된 개인정보는 상담 답변 알림 목적으로만 이용되고,…" at bounding box center [1028, 289] width 272 height 158
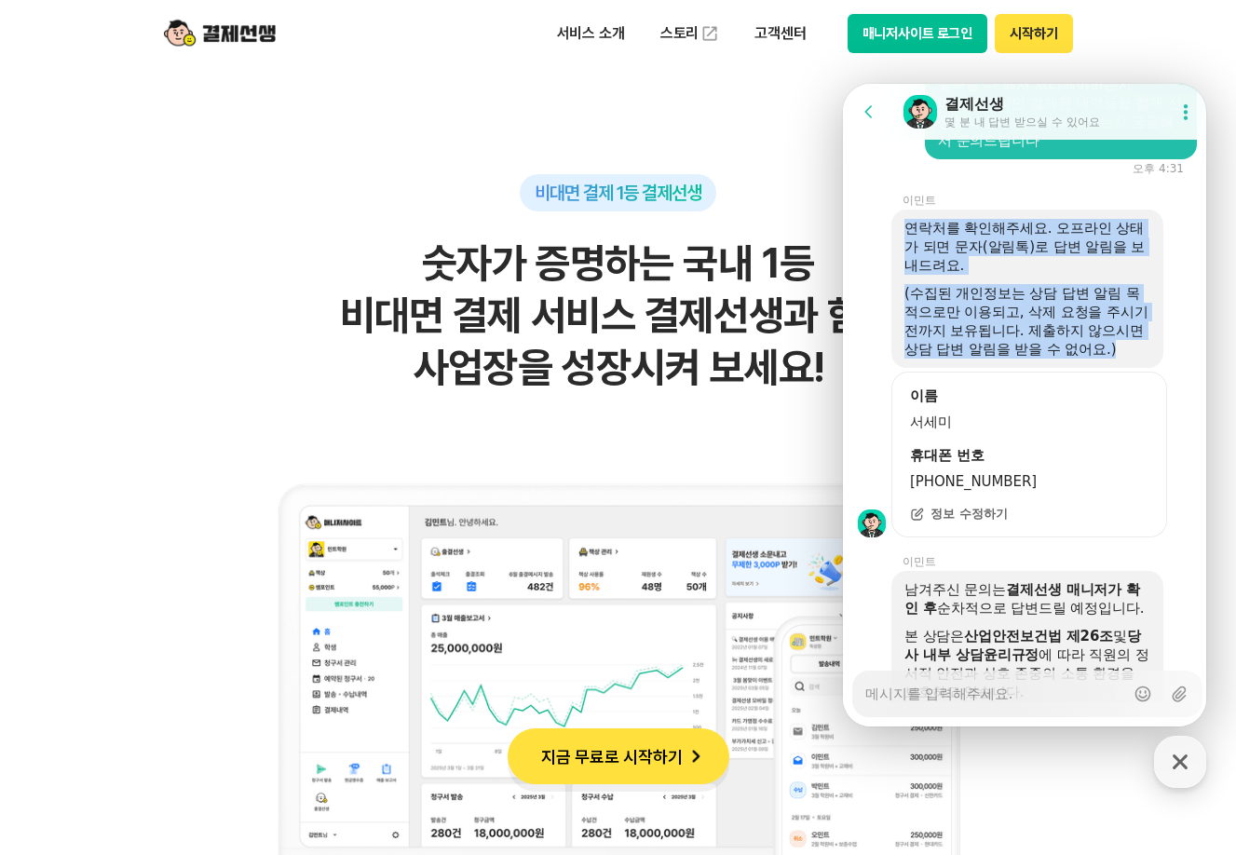
click at [925, 275] on div "연락처를 확인해주세요. 오프라인 상태가 되면 문자(알림톡)로 답변 알림을 보내드려요." at bounding box center [1028, 247] width 246 height 56
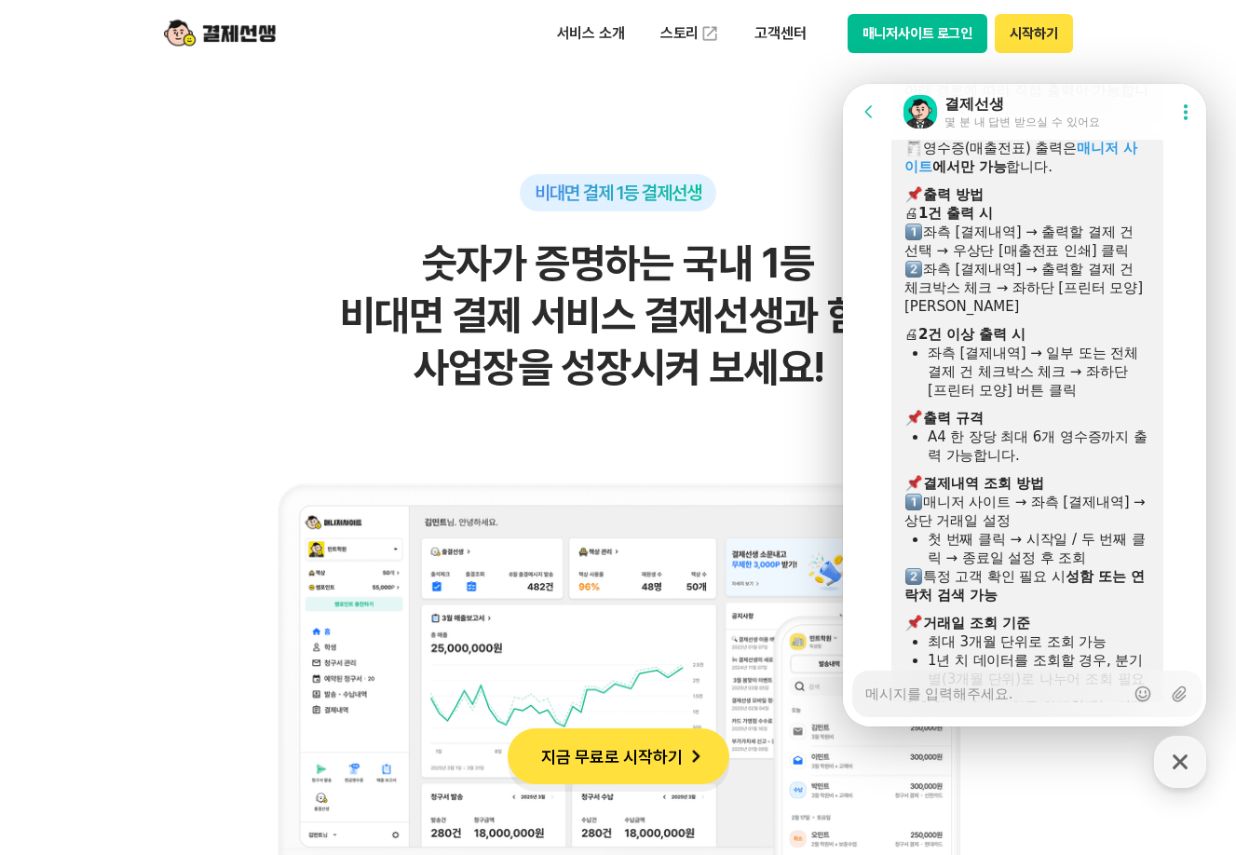
scroll to position [4320, 0]
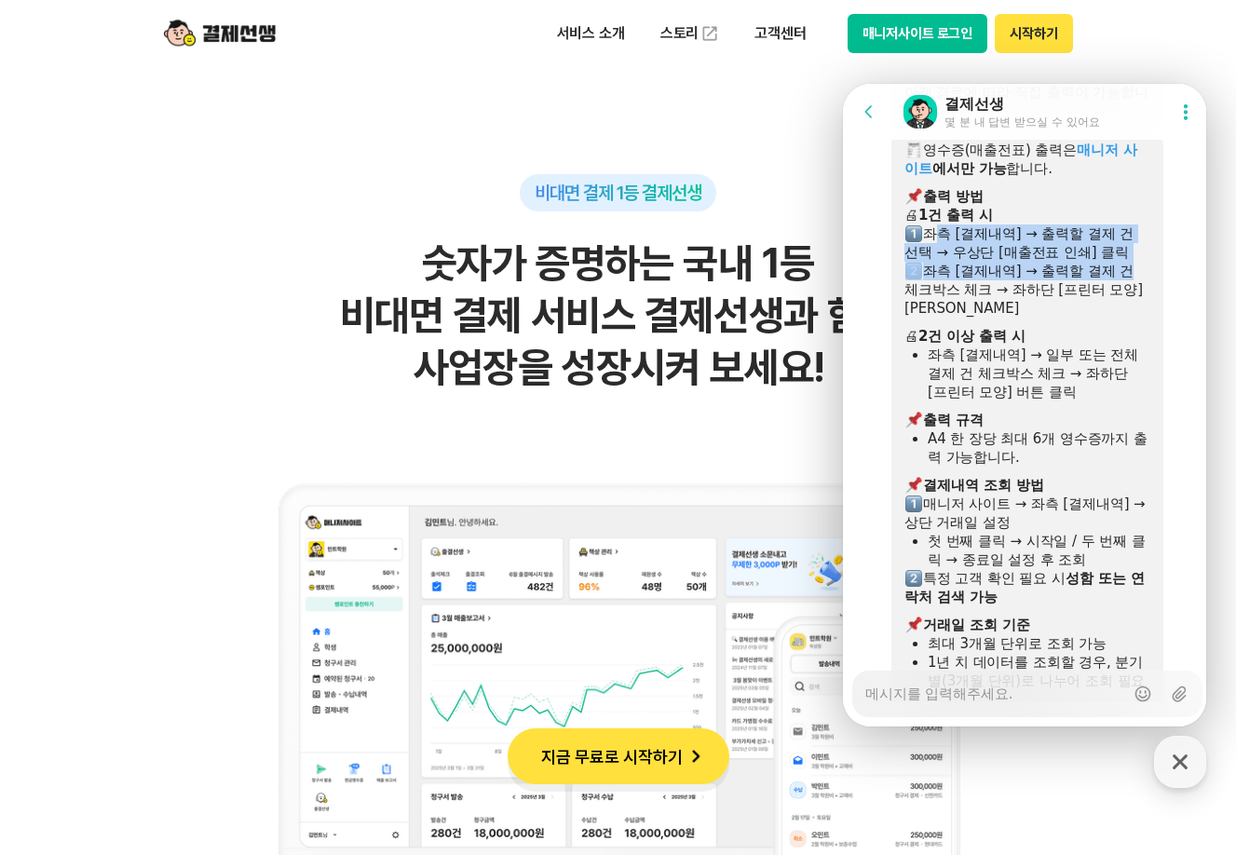
drag, startPoint x: 927, startPoint y: 335, endPoint x: 1135, endPoint y: 363, distance: 209.7
click at [1135, 362] on div "영수증(매출전표) 출력은 매니저 사이트 에서만 가능 합니다. ​ 출력 방법 🖨 1건 출력 시 좌측 [결제내역] → 출력할 결제 건 선택 → 우…" at bounding box center [1028, 490] width 246 height 699
click at [1135, 318] on div "좌측 [결제내역] → 출력할 결제 건 체크박스 체크 → 좌하단 [프린터 모양] [PERSON_NAME]" at bounding box center [1028, 290] width 246 height 56
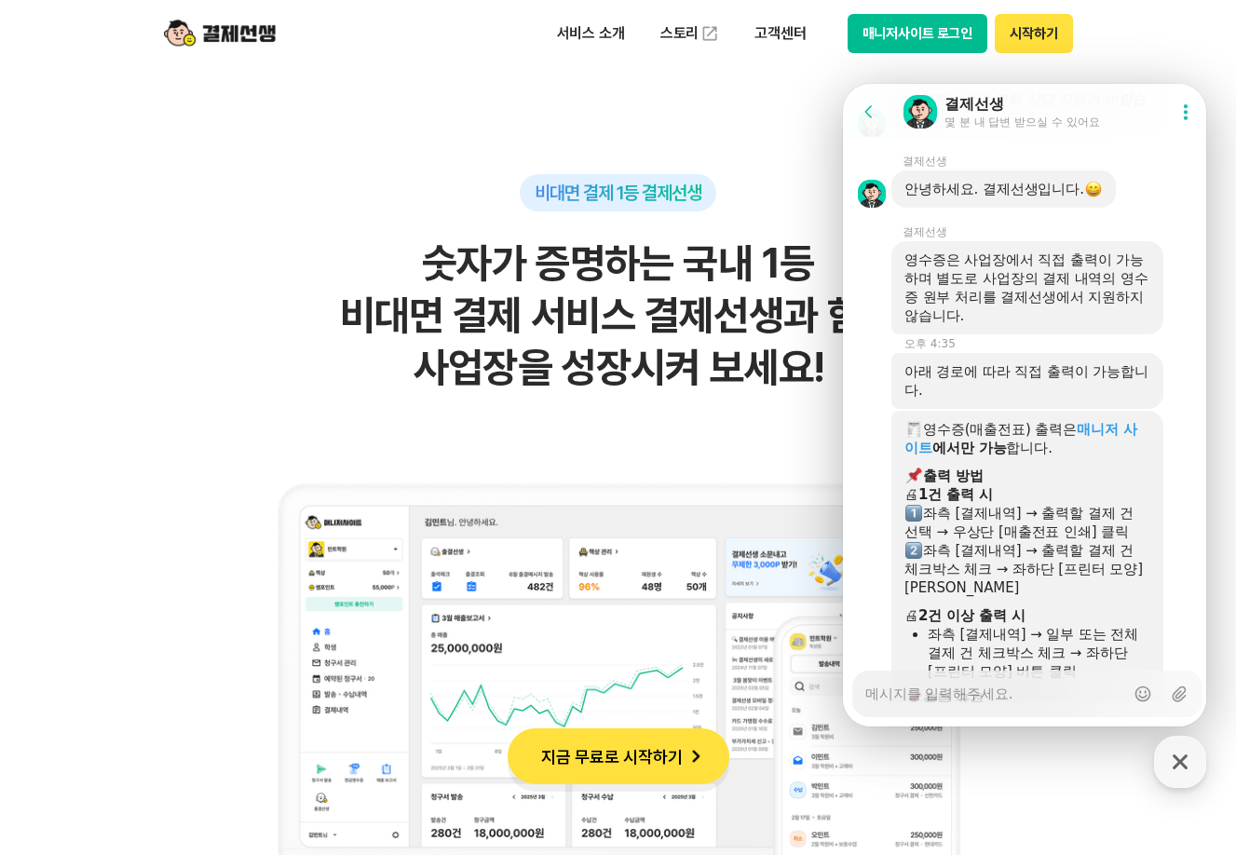
scroll to position [3947, 0]
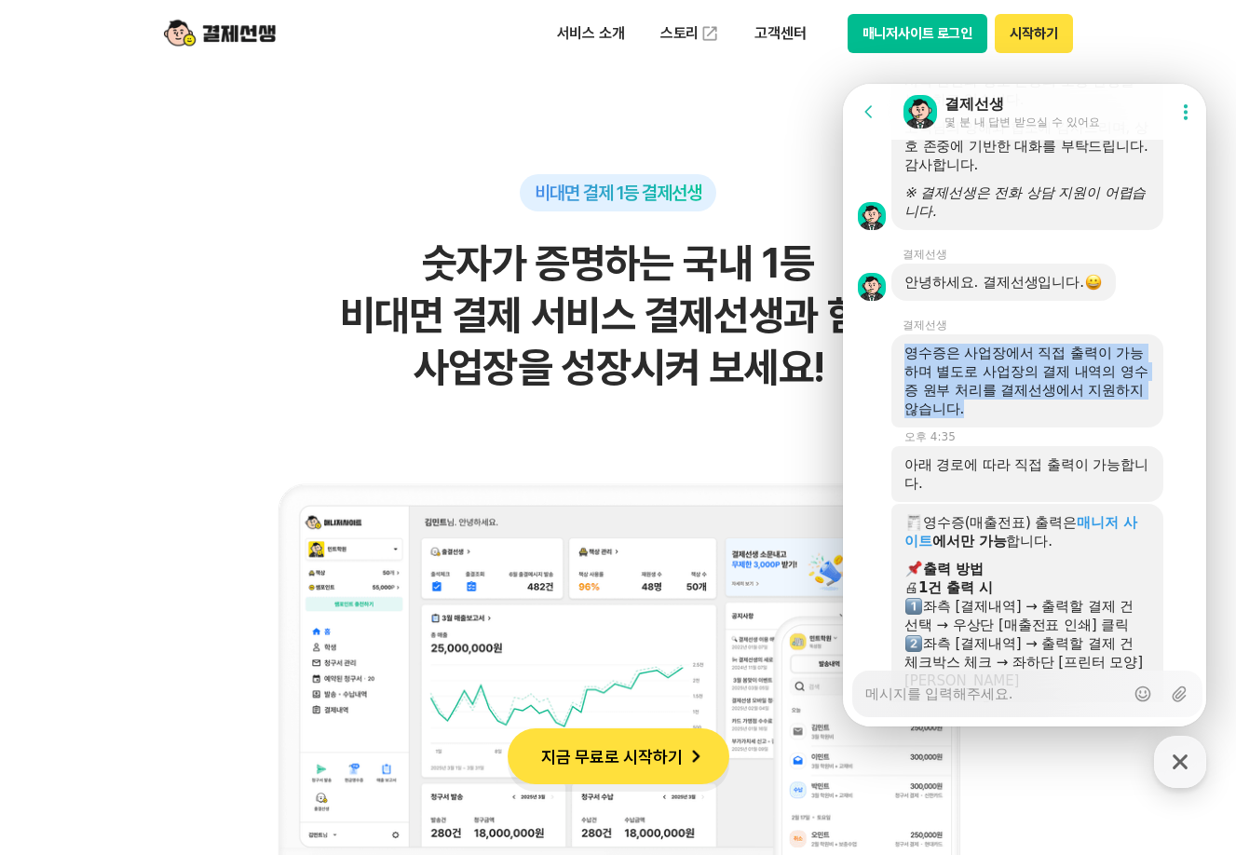
drag, startPoint x: 906, startPoint y: 444, endPoint x: 1066, endPoint y: 496, distance: 168.5
click at [1066, 418] on div "영수증은 사업장에서 직접 출력이 가능하며 별도로 사업장의 결제 내역의 영수증 원부 처리를 결제선생에서 지원하지 않습니다." at bounding box center [1028, 381] width 246 height 75
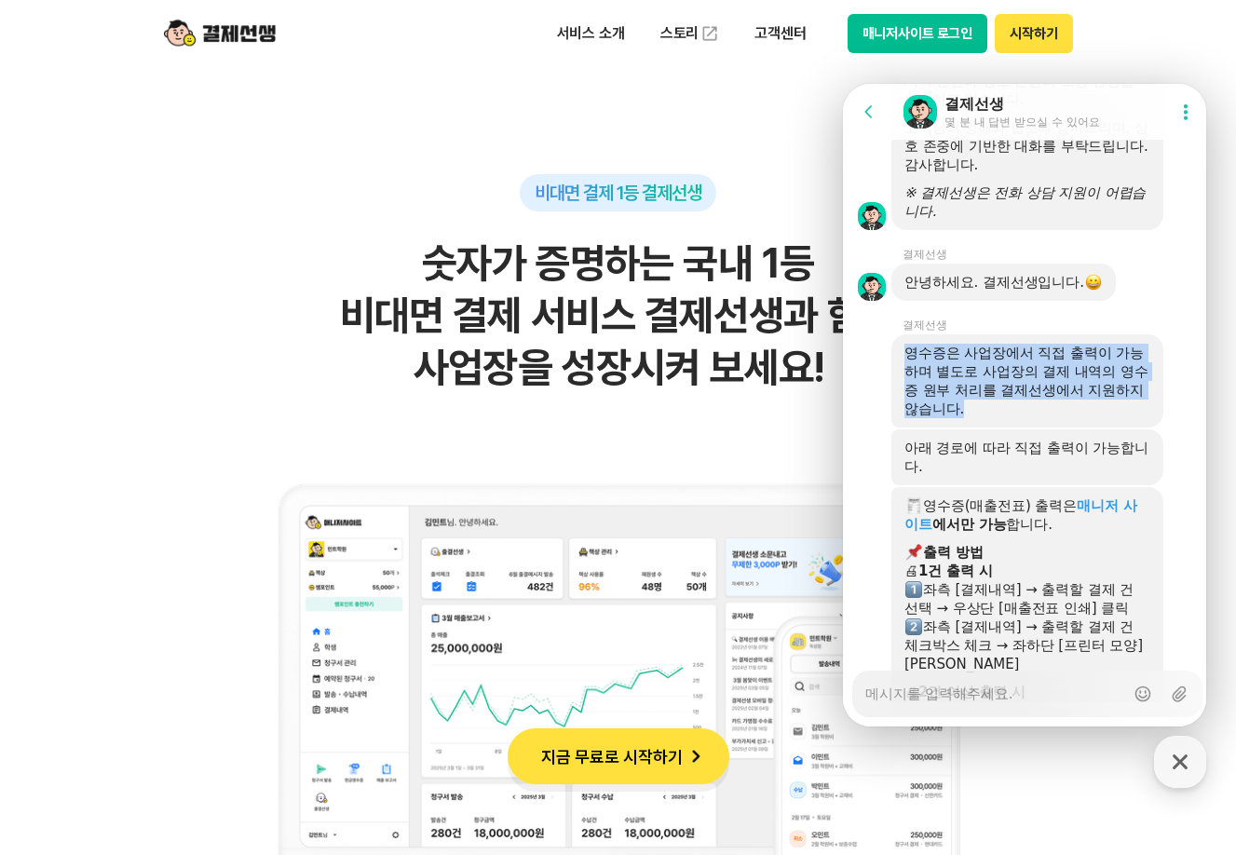
click at [1066, 418] on div "영수증은 사업장에서 직접 출력이 가능하며 별도로 사업장의 결제 내역의 영수증 원부 처리를 결제선생에서 지원하지 않습니다." at bounding box center [1028, 381] width 246 height 75
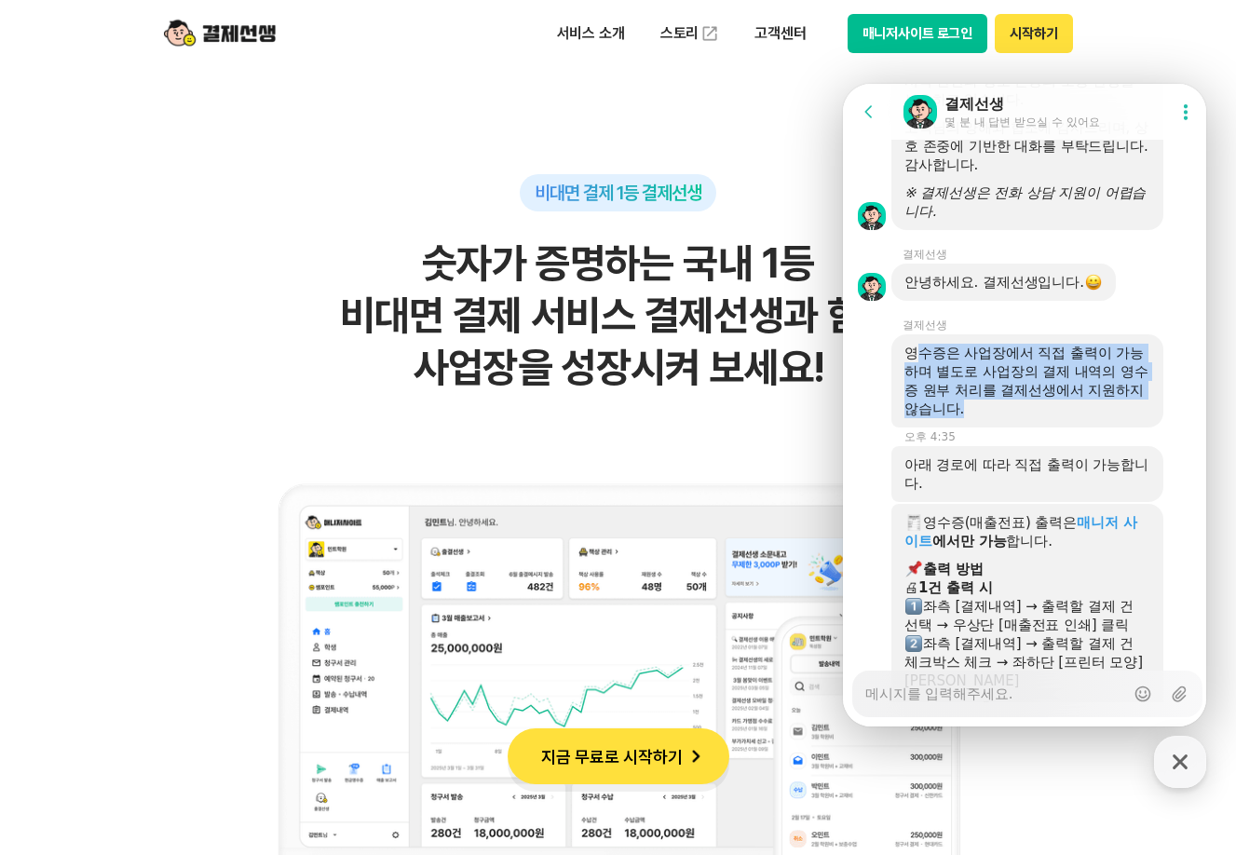
drag, startPoint x: 912, startPoint y: 446, endPoint x: 1045, endPoint y: 495, distance: 140.9
click at [1045, 418] on div "영수증은 사업장에서 직접 출력이 가능하며 별도로 사업장의 결제 내역의 영수증 원부 처리를 결제선생에서 지원하지 않습니다." at bounding box center [1028, 381] width 246 height 75
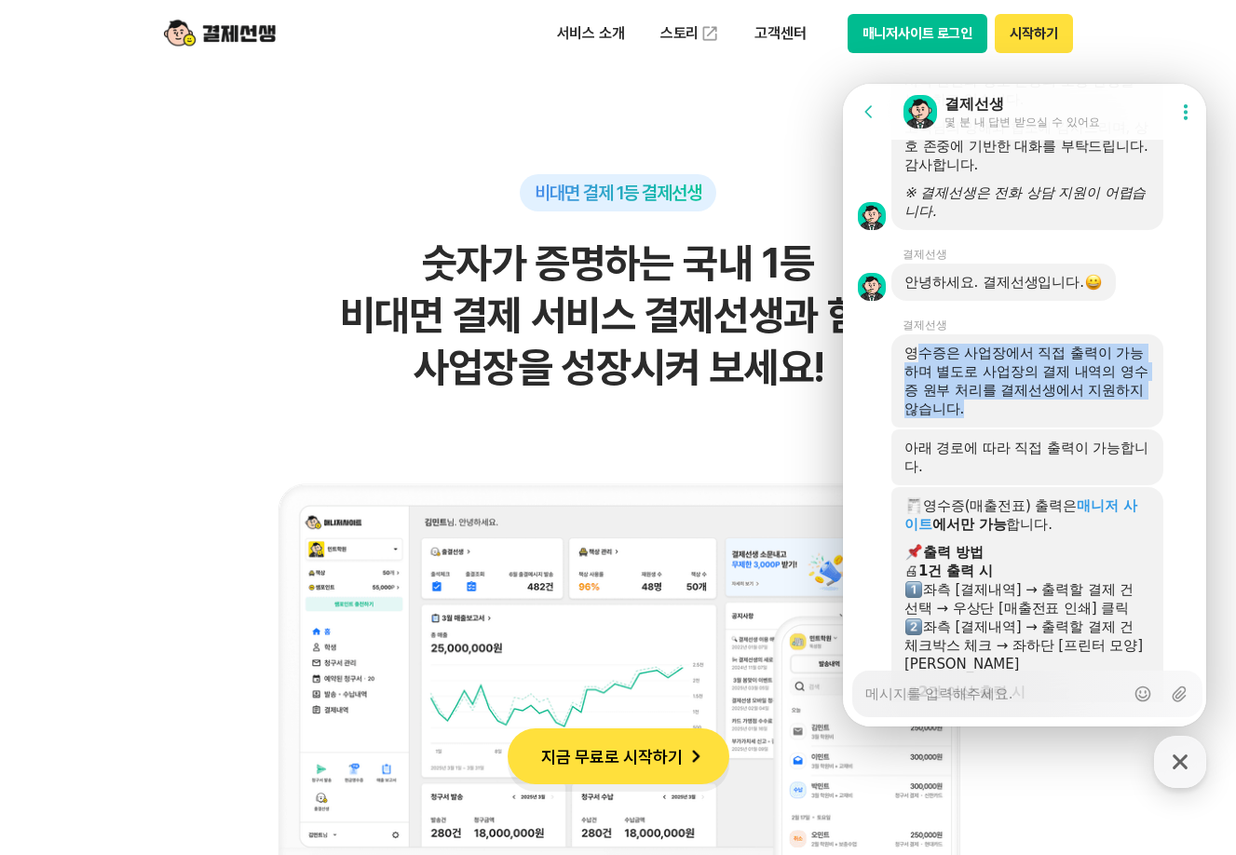
click at [1058, 418] on div "영수증은 사업장에서 직접 출력이 가능하며 별도로 사업장의 결제 내역의 영수증 원부 처리를 결제선생에서 지원하지 않습니다." at bounding box center [1028, 381] width 246 height 75
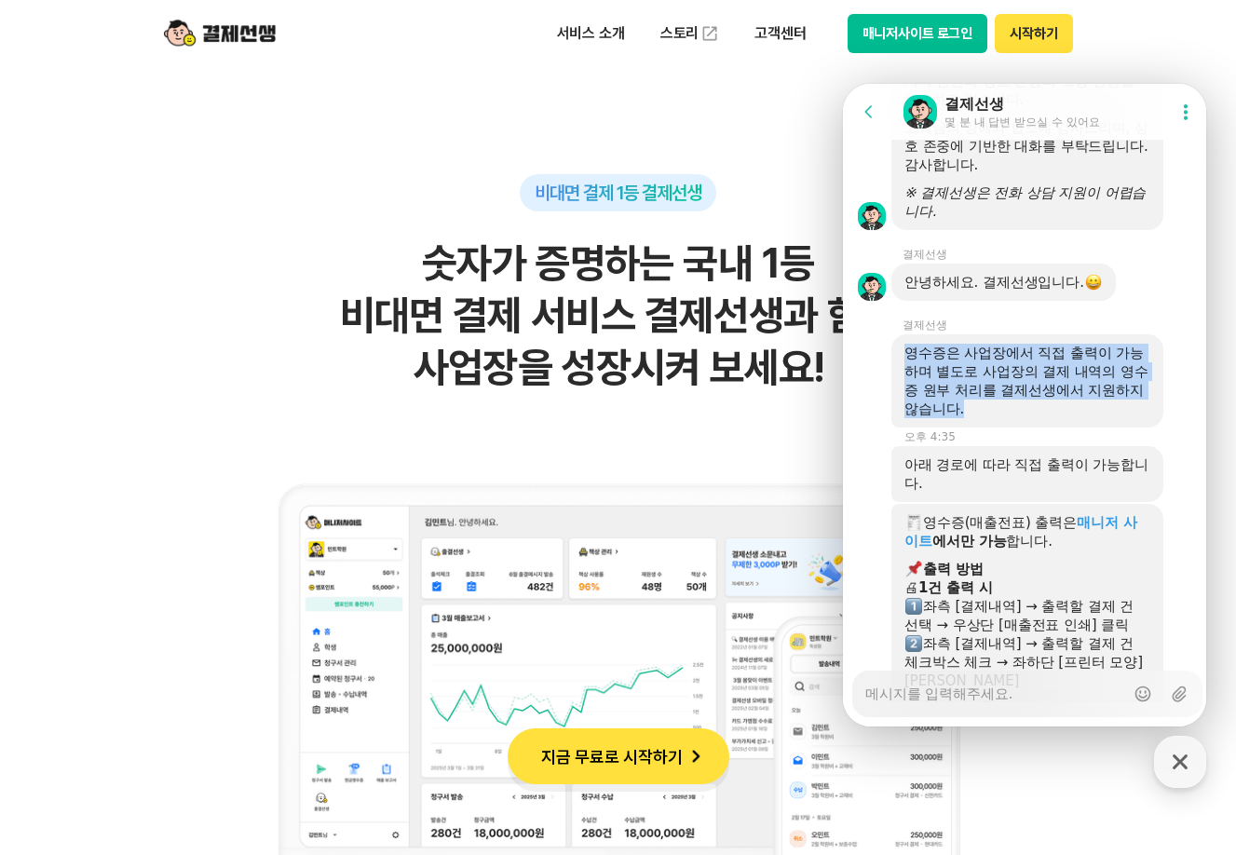
drag, startPoint x: 910, startPoint y: 445, endPoint x: 1100, endPoint y: 494, distance: 196.2
click at [1100, 418] on div "영수증은 사업장에서 직접 출력이 가능하며 별도로 사업장의 결제 내역의 영수증 원부 처리를 결제선생에서 지원하지 않습니다." at bounding box center [1028, 381] width 246 height 75
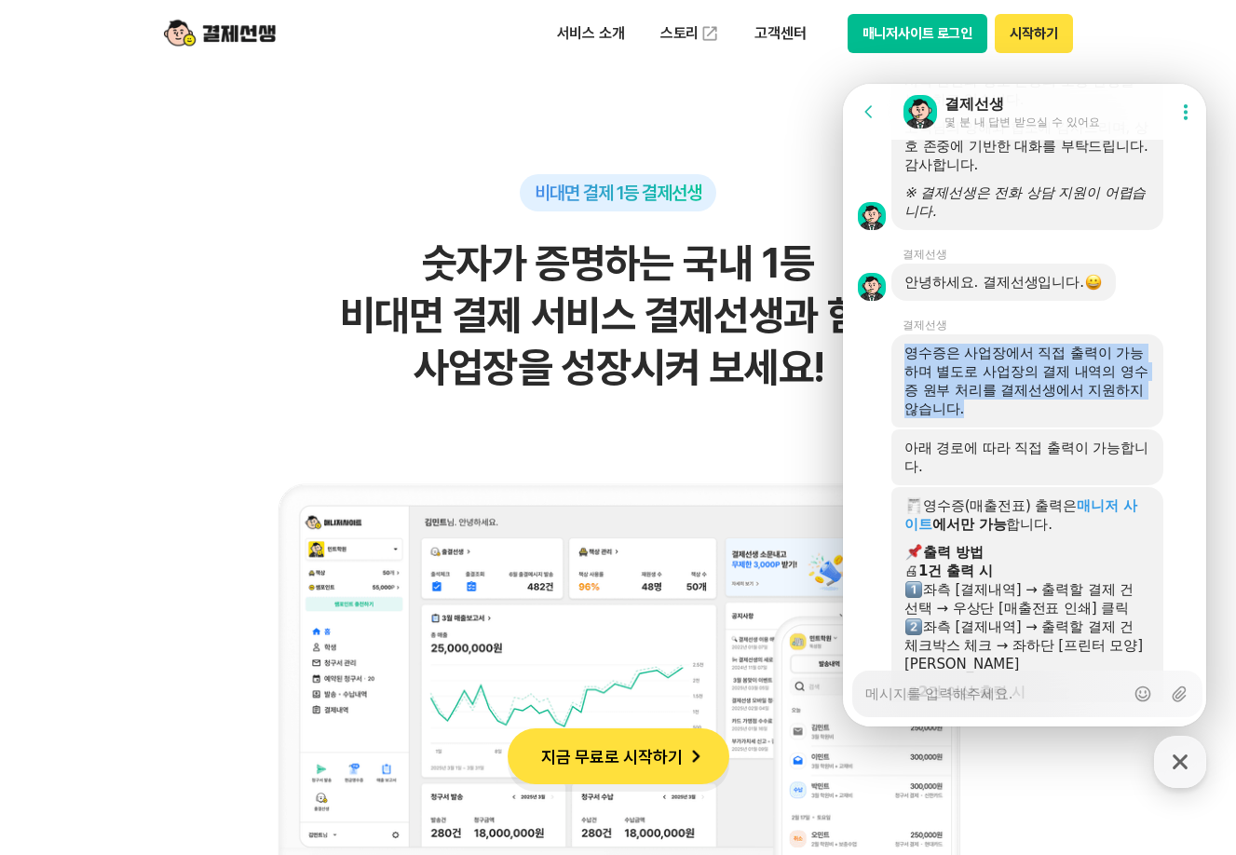
click at [1100, 418] on div "영수증은 사업장에서 직접 출력이 가능하며 별도로 사업장의 결제 내역의 영수증 원부 처리를 결제선생에서 지원하지 않습니다." at bounding box center [1028, 381] width 246 height 75
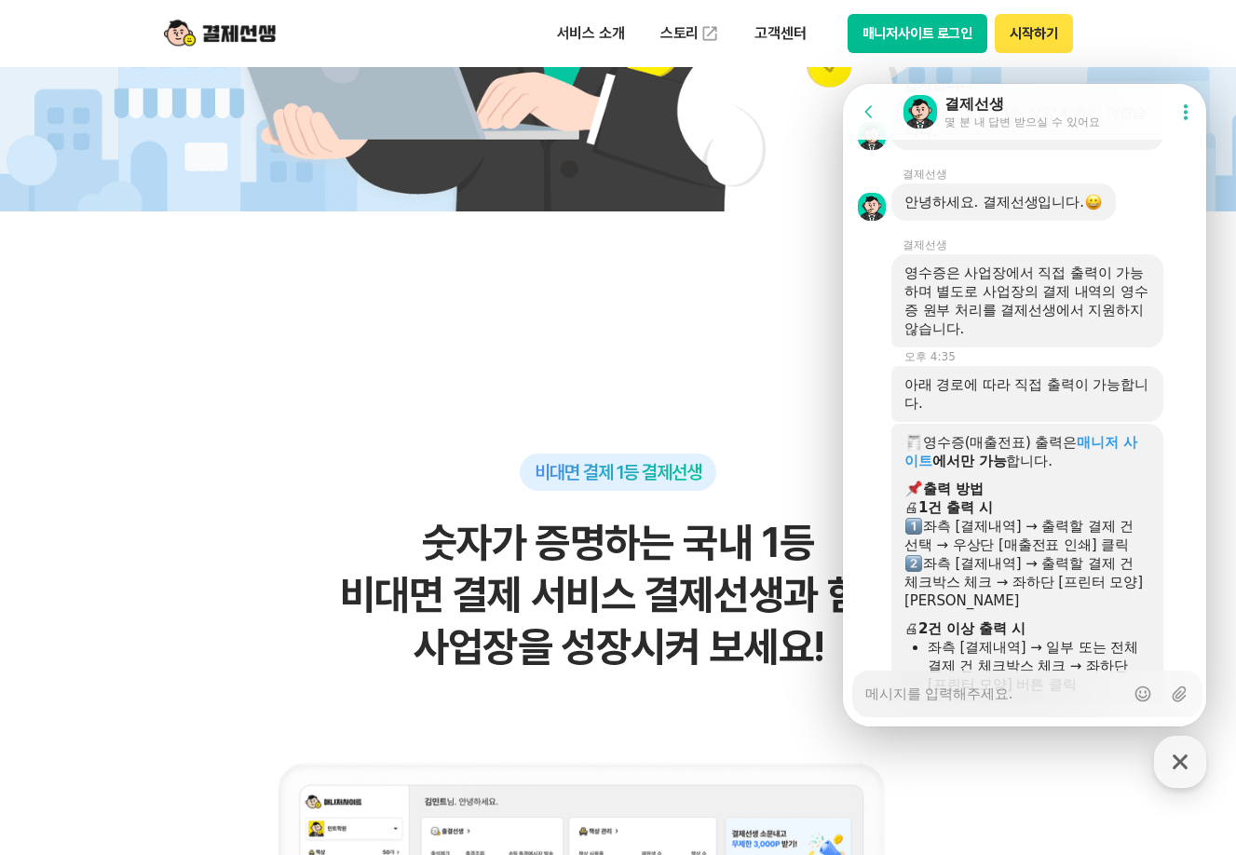
scroll to position [4120, 0]
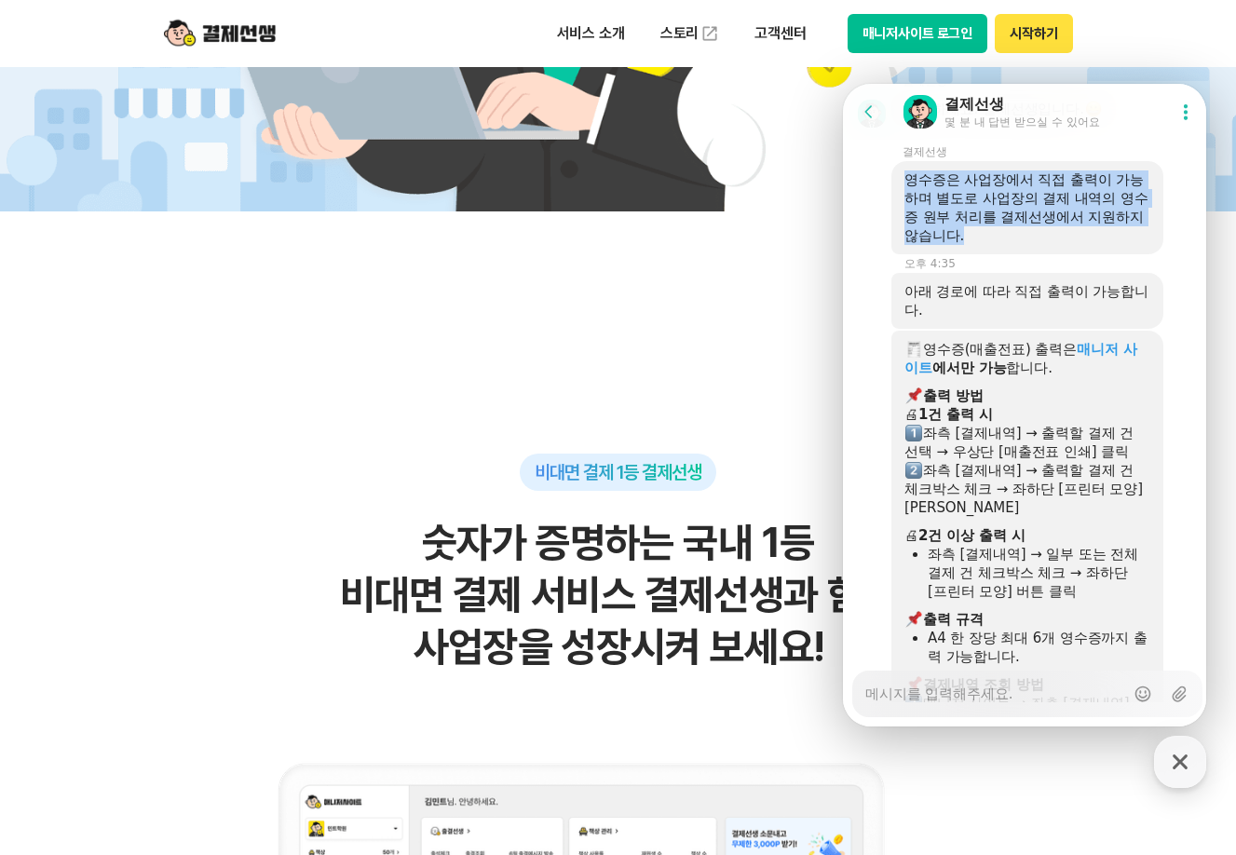
drag, startPoint x: 910, startPoint y: 274, endPoint x: 1050, endPoint y: 324, distance: 148.5
click at [1050, 245] on div "영수증은 사업장에서 직접 출력이 가능하며 별도로 사업장의 결제 내역의 영수증 원부 처리를 결제선생에서 지원하지 않습니다." at bounding box center [1028, 208] width 246 height 75
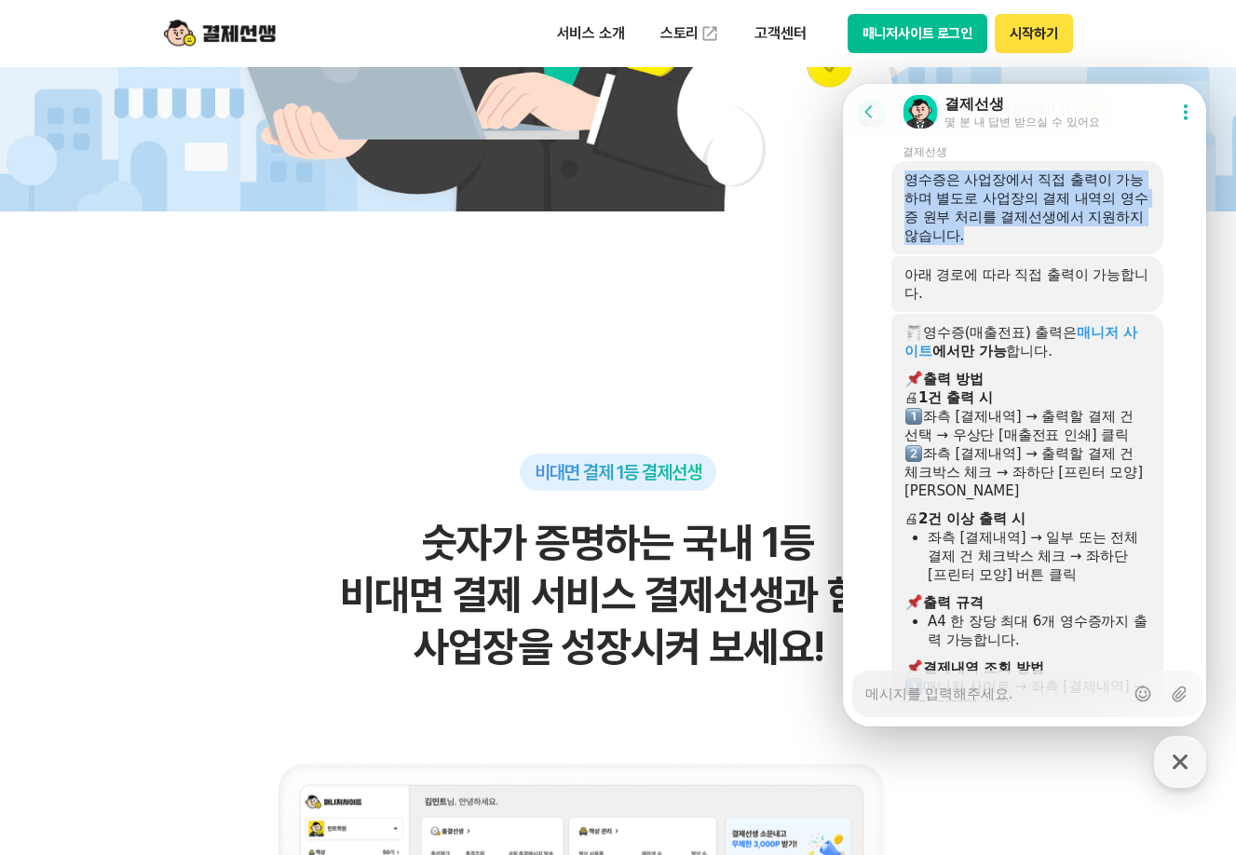
click at [1050, 245] on div "영수증은 사업장에서 직접 출력이 가능하며 별도로 사업장의 결제 내역의 영수증 원부 처리를 결제선생에서 지원하지 않습니다." at bounding box center [1028, 208] width 246 height 75
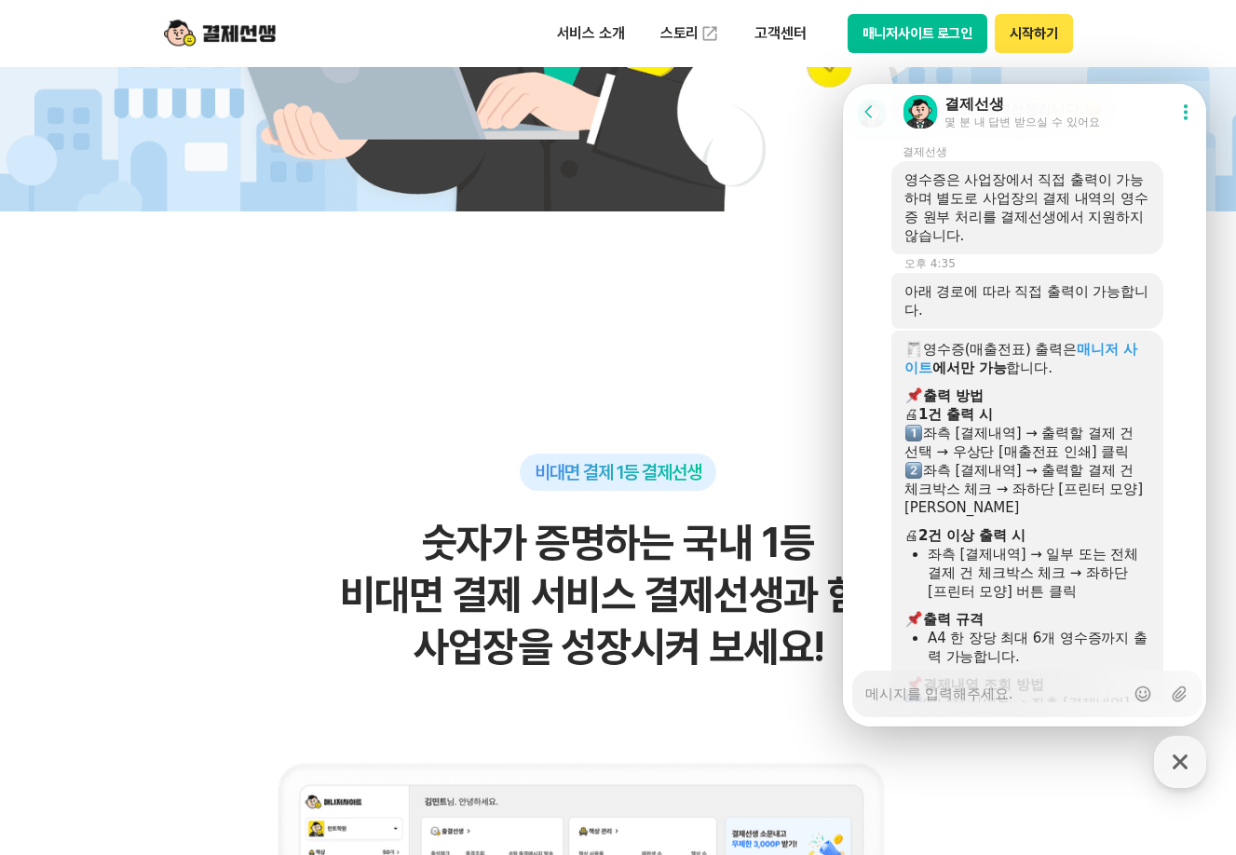
click at [929, 461] on div "좌측 [결제내역] → 출력할 결제 건 선택 → 우상단 [매출전표 인쇄] 클릭" at bounding box center [1028, 442] width 246 height 37
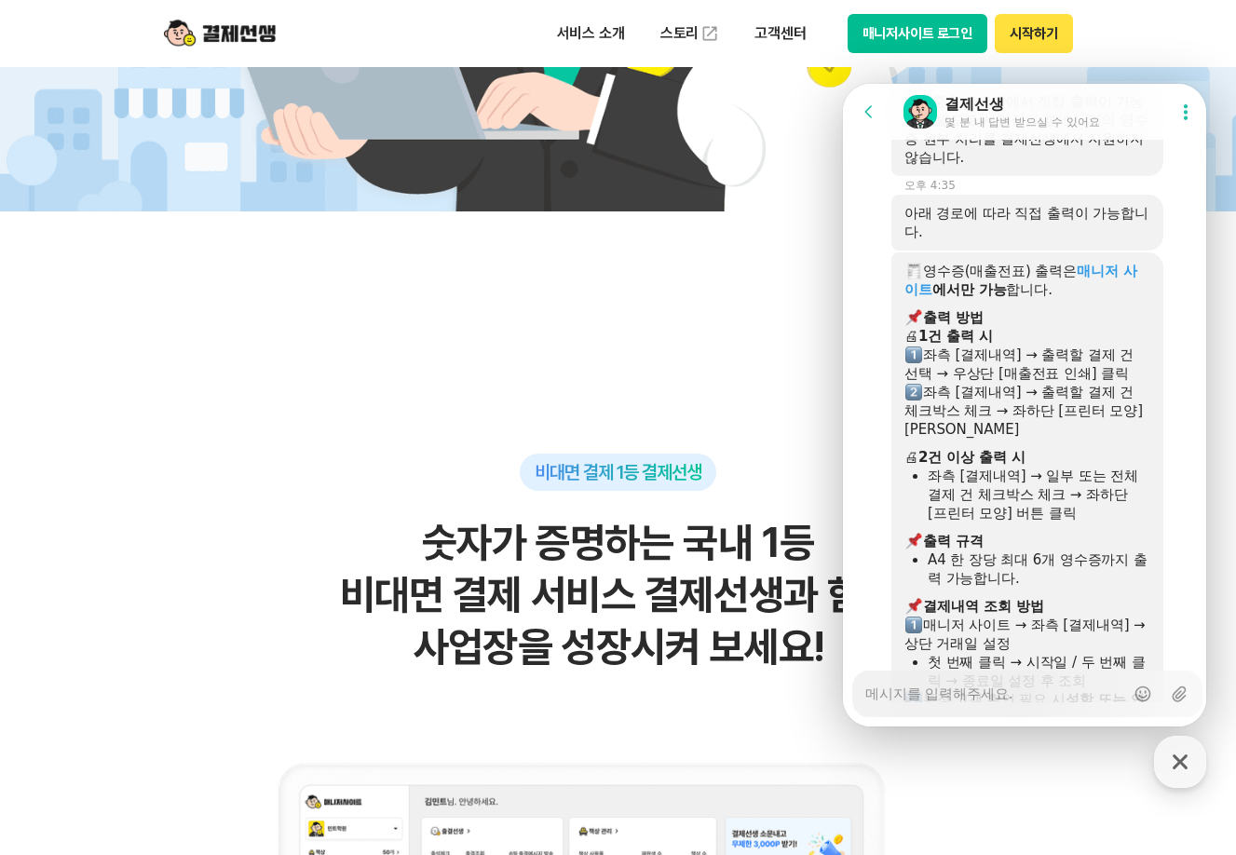
scroll to position [4307, 0]
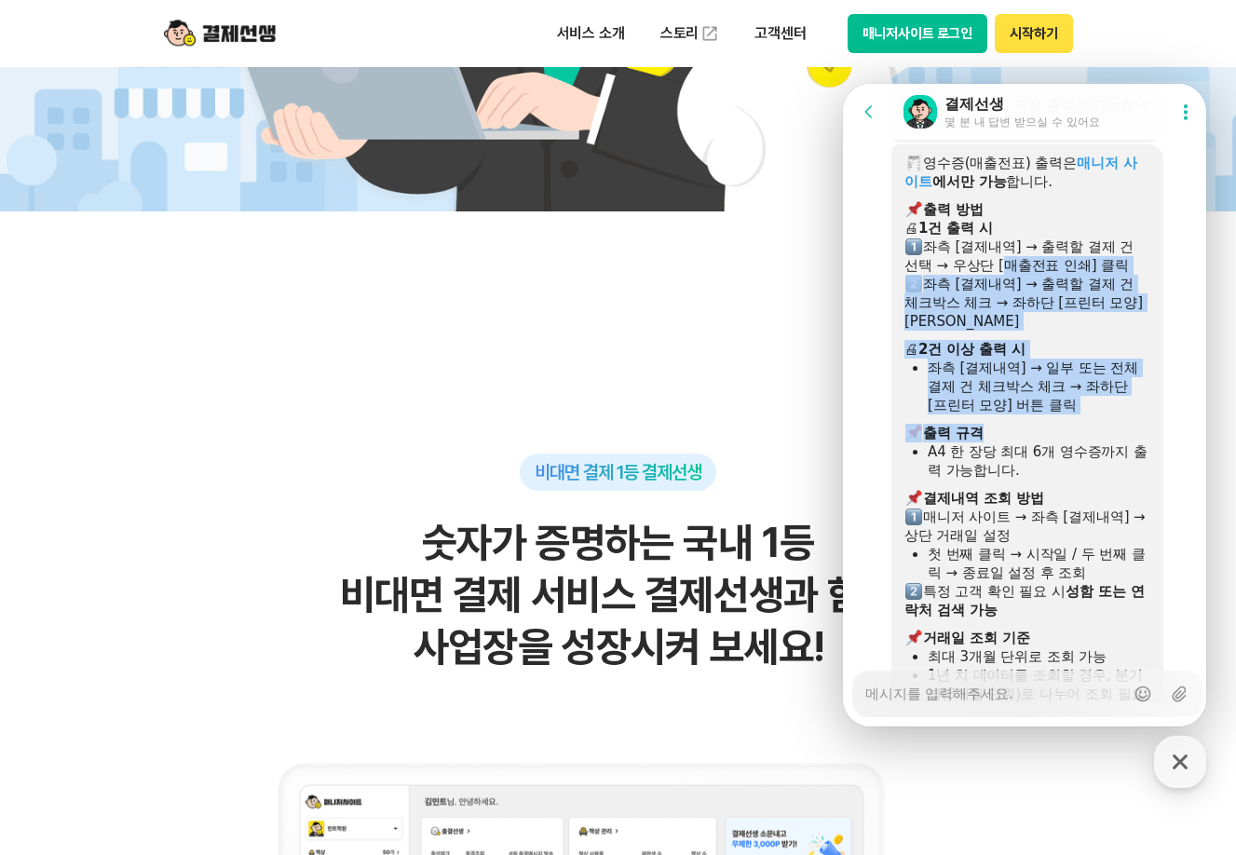
drag, startPoint x: 1002, startPoint y: 356, endPoint x: 1037, endPoint y: 533, distance: 180.5
click at [1031, 526] on div "영수증(매출전표) 출력은 매니저 사이트 에서만 가능 합니다. ​ 출력 방법 🖨 1건 출력 시 좌측 [결제내역] → 출력할 결제 건 선택 → 우…" at bounding box center [1028, 503] width 246 height 699
click at [1038, 443] on div "​ 출력 규격" at bounding box center [1028, 433] width 246 height 19
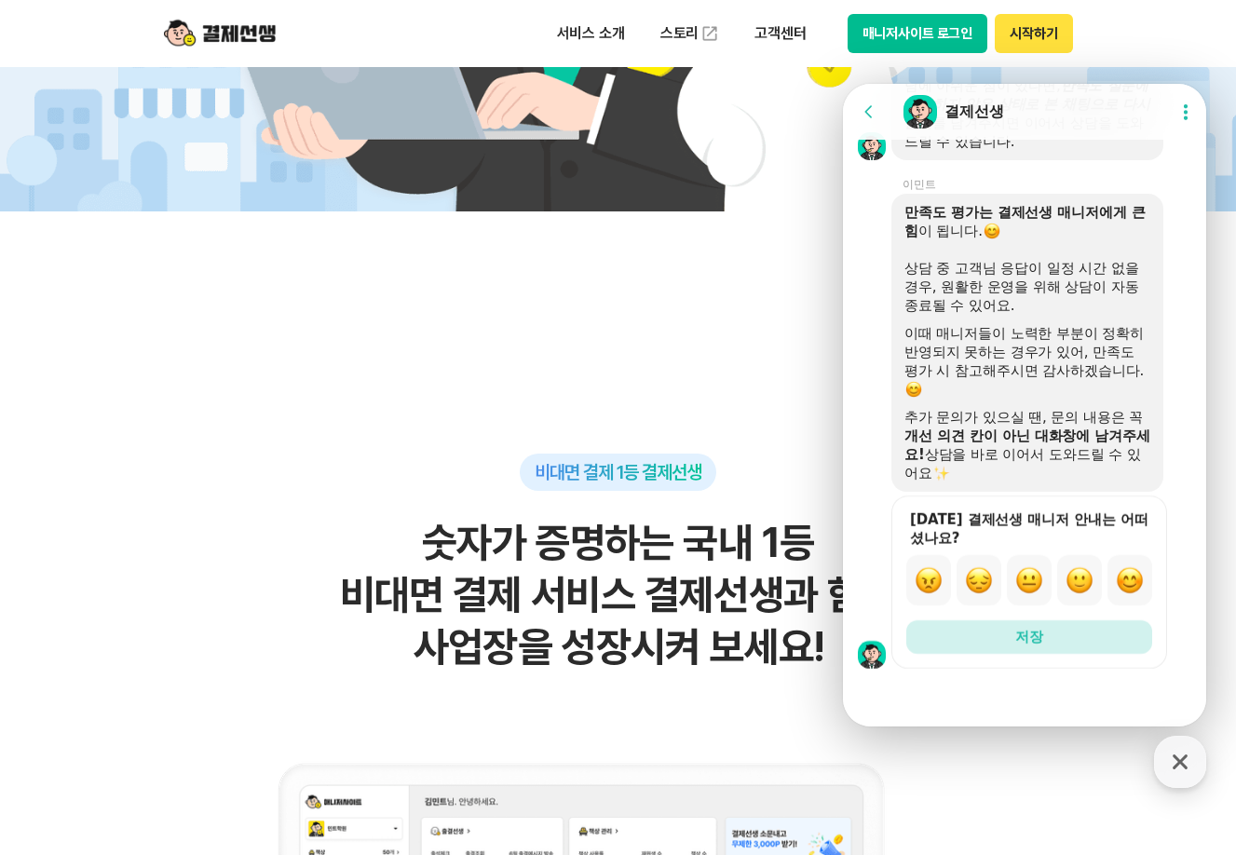
scroll to position [5807, 0]
